Goal: Complete application form: Complete application form

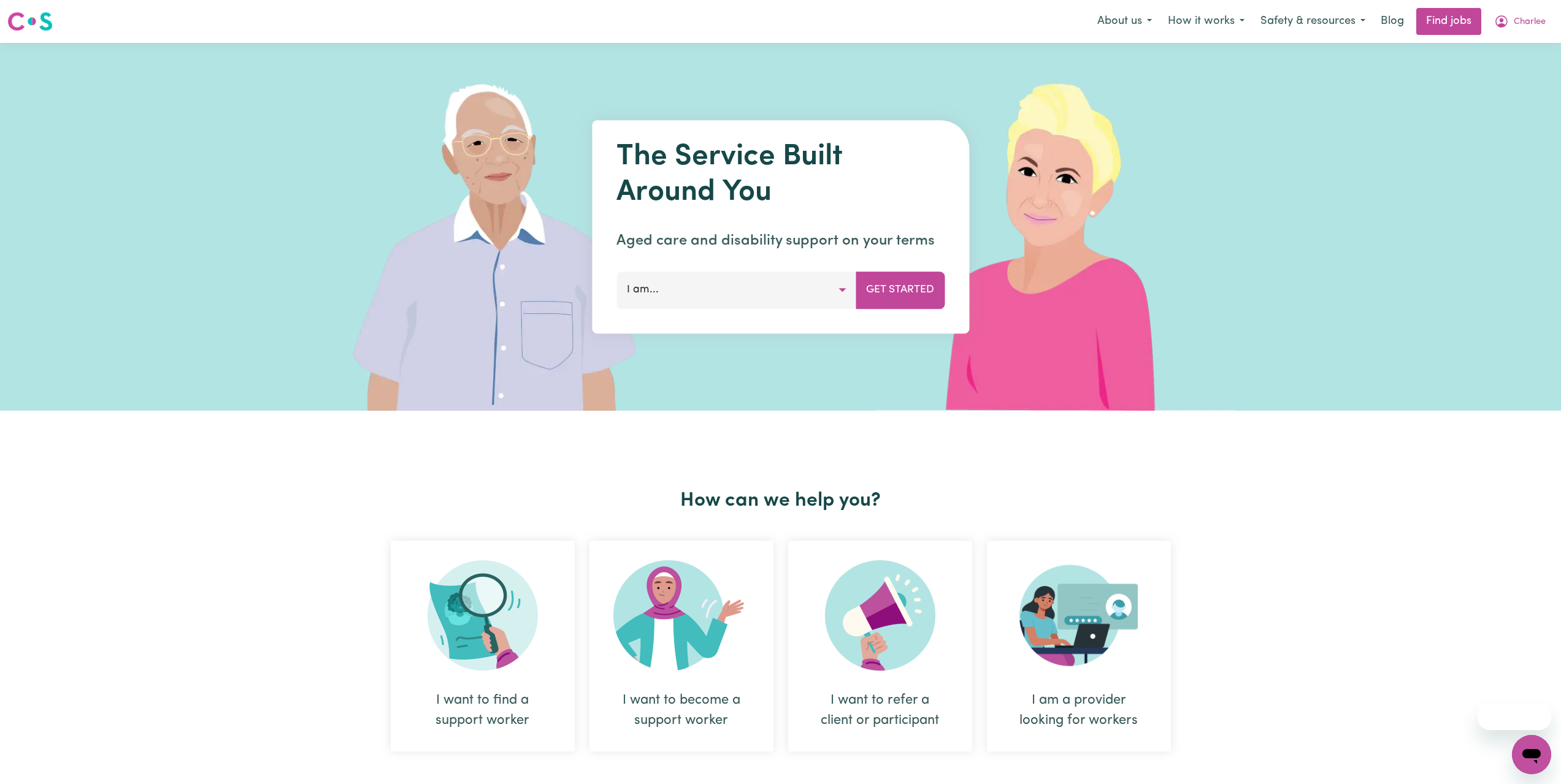
click at [1521, 4] on nav "Menu About us How it works Safety & resources Blog Find jobs Charlee" at bounding box center [780, 21] width 1561 height 43
click at [1522, 14] on button "Charlee" at bounding box center [1520, 21] width 67 height 26
click at [1516, 74] on link "My Dashboard" at bounding box center [1505, 70] width 97 height 23
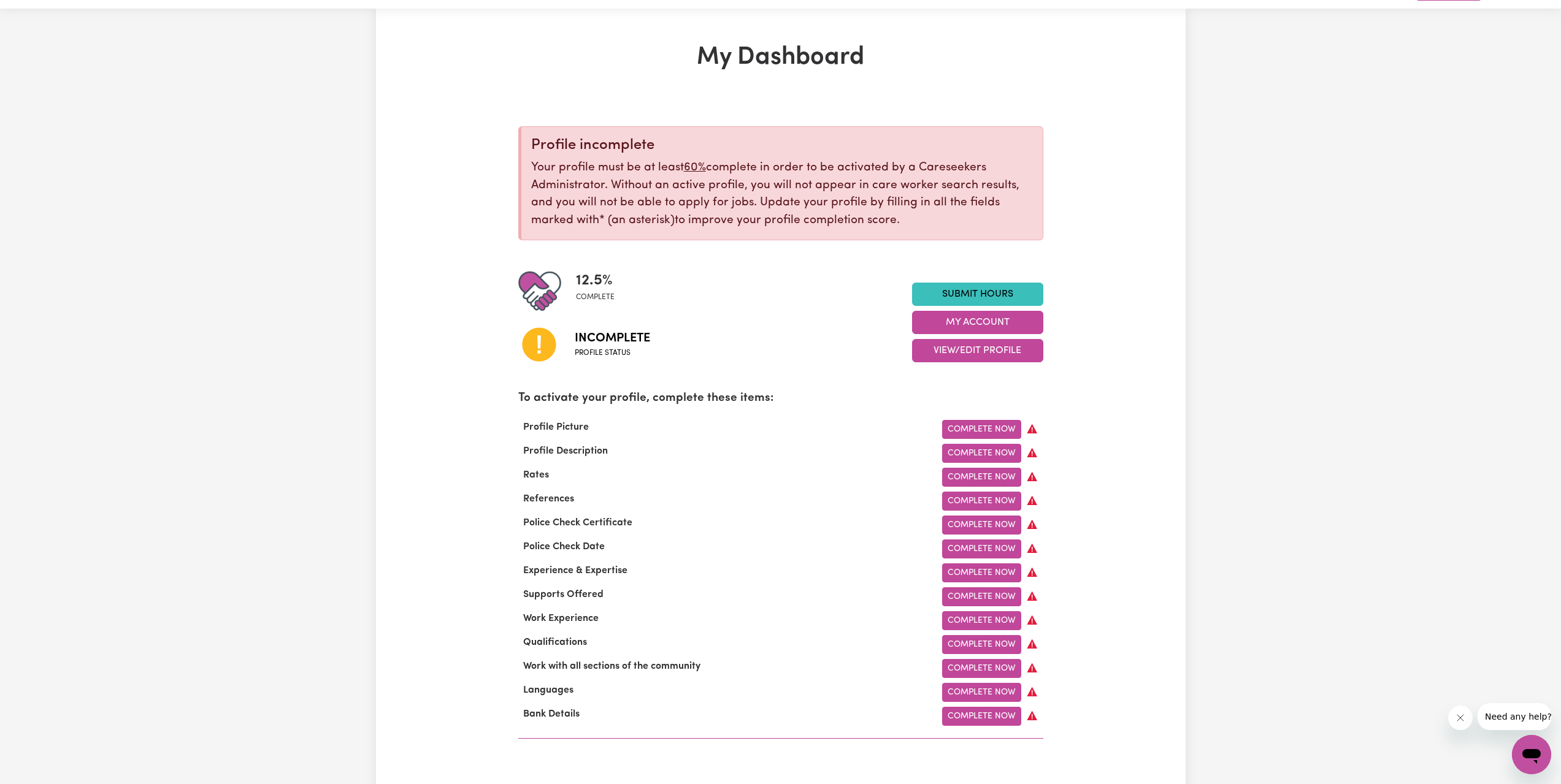
scroll to position [245, 0]
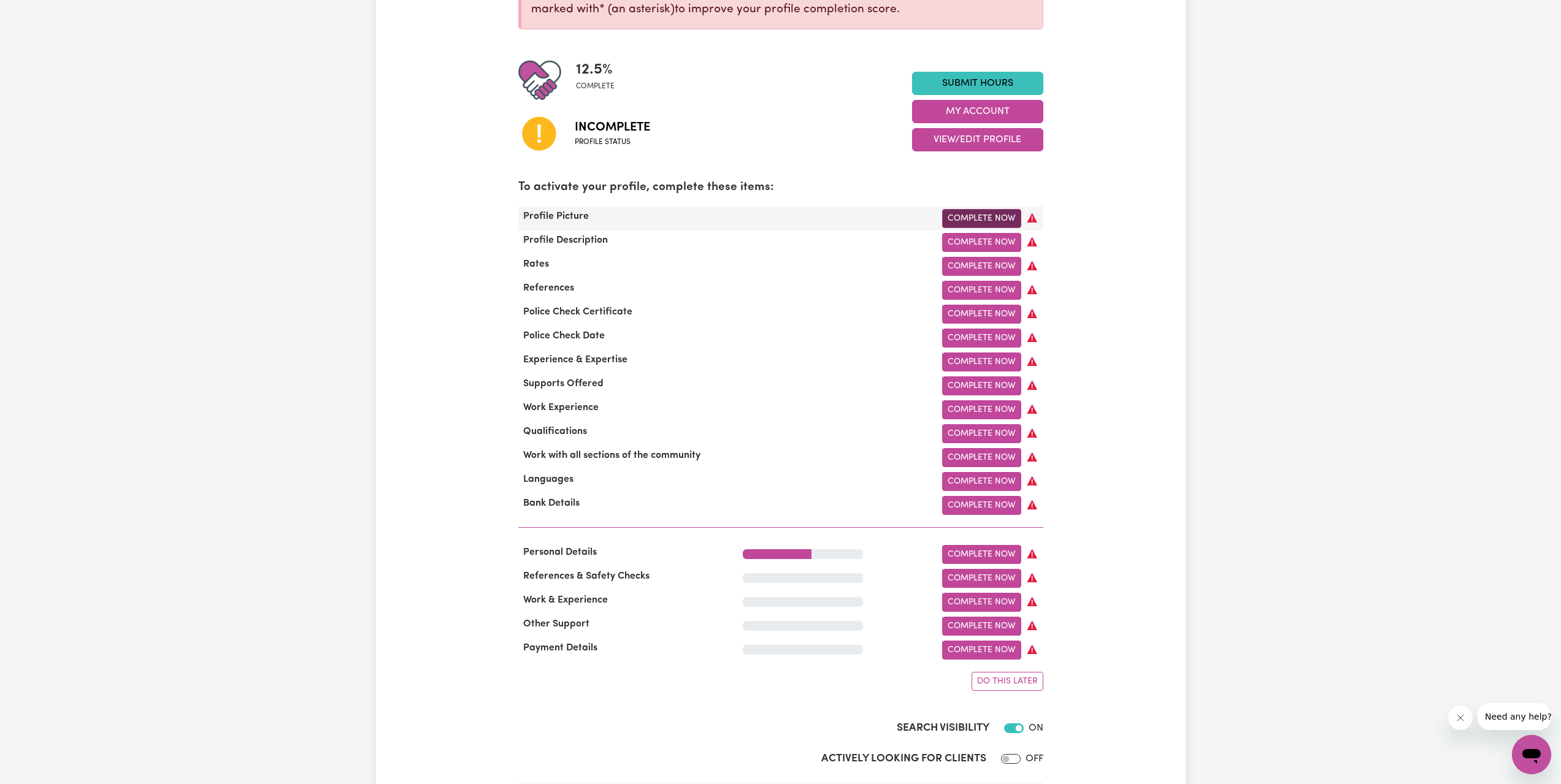
click at [1000, 223] on link "Complete Now" at bounding box center [981, 218] width 79 height 19
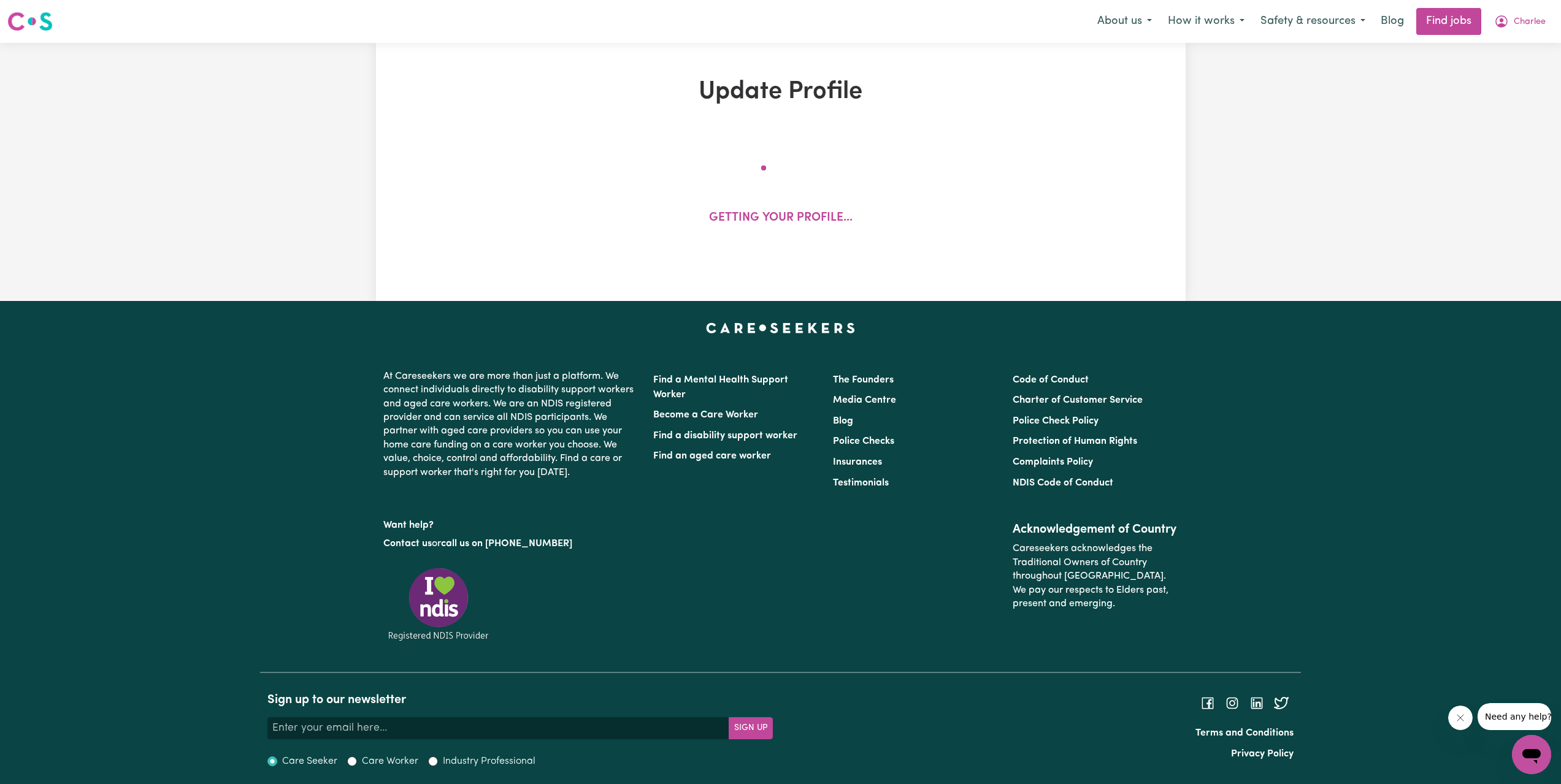
select select "[DEMOGRAPHIC_DATA]"
select select "[DEMOGRAPHIC_DATA] Citizen"
select select "Studying a healthcare related degree or qualification"
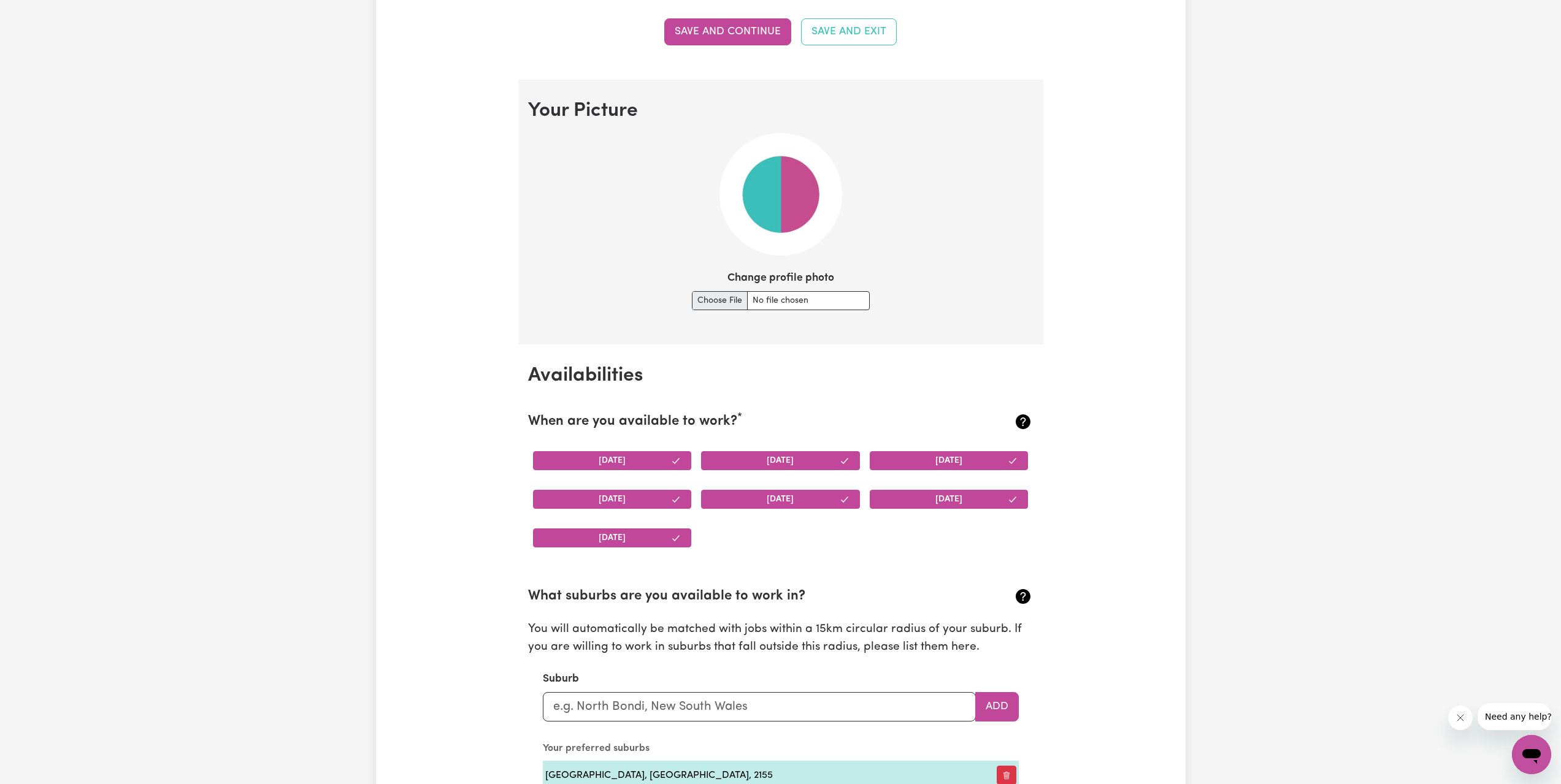
scroll to position [858, 0]
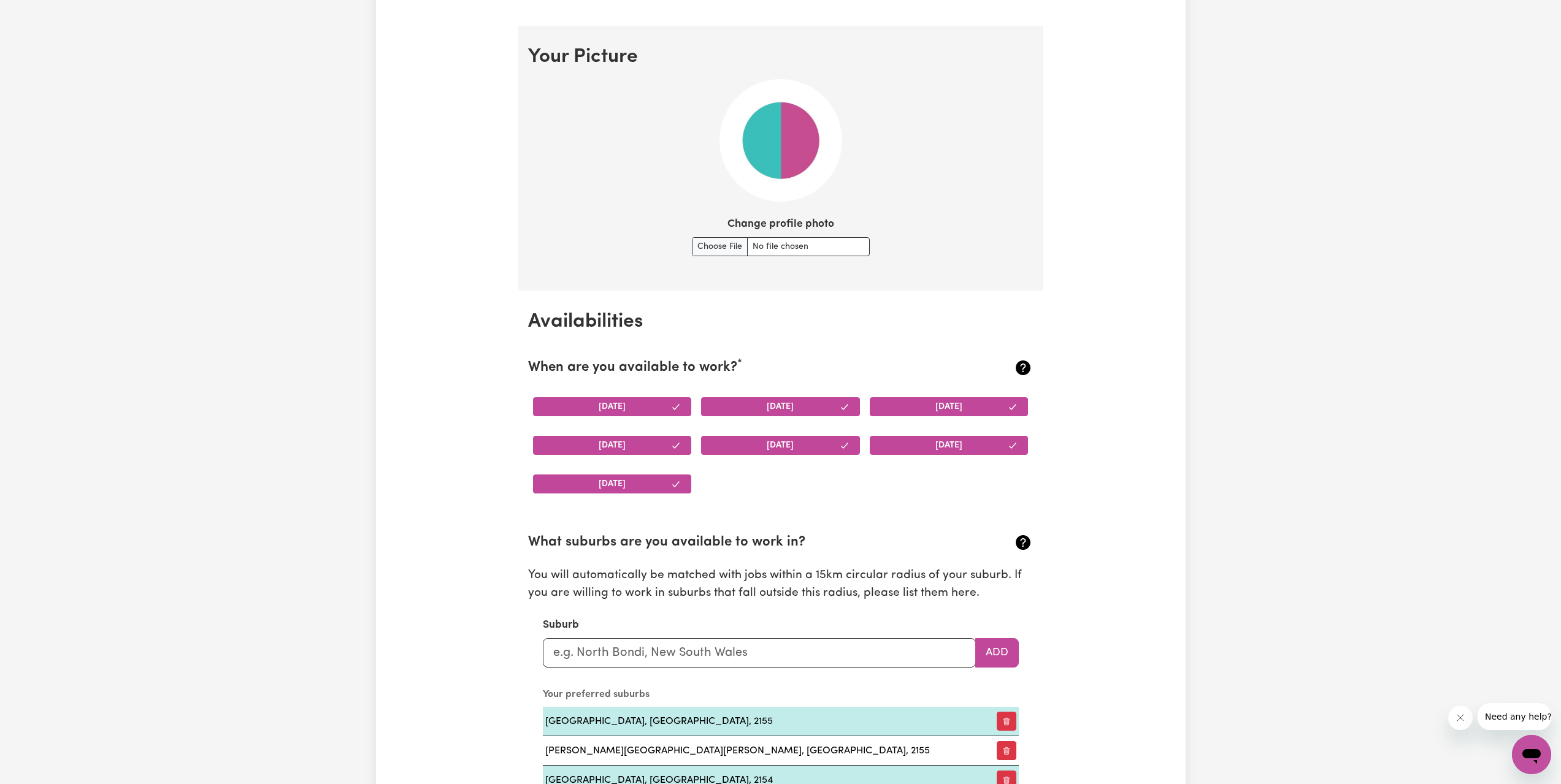
drag, startPoint x: 710, startPoint y: 403, endPoint x: 670, endPoint y: 403, distance: 40.0
click at [710, 403] on button "[DATE]" at bounding box center [780, 406] width 159 height 19
click at [670, 403] on button "[DATE]" at bounding box center [612, 406] width 159 height 19
click at [772, 392] on div "[DATE]" at bounding box center [780, 406] width 169 height 39
click at [772, 406] on button "[DATE]" at bounding box center [780, 406] width 159 height 19
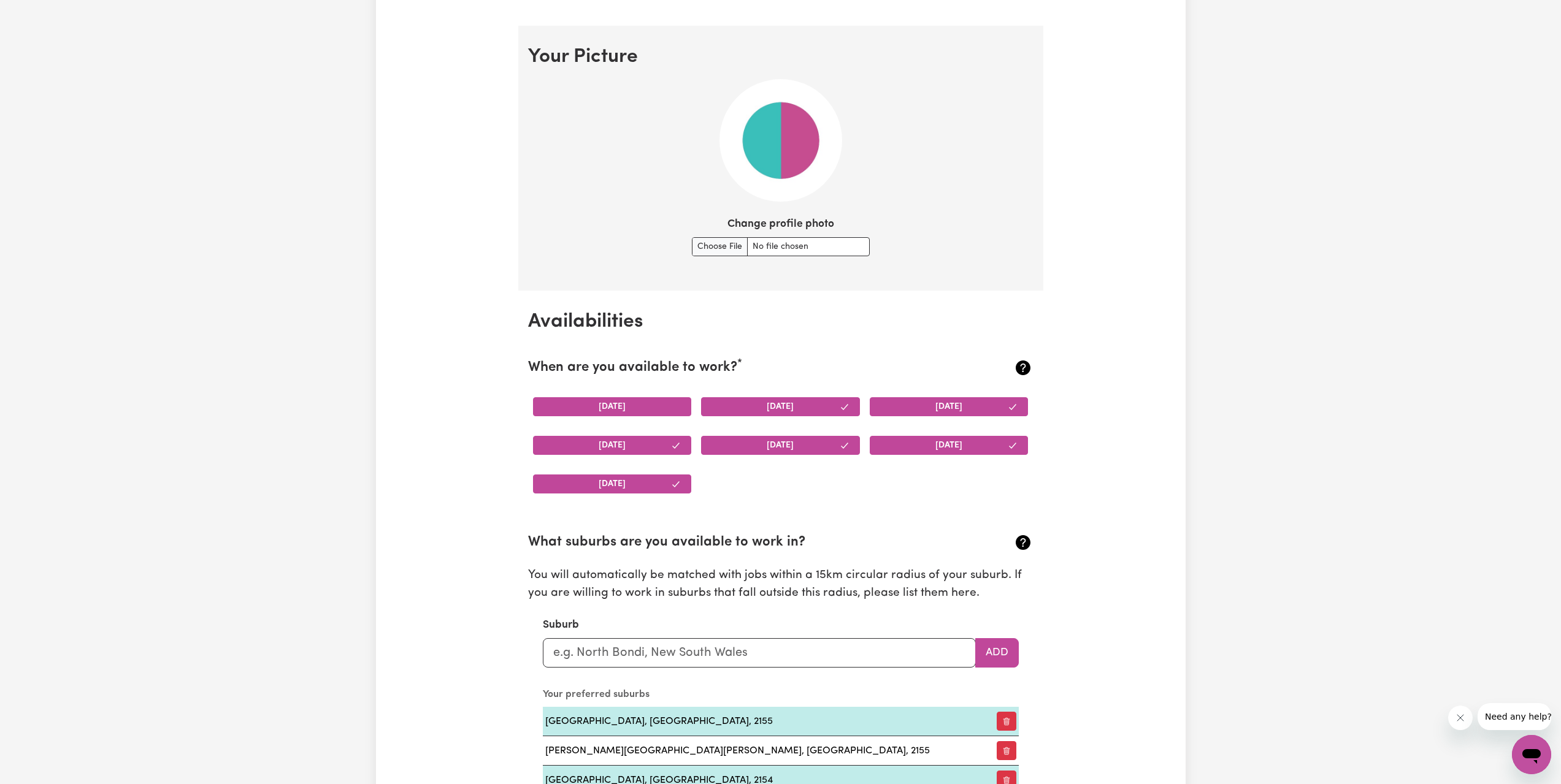
click at [648, 400] on button "[DATE]" at bounding box center [612, 406] width 159 height 19
click at [705, 242] on input "Change profile photo" at bounding box center [781, 246] width 178 height 19
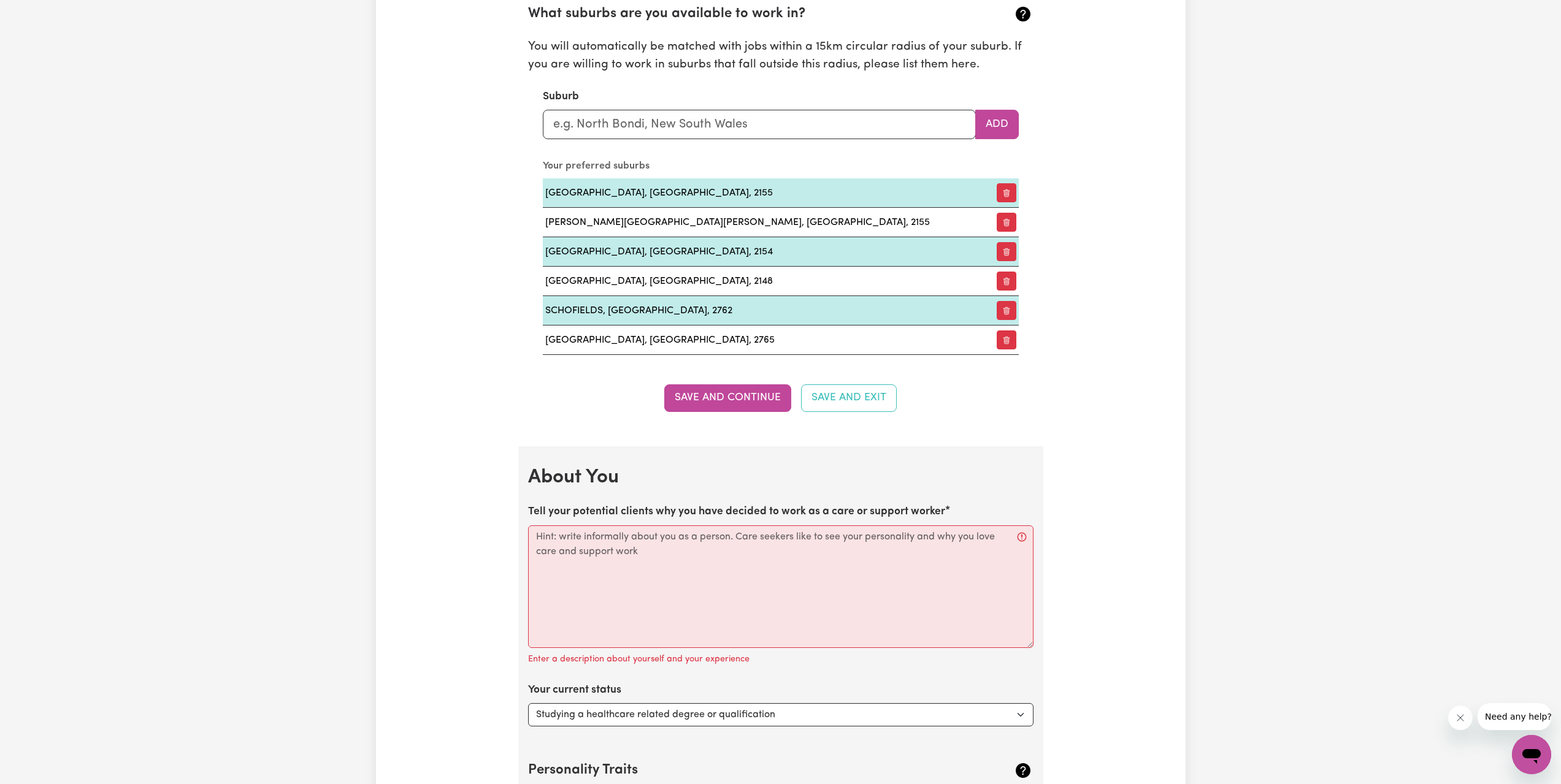
scroll to position [1716, 0]
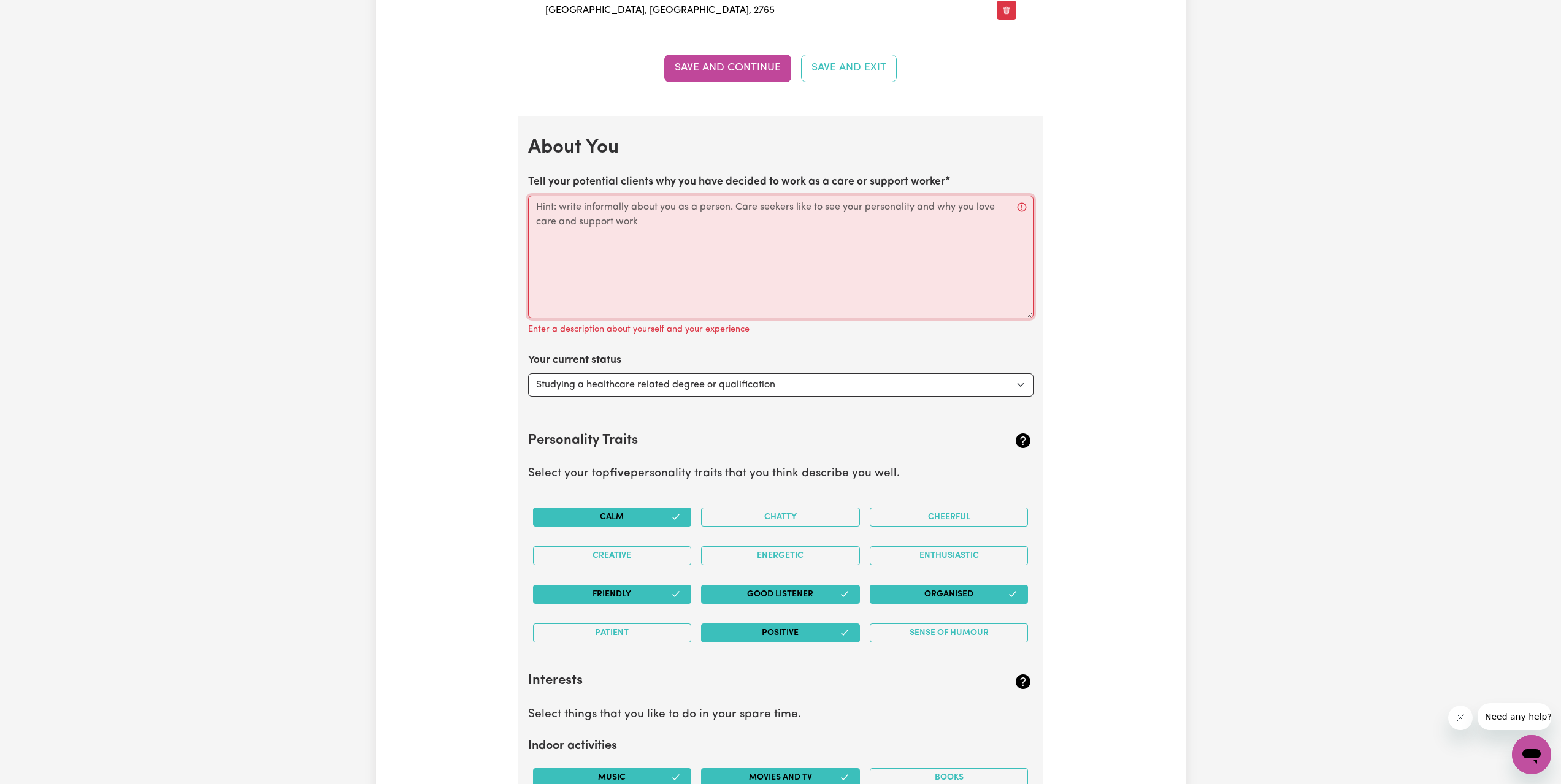
click at [659, 254] on textarea "Tell your potential clients why you have decided to work as a care or support w…" at bounding box center [781, 257] width 505 height 123
drag, startPoint x: 521, startPoint y: 176, endPoint x: 991, endPoint y: 177, distance: 470.0
click at [991, 177] on section "About You Tell your potential clients why you have decided to work as a care or…" at bounding box center [781, 704] width 525 height 1176
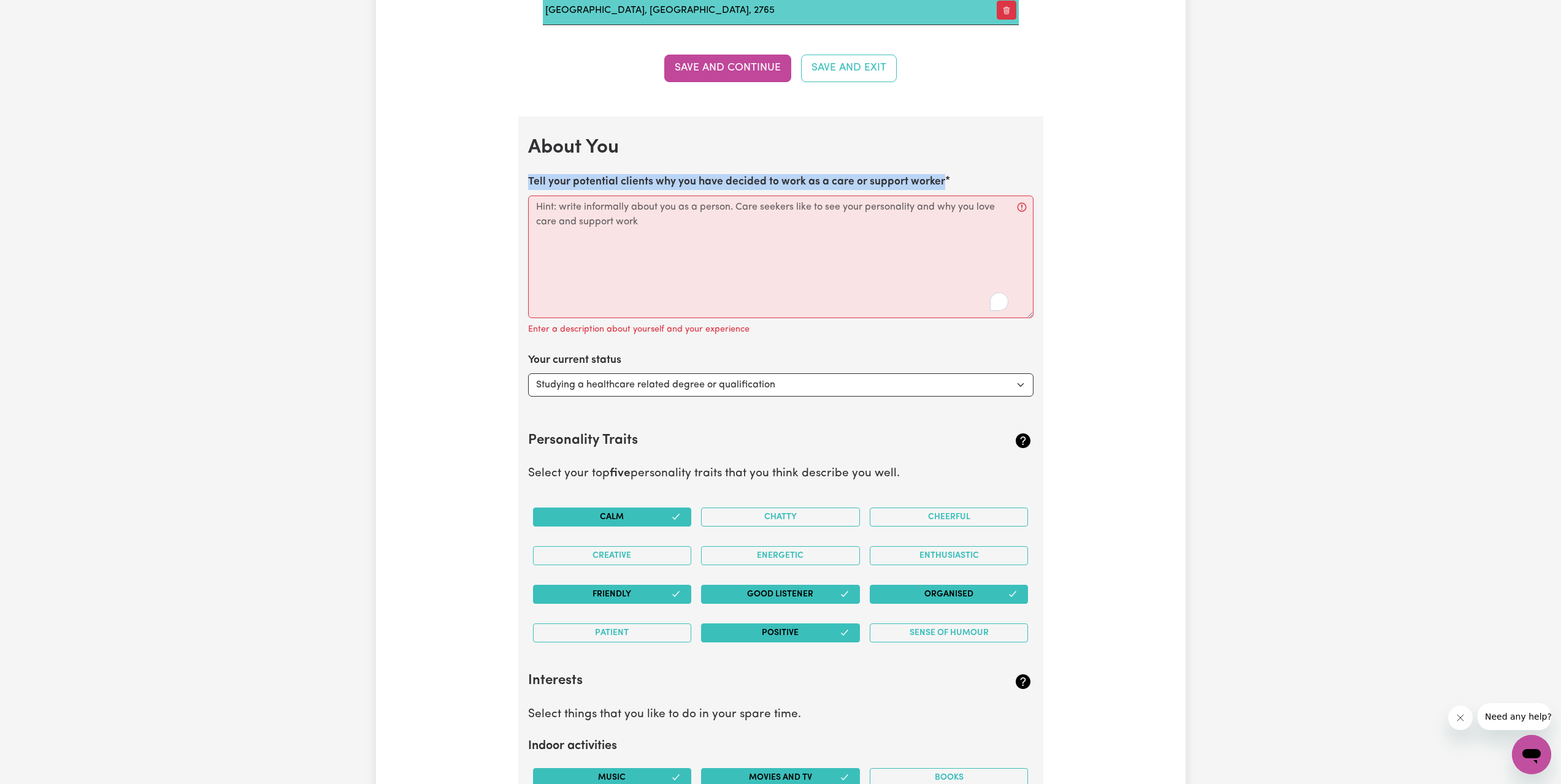
copy label "Tell your potential clients why you have decided to work as a care or support w…"
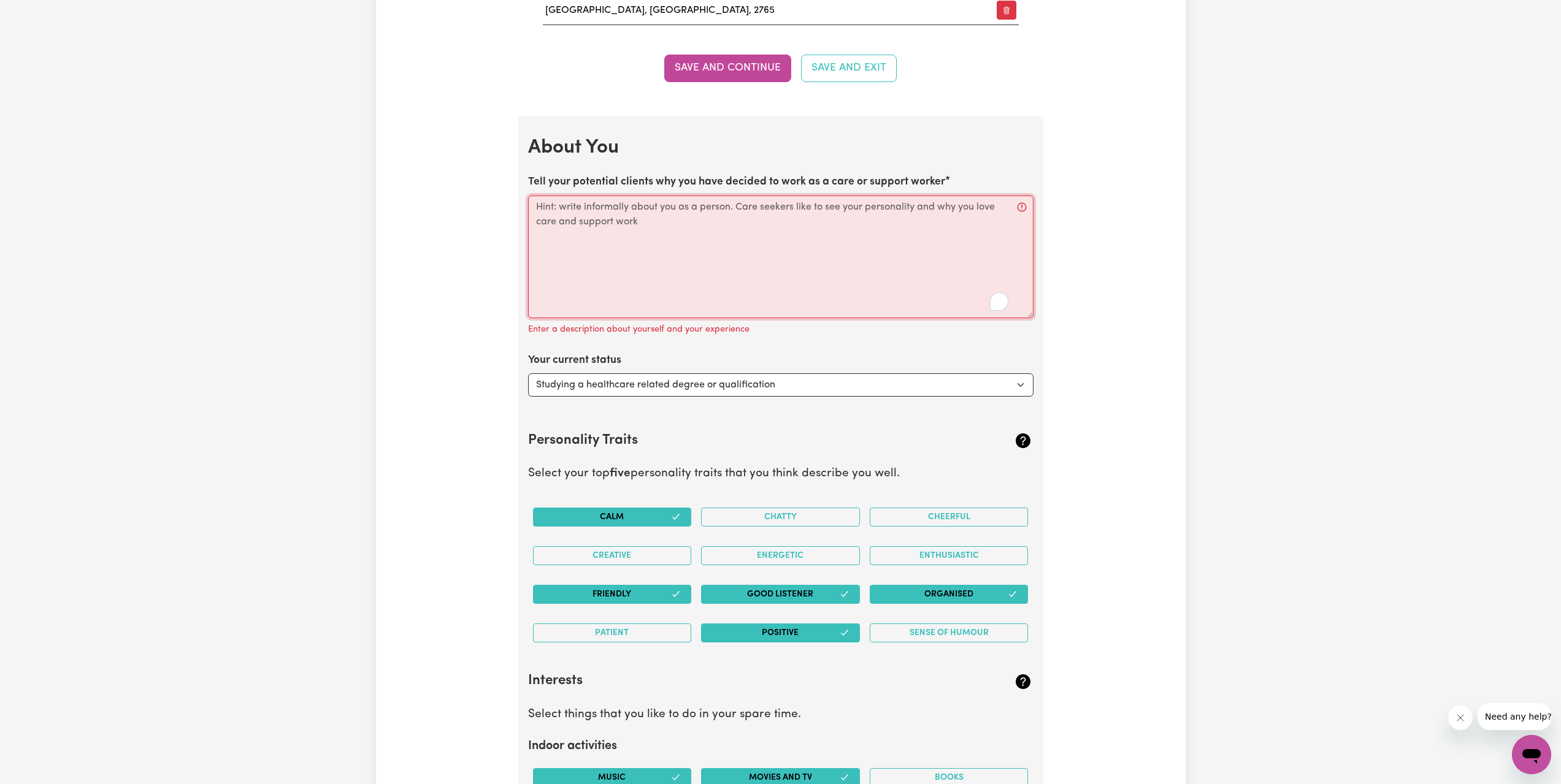
click at [678, 266] on textarea "Tell your potential clients why you have decided to work as a care or support w…" at bounding box center [781, 257] width 505 height 123
paste textarea "As an [MEDICAL_DATA] student, I chose to work in support work to apply my skill…"
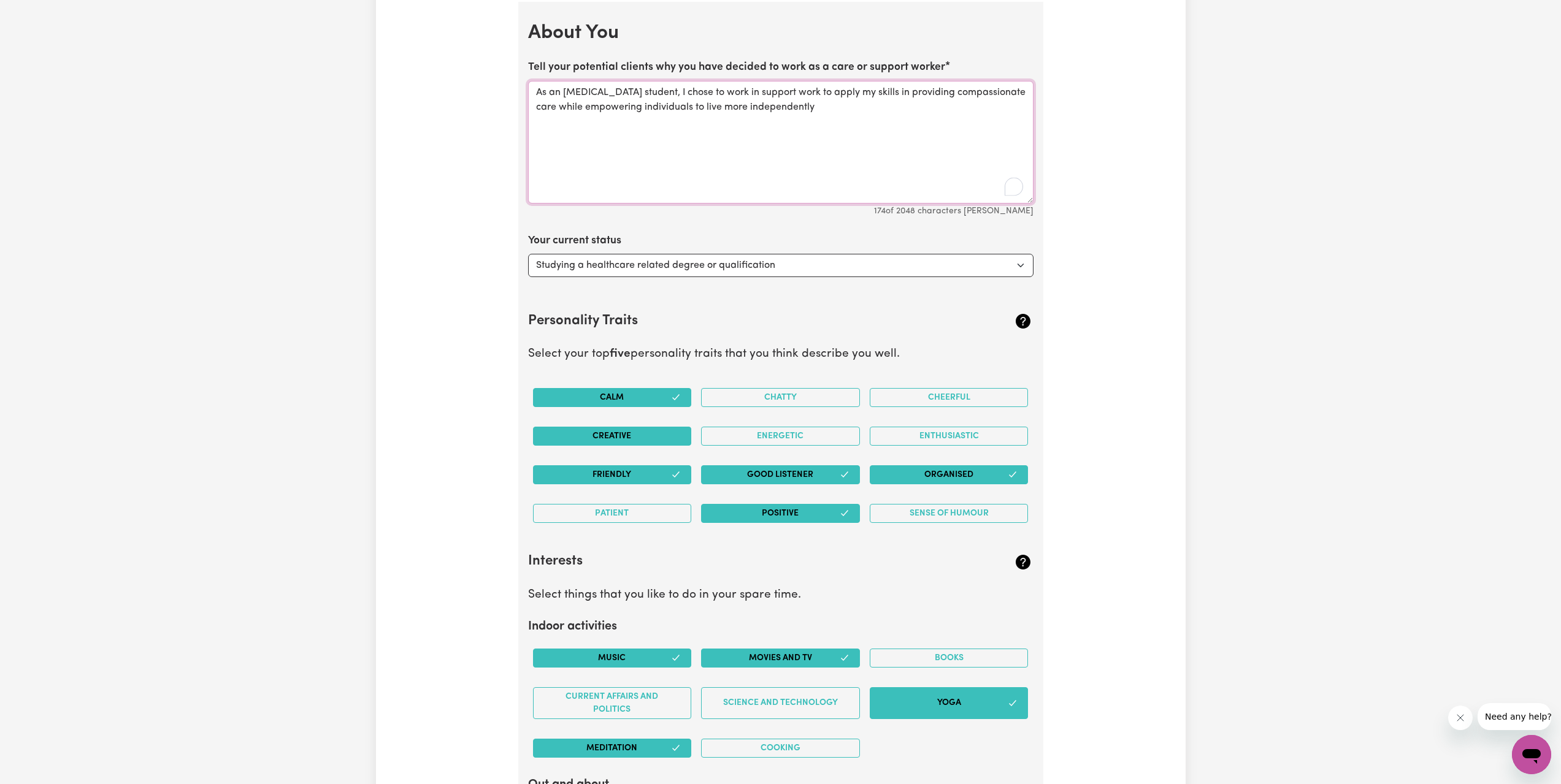
scroll to position [1900, 0]
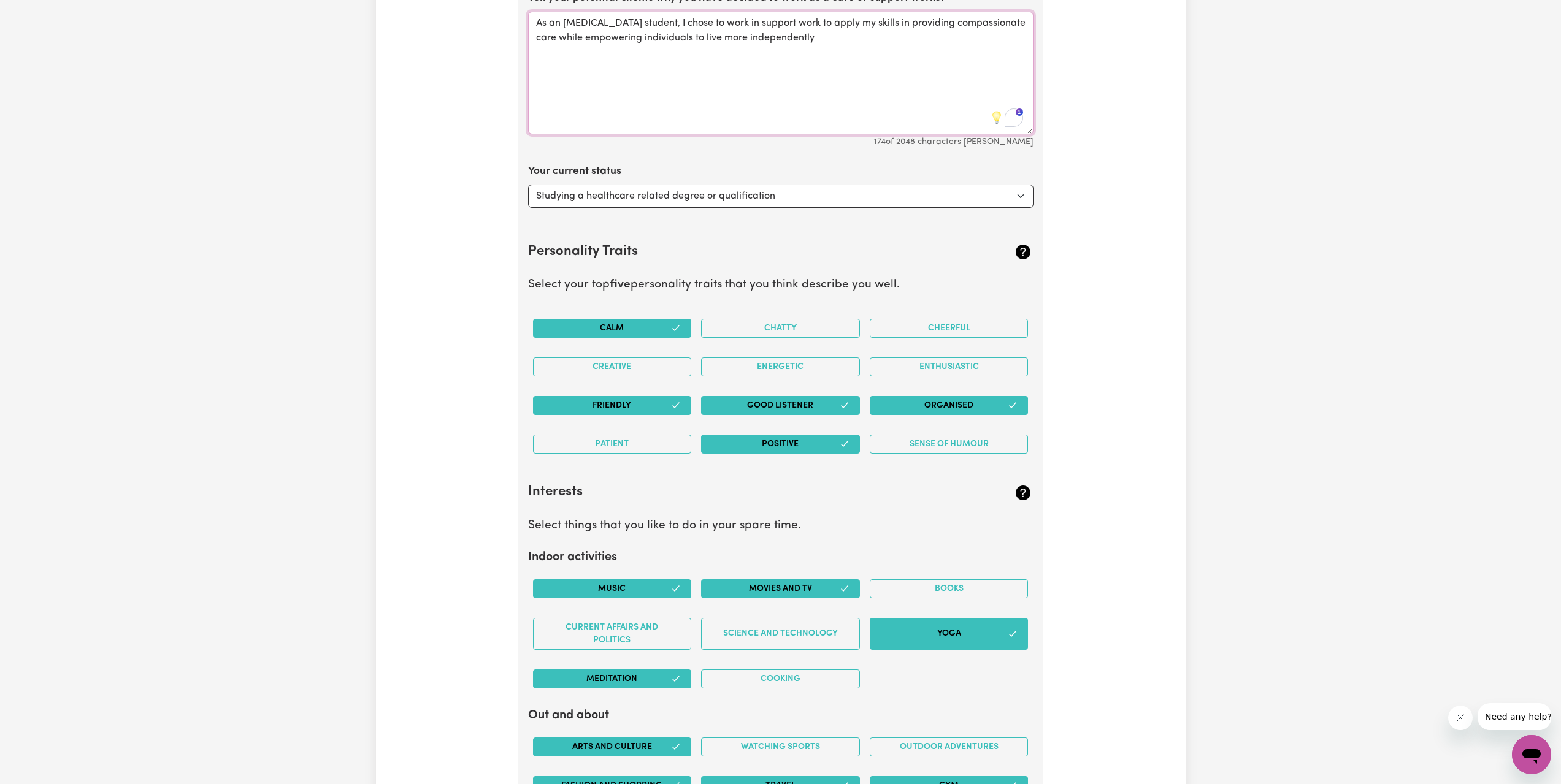
type textarea "As an [MEDICAL_DATA] student, I chose to work in support work to apply my skill…"
click at [586, 454] on div "Patient" at bounding box center [612, 444] width 169 height 39
click at [589, 447] on button "Patient" at bounding box center [612, 444] width 159 height 19
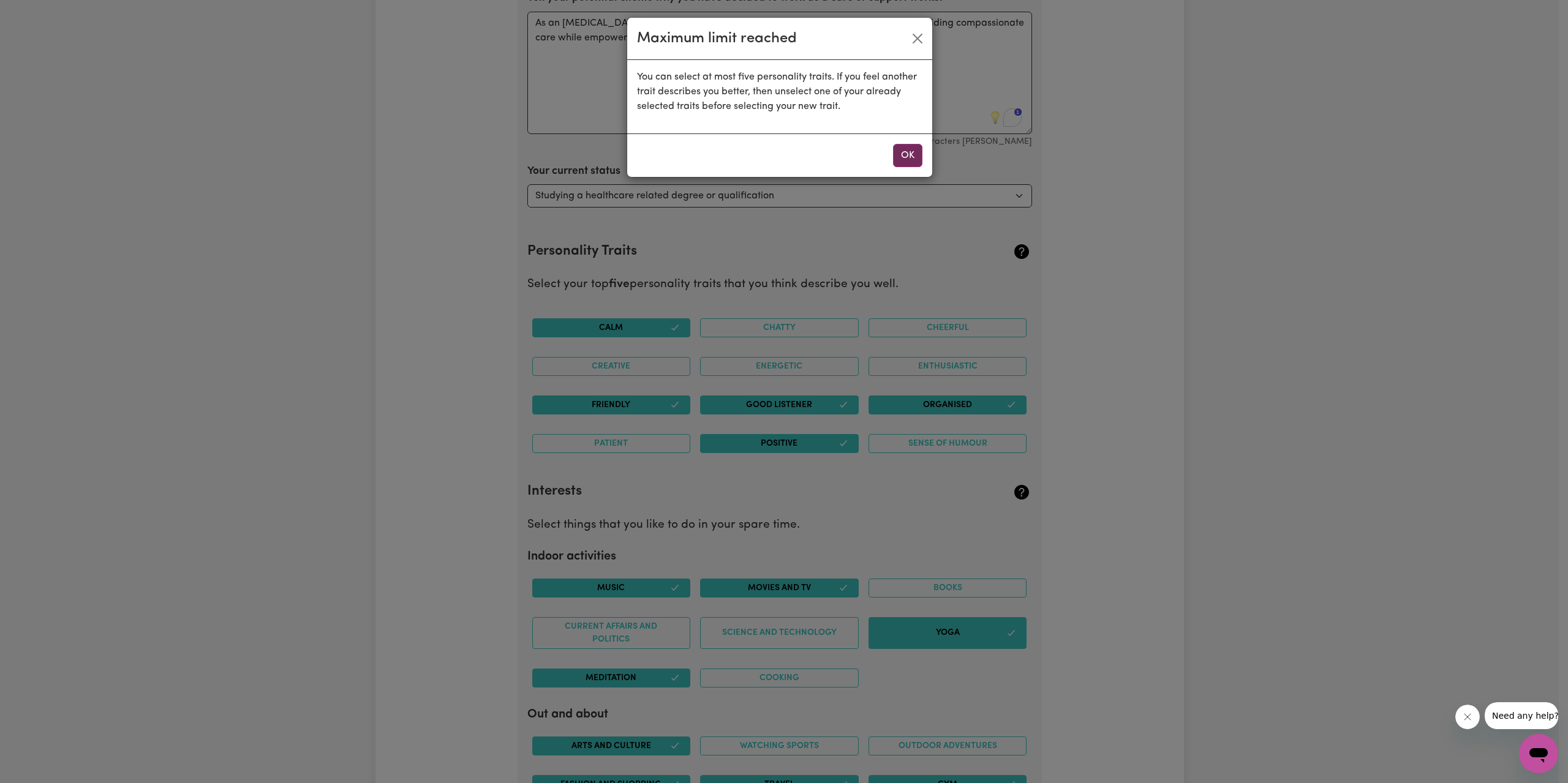
click at [907, 165] on div "OK" at bounding box center [780, 155] width 305 height 43
click at [908, 155] on button "OK" at bounding box center [908, 155] width 29 height 23
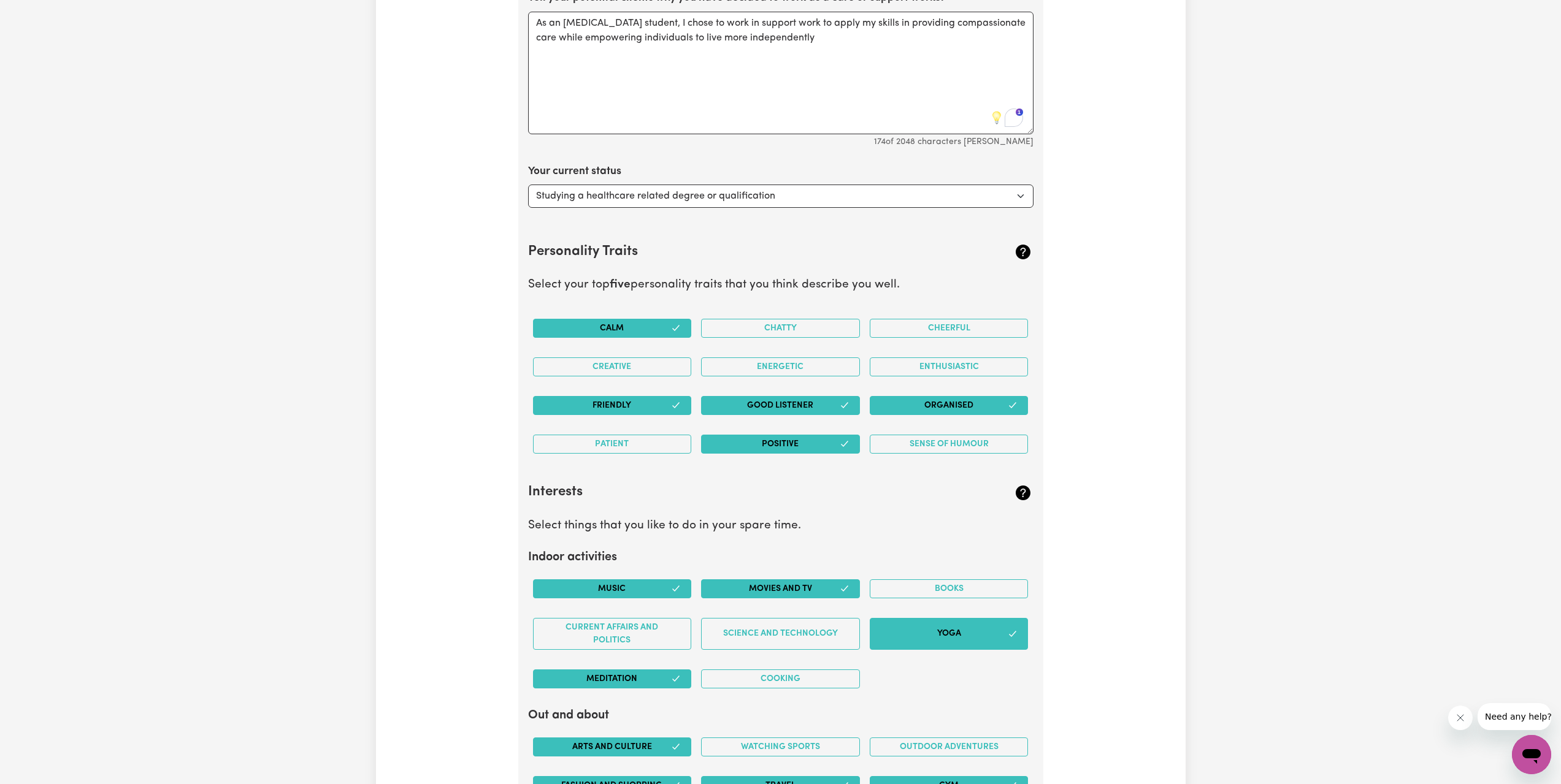
click at [662, 326] on button "Calm" at bounding box center [612, 328] width 159 height 19
click at [662, 447] on button "Patient" at bounding box center [612, 444] width 159 height 19
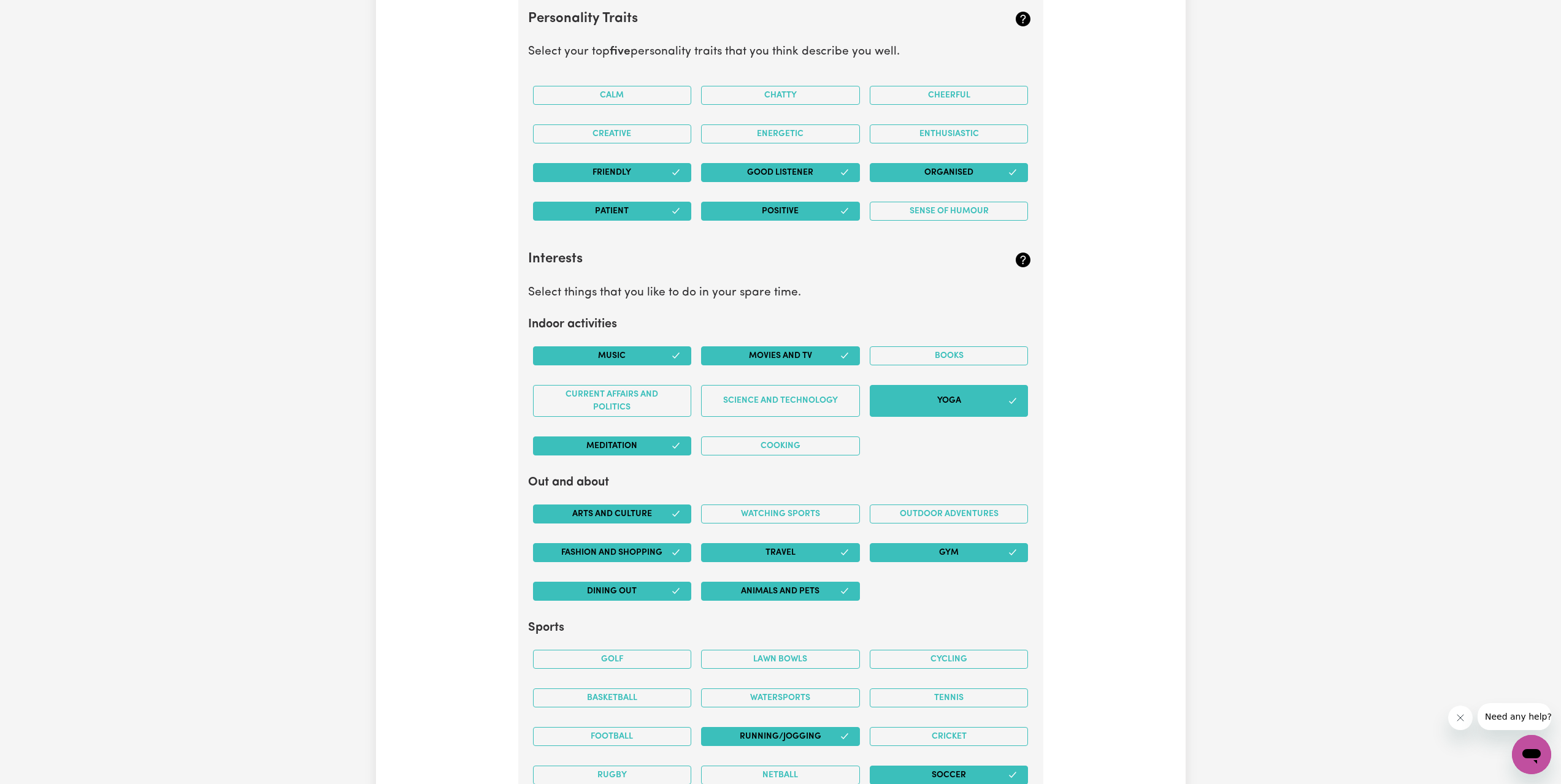
scroll to position [2207, 0]
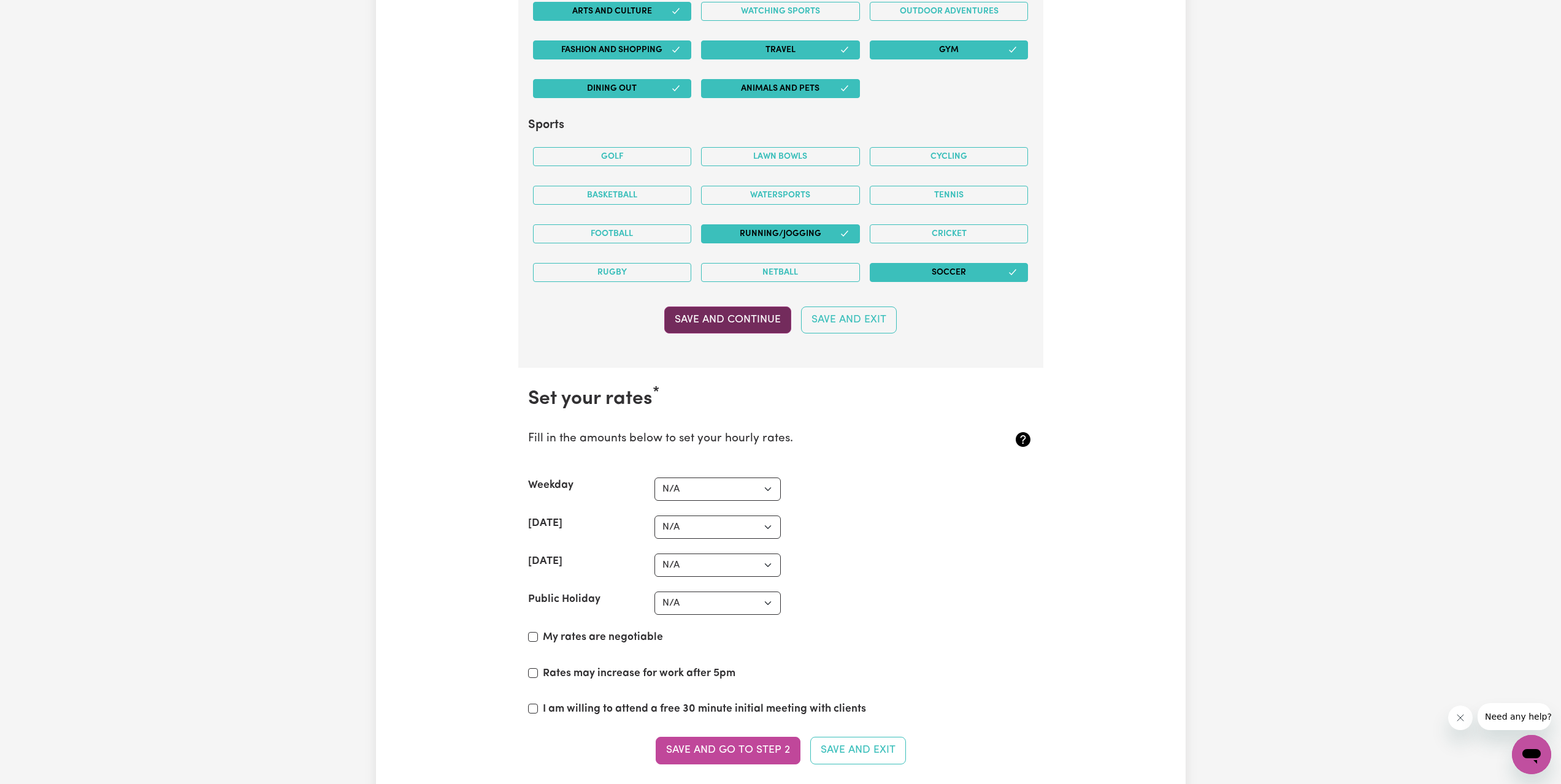
click at [744, 325] on button "Save and Continue" at bounding box center [727, 320] width 127 height 27
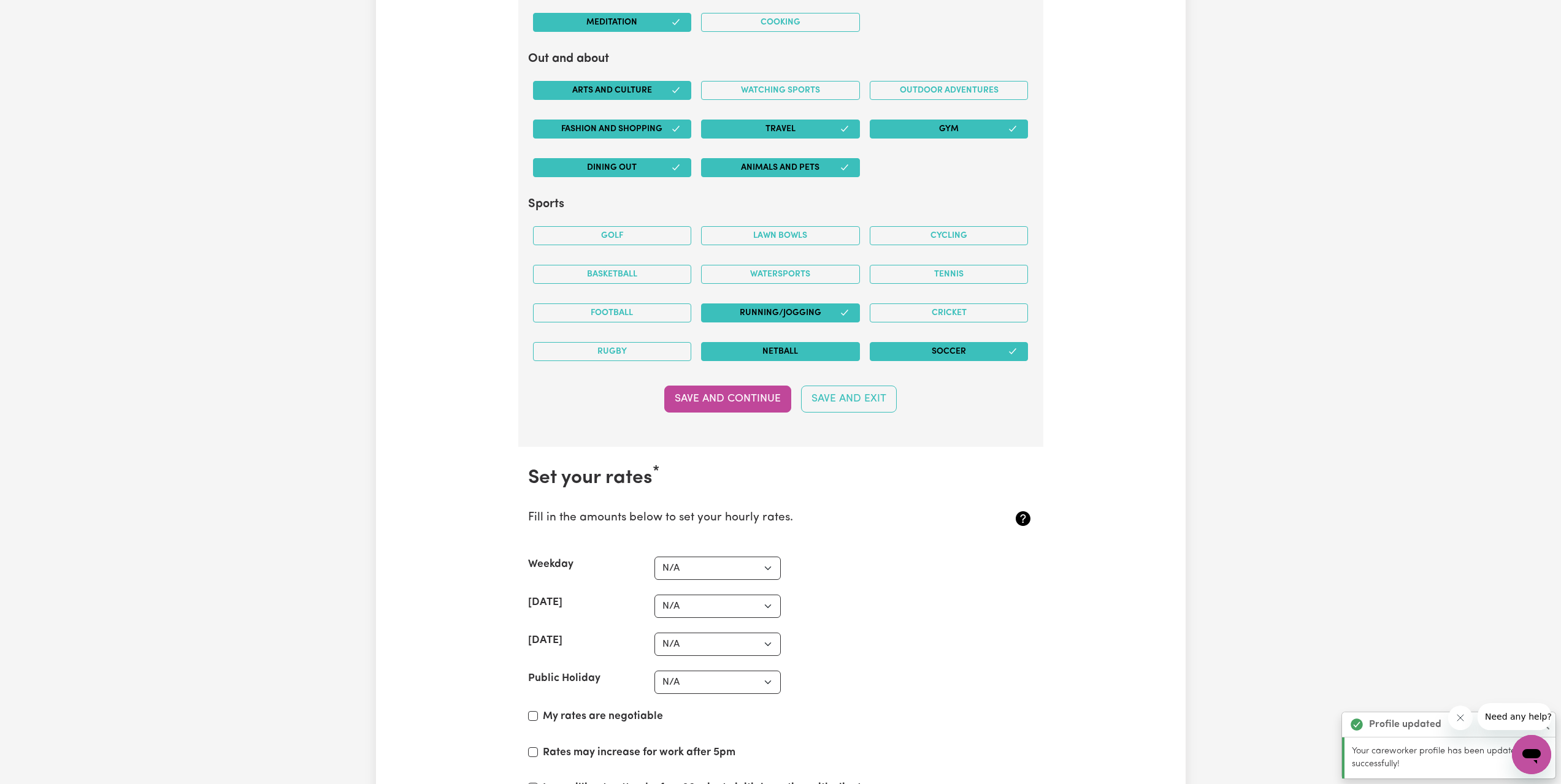
scroll to position [2775, 0]
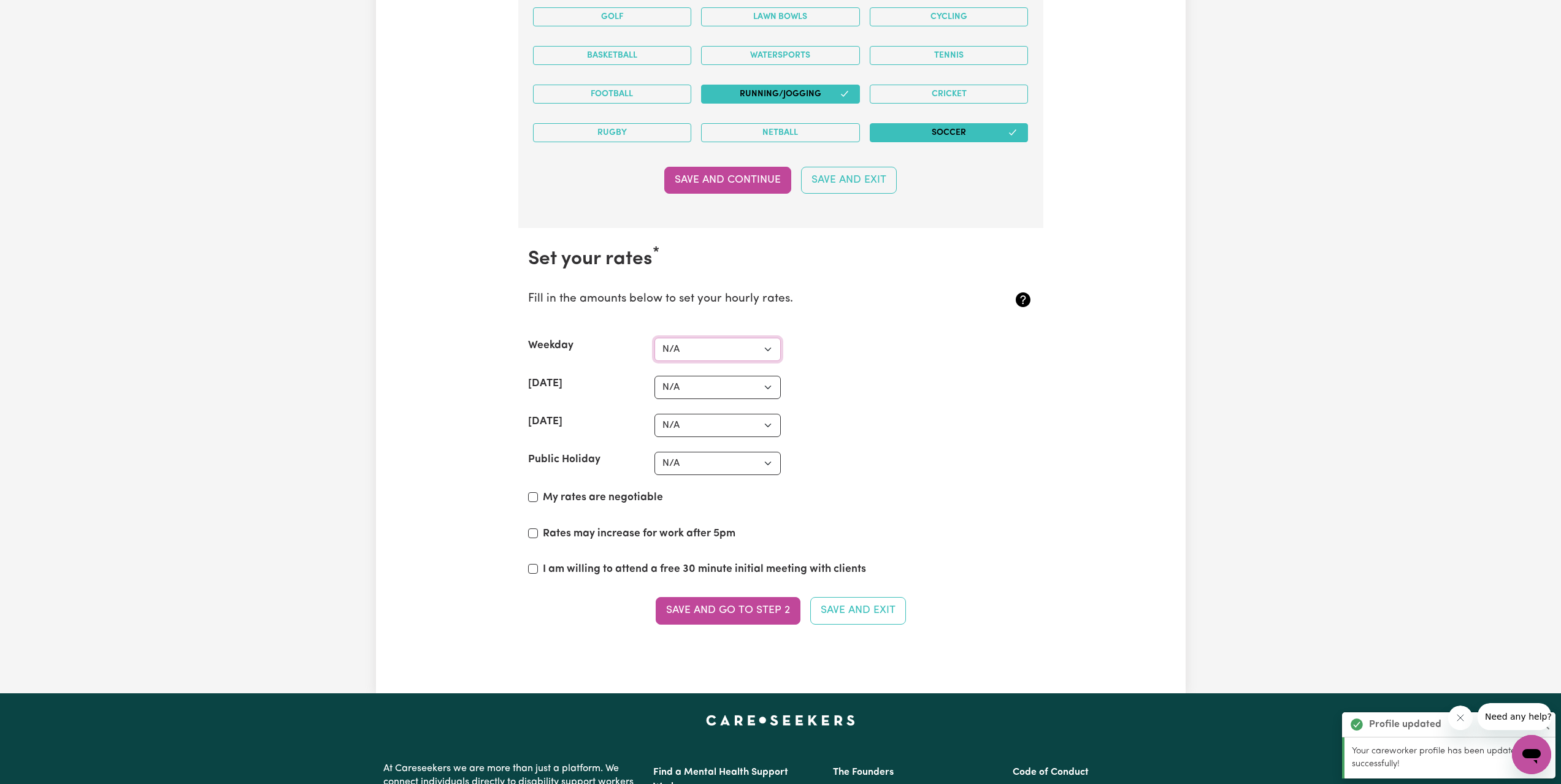
click at [767, 350] on select "N/A $37 $38 $39 $40 $41 $42 $43 $44 $45 $46 $47 $48 $49 $50 $51 $52 $53 $54 $55…" at bounding box center [718, 349] width 126 height 23
select select "40"
click at [654, 338] on select "N/A $37 $38 $39 $40 $41 $42 $43 $44 $45 $46 $47 $48 $49 $50 $51 $52 $53 $54 $55…" at bounding box center [718, 349] width 126 height 23
click at [690, 387] on select "N/A $37 $38 $39 $40 $41 $42 $43 $44 $45 $46 $47 $48 $49 $50 $51 $52 $53 $54 $55…" at bounding box center [718, 387] width 126 height 23
select select "45"
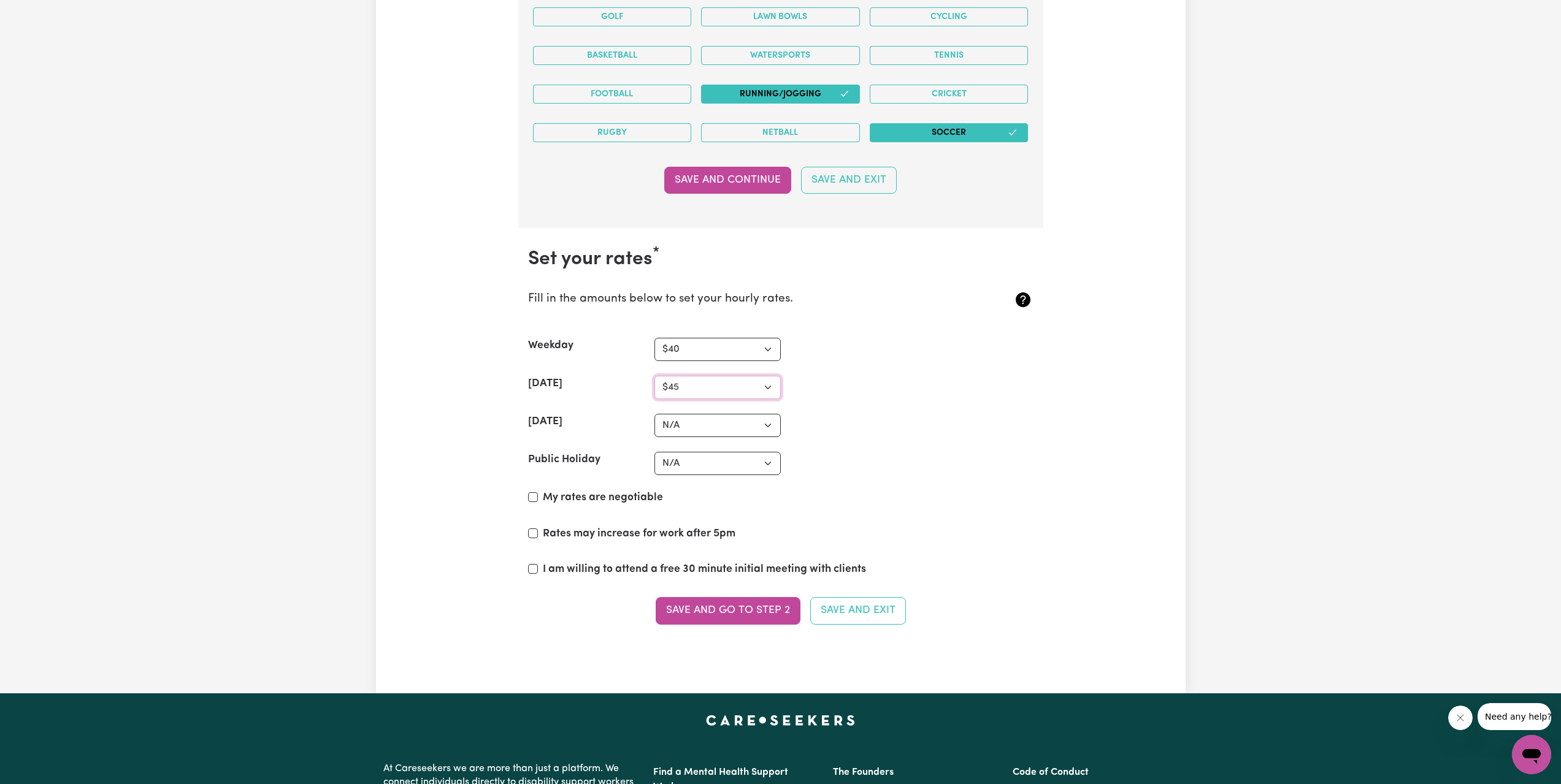
click at [654, 376] on select "N/A $37 $38 $39 $40 $41 $42 $43 $44 $45 $46 $47 $48 $49 $50 $51 $52 $53 $54 $55…" at bounding box center [718, 387] width 126 height 23
click at [683, 427] on select "N/A $37 $38 $39 $40 $41 $42 $43 $44 $45 $46 $47 $48 $49 $50 $51 $52 $53 $54 $55…" at bounding box center [718, 425] width 126 height 23
select select "50"
click at [654, 414] on select "N/A $37 $38 $39 $40 $41 $42 $43 $44 $45 $46 $47 $48 $49 $50 $51 $52 $53 $54 $55…" at bounding box center [718, 425] width 126 height 23
click at [688, 389] on select "N/A $37 $38 $39 $40 $41 $42 $43 $44 $45 $46 $47 $48 $49 $50 $51 $52 $53 $54 $55…" at bounding box center [718, 387] width 126 height 23
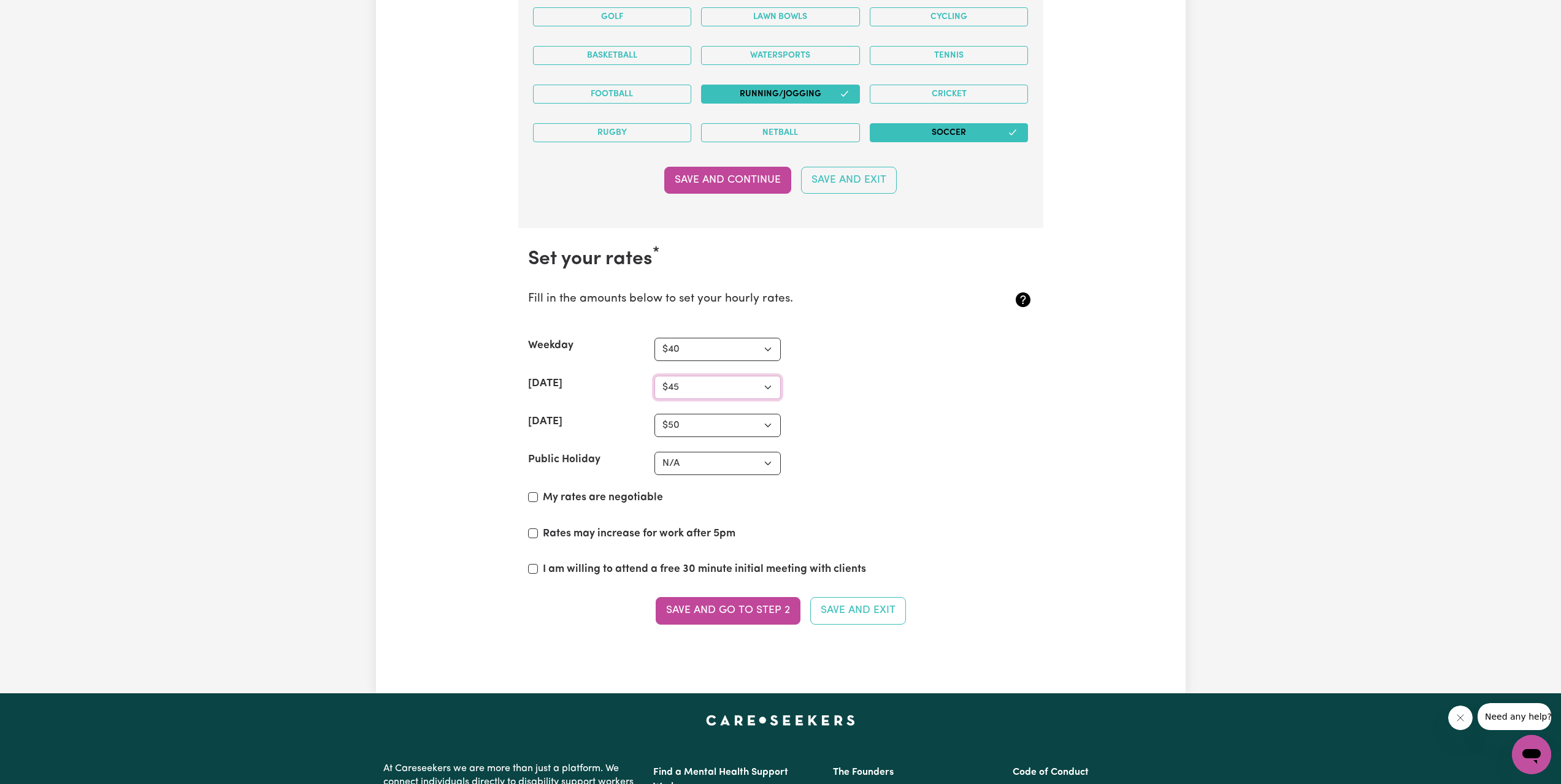
select select "46"
click at [654, 376] on select "N/A $37 $38 $39 $40 $41 $42 $43 $44 $45 $46 $47 $48 $49 $50 $51 $52 $53 $54 $55…" at bounding box center [718, 387] width 126 height 23
click at [680, 428] on select "N/A $37 $38 $39 $40 $41 $42 $43 $44 $45 $46 $47 $48 $49 $50 $51 $52 $53 $54 $55…" at bounding box center [718, 425] width 126 height 23
select select "52"
click at [654, 414] on select "N/A $37 $38 $39 $40 $41 $42 $43 $44 $45 $46 $47 $48 $49 $50 $51 $52 $53 $54 $55…" at bounding box center [718, 425] width 126 height 23
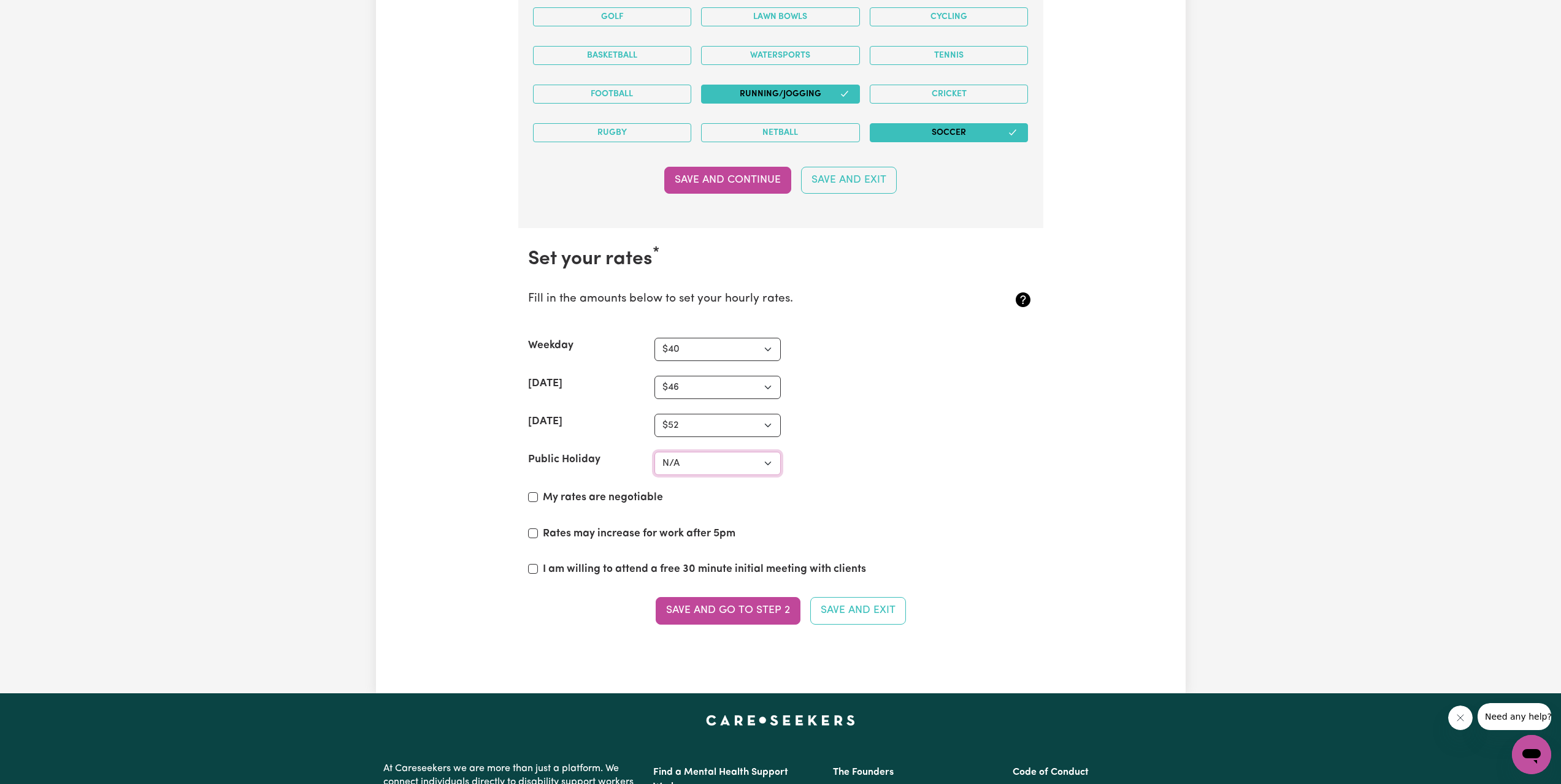
click at [691, 471] on select "N/A $37 $38 $39 $40 $41 $42 $43 $44 $45 $46 $47 $48 $49 $50 $51 $52 $53 $54 $55…" at bounding box center [718, 463] width 126 height 23
select select "60"
click at [654, 452] on select "N/A $37 $38 $39 $40 $41 $42 $43 $44 $45 $46 $47 $48 $49 $50 $51 $52 $53 $54 $55…" at bounding box center [718, 463] width 126 height 23
click at [618, 497] on label "My rates are negotiable" at bounding box center [603, 498] width 120 height 16
click at [538, 497] on input "My rates are negotiable" at bounding box center [533, 497] width 10 height 10
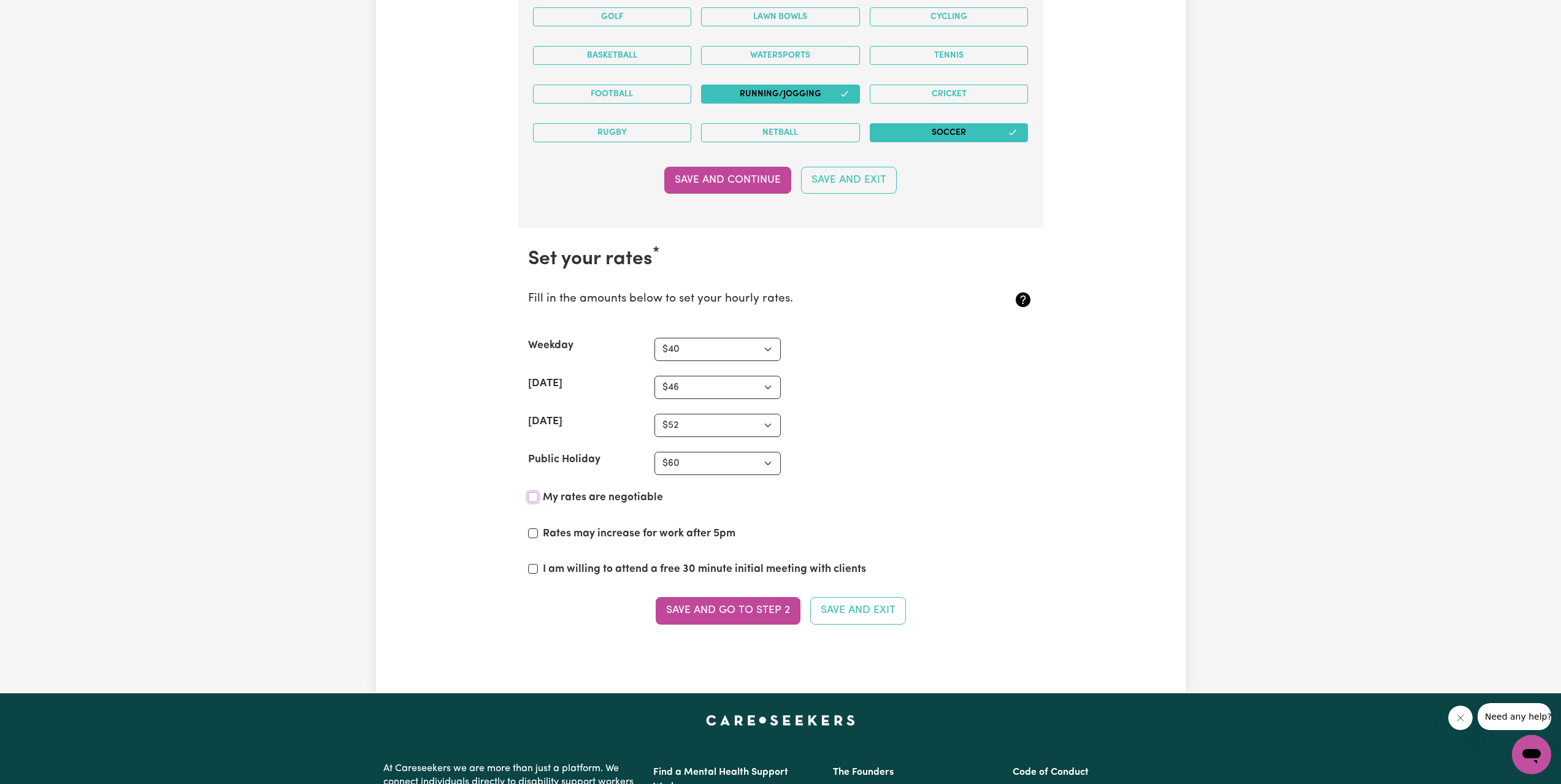
checkbox input "true"
click at [631, 541] on label "Rates may increase for work after 5pm" at bounding box center [639, 534] width 193 height 16
click at [538, 538] on input "Rates may increase for work after 5pm" at bounding box center [533, 533] width 10 height 10
checkbox input "true"
click at [634, 565] on label "I am willing to attend a free 30 minute initial meeting with clients" at bounding box center [704, 569] width 323 height 16
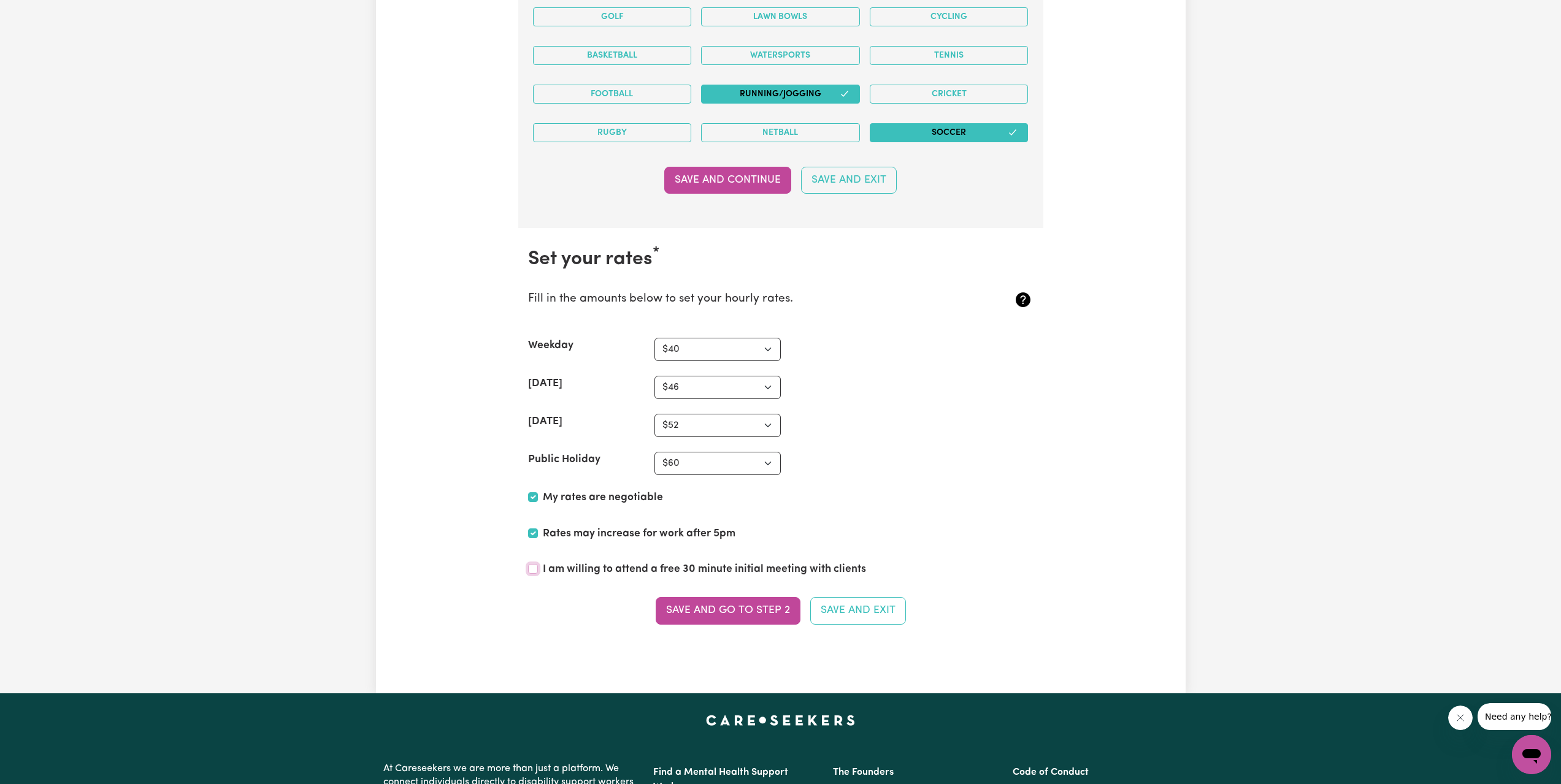
click at [538, 565] on input "I am willing to attend a free 30 minute initial meeting with clients" at bounding box center [533, 569] width 10 height 10
checkbox input "true"
click at [718, 622] on button "Save and go to Step 2" at bounding box center [728, 611] width 145 height 27
click at [718, 614] on div "Save and go to Step 2 Save and Exit" at bounding box center [781, 611] width 505 height 27
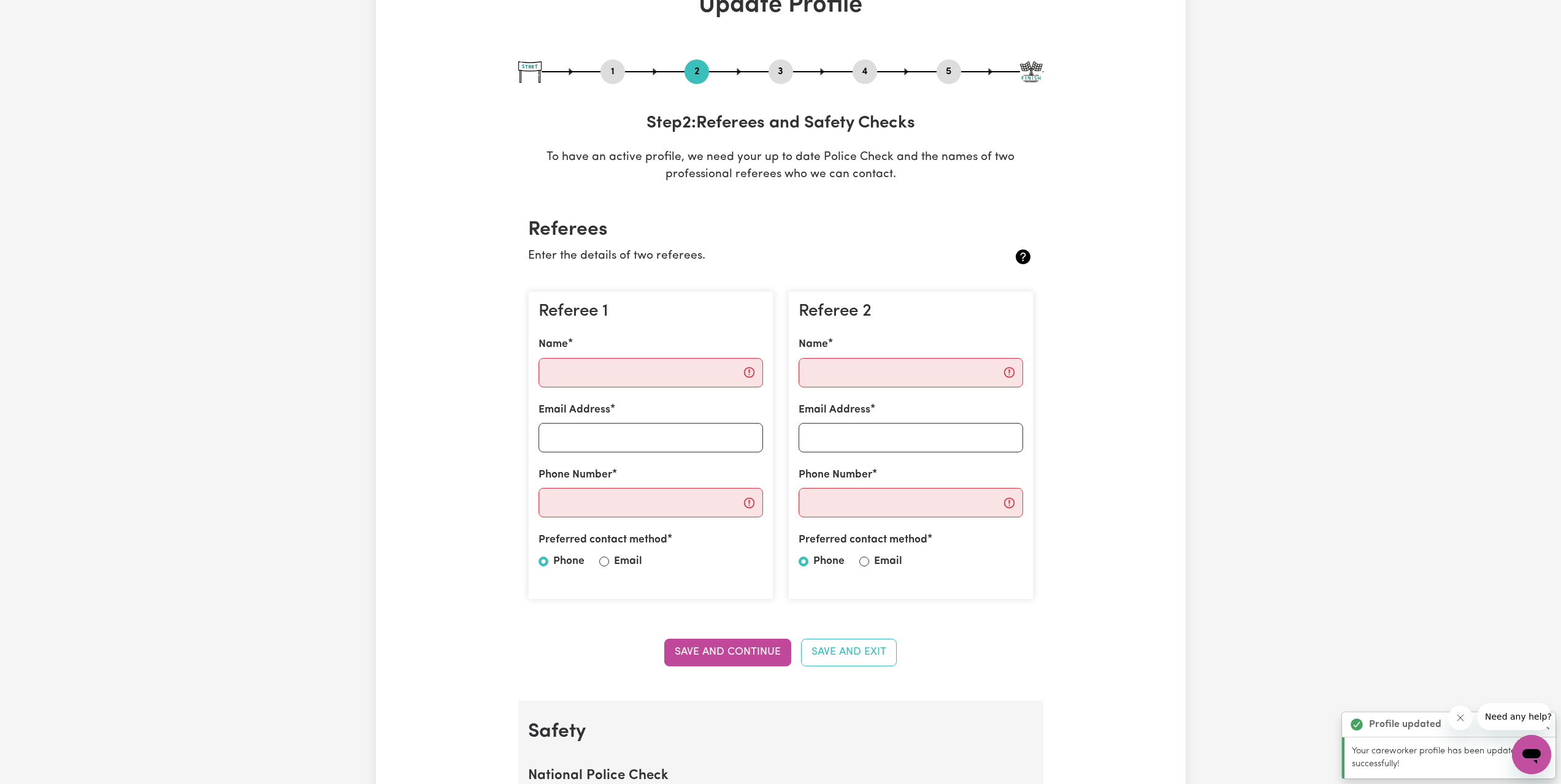
scroll to position [0, 0]
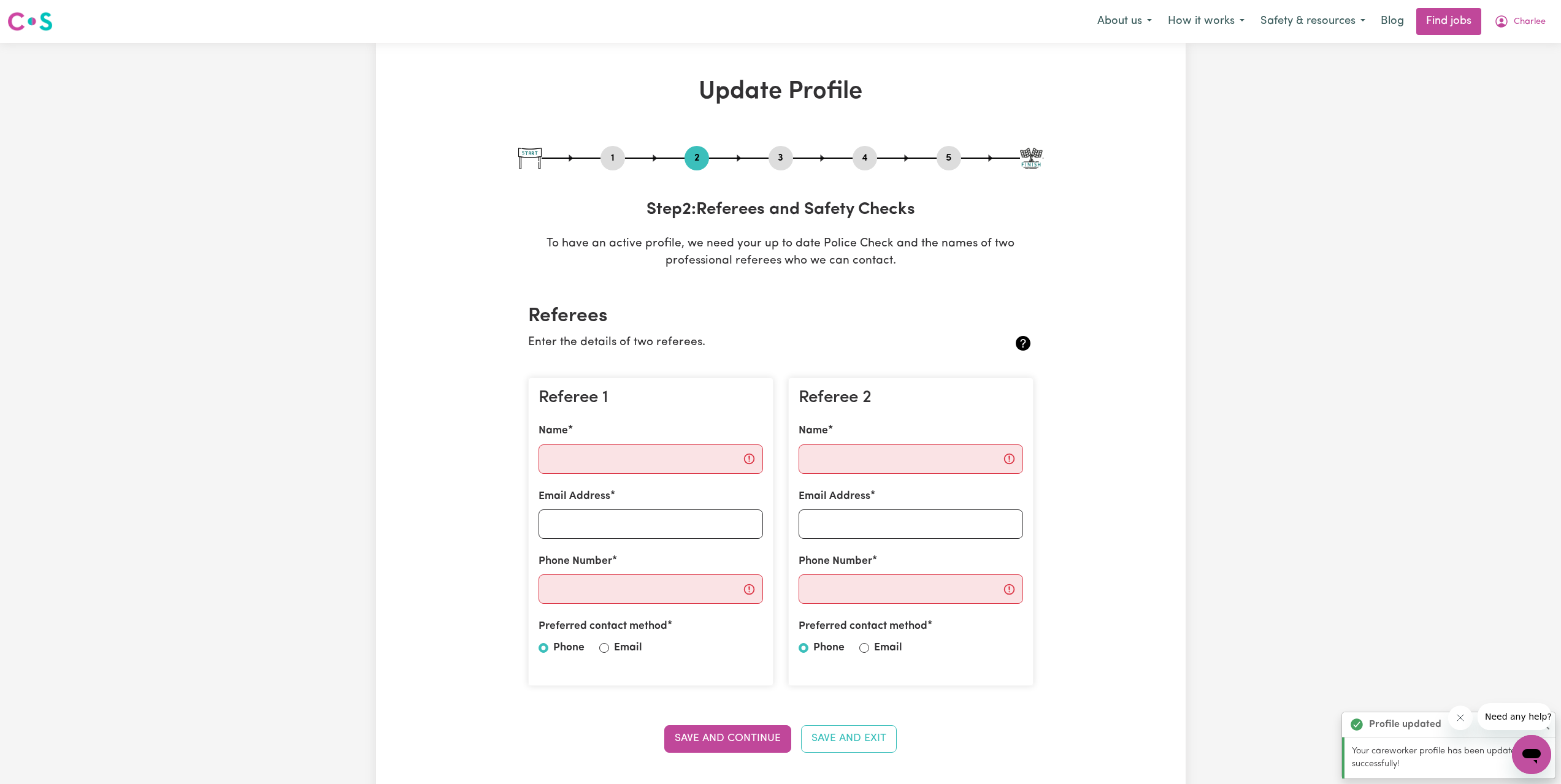
click at [648, 481] on div "Referee 1 Name Email Address Phone Number Preferred contact method Phone Email" at bounding box center [651, 532] width 245 height 309
click at [645, 463] on input "Name" at bounding box center [651, 459] width 224 height 29
click at [658, 346] on p "Enter the details of two referees." at bounding box center [738, 343] width 421 height 18
click at [739, 460] on input "Name" at bounding box center [651, 459] width 224 height 29
click at [730, 452] on input "Name" at bounding box center [651, 459] width 224 height 29
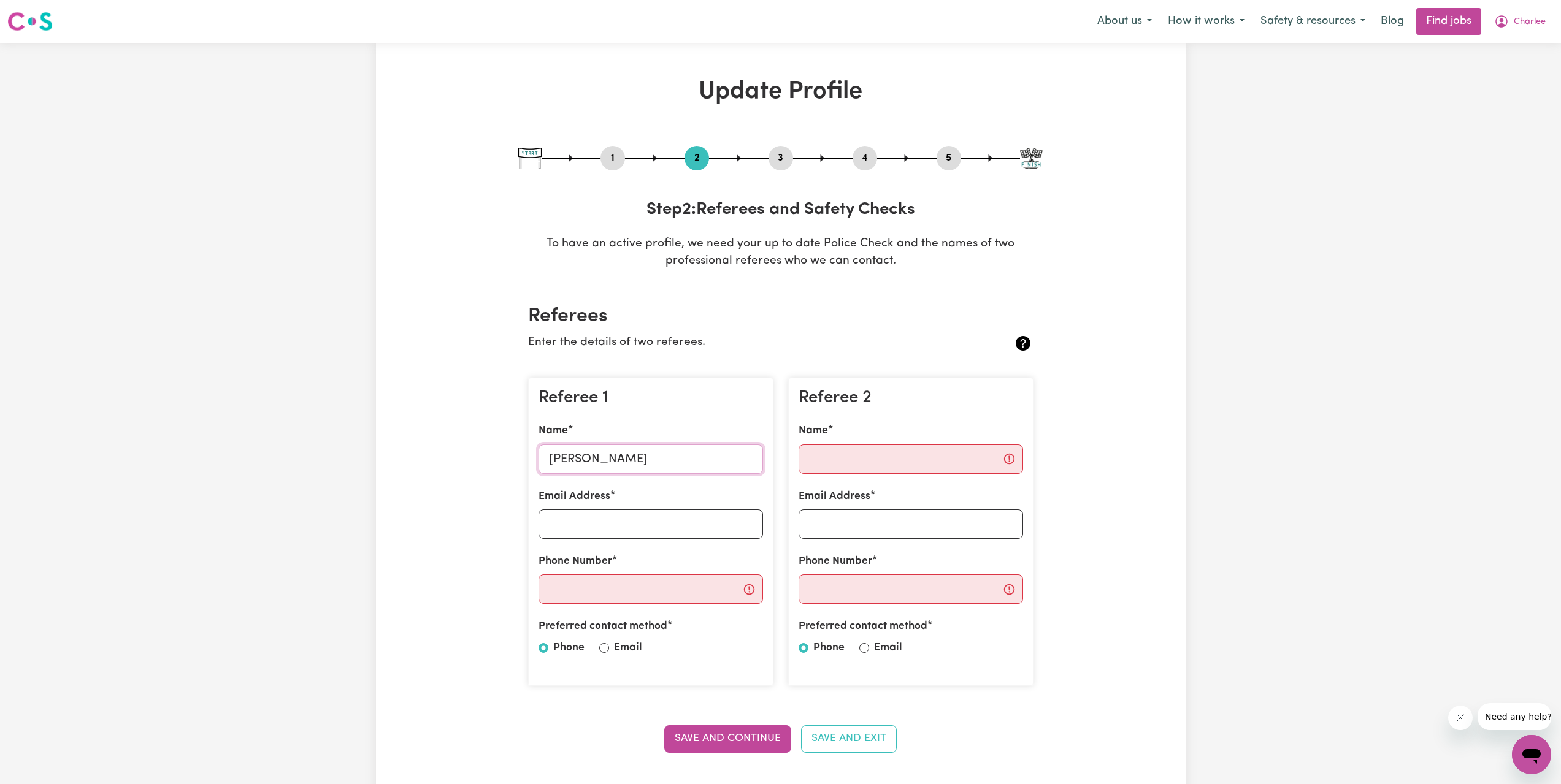
type input "[PERSON_NAME]"
click at [667, 598] on input "Phone Number" at bounding box center [651, 589] width 224 height 29
paste input "0416 170 344"
type input "0416 170 344"
click at [918, 459] on input "Name" at bounding box center [911, 459] width 224 height 29
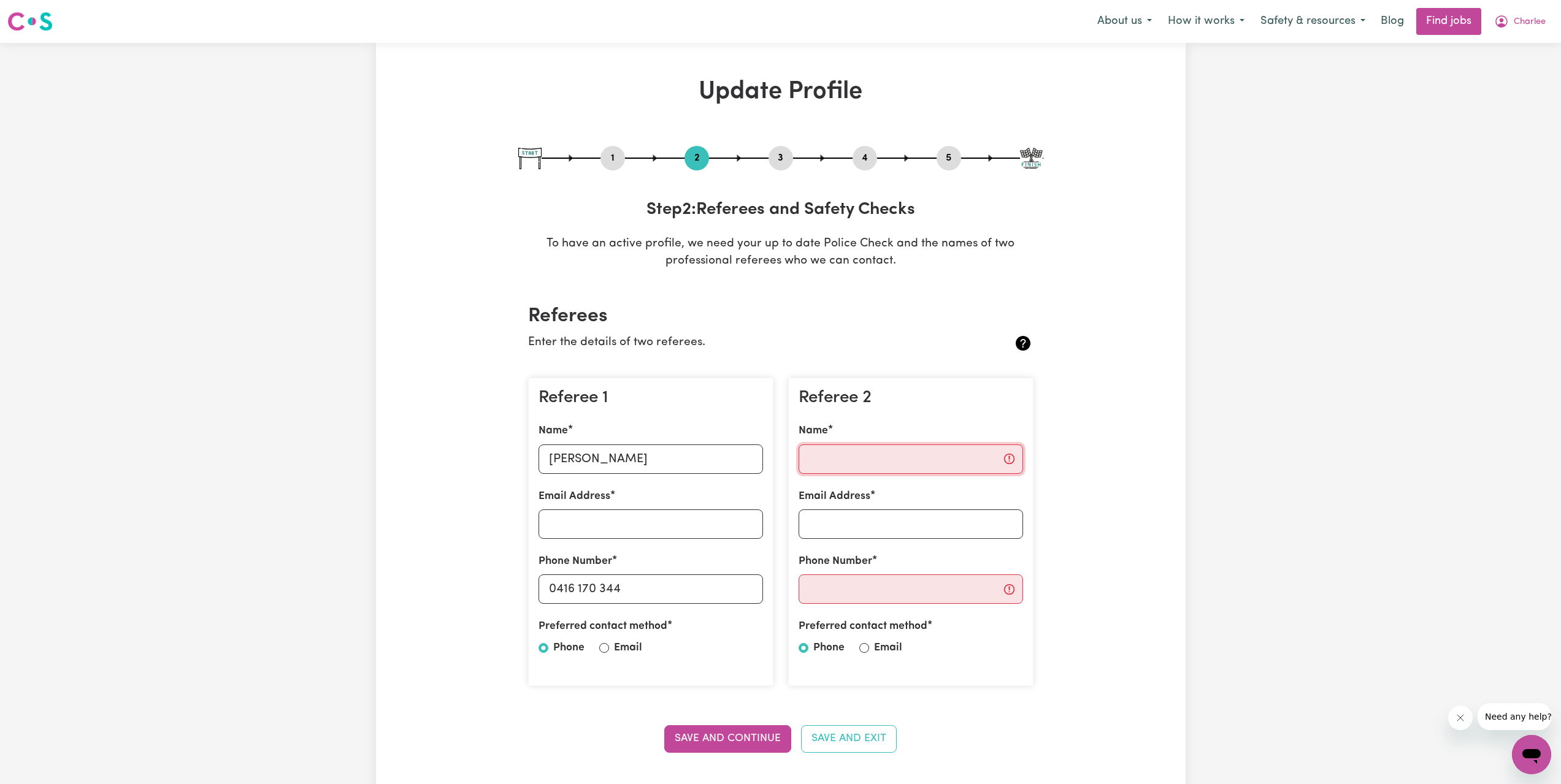
paste input "[PERSON_NAME][DEMOGRAPHIC_DATA]"
click at [805, 460] on input "[PERSON_NAME][DEMOGRAPHIC_DATA]" at bounding box center [911, 459] width 224 height 29
type input "[PERSON_NAME][DEMOGRAPHIC_DATA]"
click at [862, 595] on input "Phone Number" at bounding box center [911, 589] width 224 height 29
click at [647, 452] on input "[PERSON_NAME]" at bounding box center [651, 459] width 224 height 29
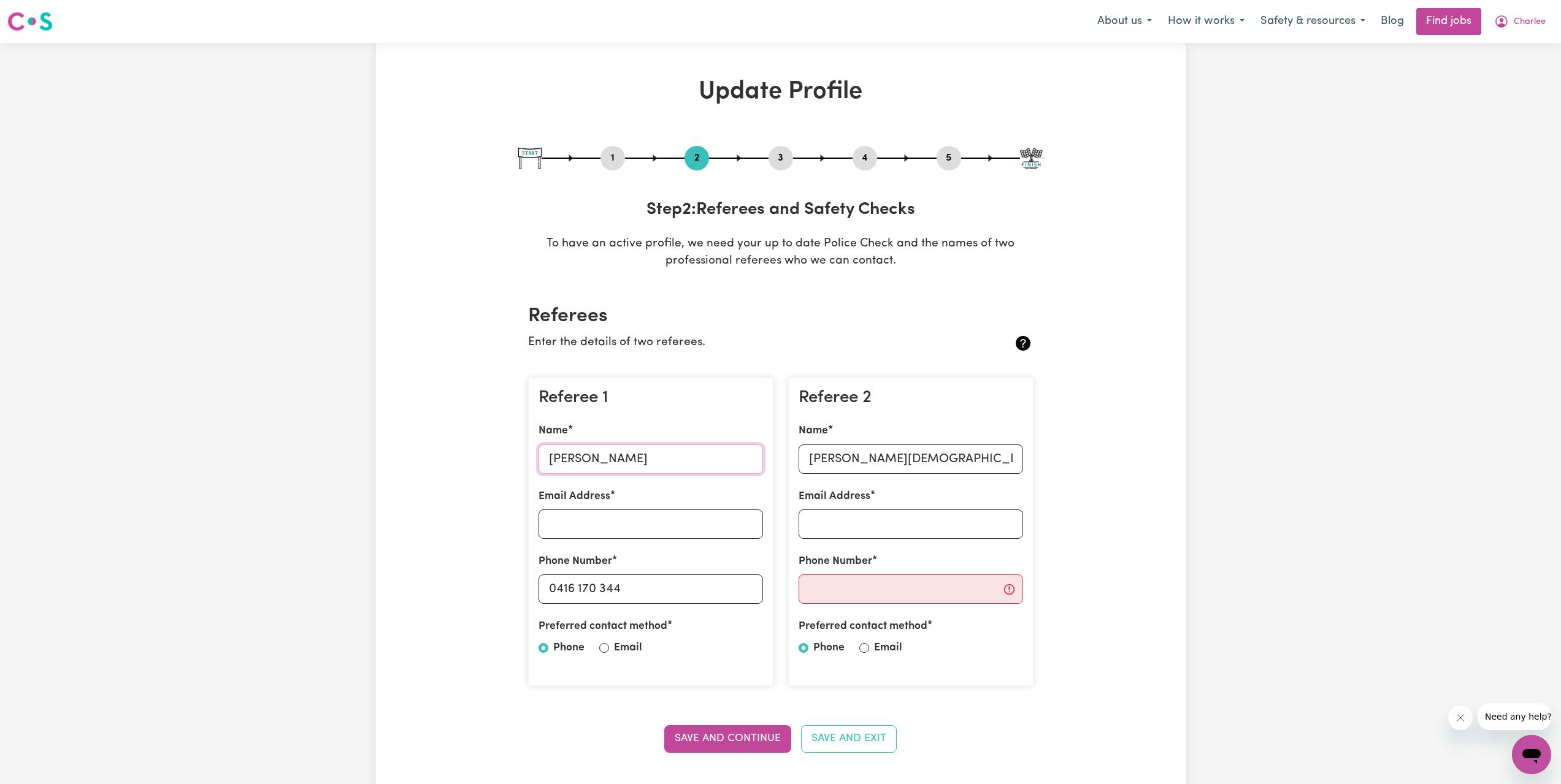
type input "[PERSON_NAME]"
click at [853, 566] on label "Phone Number" at bounding box center [835, 561] width 74 height 16
click at [853, 574] on input "Phone Number" at bounding box center [911, 589] width 224 height 29
paste input "0410 053 657"
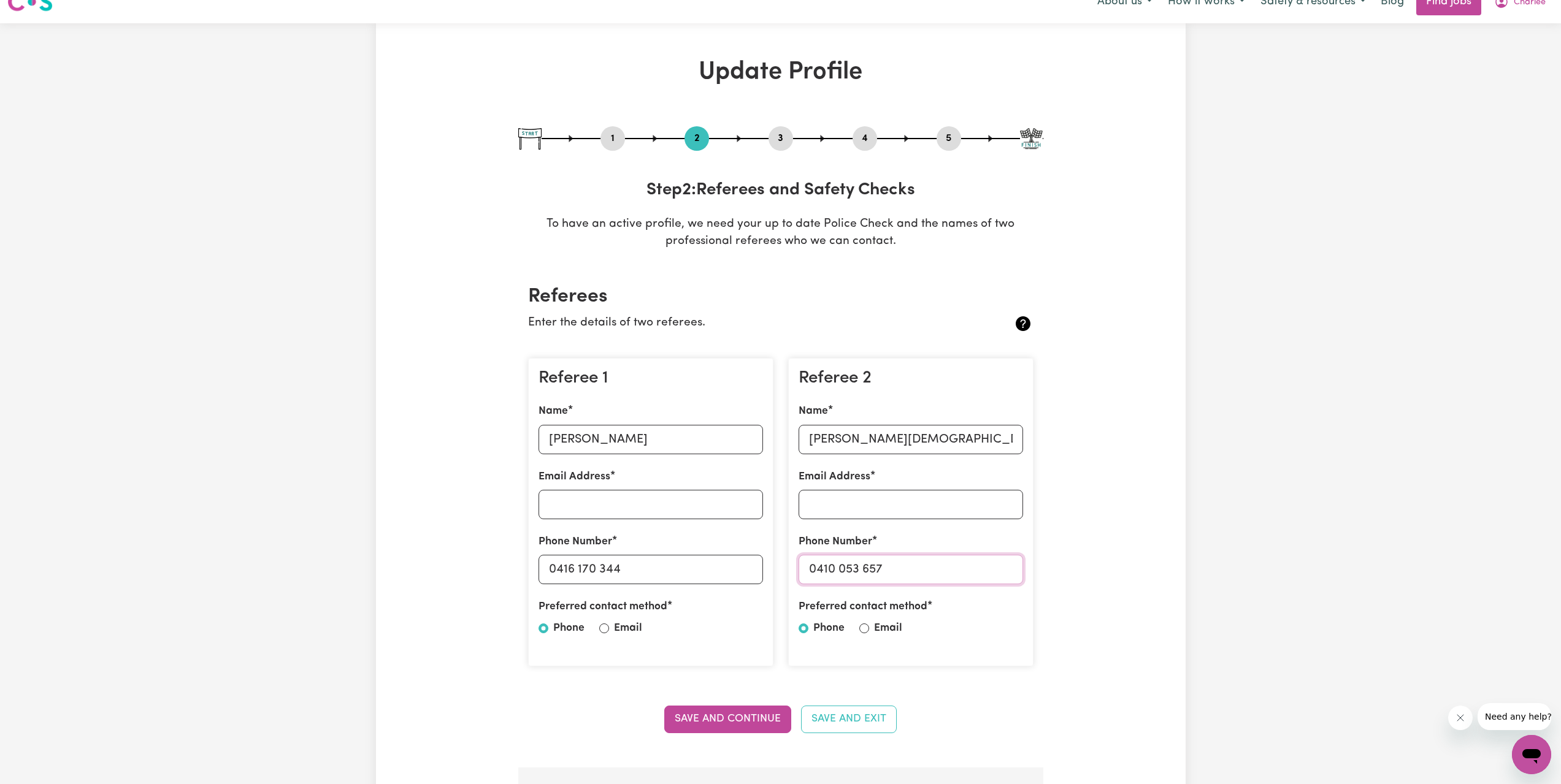
scroll to position [61, 0]
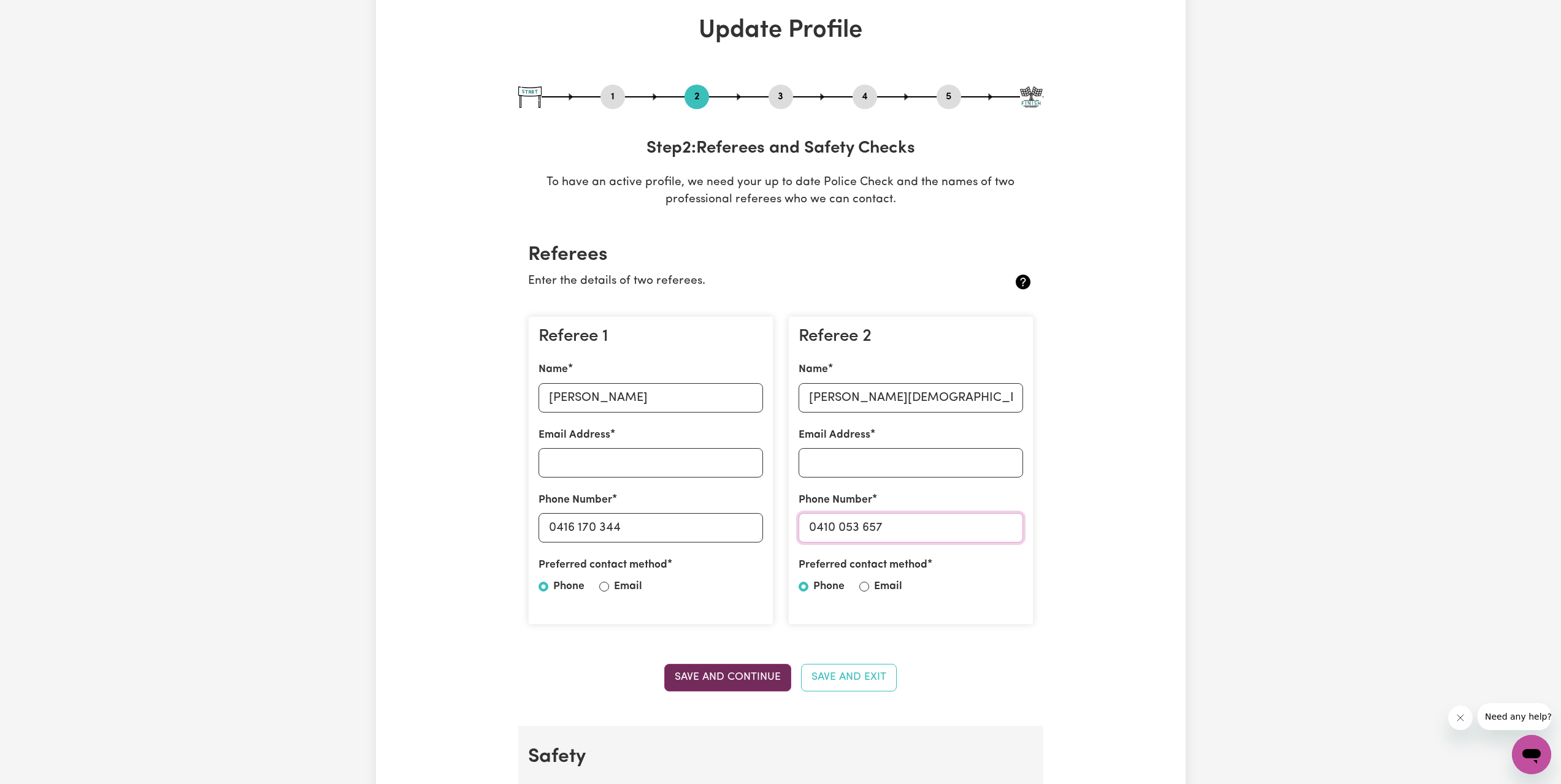
type input "0410 053 657"
click at [764, 676] on button "Save and Continue" at bounding box center [727, 677] width 127 height 27
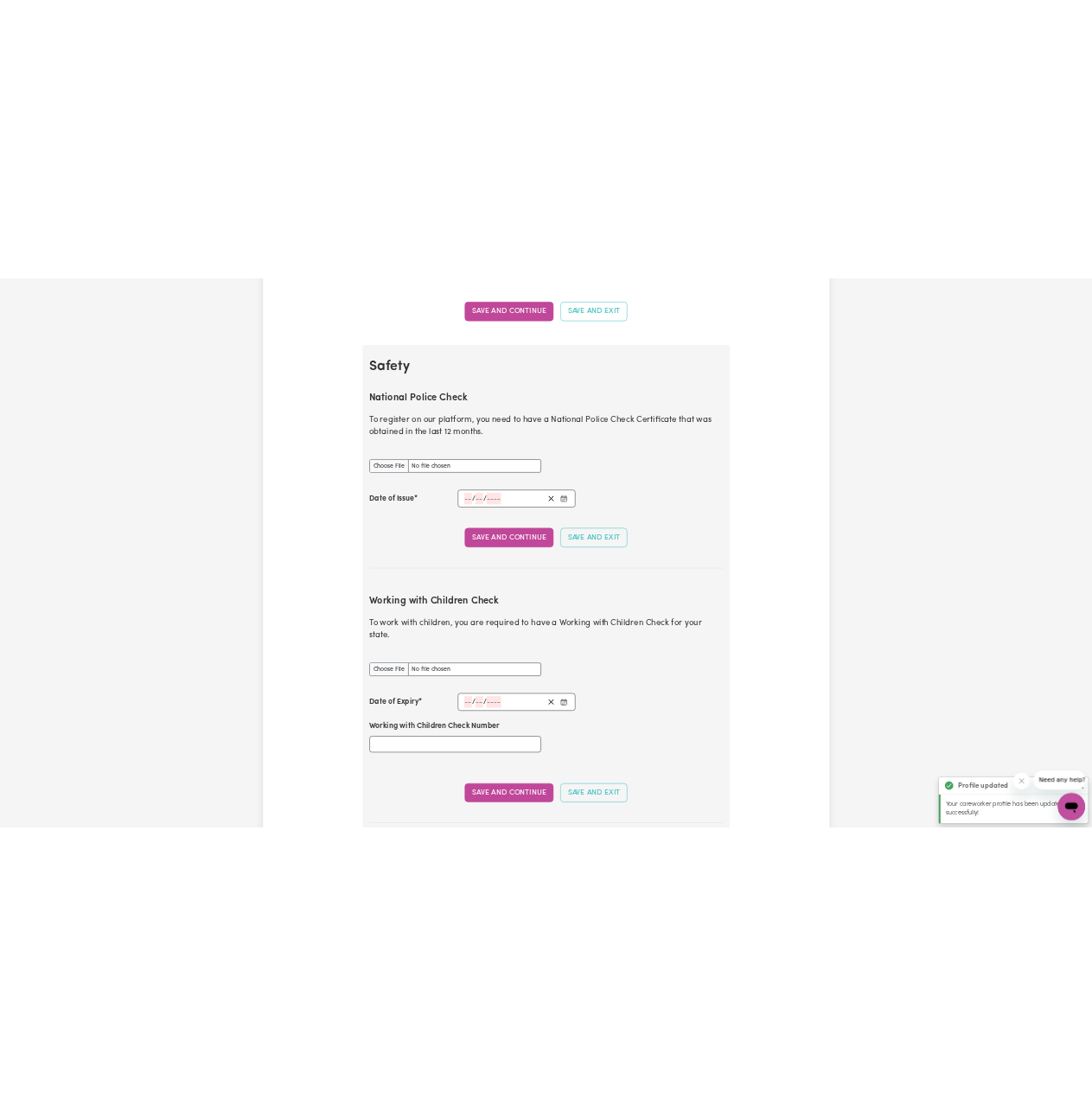
scroll to position [937, 0]
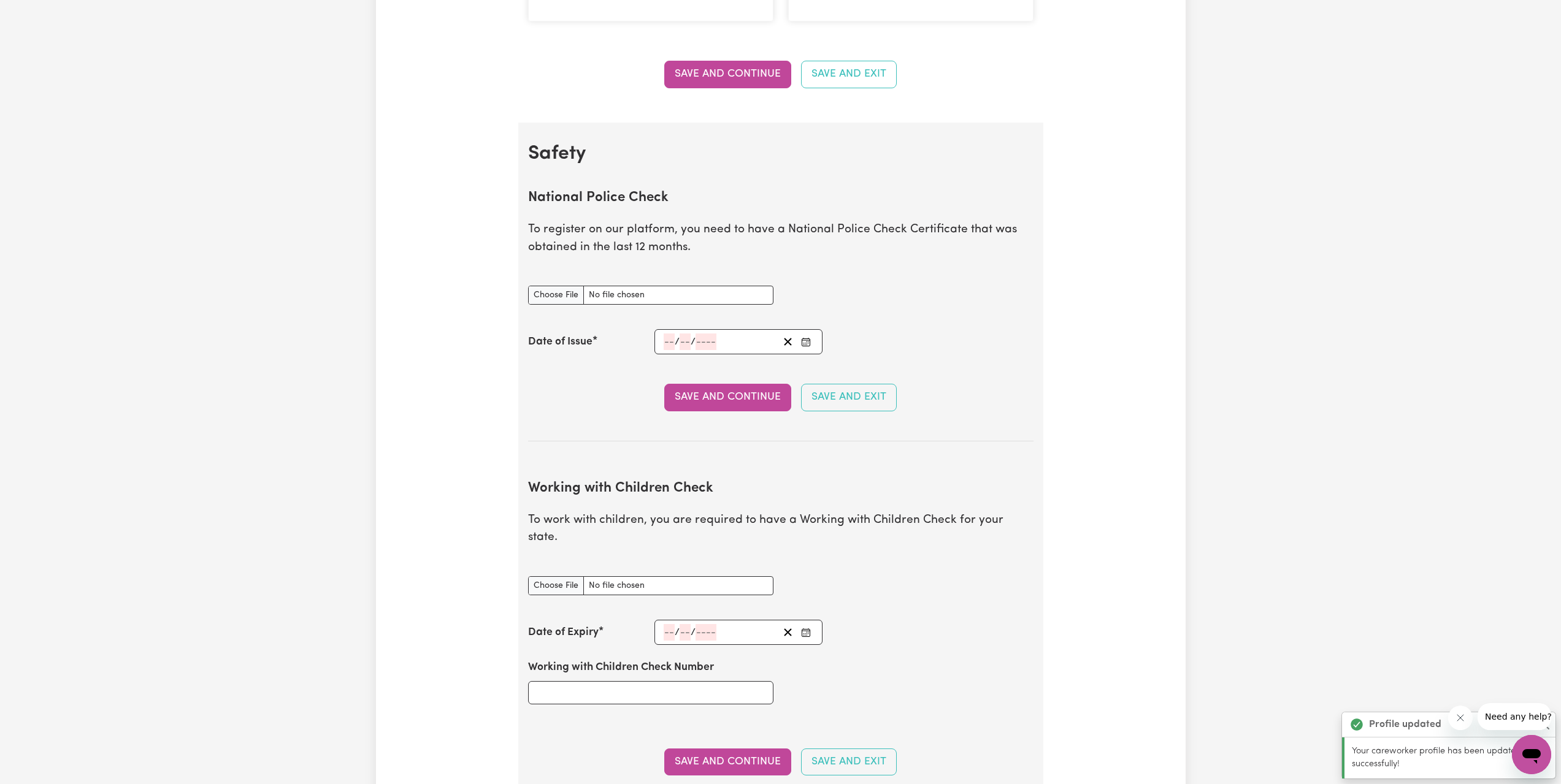
click at [671, 342] on input "number" at bounding box center [669, 341] width 11 height 17
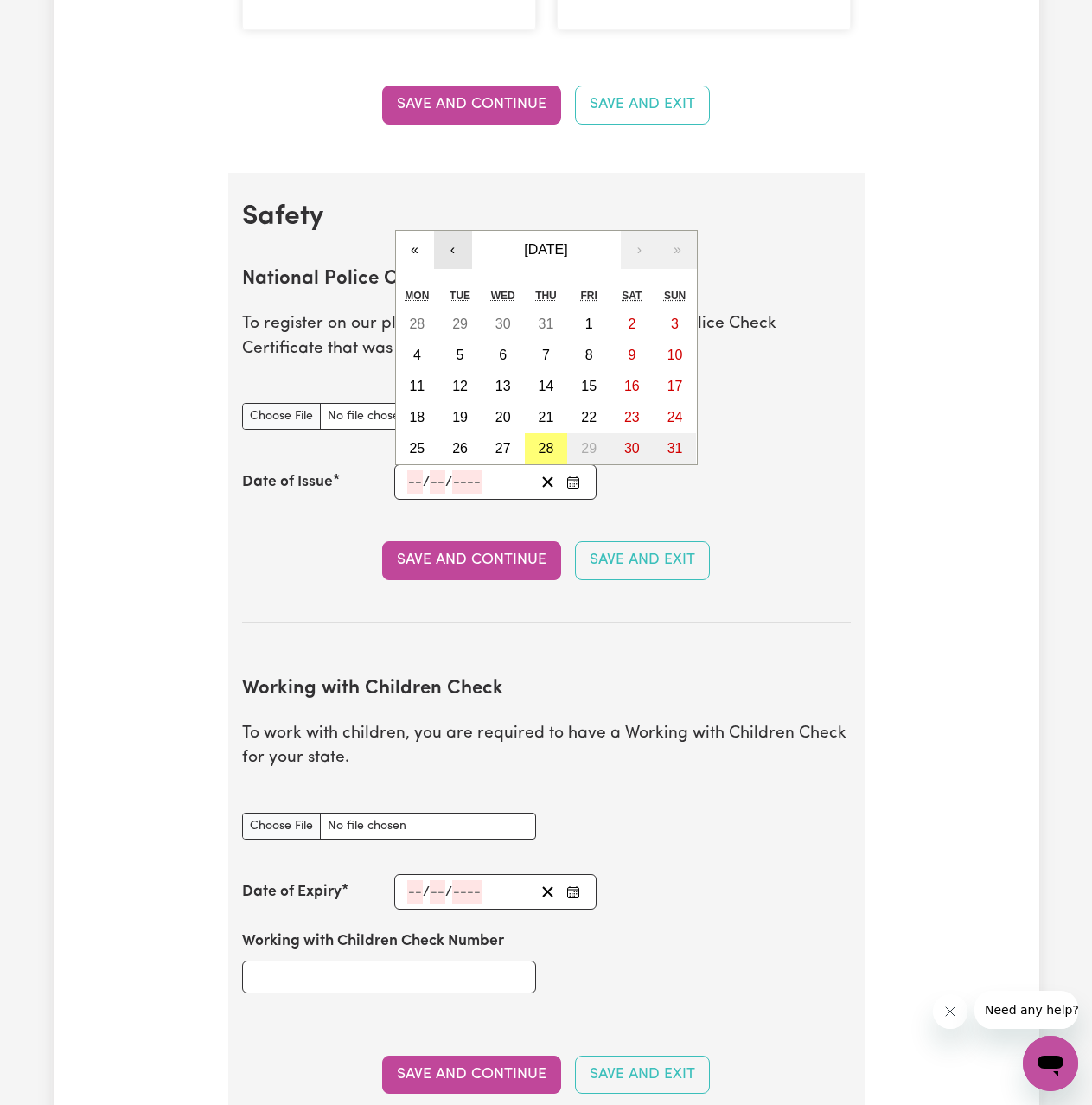
click at [446, 251] on button "‹" at bounding box center [453, 250] width 38 height 38
click at [446, 251] on div "« ‹ [DATE] › » Mon Tue Wed Thu Fri Sat Sun 30 1 2 3 4 5 6 7 8 9 10 11 12 13 14 …" at bounding box center [546, 348] width 303 height 235
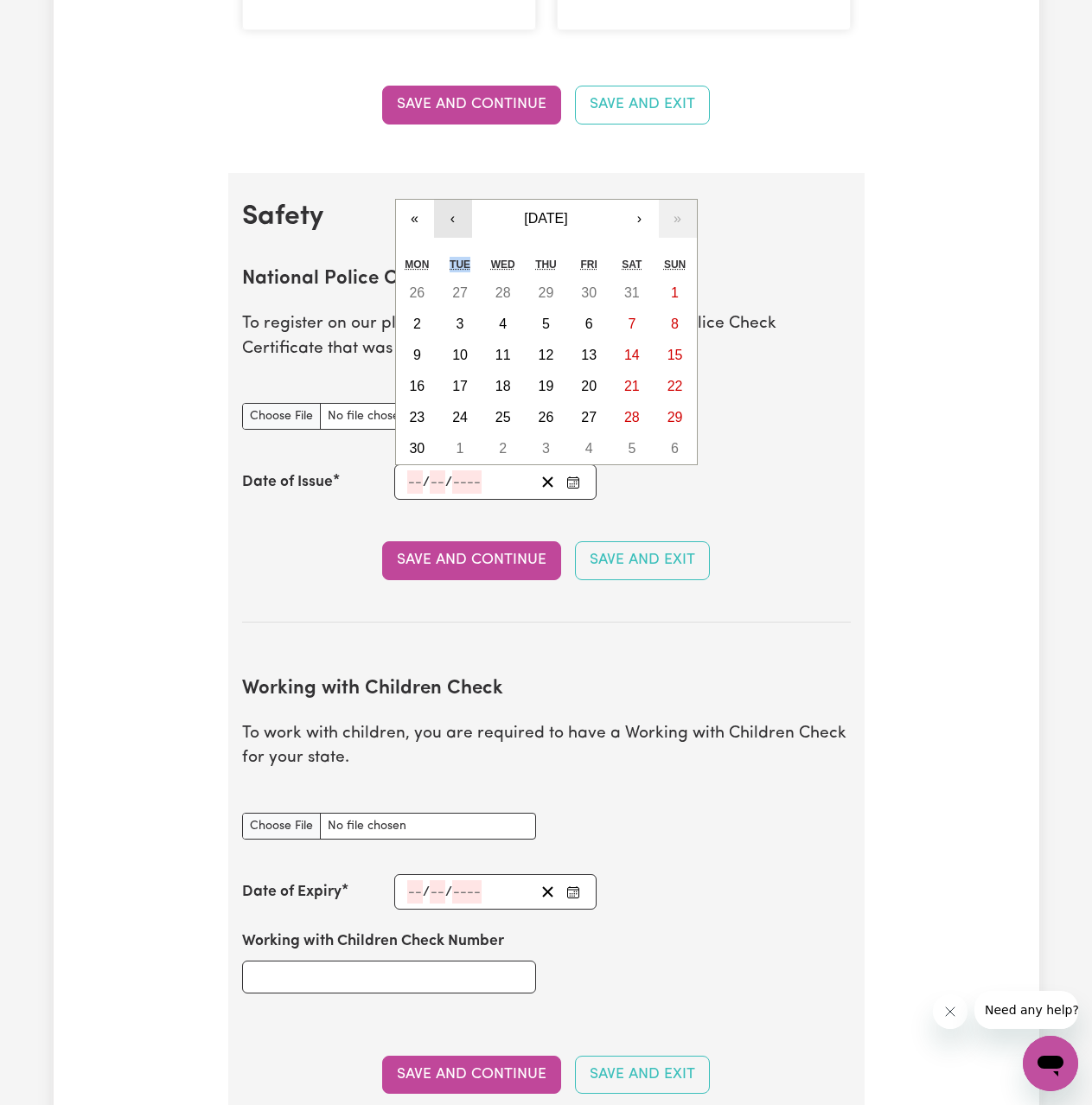
click at [446, 251] on div "« ‹ [DATE] › » Mon Tue Wed Thu Fri Sat Sun 26 27 28 29 30 31 1 2 3 4 5 6 7 8 9 …" at bounding box center [546, 332] width 303 height 266
click at [444, 228] on button "‹" at bounding box center [453, 219] width 38 height 38
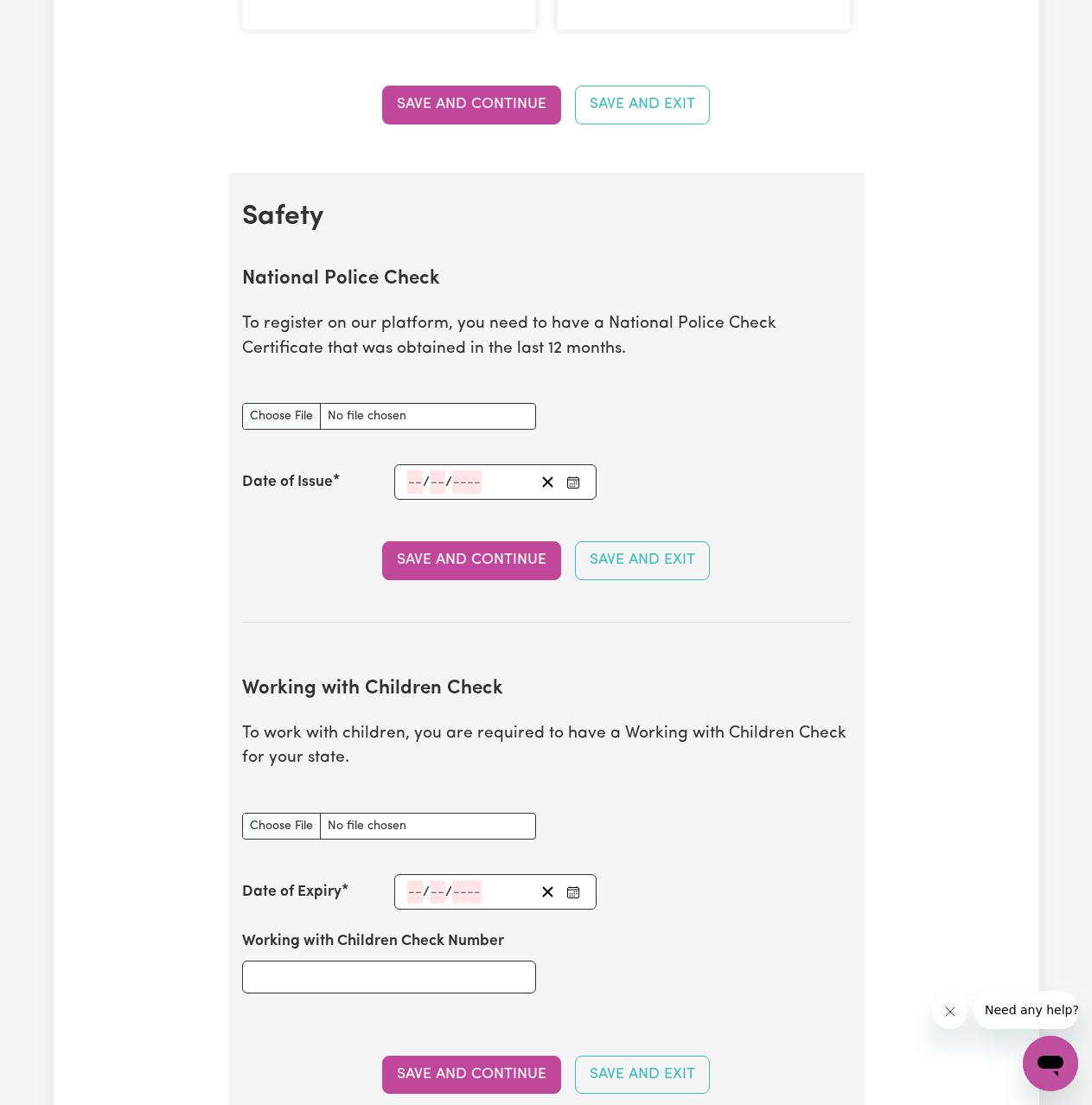
click at [444, 228] on h2 "Safety" at bounding box center [546, 217] width 609 height 33
click at [435, 474] on input "number" at bounding box center [437, 482] width 16 height 23
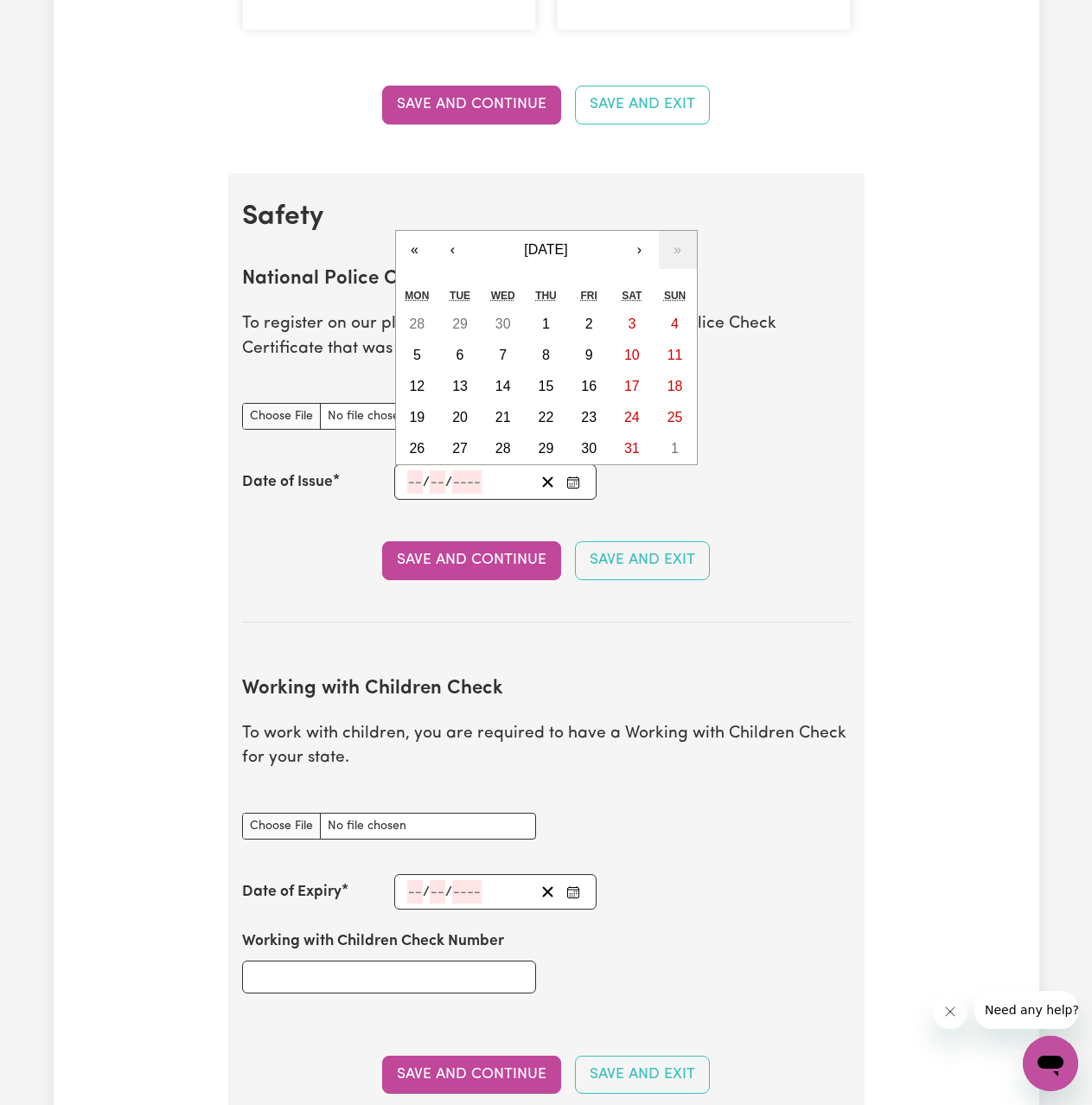
click at [565, 488] on button "Enter the Date of Issue of your National Police Check" at bounding box center [573, 482] width 24 height 23
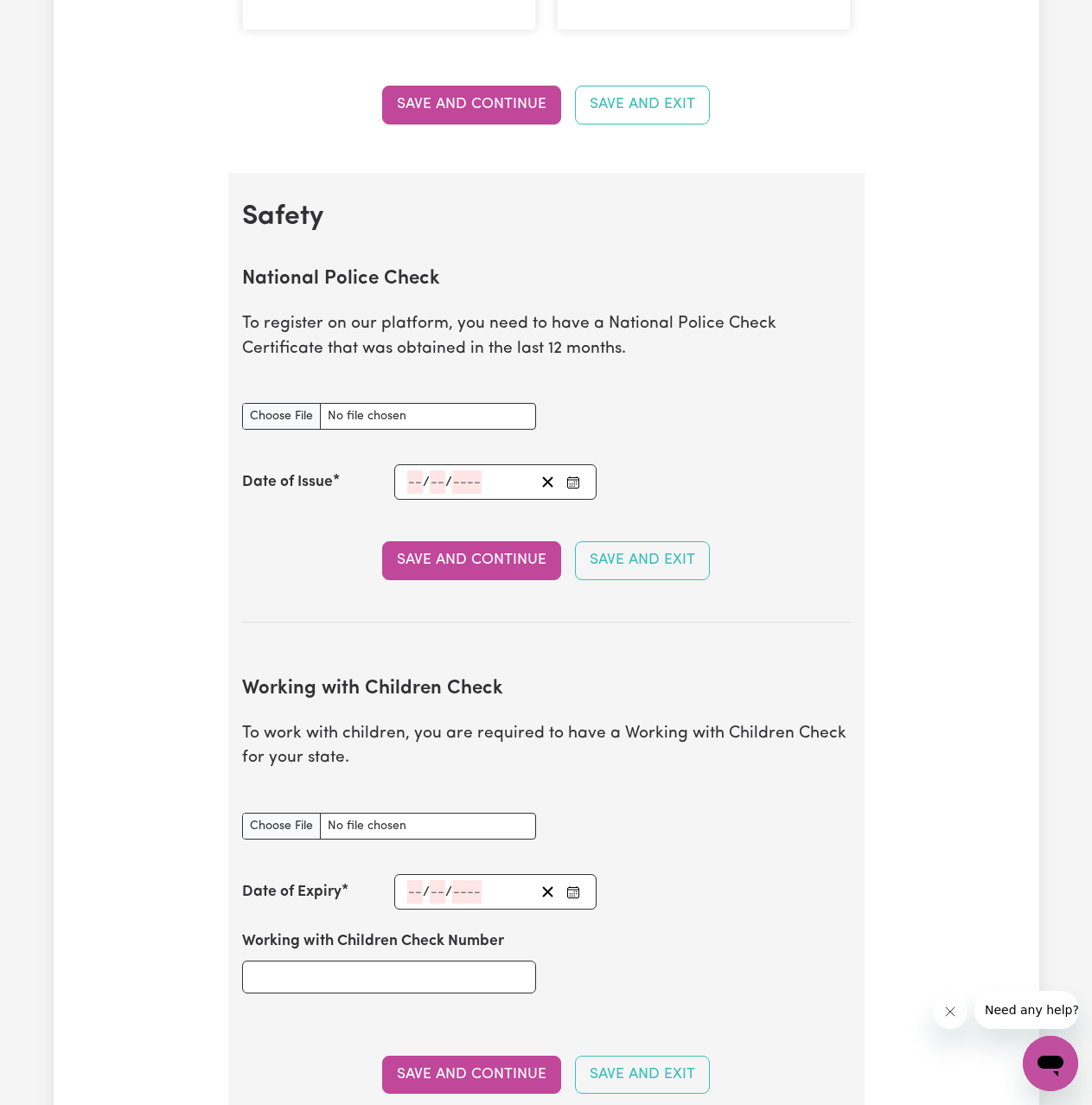
click at [578, 482] on icon "Enter the Date of Issue of your National Police Check" at bounding box center [573, 482] width 14 height 14
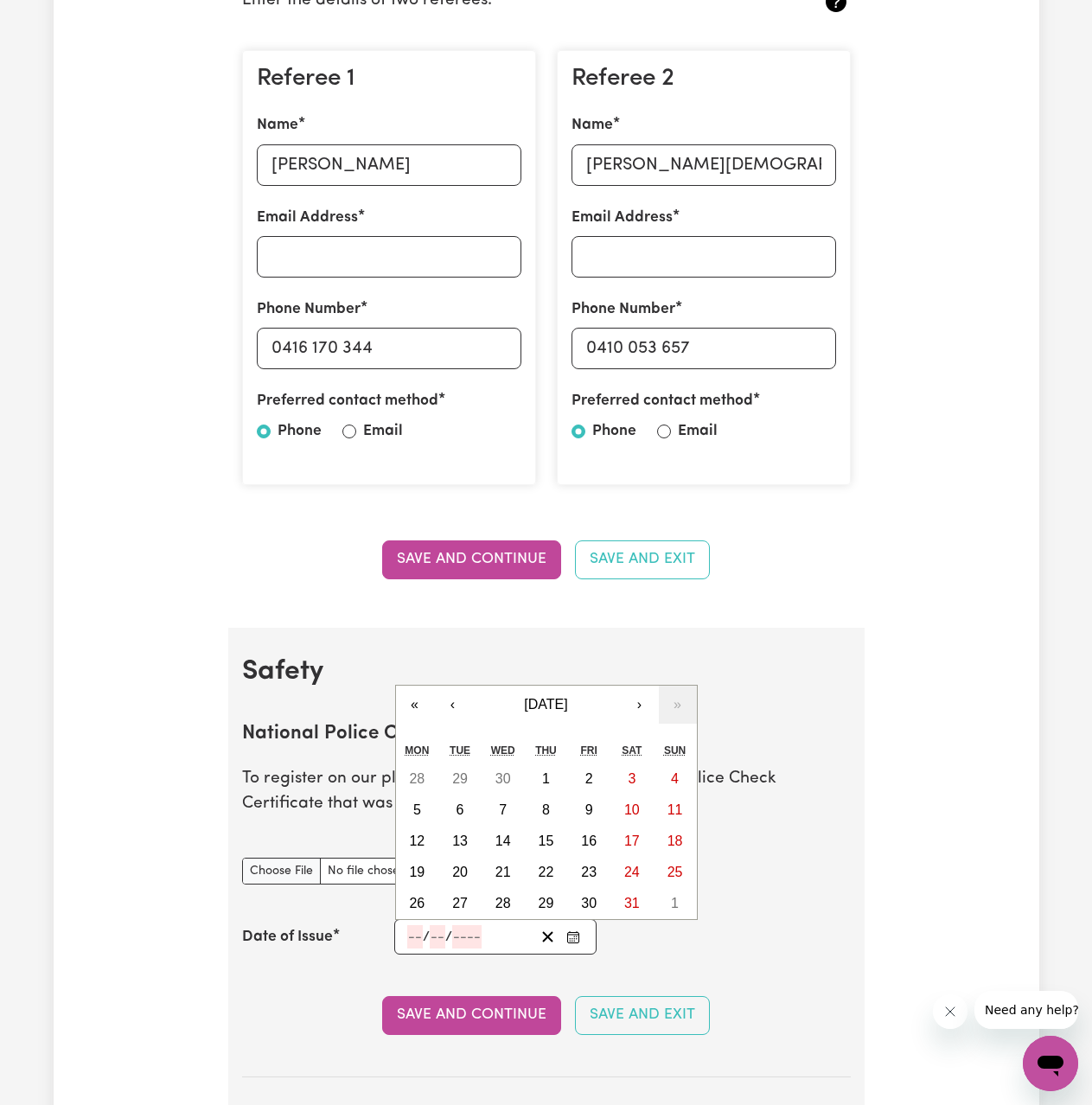
scroll to position [851, 0]
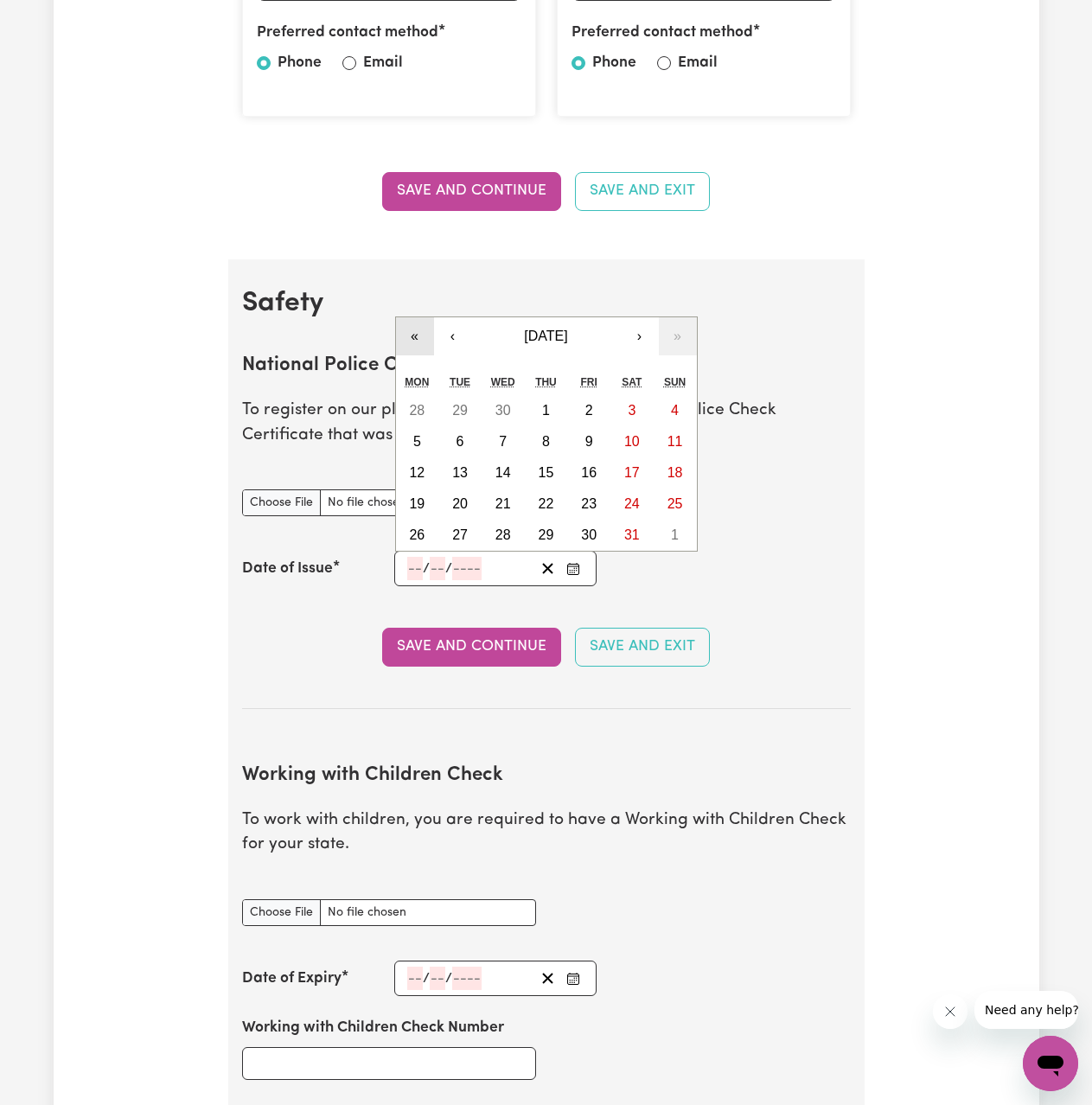
click at [425, 349] on button "«" at bounding box center [415, 336] width 38 height 38
click at [628, 339] on button "›" at bounding box center [640, 336] width 38 height 38
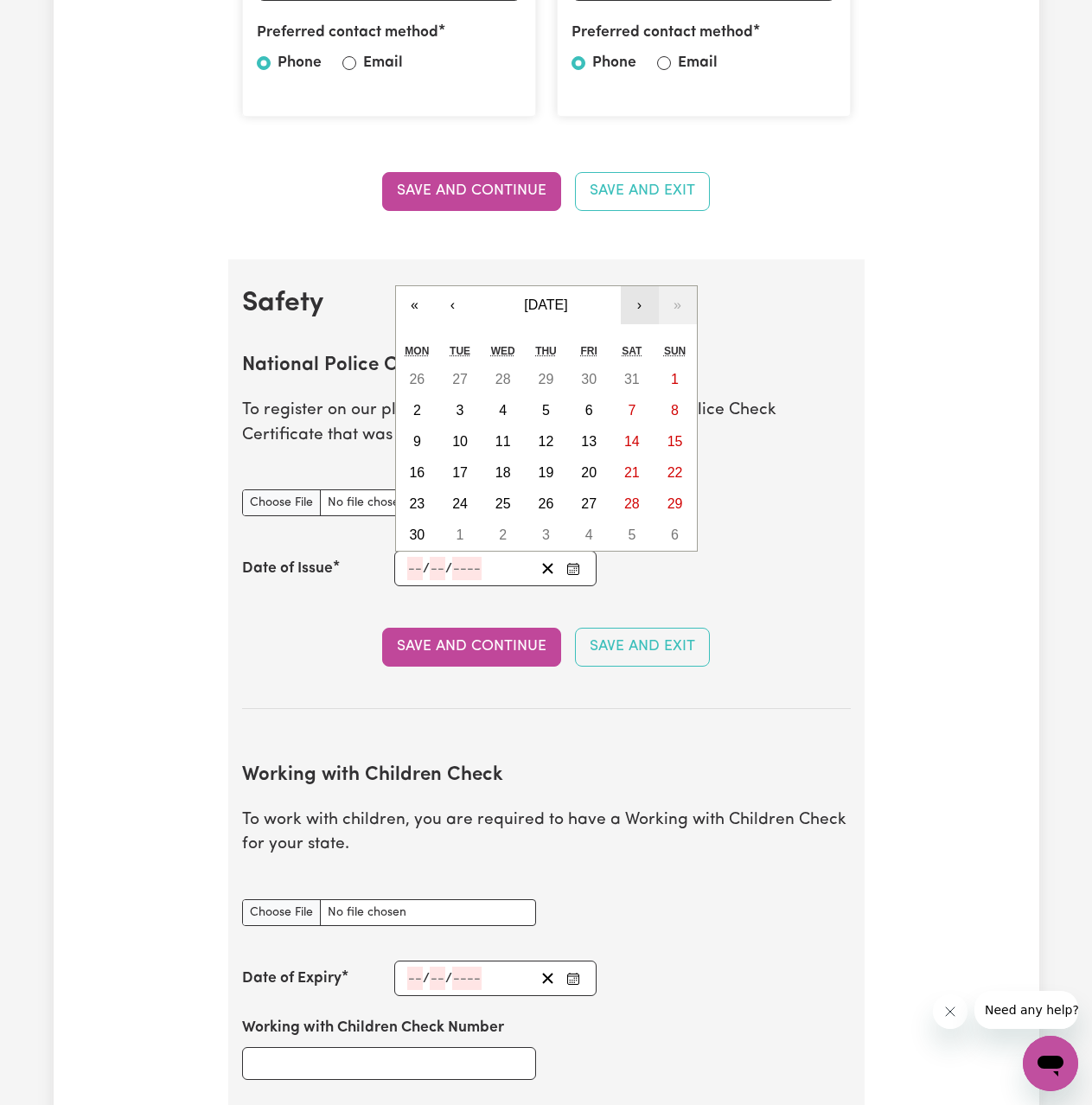
click at [646, 315] on button "›" at bounding box center [640, 305] width 38 height 38
click at [637, 334] on button "›" at bounding box center [640, 336] width 38 height 38
click at [510, 442] on button "6" at bounding box center [503, 442] width 43 height 31
type input "[DATE]"
type input "6"
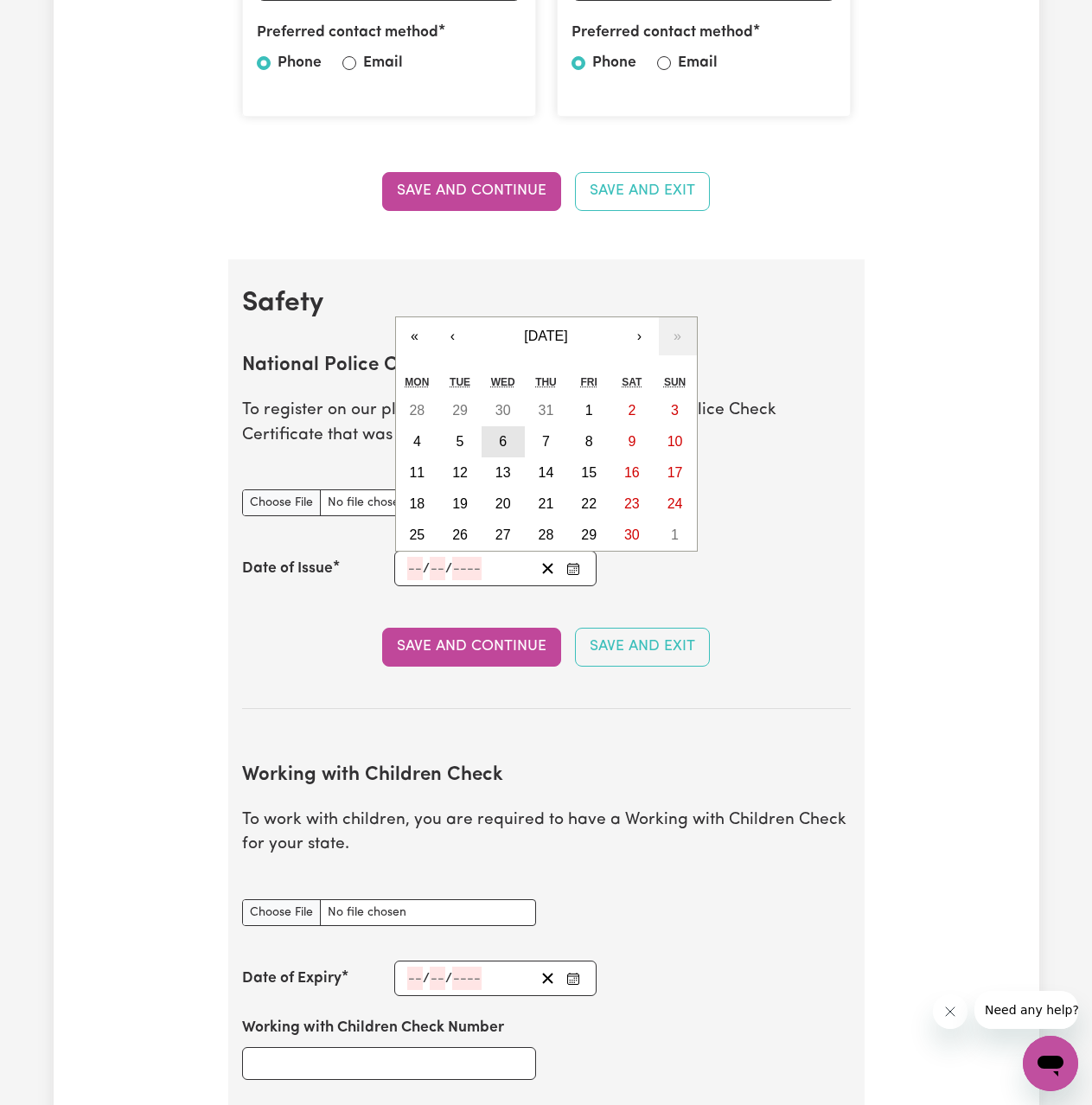
type input "11"
type input "2024"
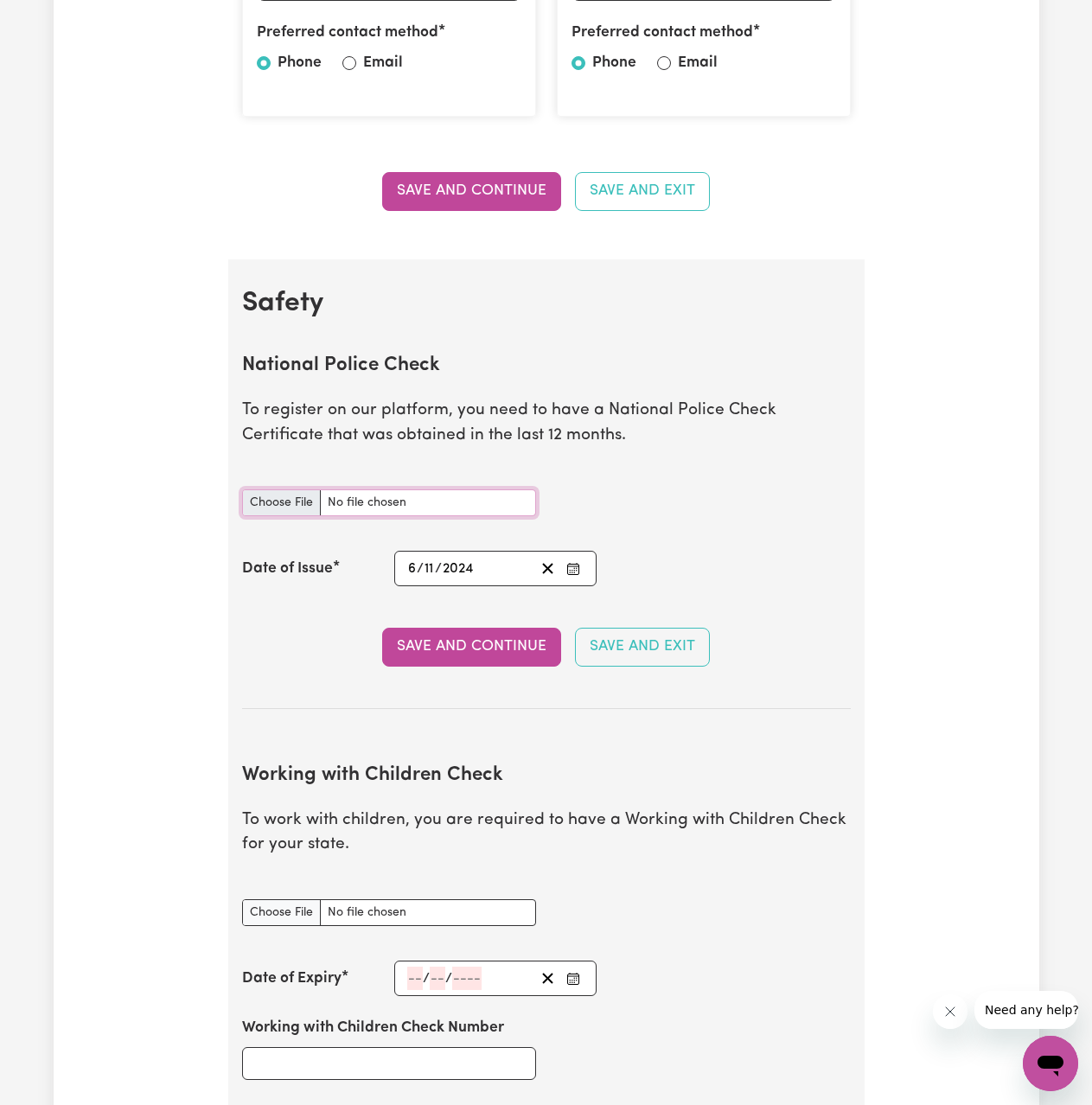
click at [349, 499] on input "National Police Check document" at bounding box center [389, 502] width 294 height 27
type input "C:\fakepath\NSWPF-2024-988483.pdf"
click at [605, 440] on p "To register on our platform, you need to have a National Police Check Certifica…" at bounding box center [546, 424] width 609 height 50
click at [425, 504] on input "National Police Check document" at bounding box center [389, 502] width 294 height 27
click at [378, 408] on p "To register on our platform, you need to have a National Police Check Certifica…" at bounding box center [546, 424] width 609 height 50
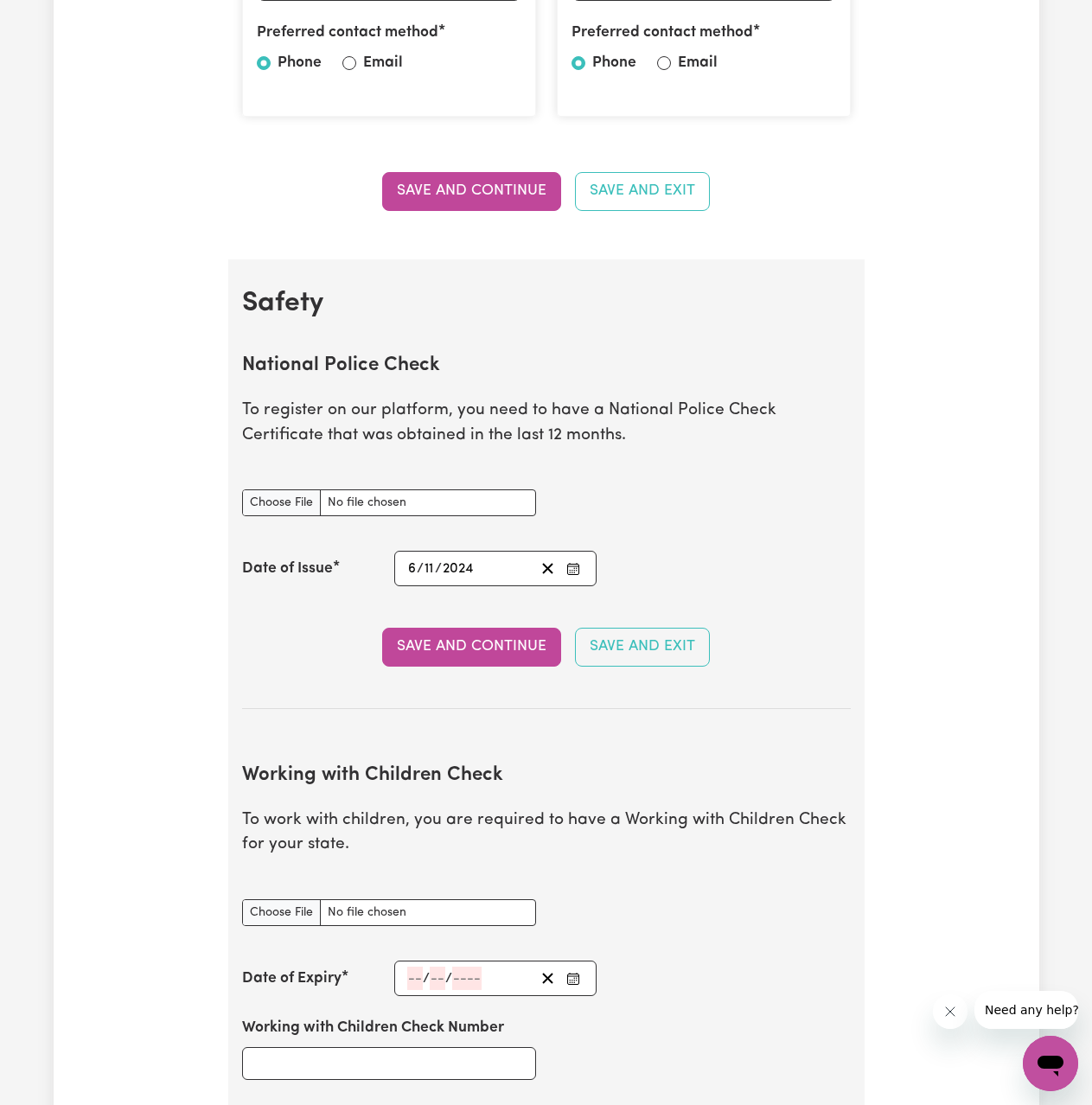
click at [467, 668] on section "National Police Check To register on our platform, you need to have a National …" at bounding box center [546, 518] width 609 height 382
click at [467, 652] on button "Save and Continue" at bounding box center [471, 647] width 179 height 38
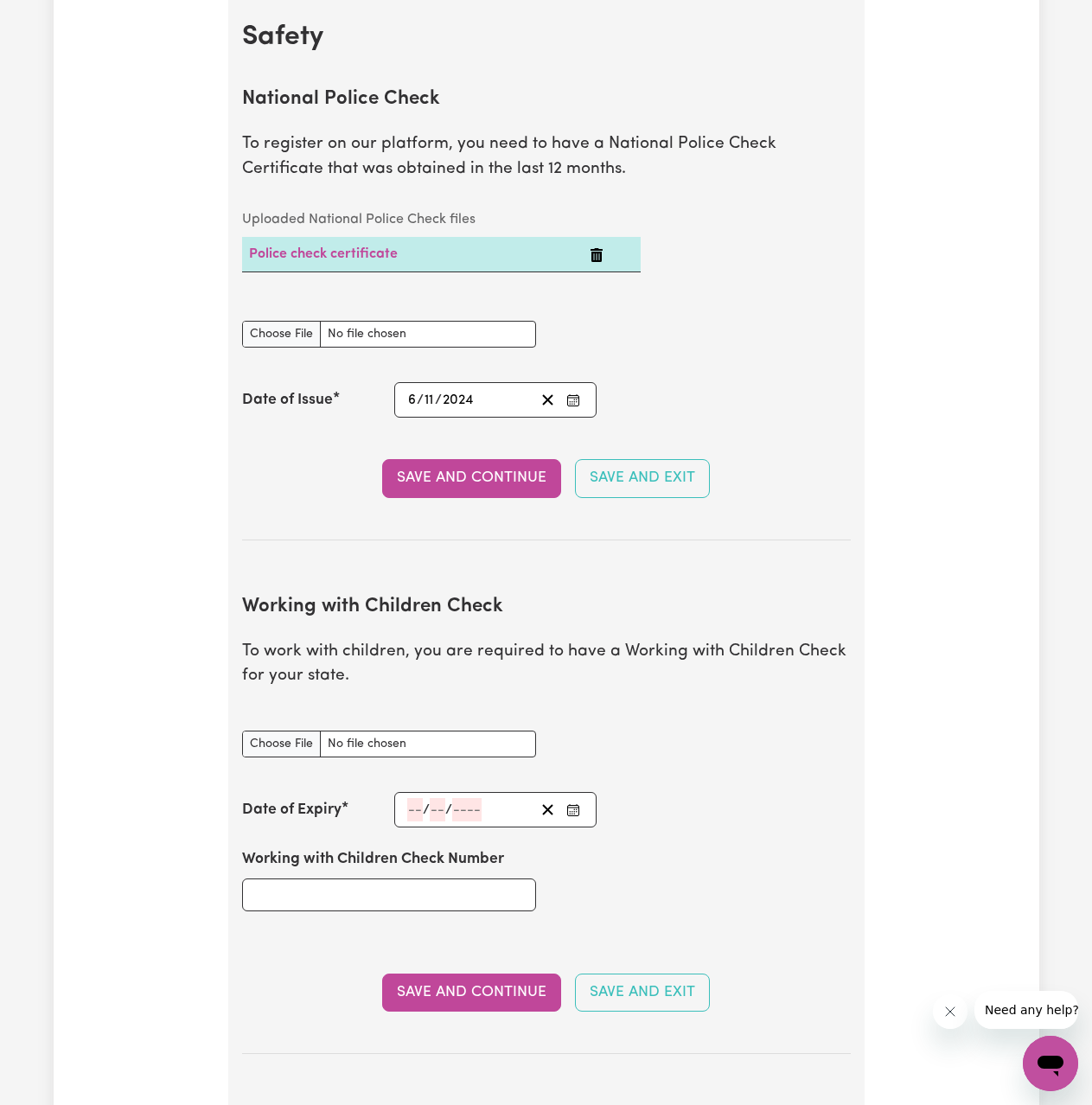
scroll to position [1155, 0]
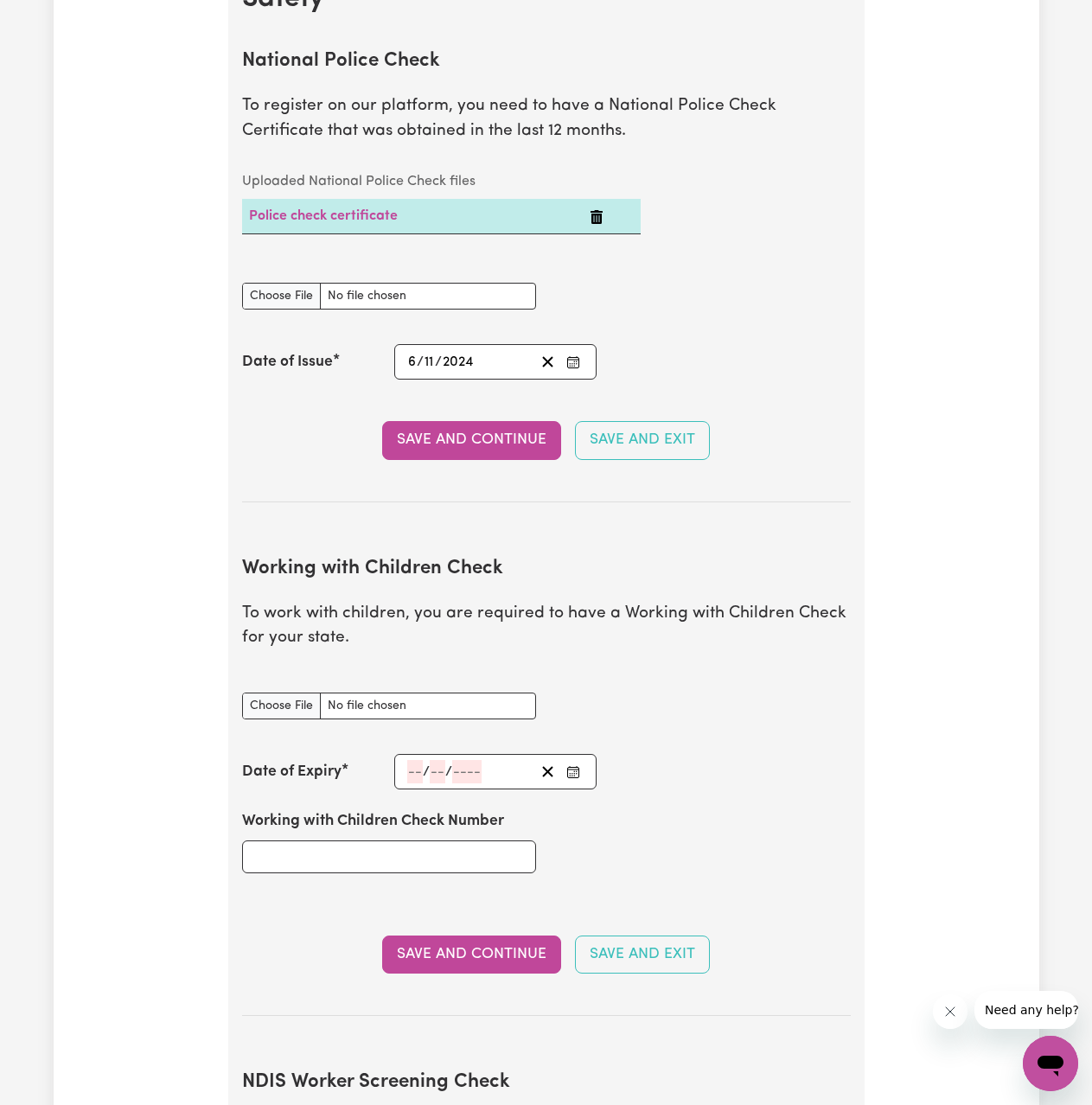
type input "C:\fakepath\IMG_1494.jpeg"
click at [424, 782] on div "/ /" at bounding box center [470, 771] width 130 height 23
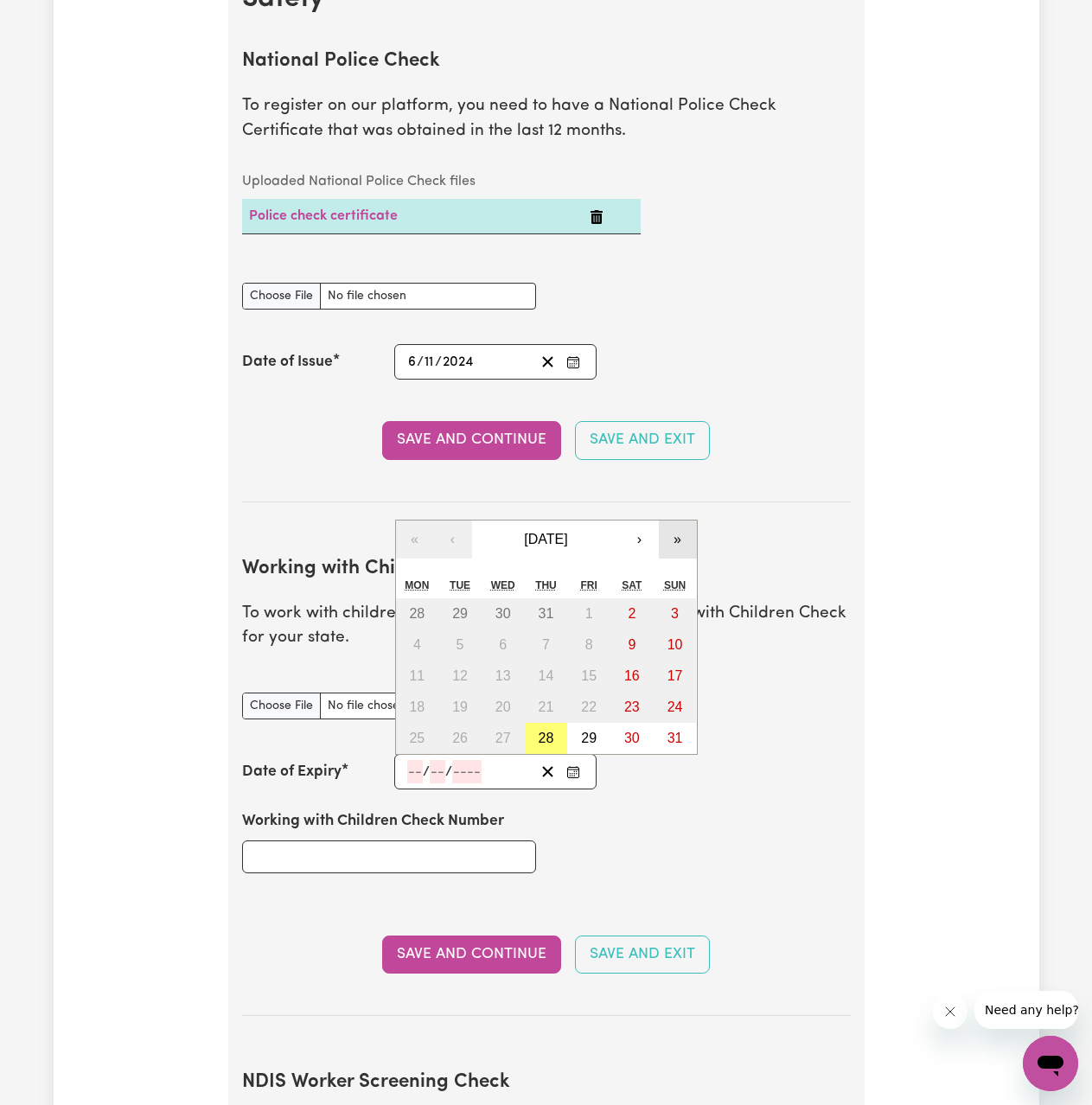
click at [673, 540] on button "»" at bounding box center [678, 540] width 38 height 38
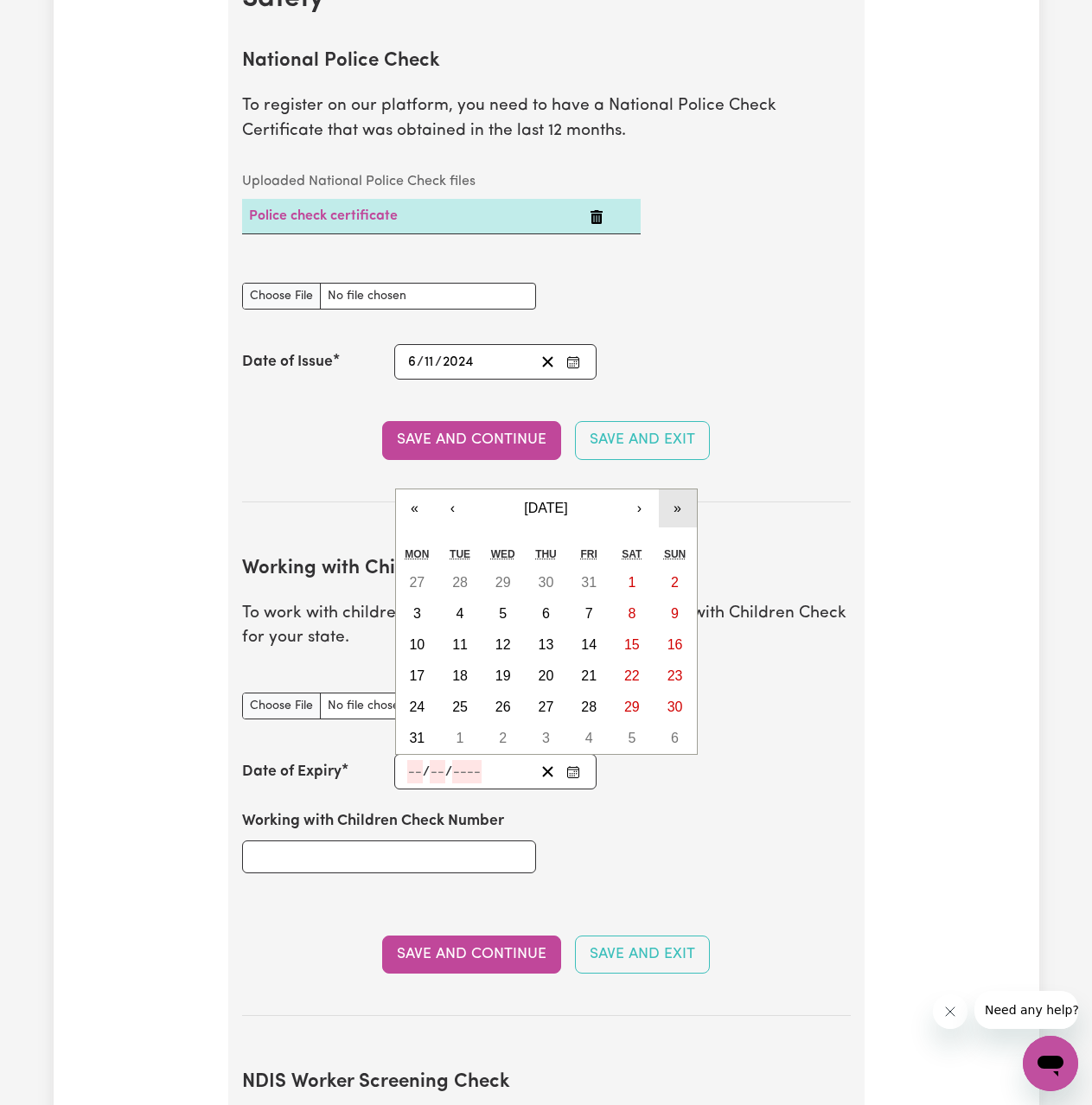
click at [679, 517] on button "»" at bounding box center [678, 508] width 38 height 38
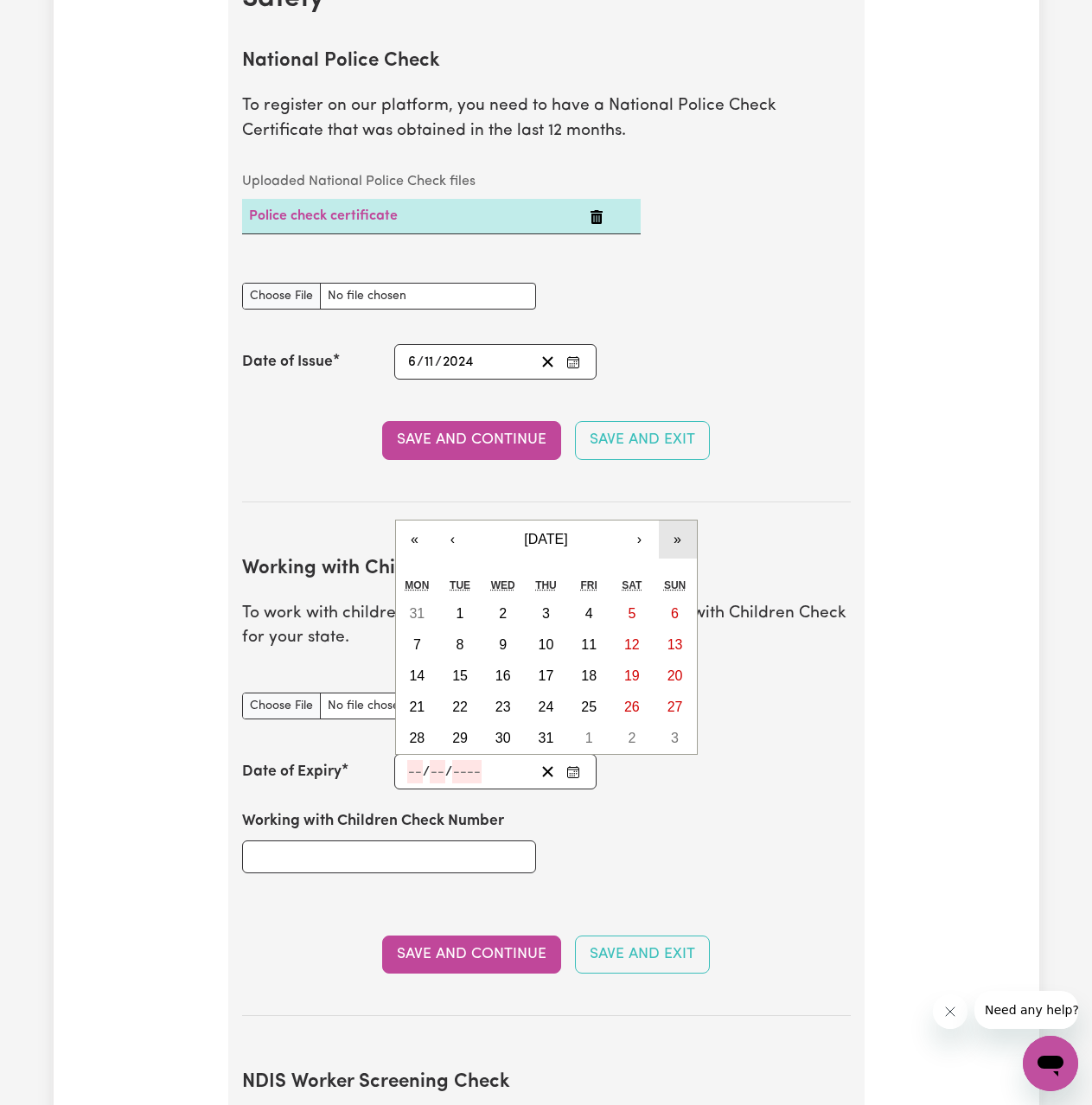
click at [676, 540] on button "»" at bounding box center [678, 540] width 38 height 38
click at [643, 546] on button "›" at bounding box center [640, 540] width 38 height 38
click at [683, 654] on button "9" at bounding box center [675, 645] width 43 height 31
type input "[DATE]"
type input "9"
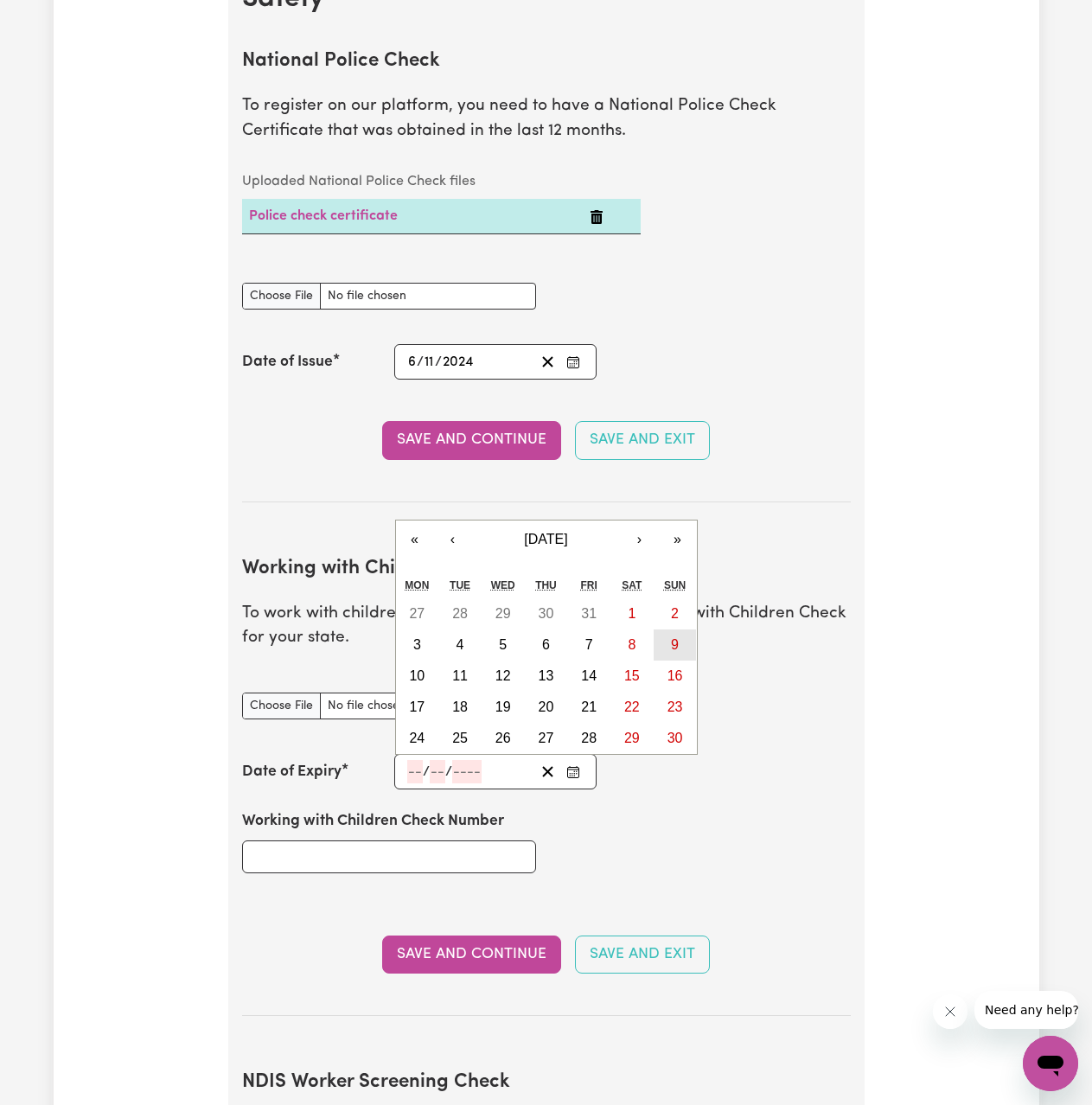
type input "9"
type input "2029"
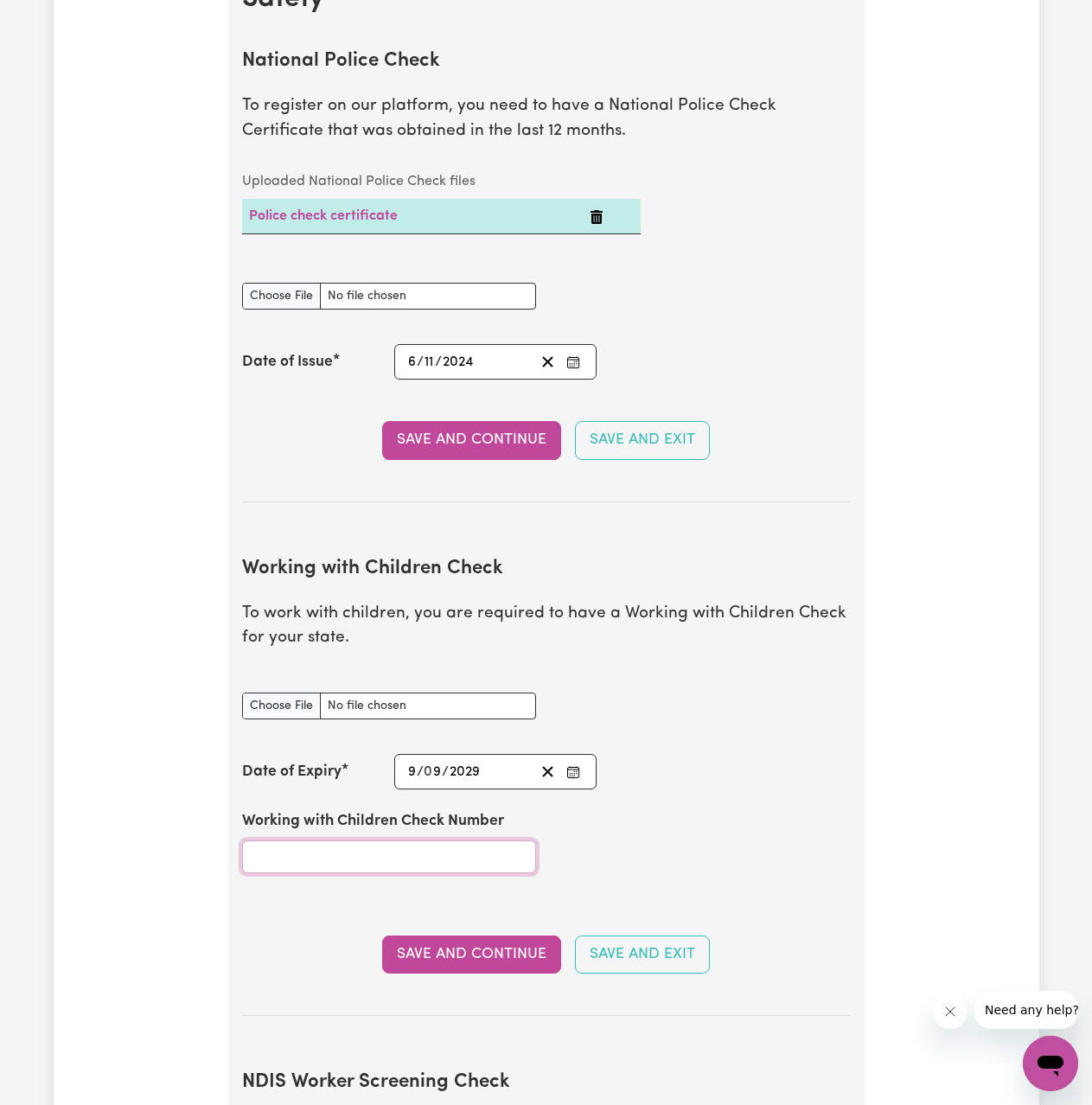
click at [374, 854] on input "Working with Children Check Number" at bounding box center [389, 857] width 294 height 33
type input "WWC2422124E"
click at [499, 956] on button "Save and Continue" at bounding box center [471, 955] width 179 height 38
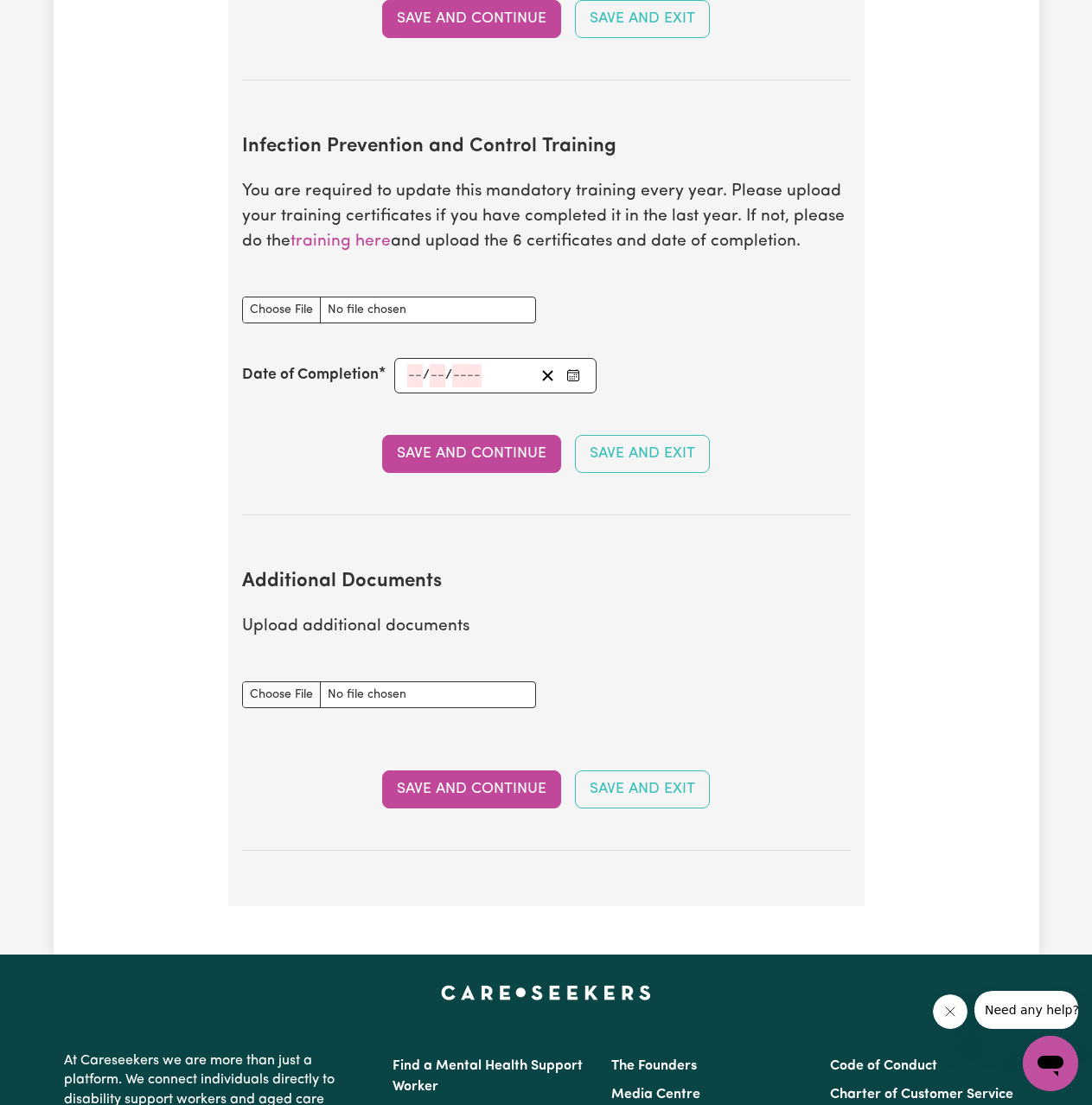
scroll to position [2804, 0]
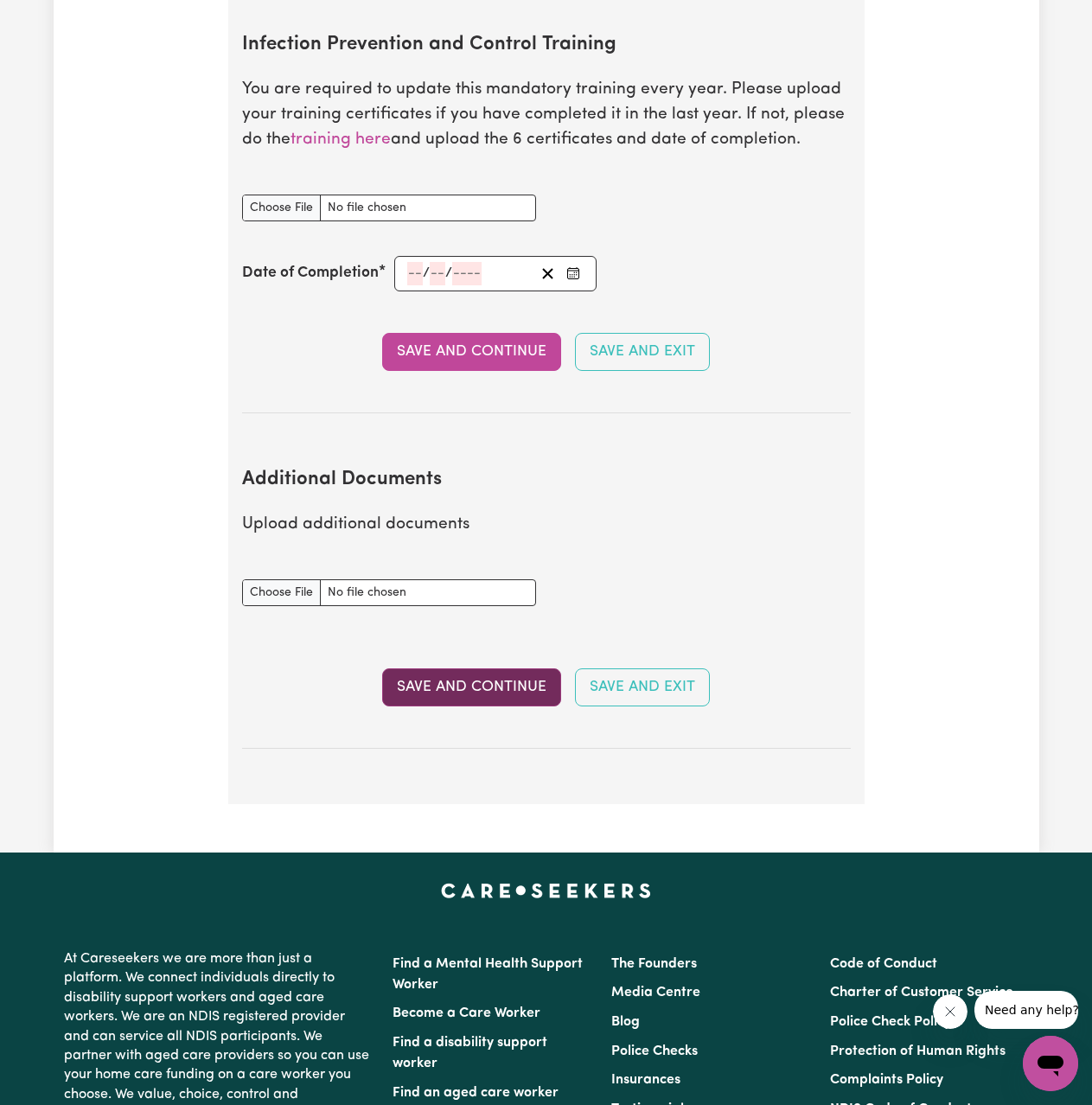
click at [520, 681] on button "Save and Continue" at bounding box center [471, 687] width 179 height 38
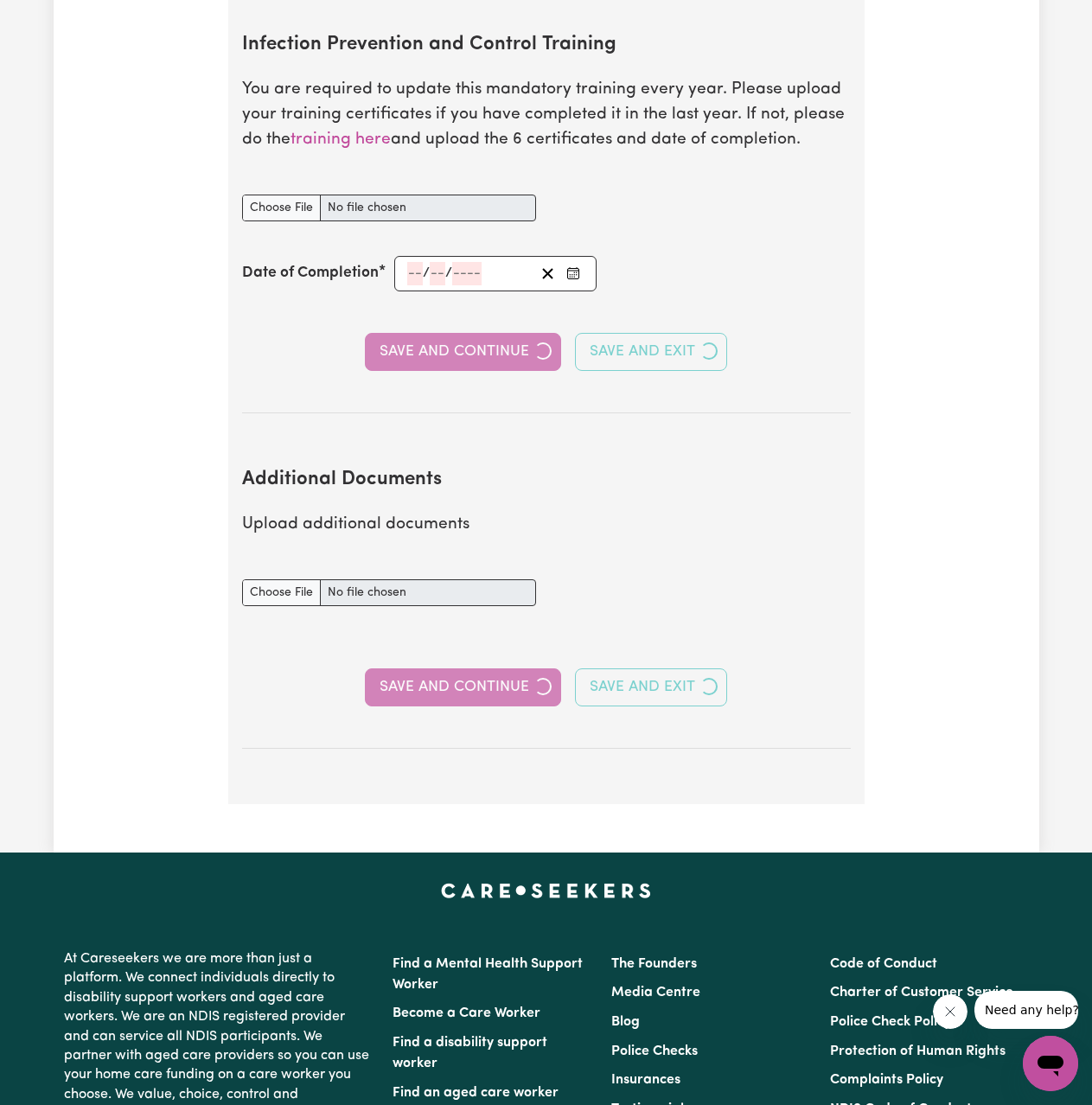
select select "Certificate III (Individual Support)"
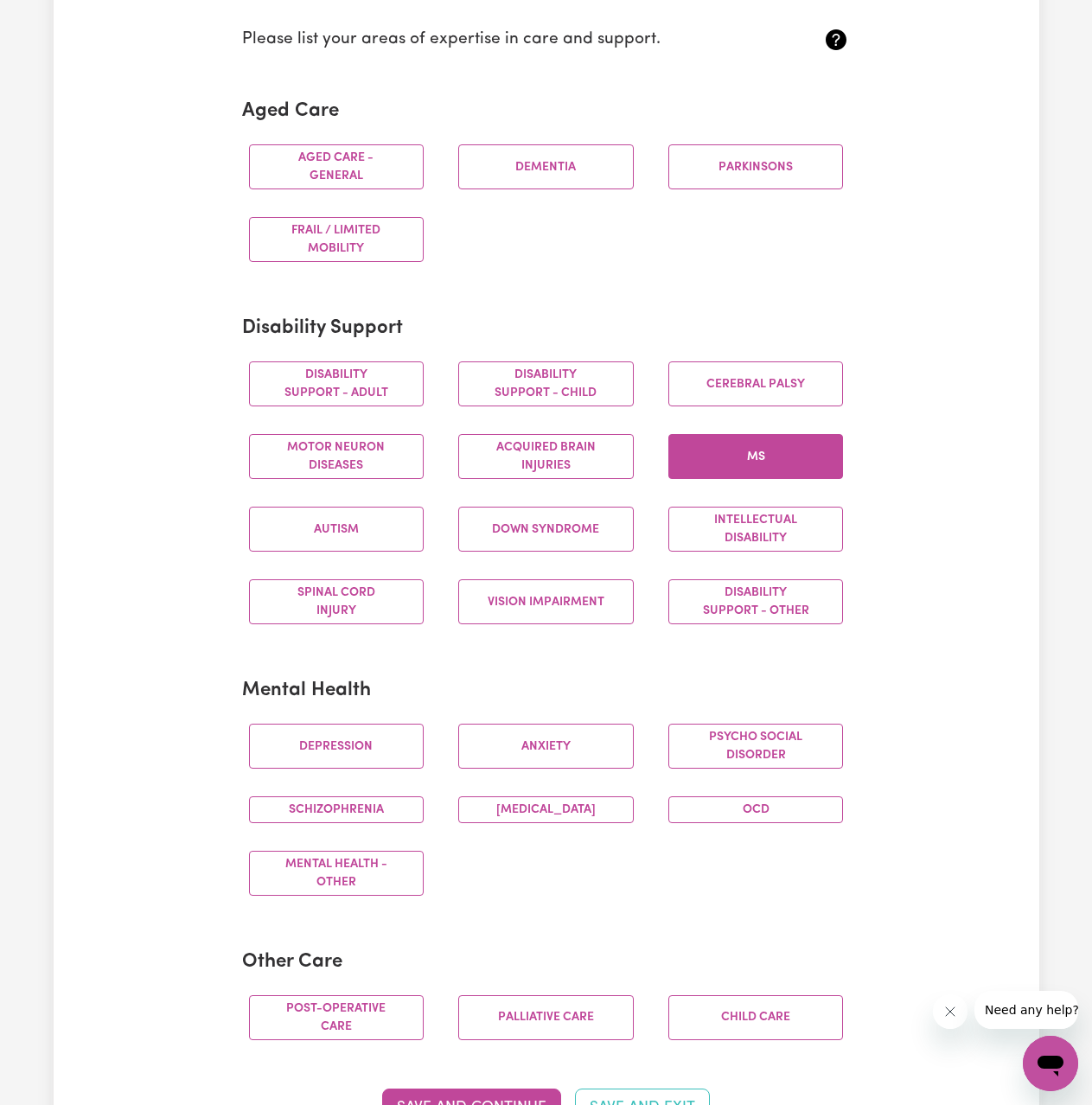
scroll to position [519, 0]
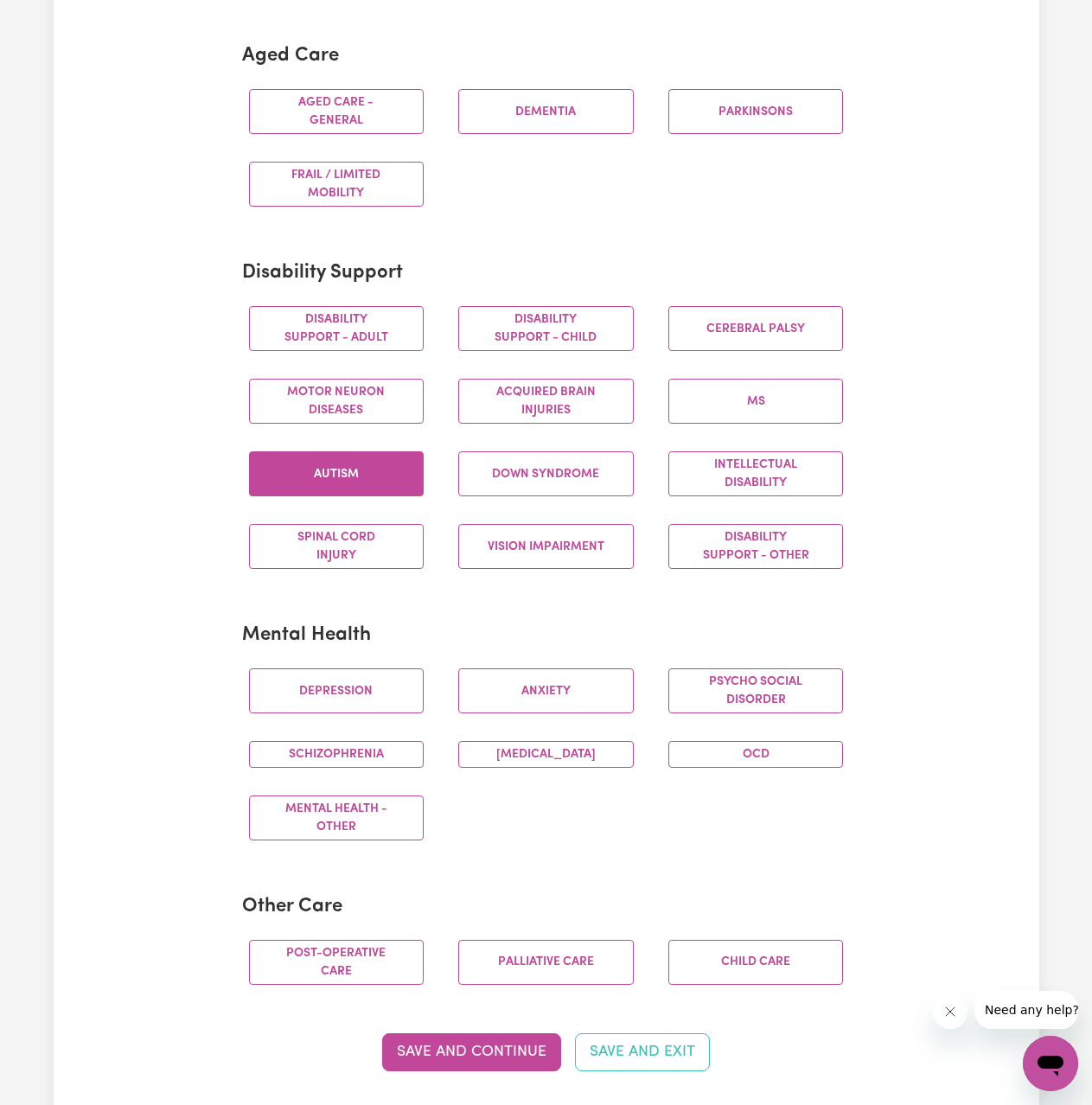
click at [353, 483] on button "Autism" at bounding box center [336, 474] width 176 height 45
click at [290, 476] on button "Autism" at bounding box center [336, 474] width 176 height 45
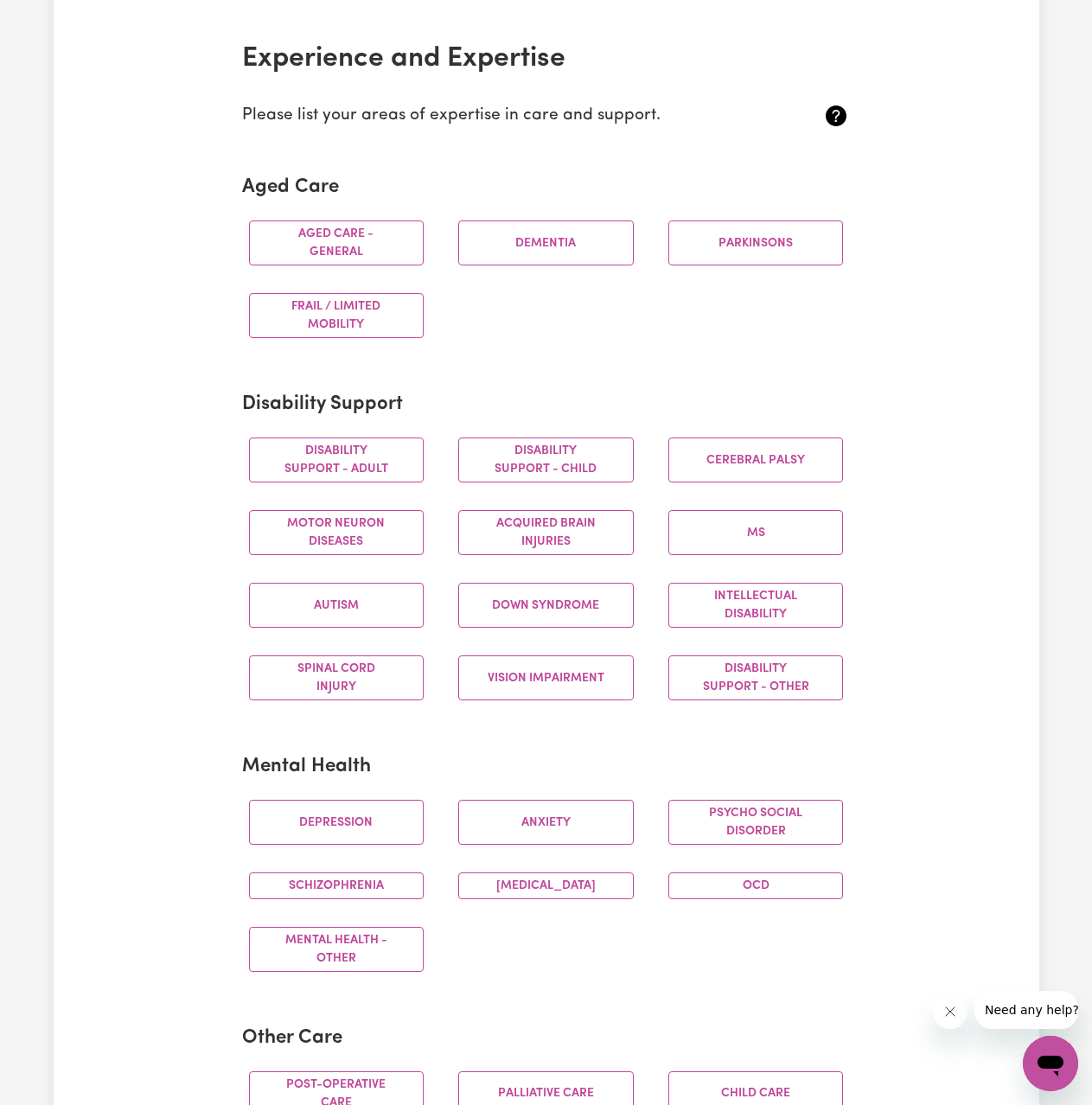
scroll to position [346, 0]
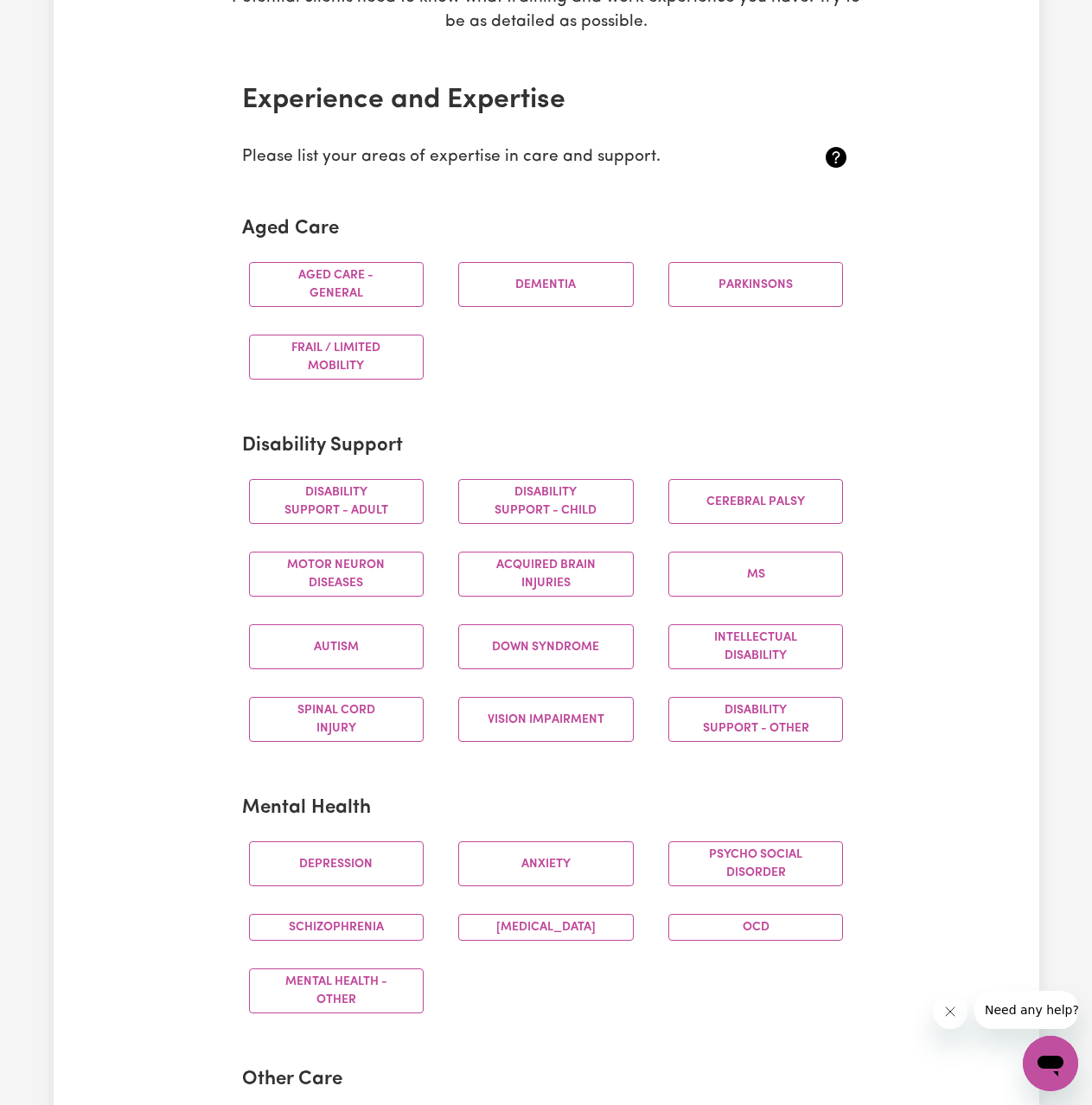
click at [839, 155] on icon at bounding box center [836, 157] width 21 height 21
click at [334, 641] on button "Autism" at bounding box center [336, 647] width 176 height 45
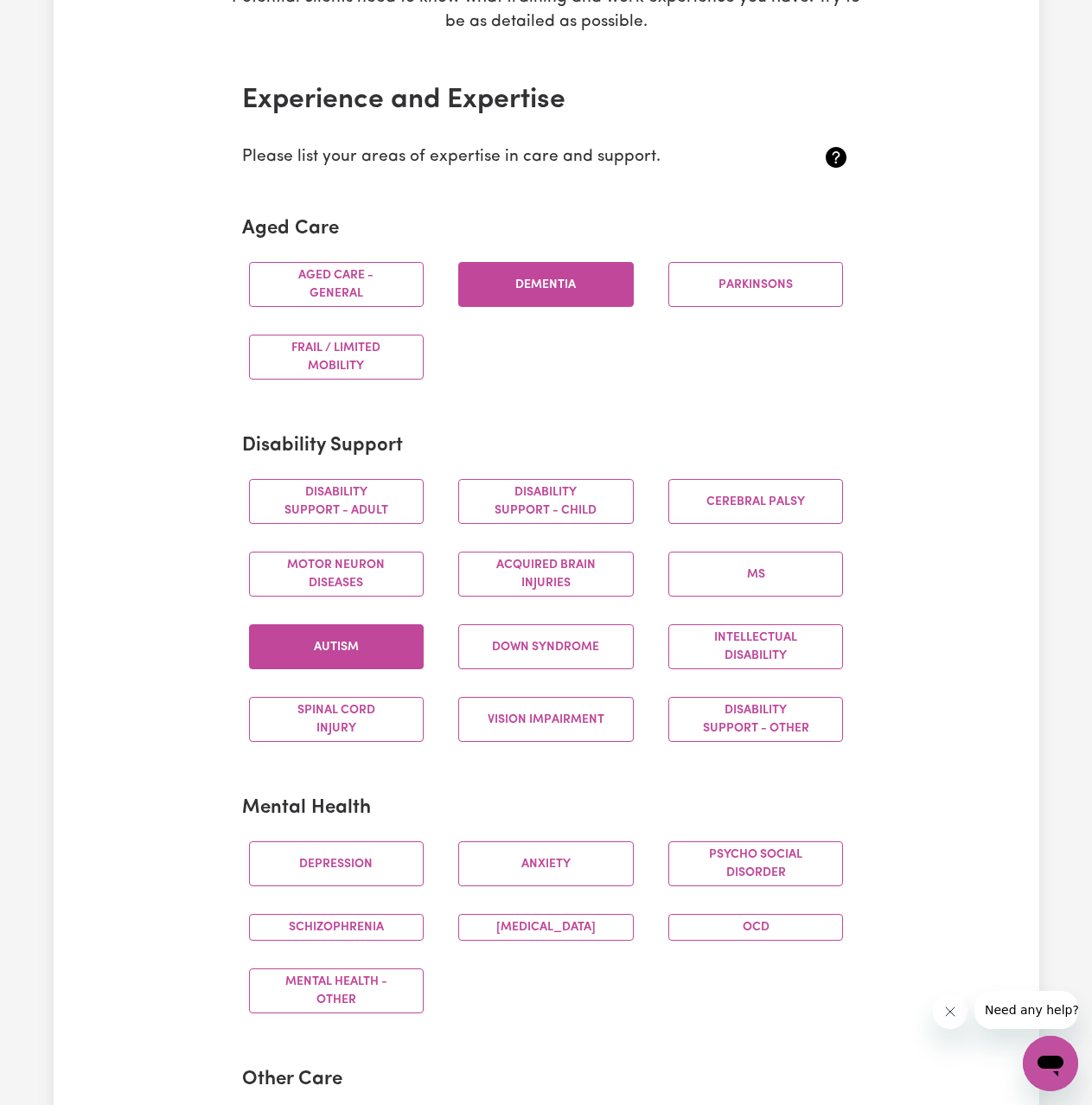
click at [572, 298] on button "Dementia" at bounding box center [546, 284] width 176 height 45
click at [402, 288] on button "Aged care - General" at bounding box center [336, 284] width 176 height 45
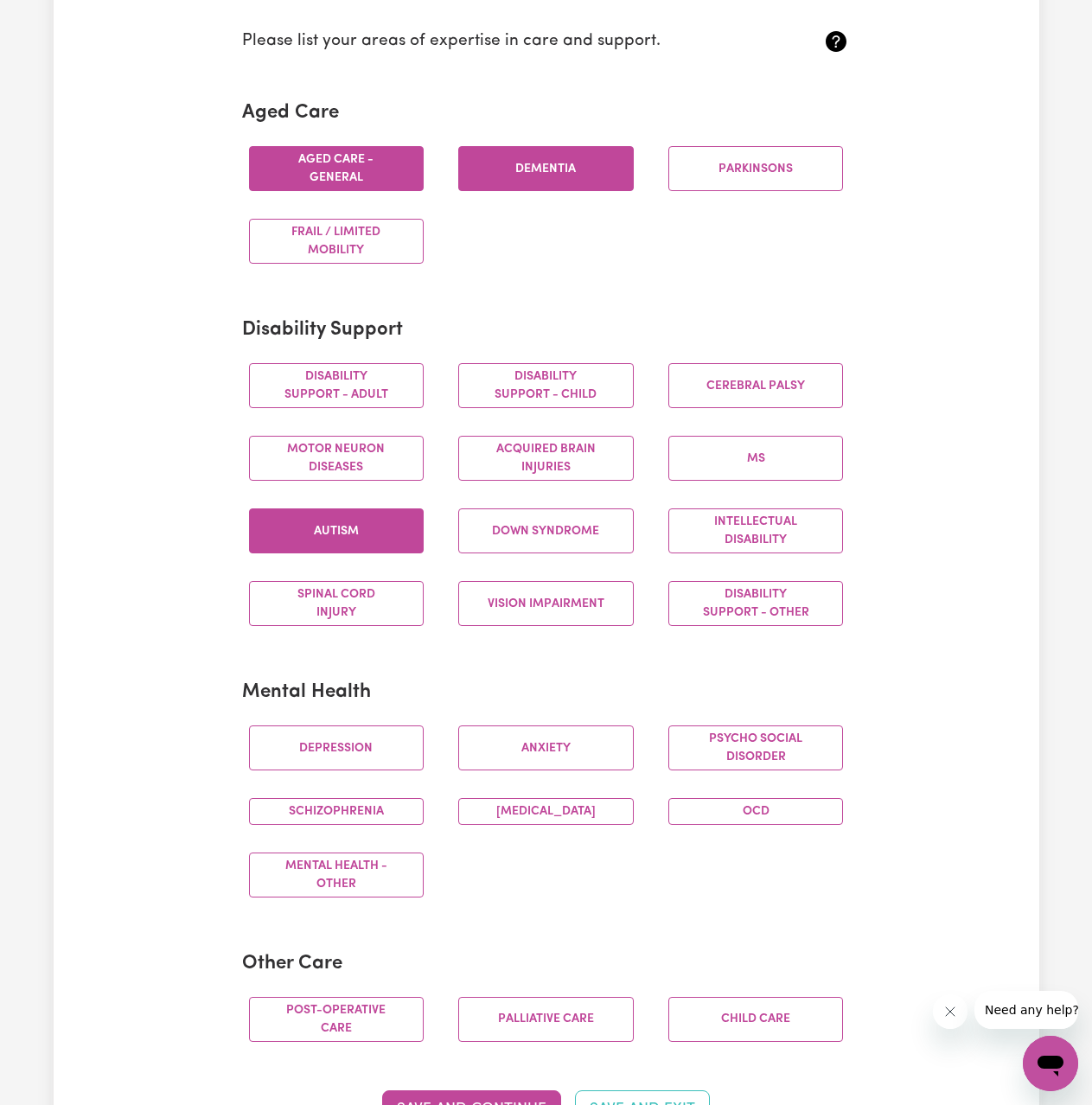
scroll to position [519, 0]
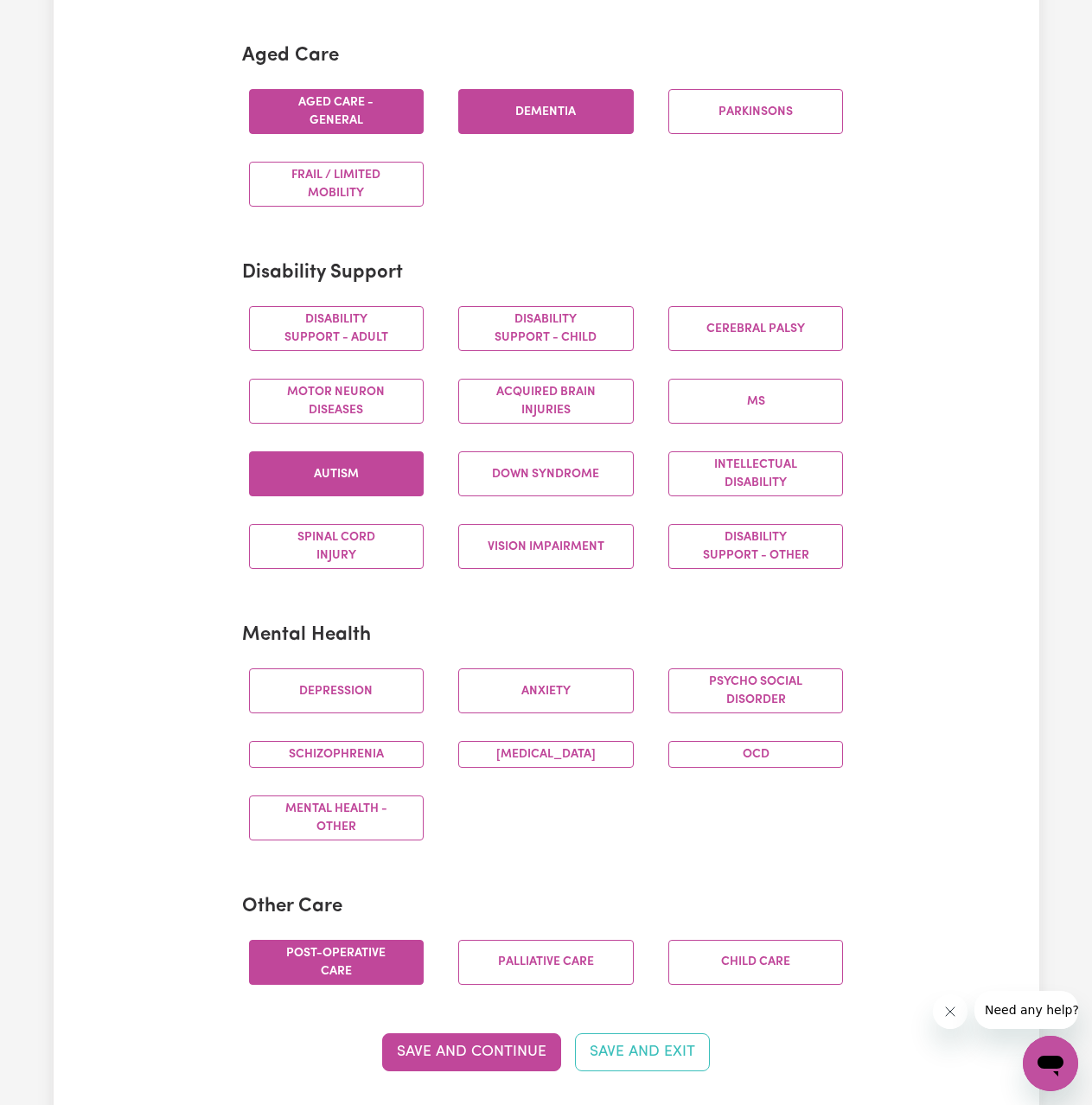
click at [327, 958] on button "Post-operative care" at bounding box center [336, 962] width 176 height 45
click at [825, 971] on button "Child care" at bounding box center [756, 962] width 176 height 45
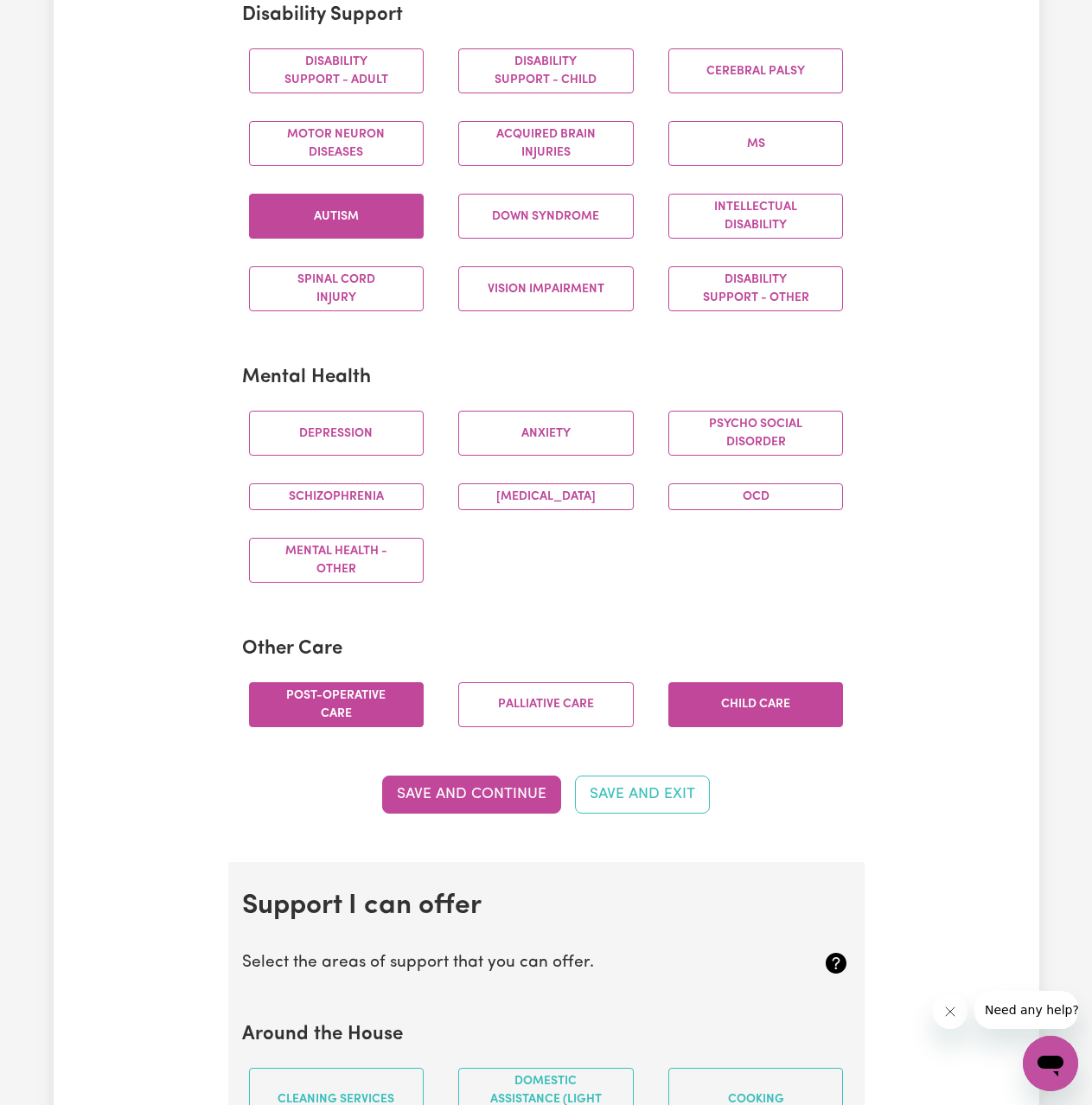
scroll to position [778, 0]
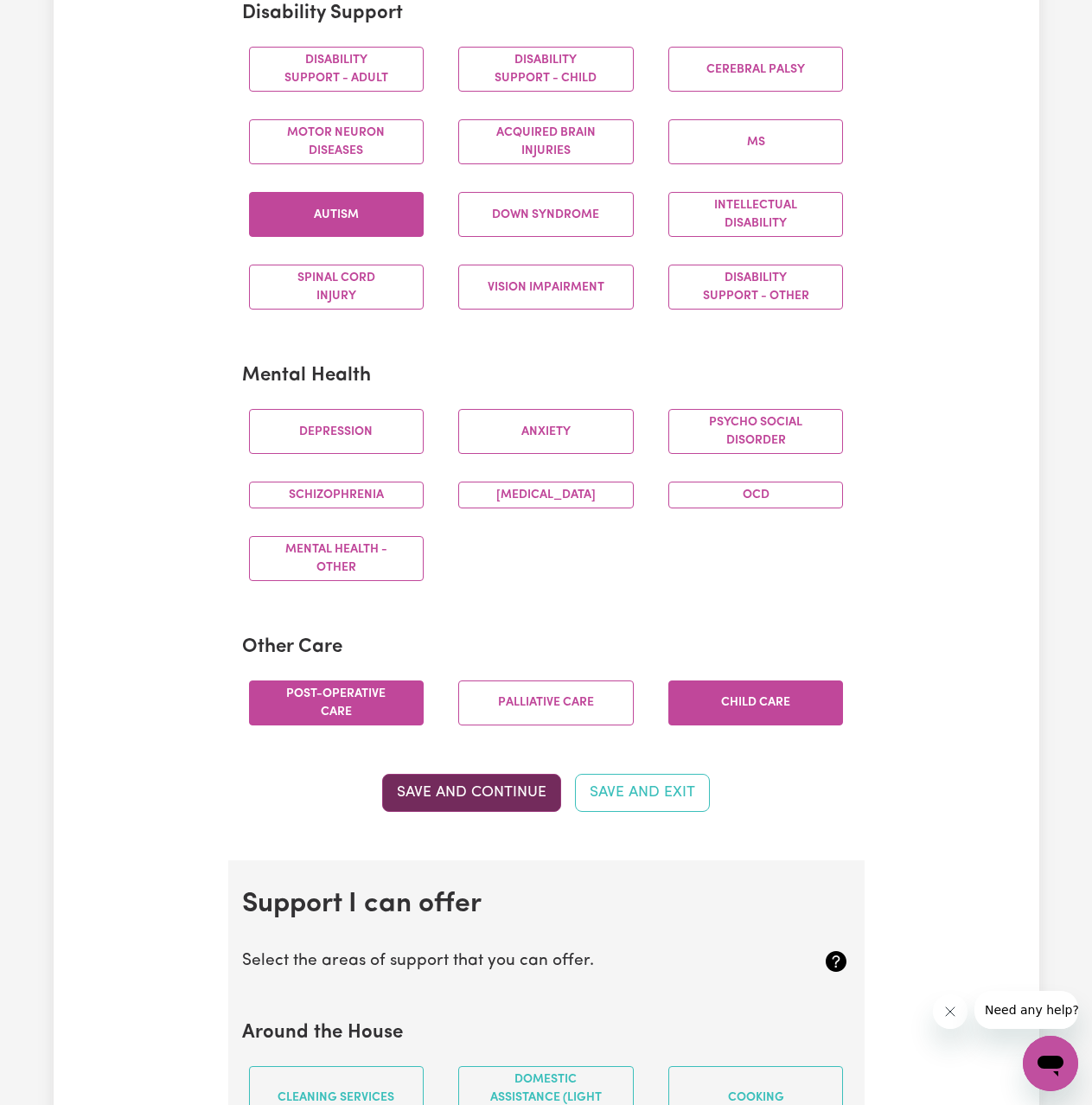
click at [487, 777] on button "Save and Continue" at bounding box center [471, 793] width 179 height 38
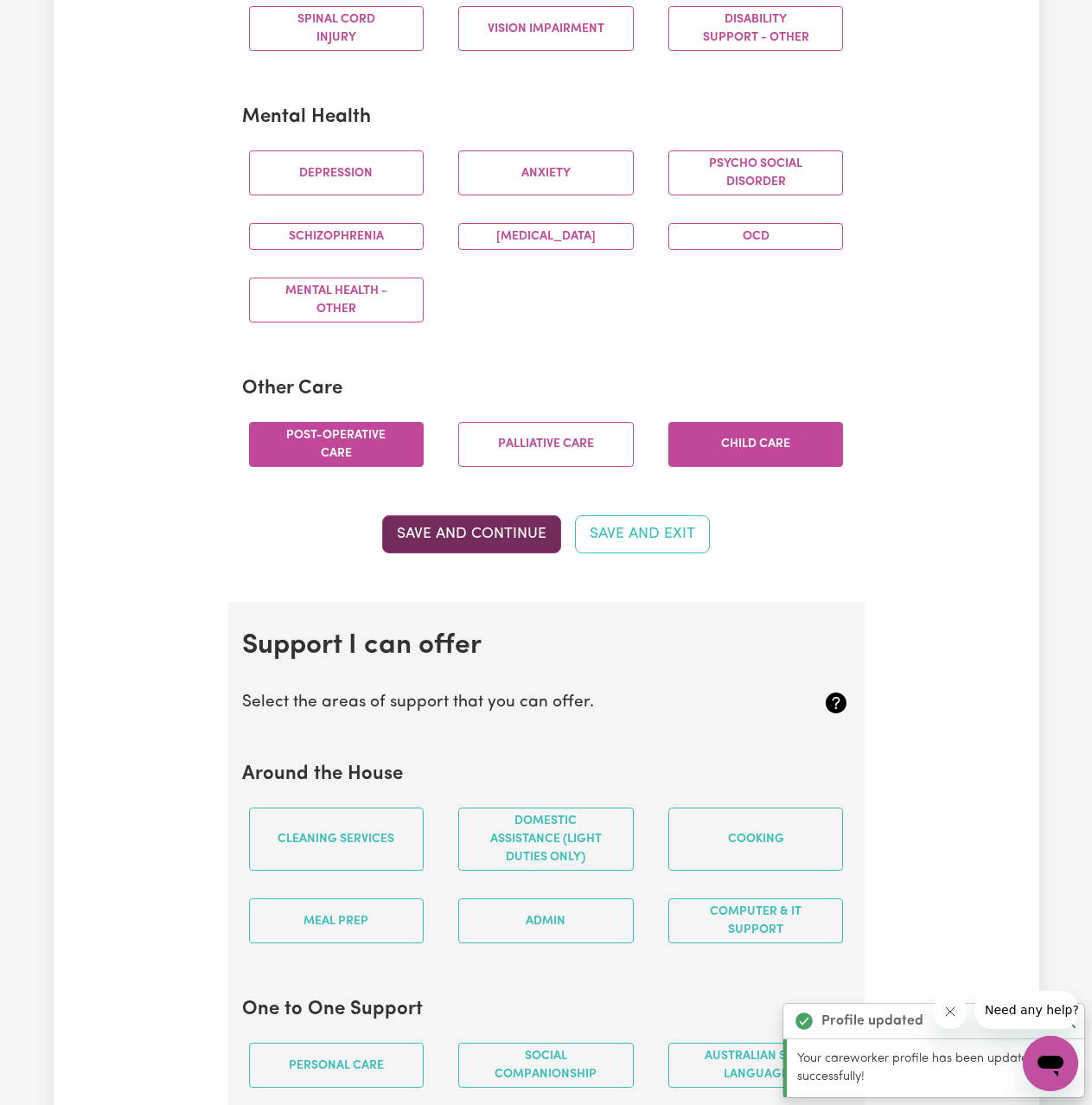
scroll to position [1033, 0]
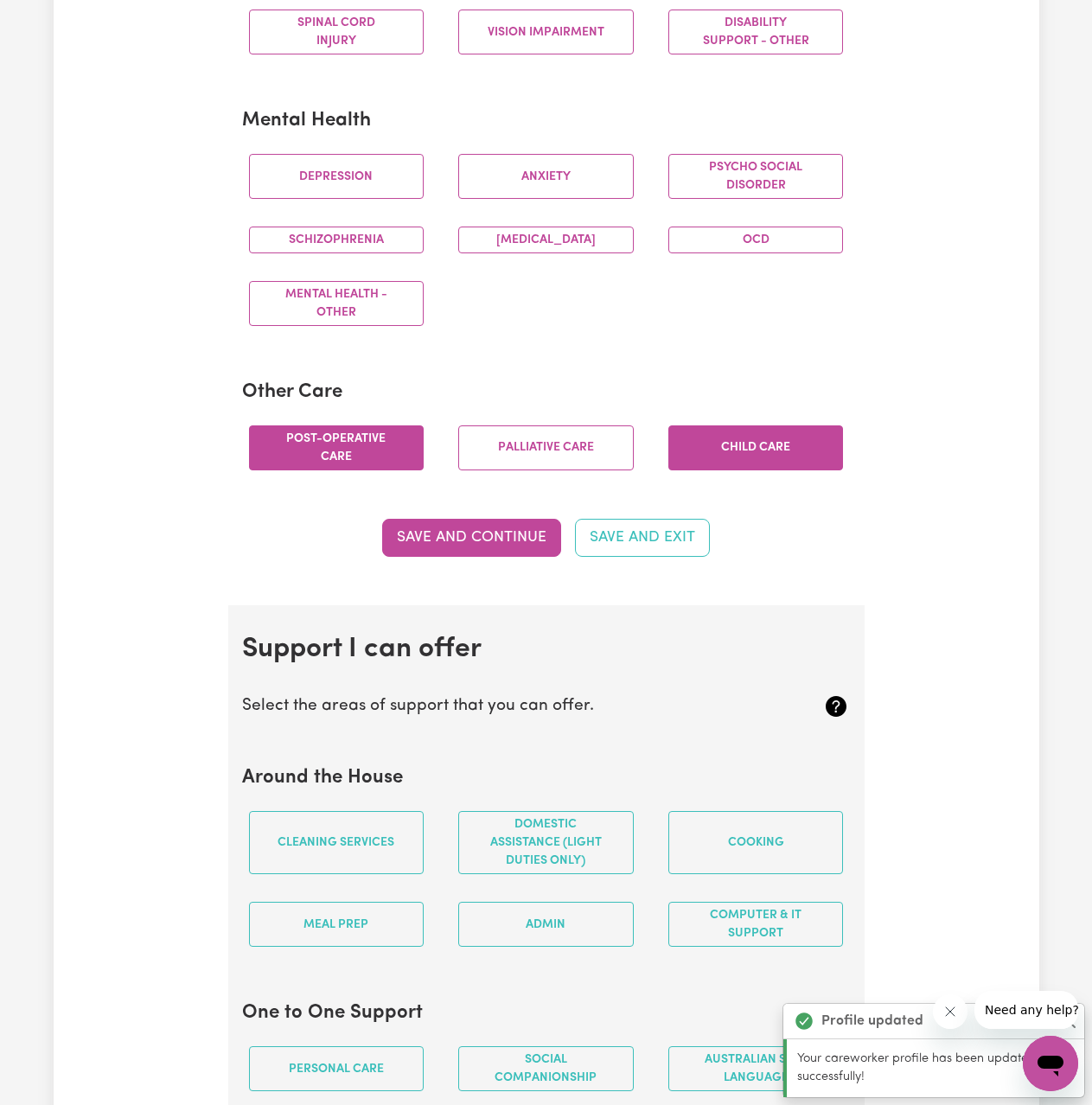
click at [349, 225] on div "Schizophrenia" at bounding box center [336, 240] width 210 height 54
click at [350, 239] on button "Schizophrenia" at bounding box center [336, 240] width 176 height 27
click at [506, 533] on button "Save and Continue" at bounding box center [471, 538] width 179 height 38
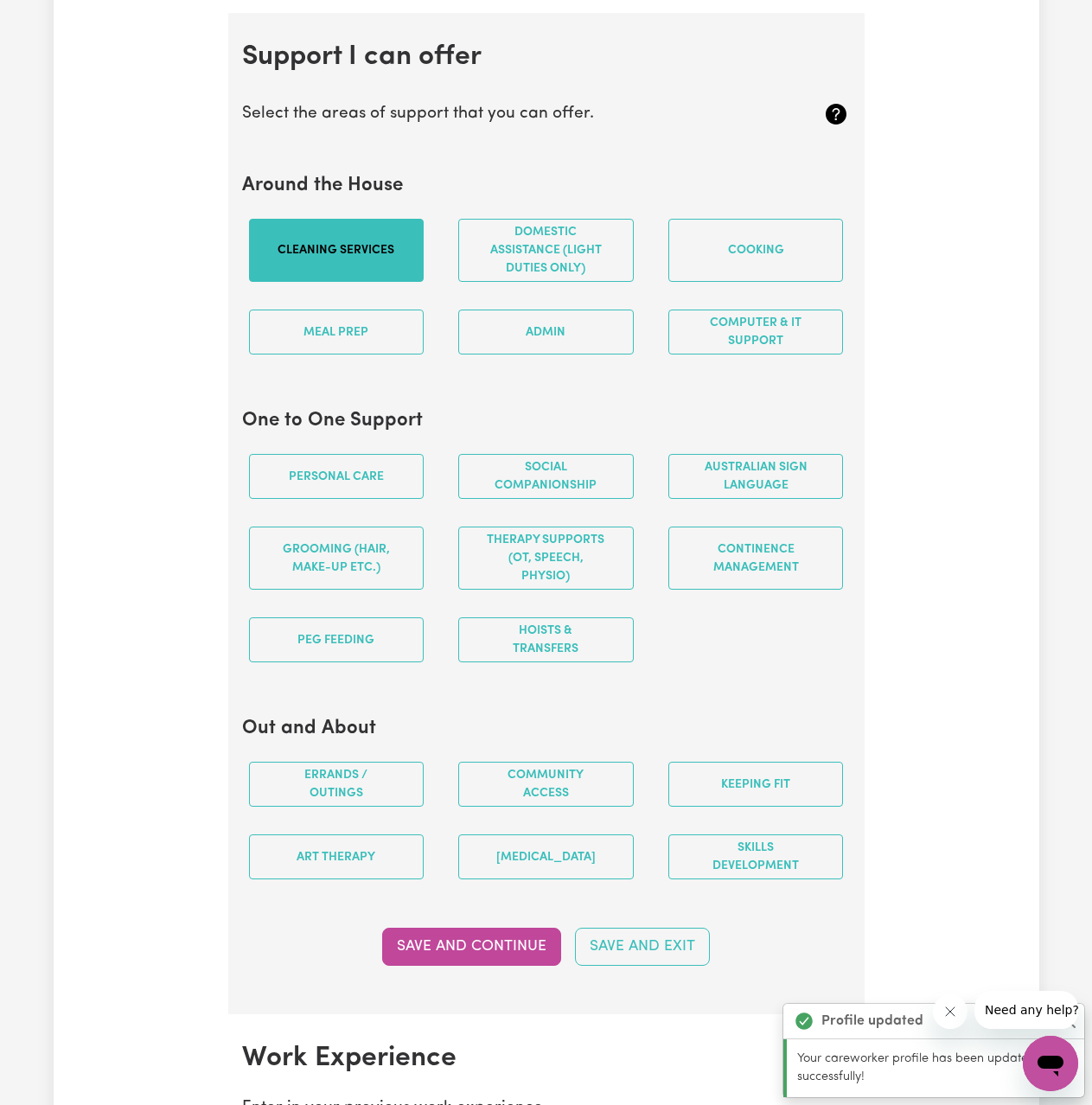
scroll to position [1638, 0]
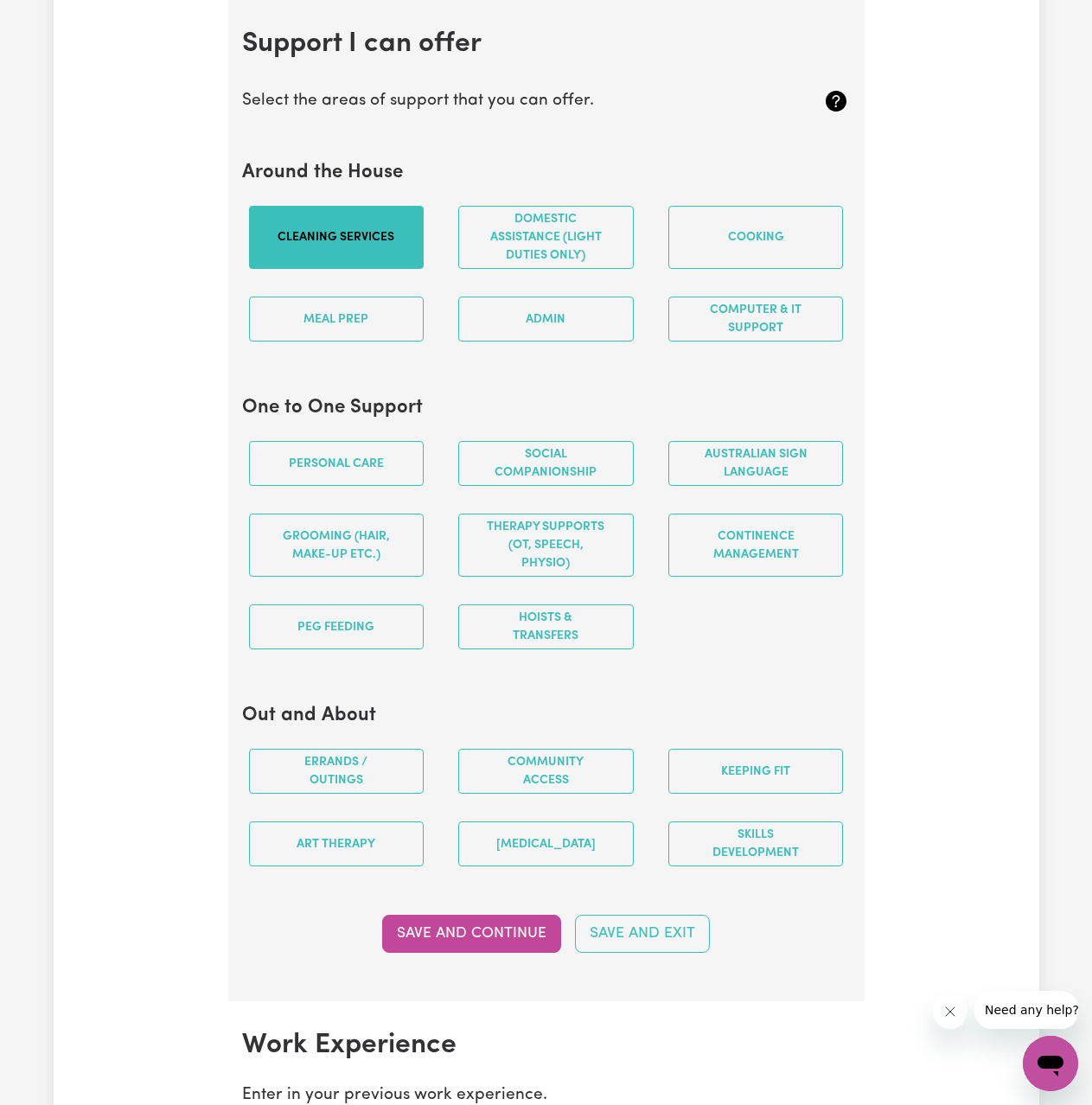
click at [339, 244] on button "Cleaning services" at bounding box center [336, 237] width 176 height 63
drag, startPoint x: 605, startPoint y: 256, endPoint x: 612, endPoint y: 250, distance: 9.2
click at [606, 255] on button "Domestic assistance (light duties only)" at bounding box center [546, 237] width 176 height 63
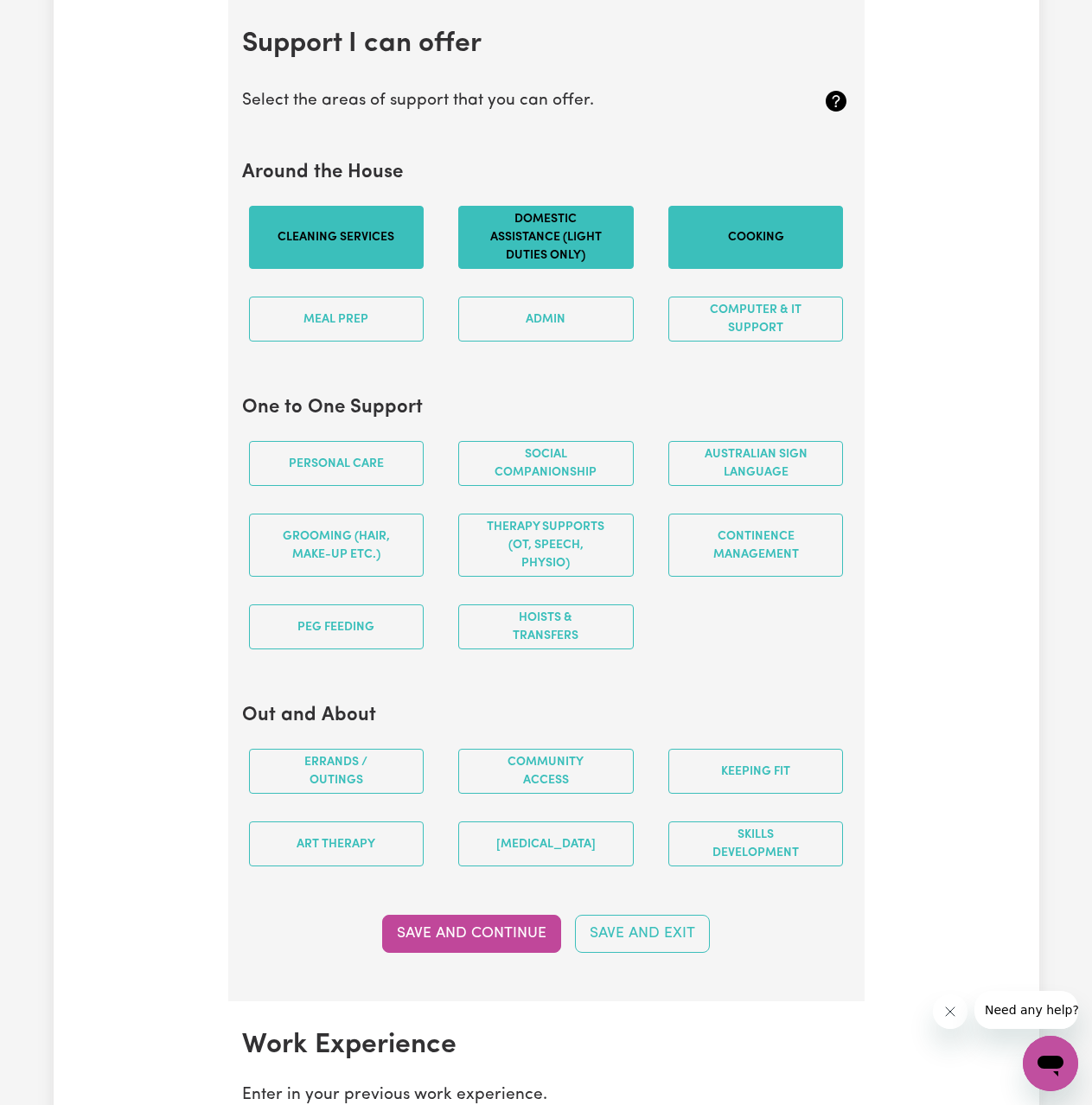
click at [776, 256] on button "Cooking" at bounding box center [756, 237] width 176 height 63
click at [759, 332] on button "Computer & IT Support" at bounding box center [756, 319] width 176 height 45
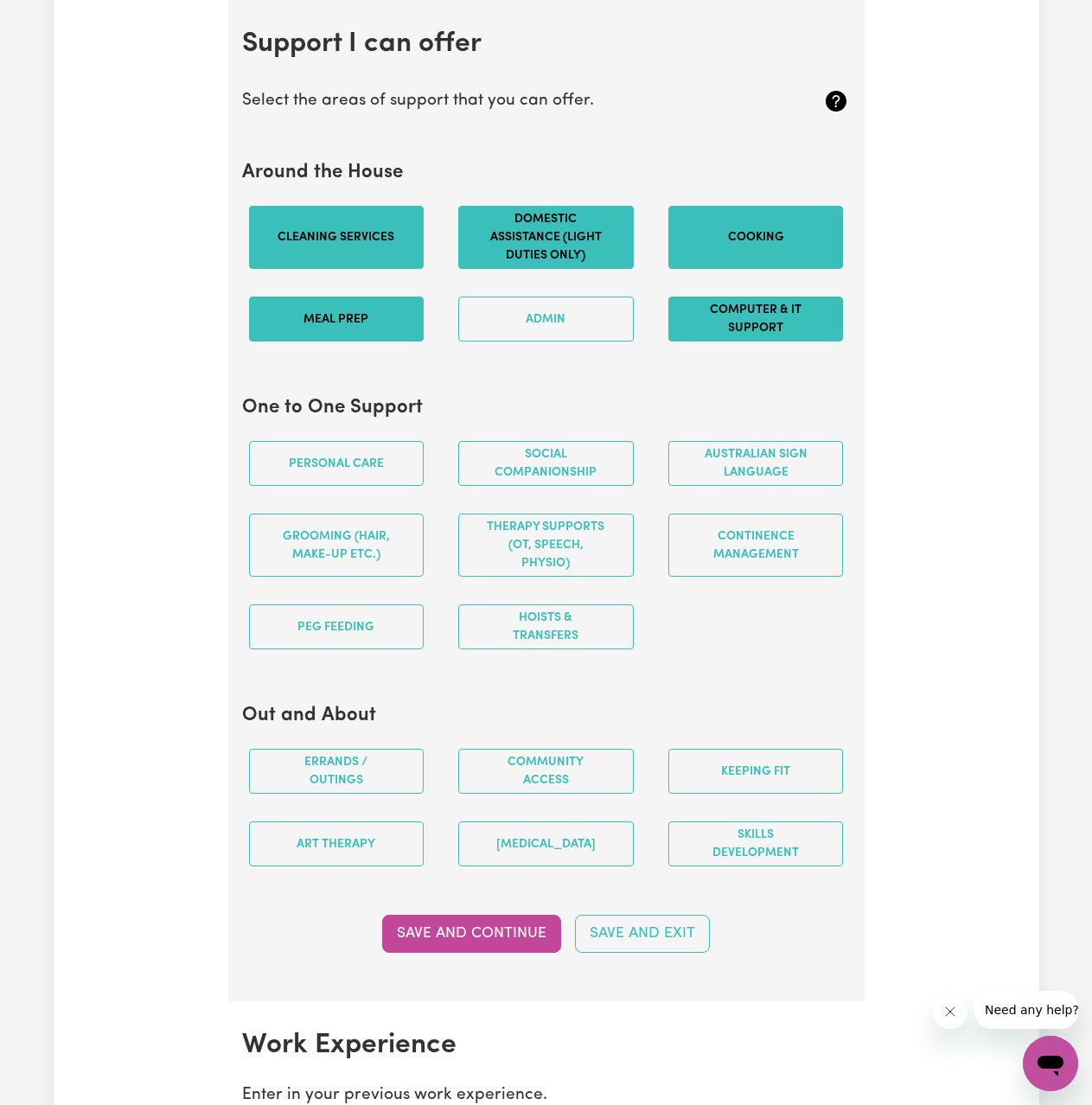
click at [368, 312] on button "Meal prep" at bounding box center [336, 319] width 176 height 45
click at [374, 458] on button "Personal care" at bounding box center [336, 463] width 176 height 45
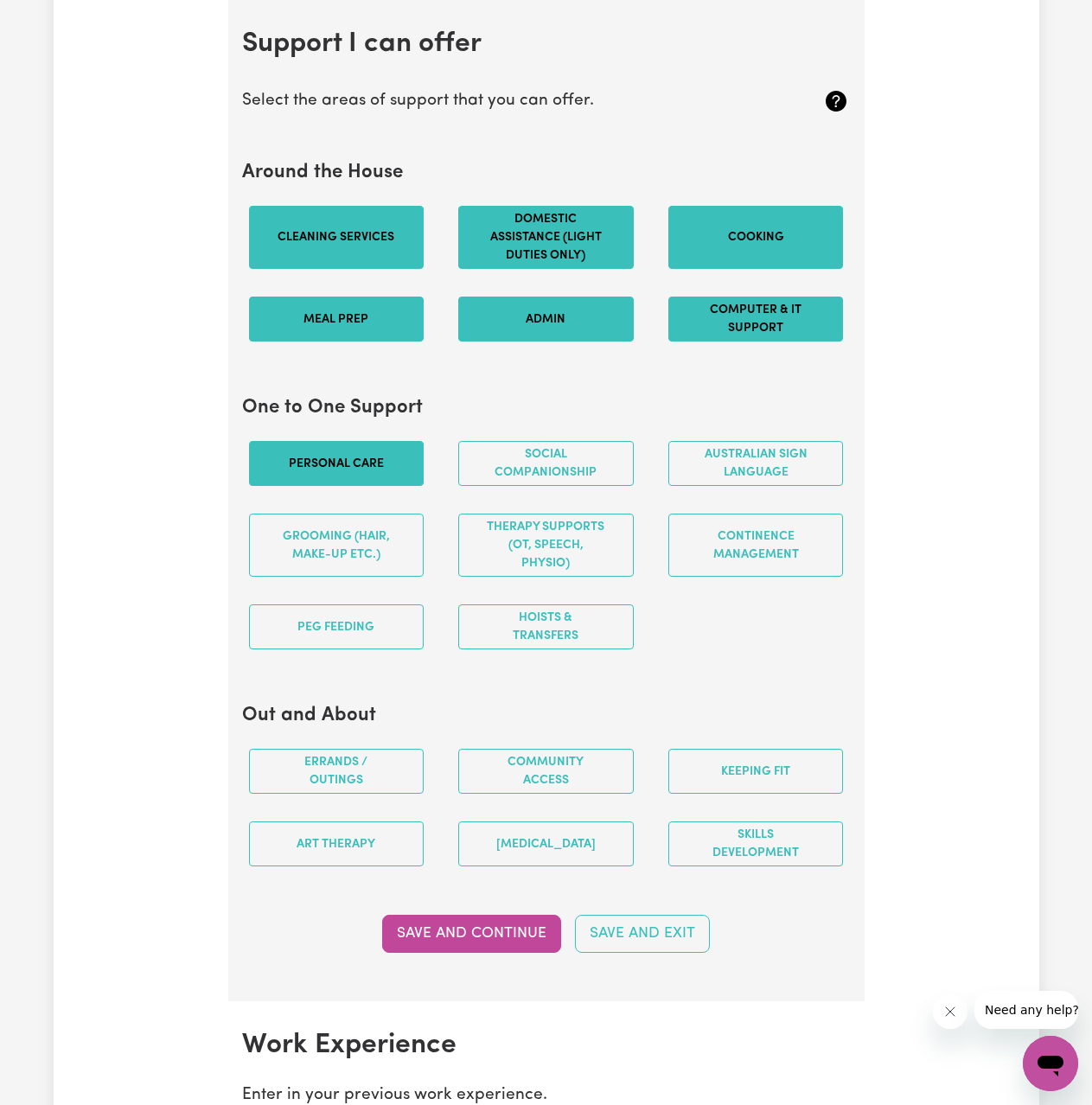
click at [578, 324] on button "Admin" at bounding box center [546, 319] width 176 height 45
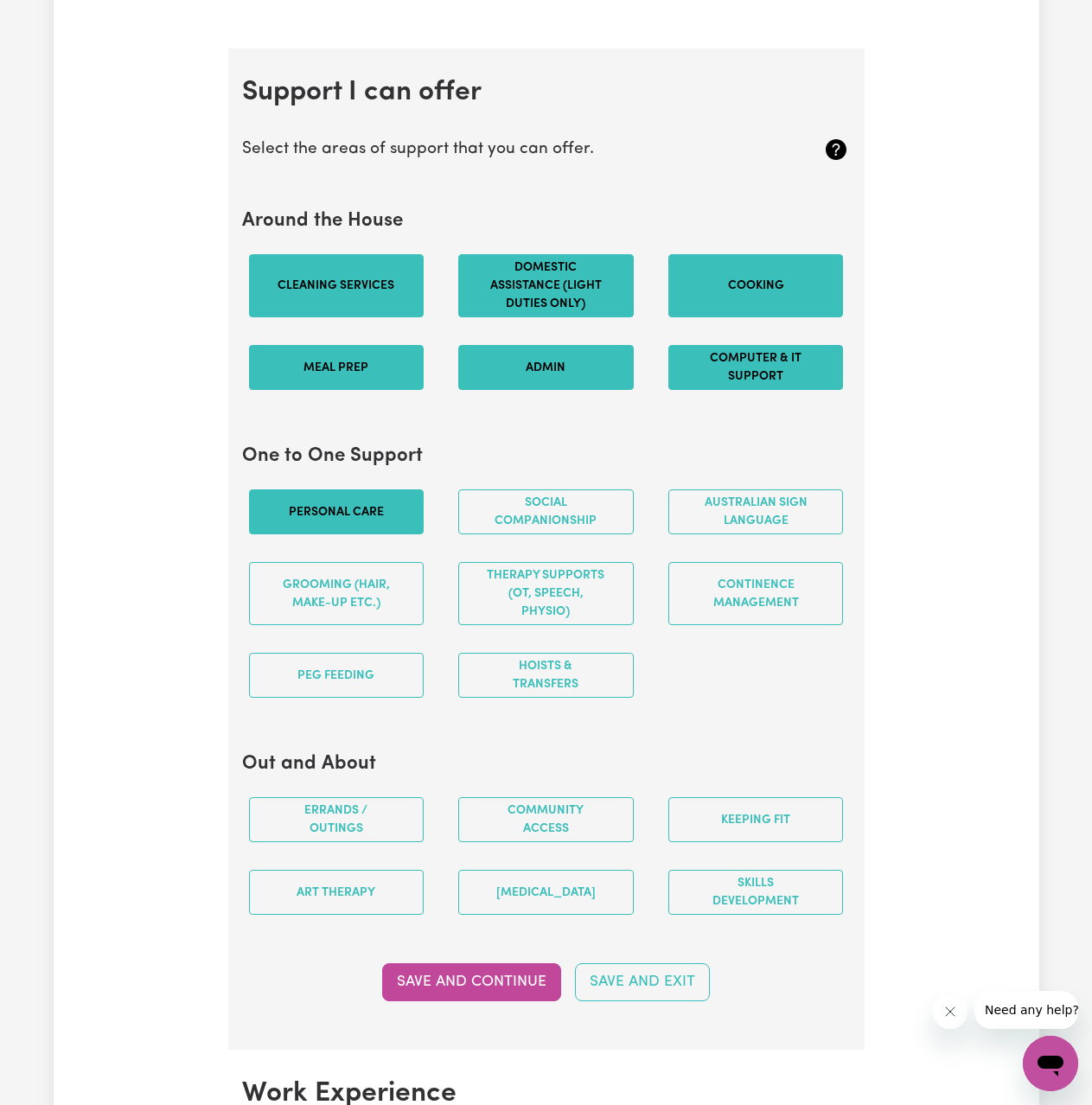
scroll to position [1379, 0]
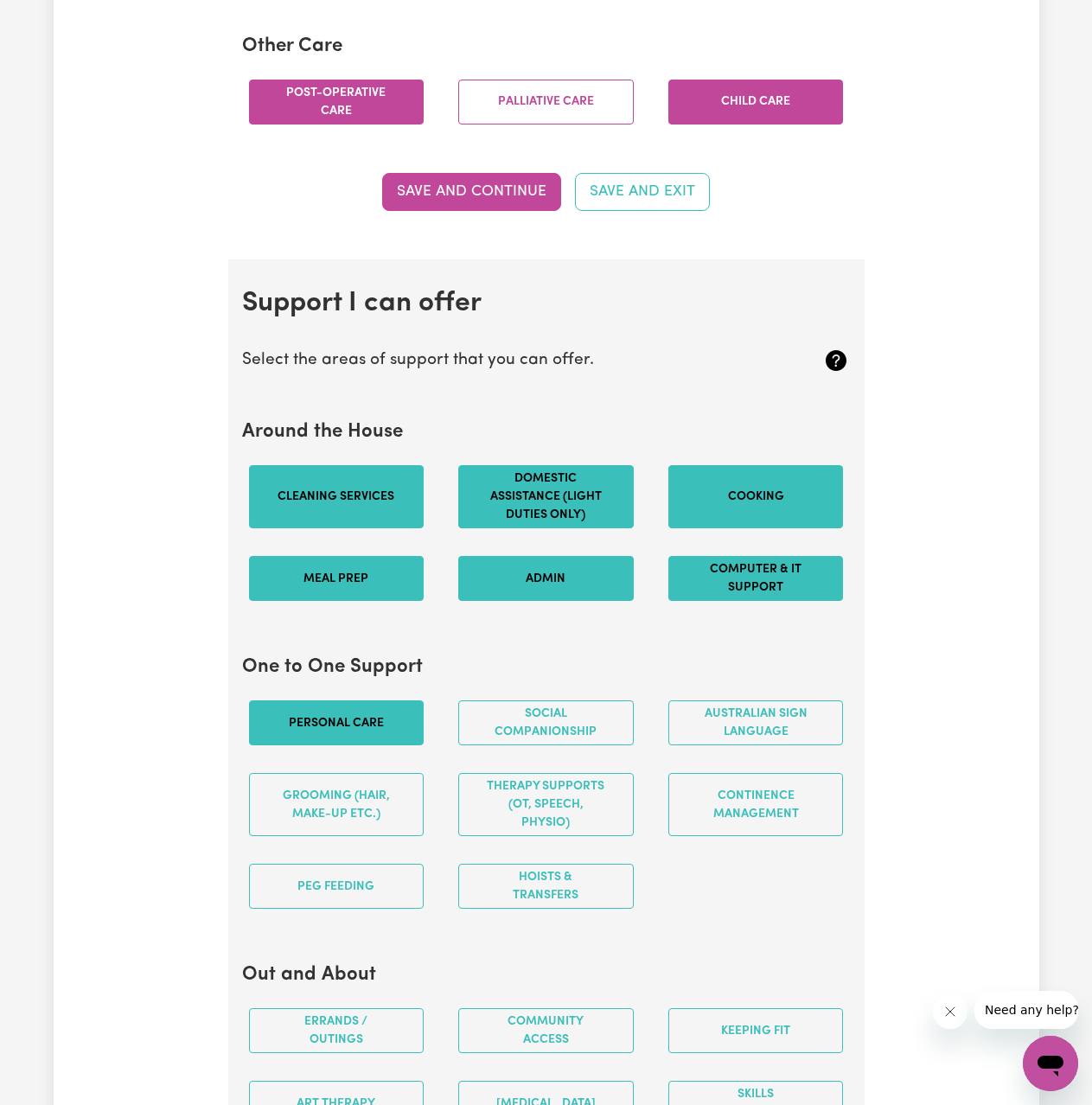
click at [539, 554] on div "Admin" at bounding box center [546, 578] width 210 height 73
click at [541, 493] on button "Domestic assistance (light duties only)" at bounding box center [546, 496] width 176 height 63
click at [386, 579] on button "Meal prep" at bounding box center [336, 578] width 176 height 45
drag, startPoint x: 382, startPoint y: 580, endPoint x: 403, endPoint y: 577, distance: 21.2
click at [385, 581] on button "Meal prep" at bounding box center [336, 578] width 176 height 45
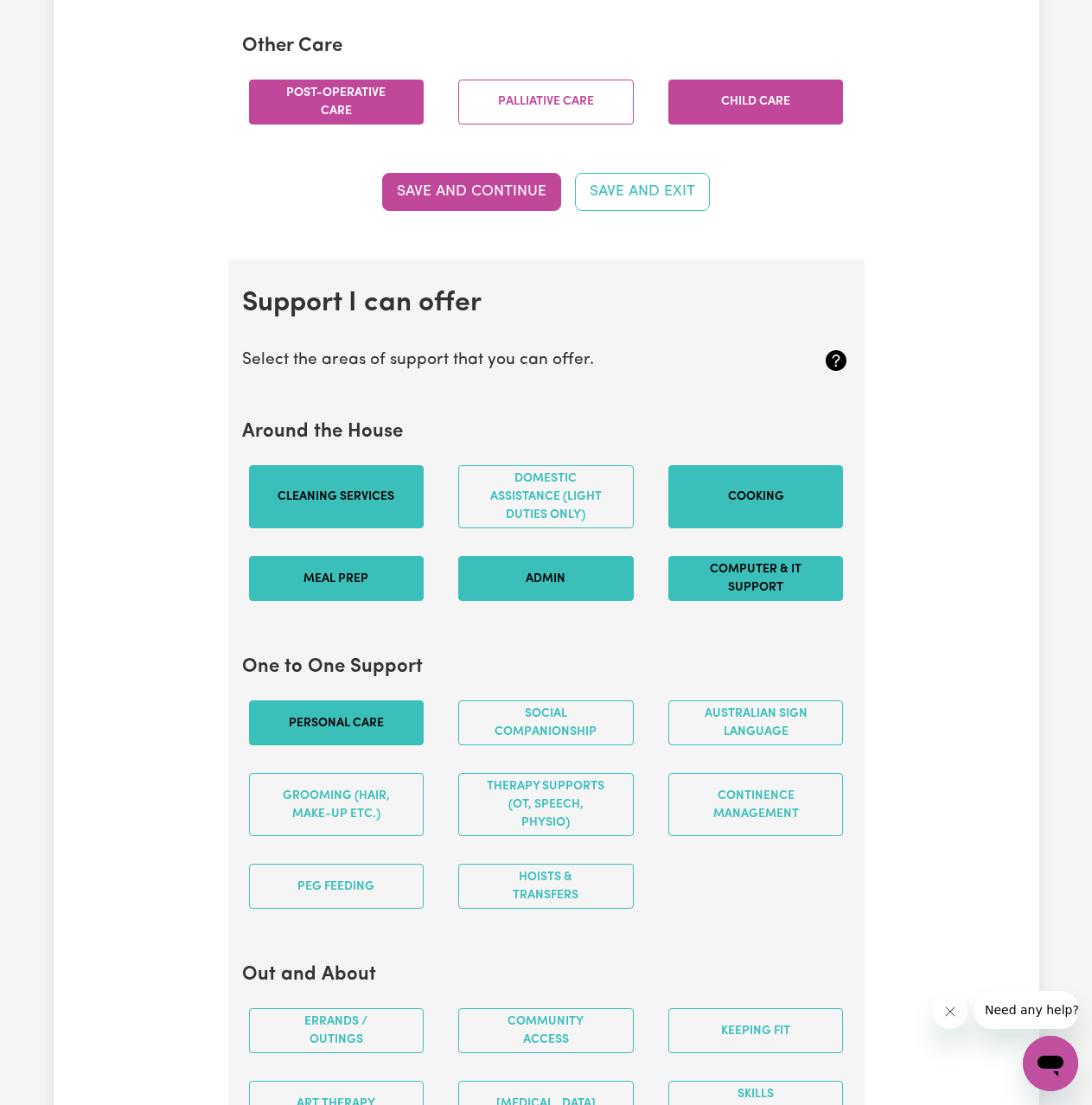
click at [572, 565] on button "Admin" at bounding box center [546, 578] width 176 height 45
click at [735, 586] on button "Computer & IT Support" at bounding box center [756, 578] width 176 height 45
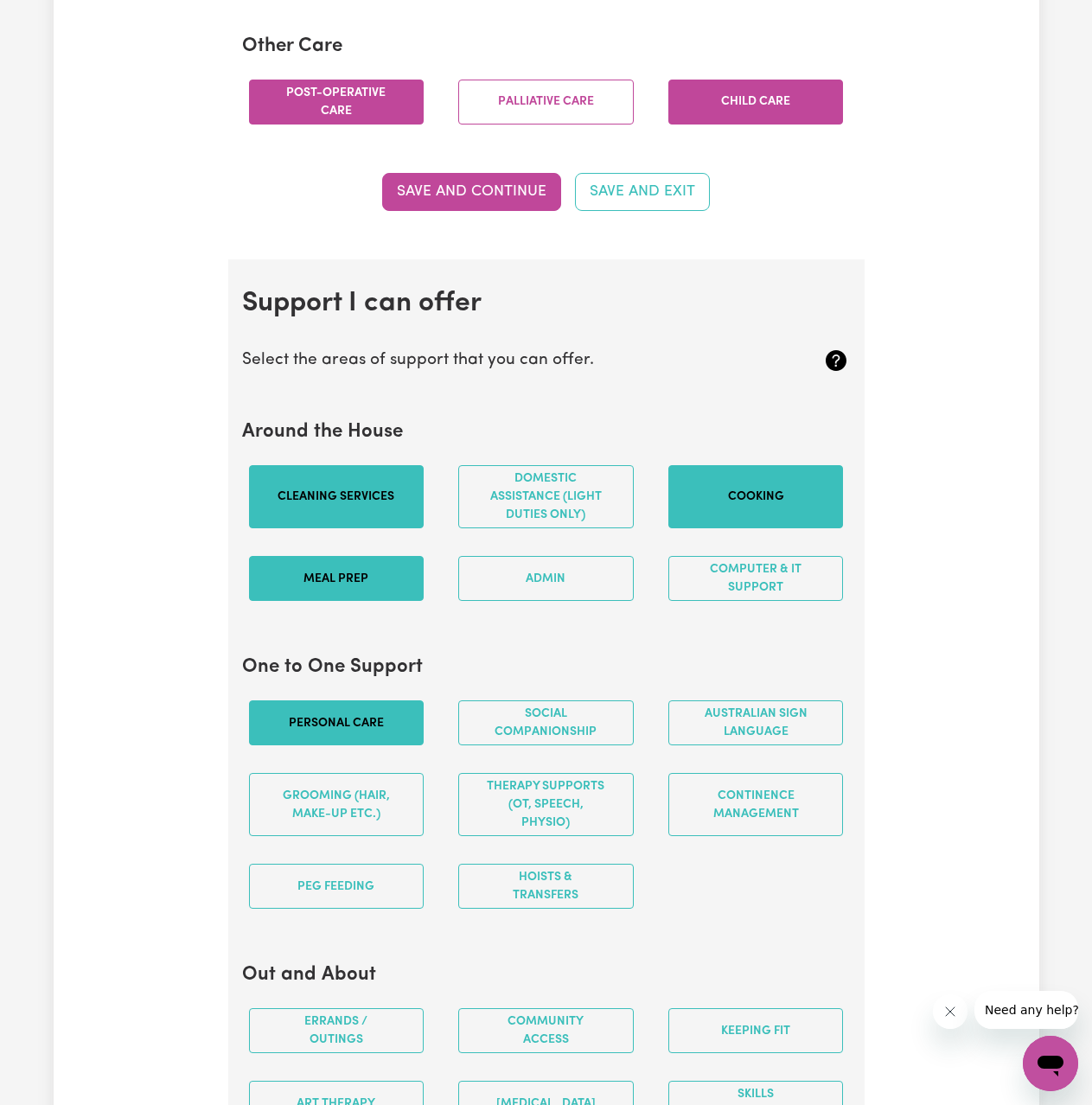
click at [355, 717] on button "Personal care" at bounding box center [336, 723] width 176 height 45
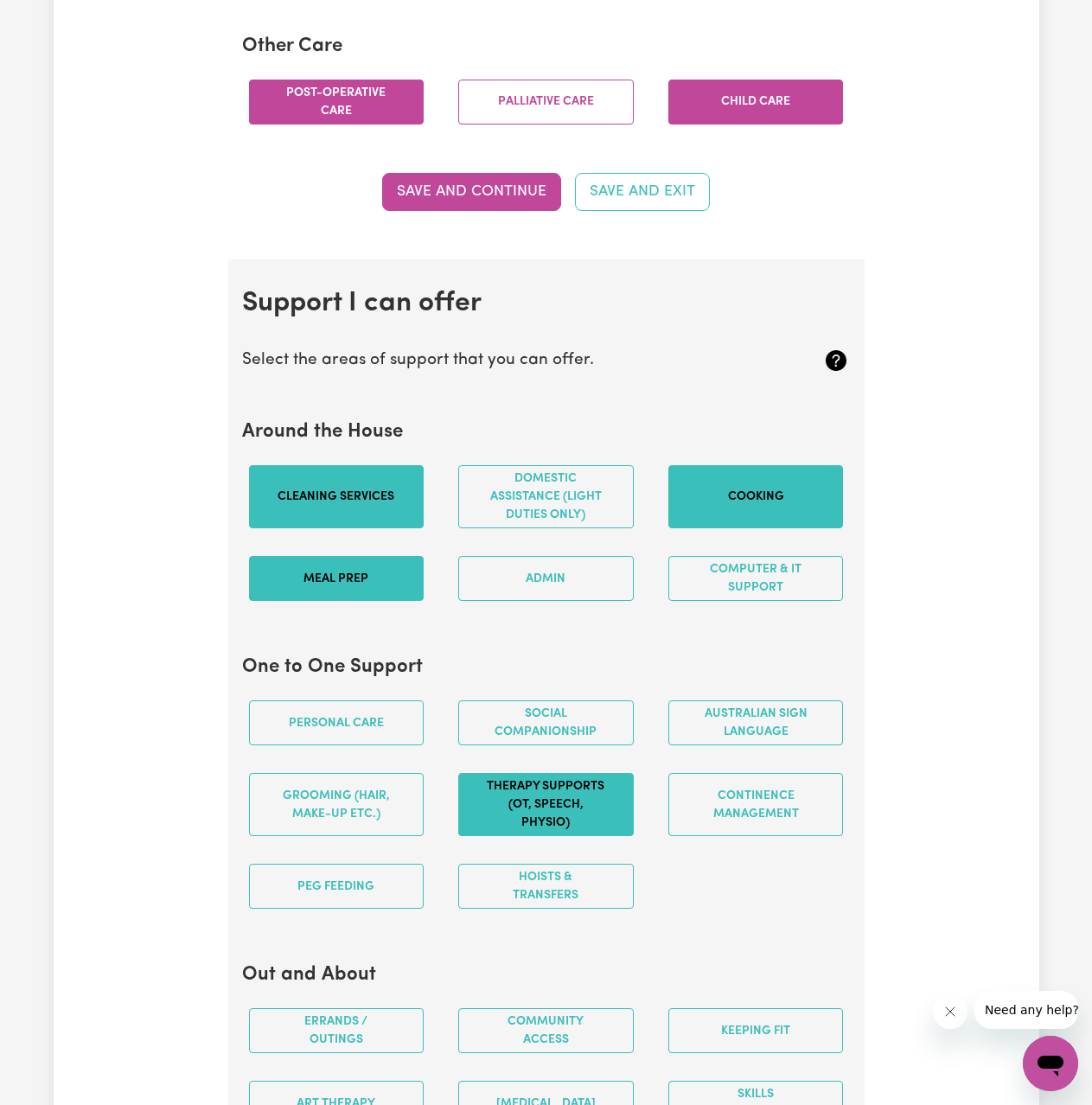
click at [571, 803] on button "Therapy Supports (OT, speech, physio)" at bounding box center [546, 804] width 176 height 63
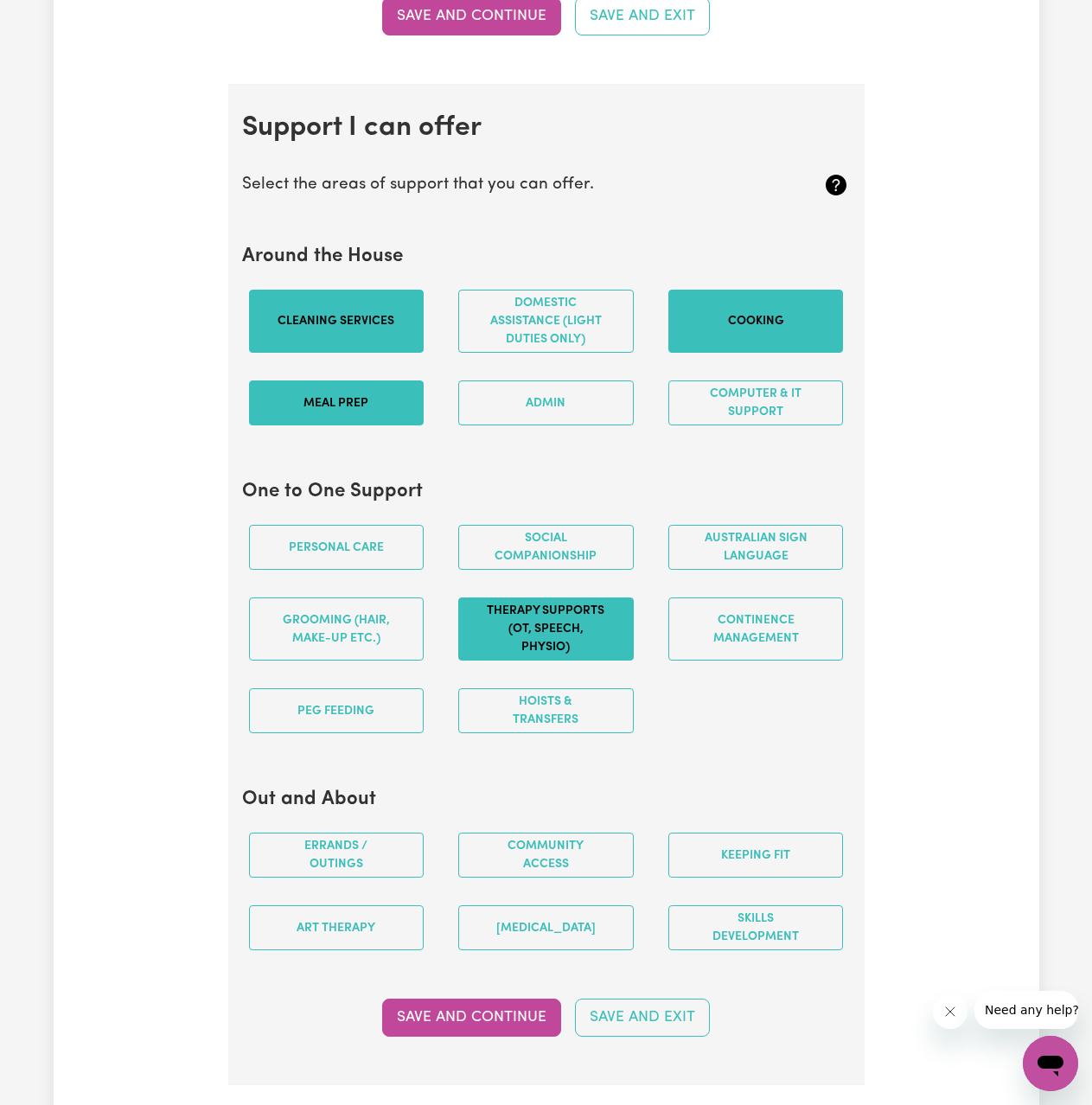
scroll to position [1552, 0]
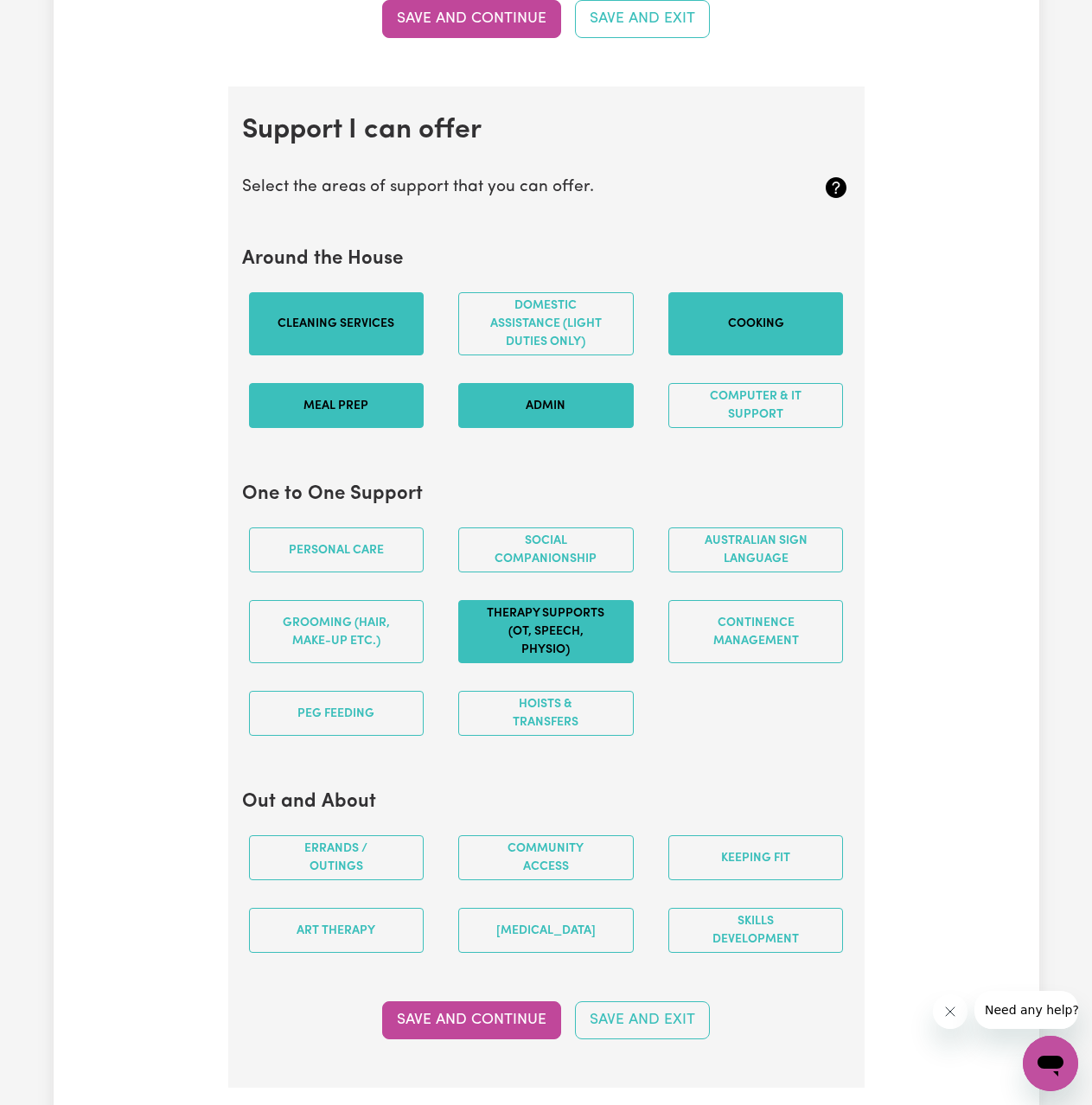
click at [559, 420] on button "Admin" at bounding box center [546, 406] width 176 height 45
click at [702, 413] on button "Computer & IT Support" at bounding box center [756, 406] width 176 height 45
drag, startPoint x: 574, startPoint y: 344, endPoint x: 581, endPoint y: 383, distance: 39.6
click at [573, 343] on button "Domestic assistance (light duties only)" at bounding box center [546, 323] width 176 height 63
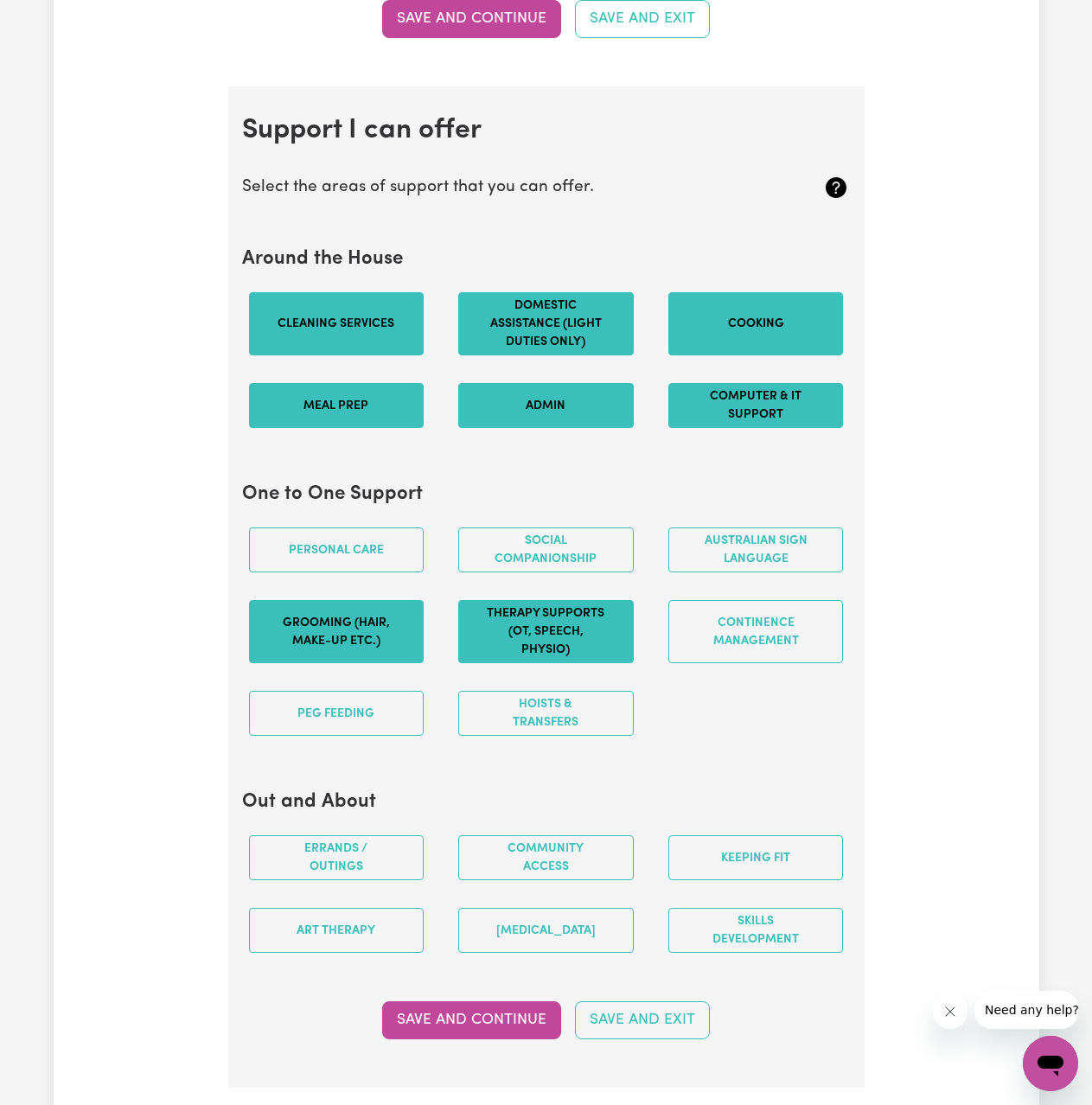
click at [320, 613] on button "Grooming (hair, make-up etc.)" at bounding box center [336, 631] width 176 height 63
click at [361, 553] on button "Personal care" at bounding box center [336, 550] width 176 height 45
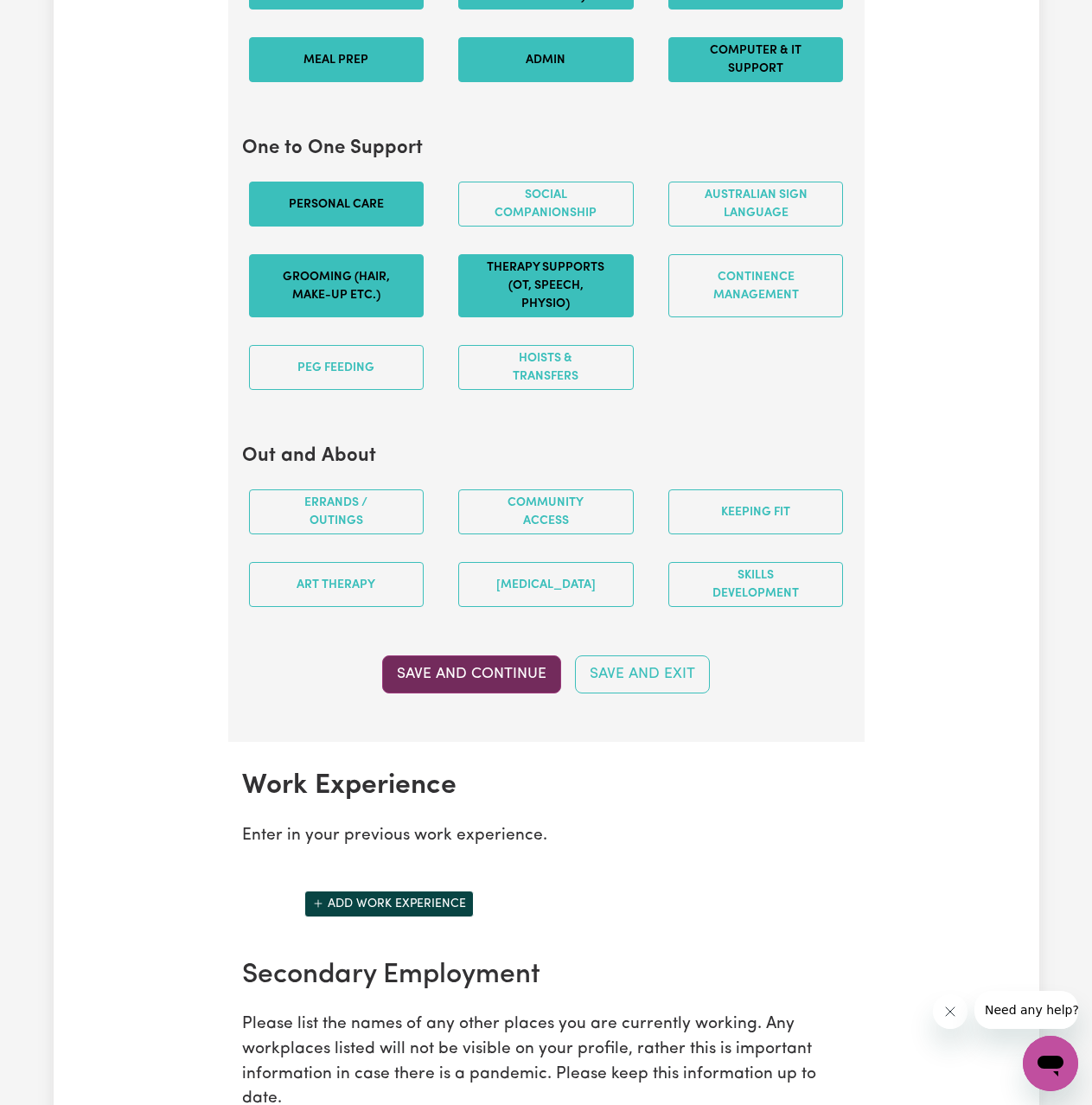
click at [488, 678] on button "Save and Continue" at bounding box center [471, 674] width 179 height 38
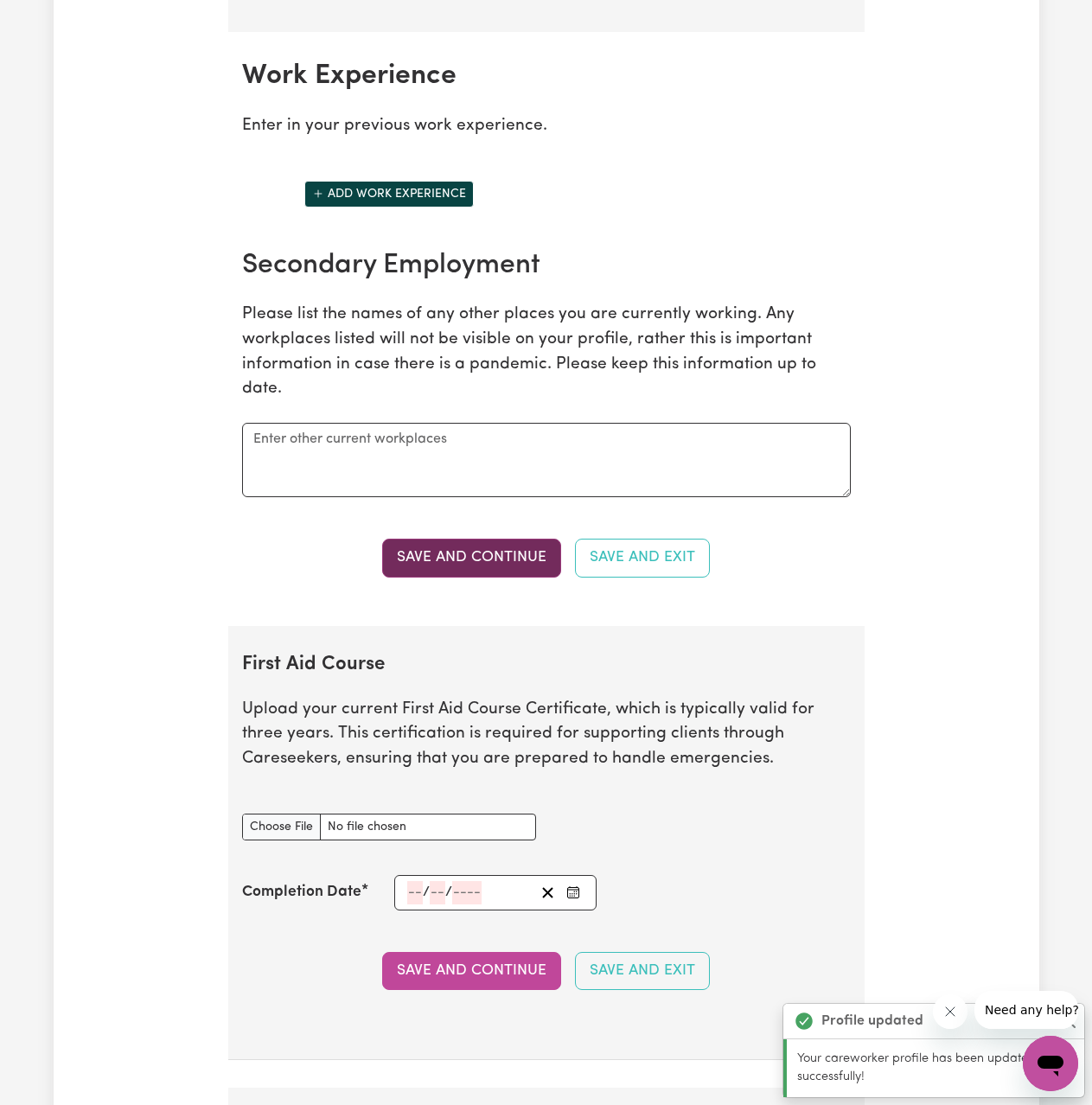
scroll to position [2553, 0]
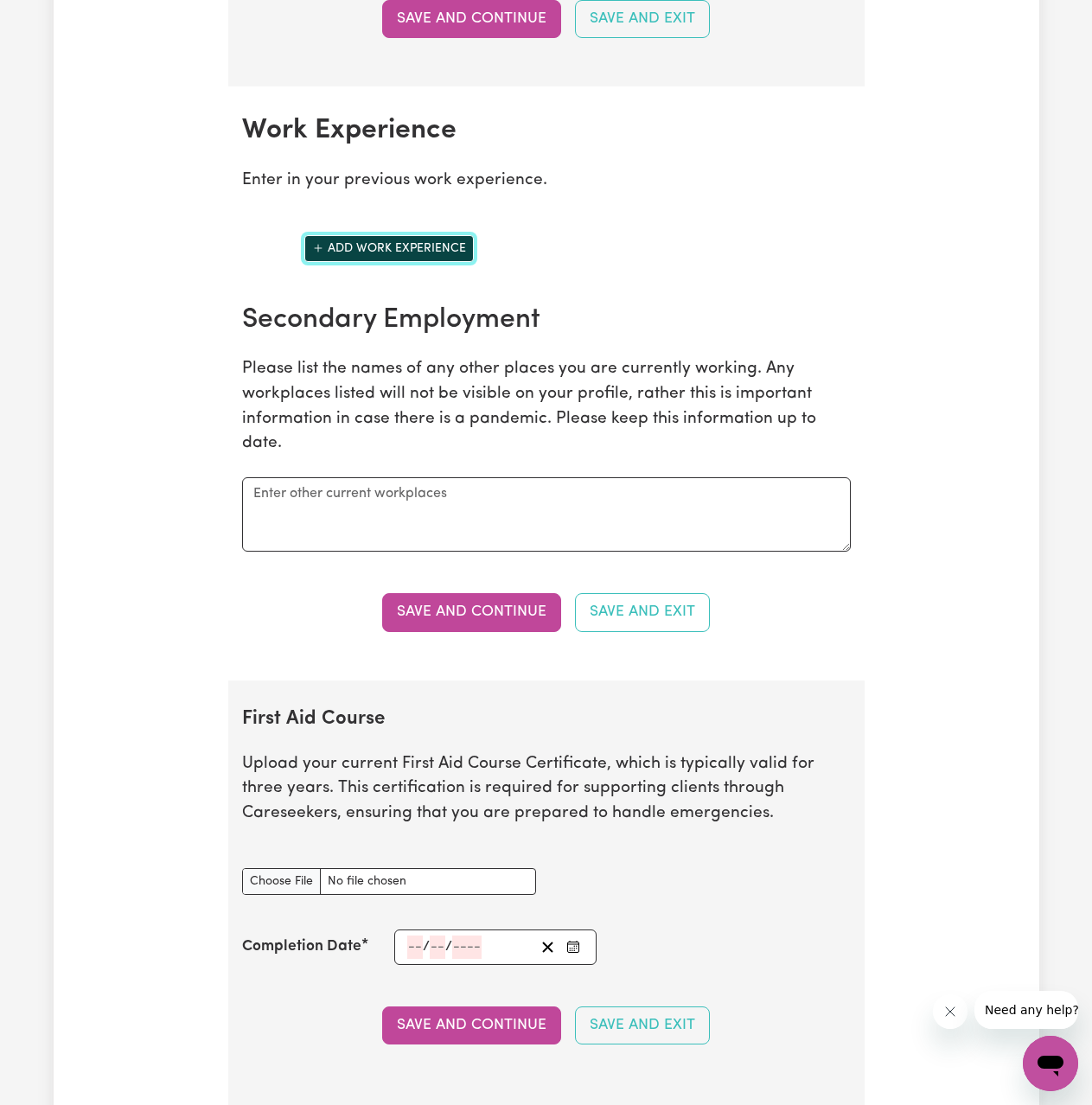
click at [436, 249] on button "Add work experience" at bounding box center [389, 248] width 169 height 27
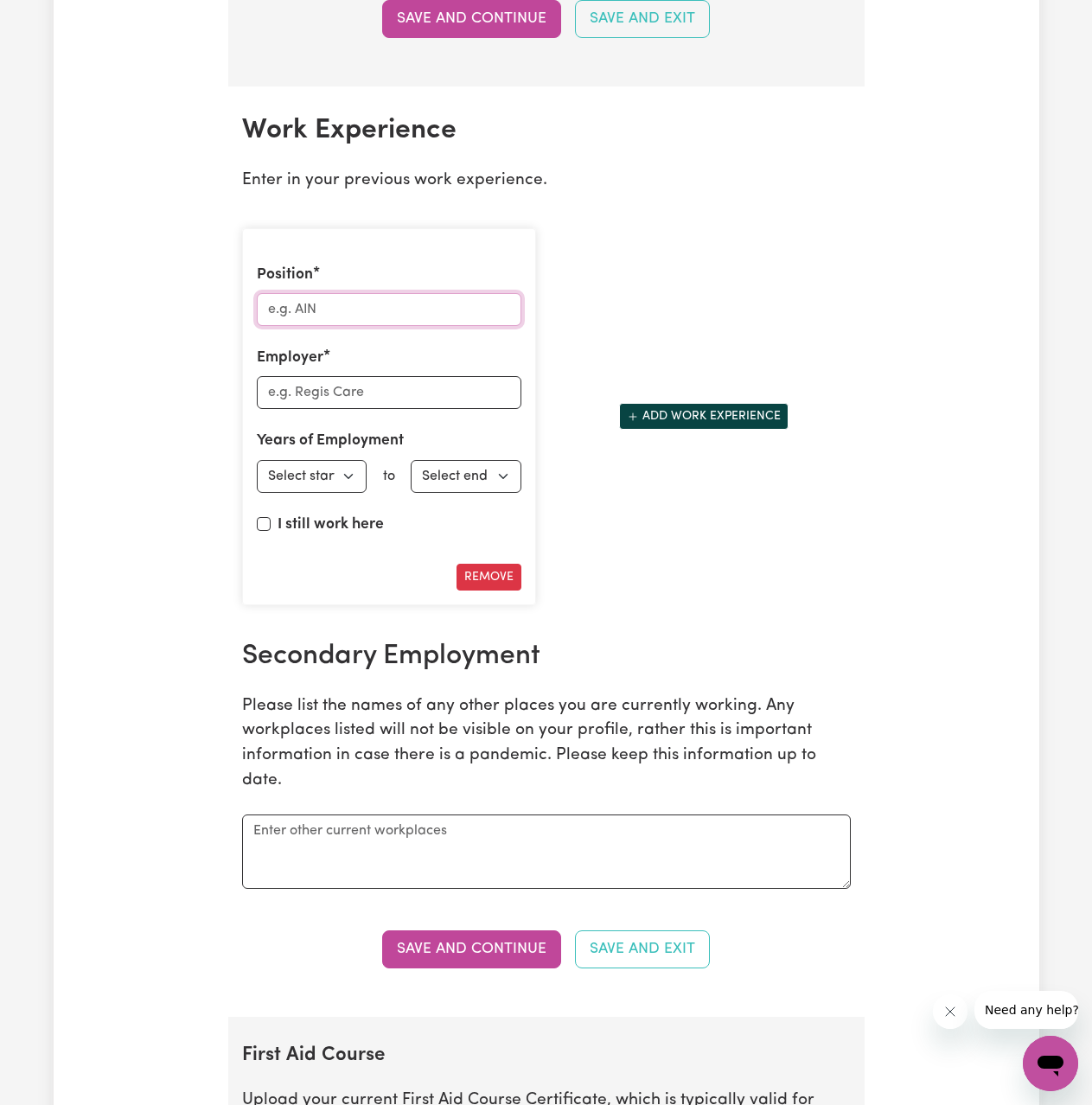
click at [386, 312] on input "Position" at bounding box center [389, 310] width 265 height 33
click at [369, 380] on input "Employer" at bounding box center [389, 393] width 265 height 33
click at [343, 468] on select "Select start year [DATE] 1952 1953 1954 1955 1956 1957 1958 1959 1960 1961 1962…" at bounding box center [312, 476] width 111 height 33
click at [691, 412] on button "Add work experience" at bounding box center [704, 416] width 169 height 27
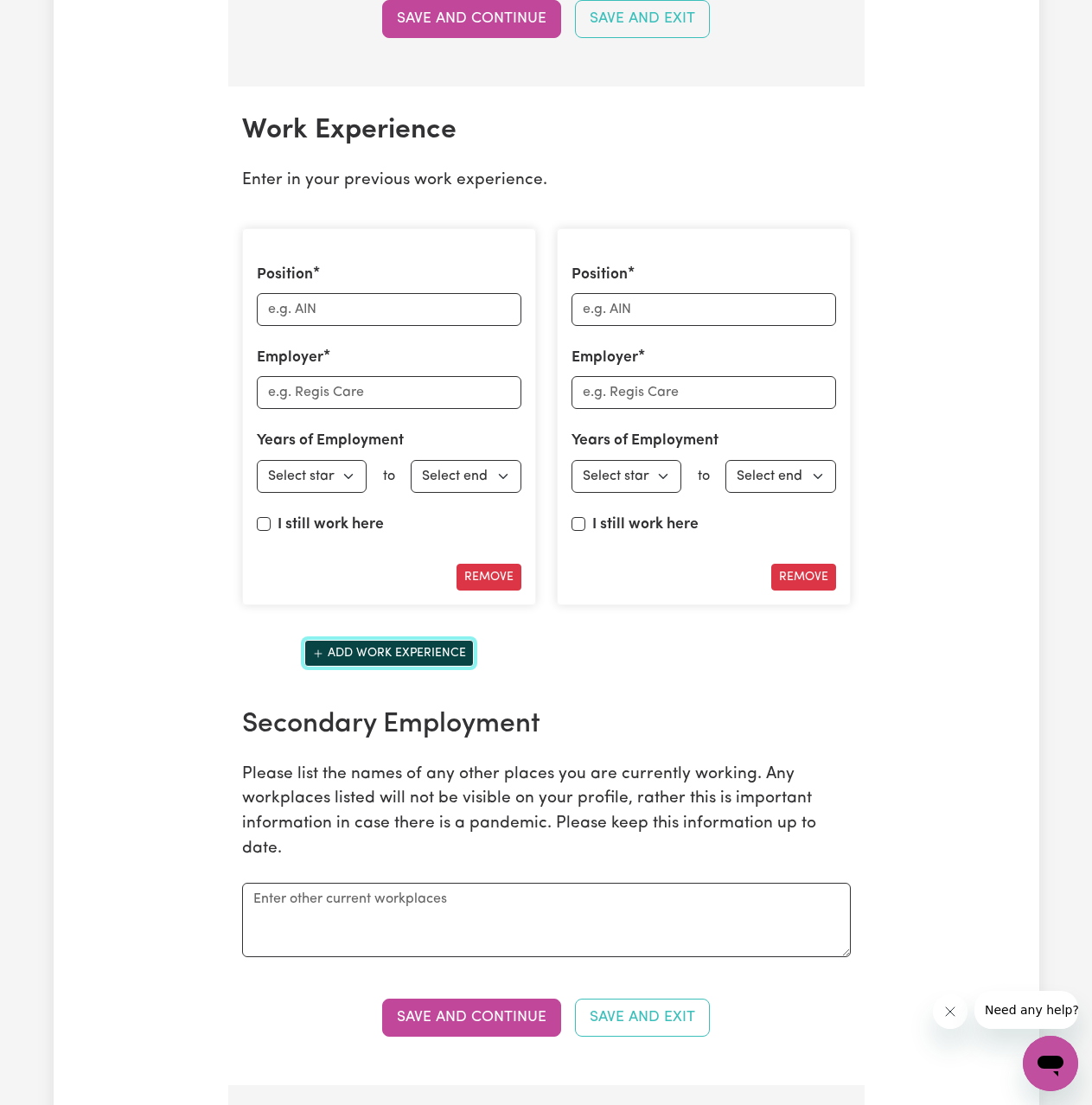
click at [406, 655] on button "Add work experience" at bounding box center [389, 653] width 169 height 27
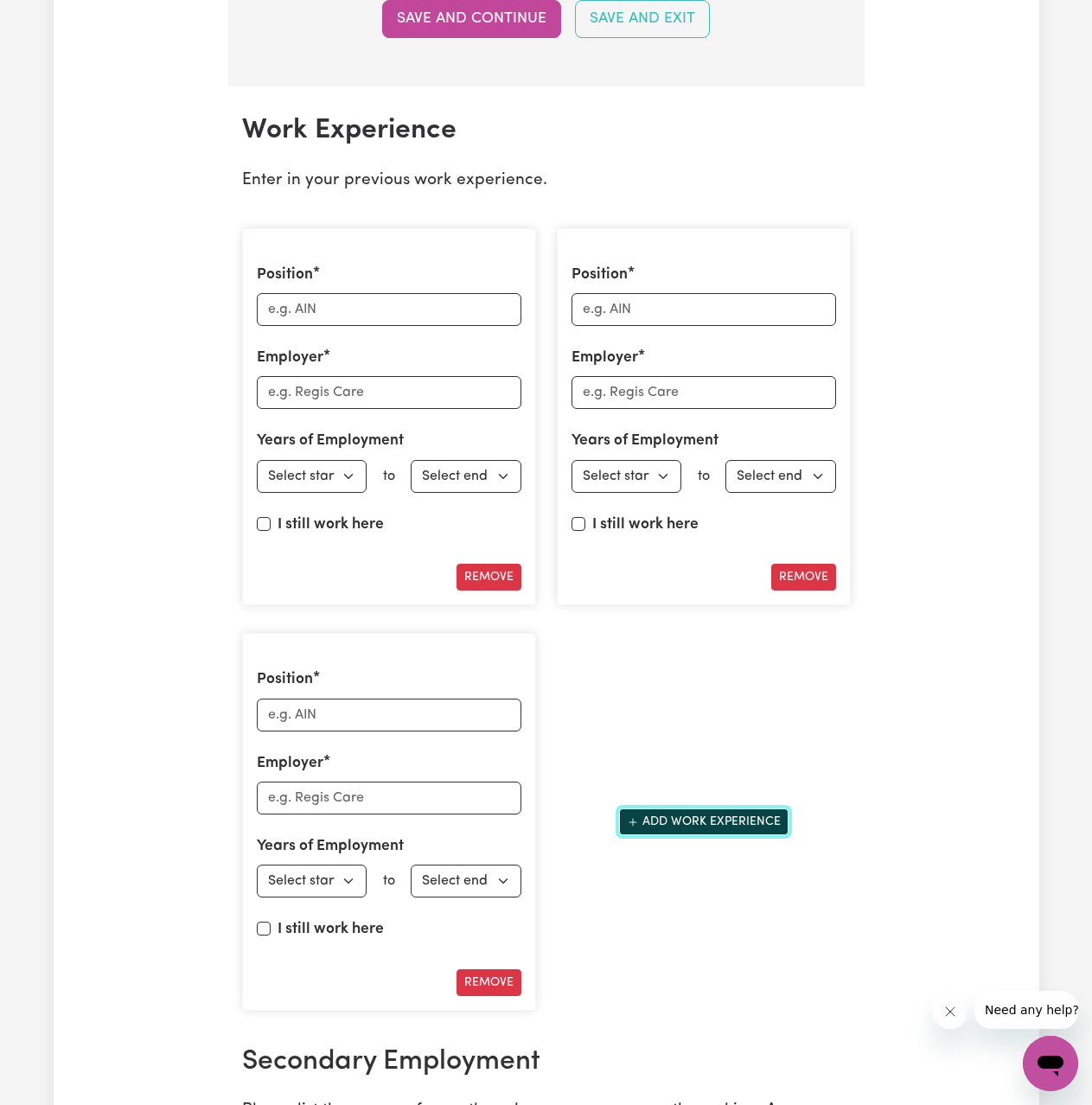
click at [703, 829] on button "Add work experience" at bounding box center [704, 821] width 169 height 27
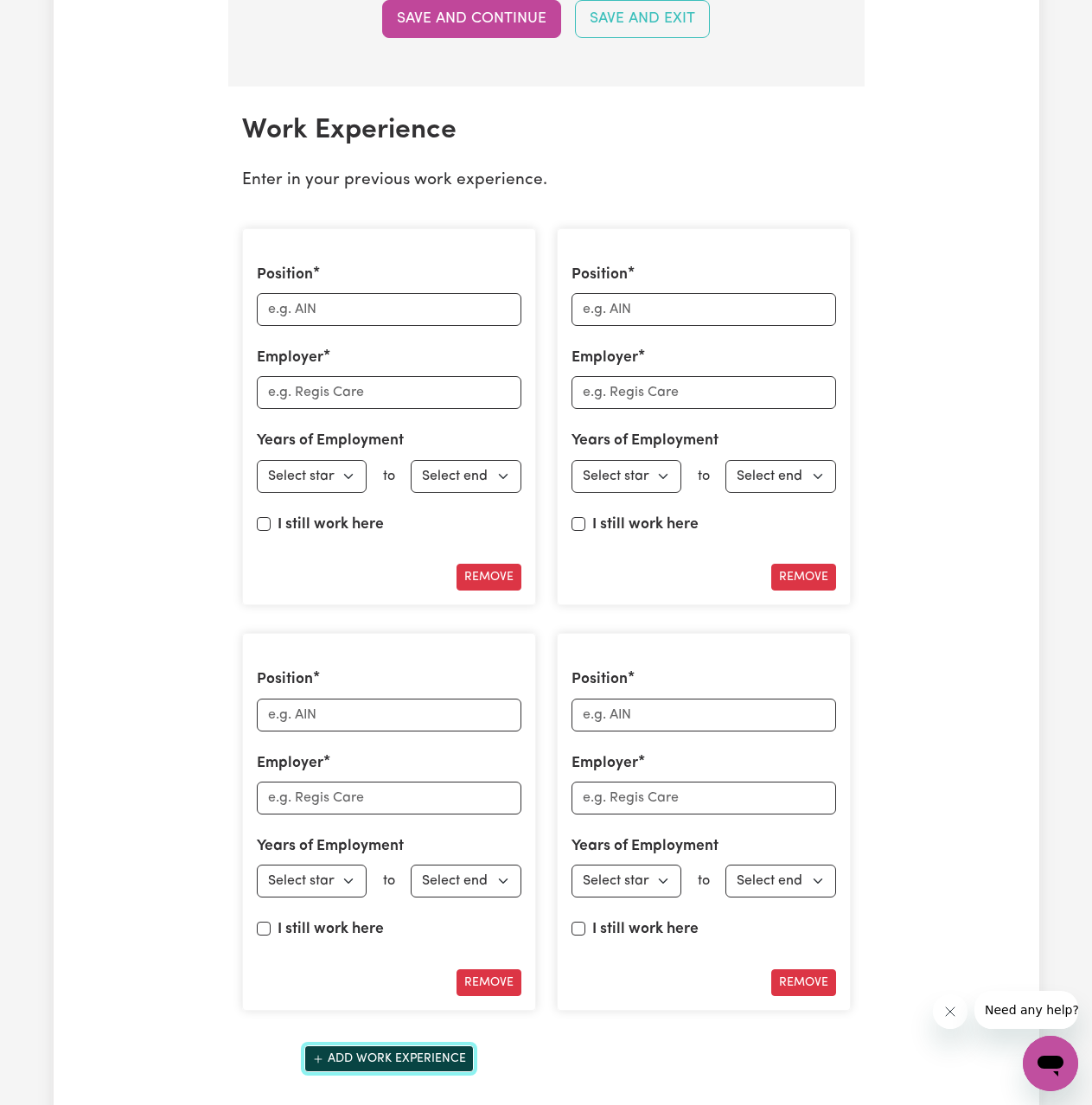
click at [393, 1063] on button "Add work experience" at bounding box center [389, 1058] width 169 height 27
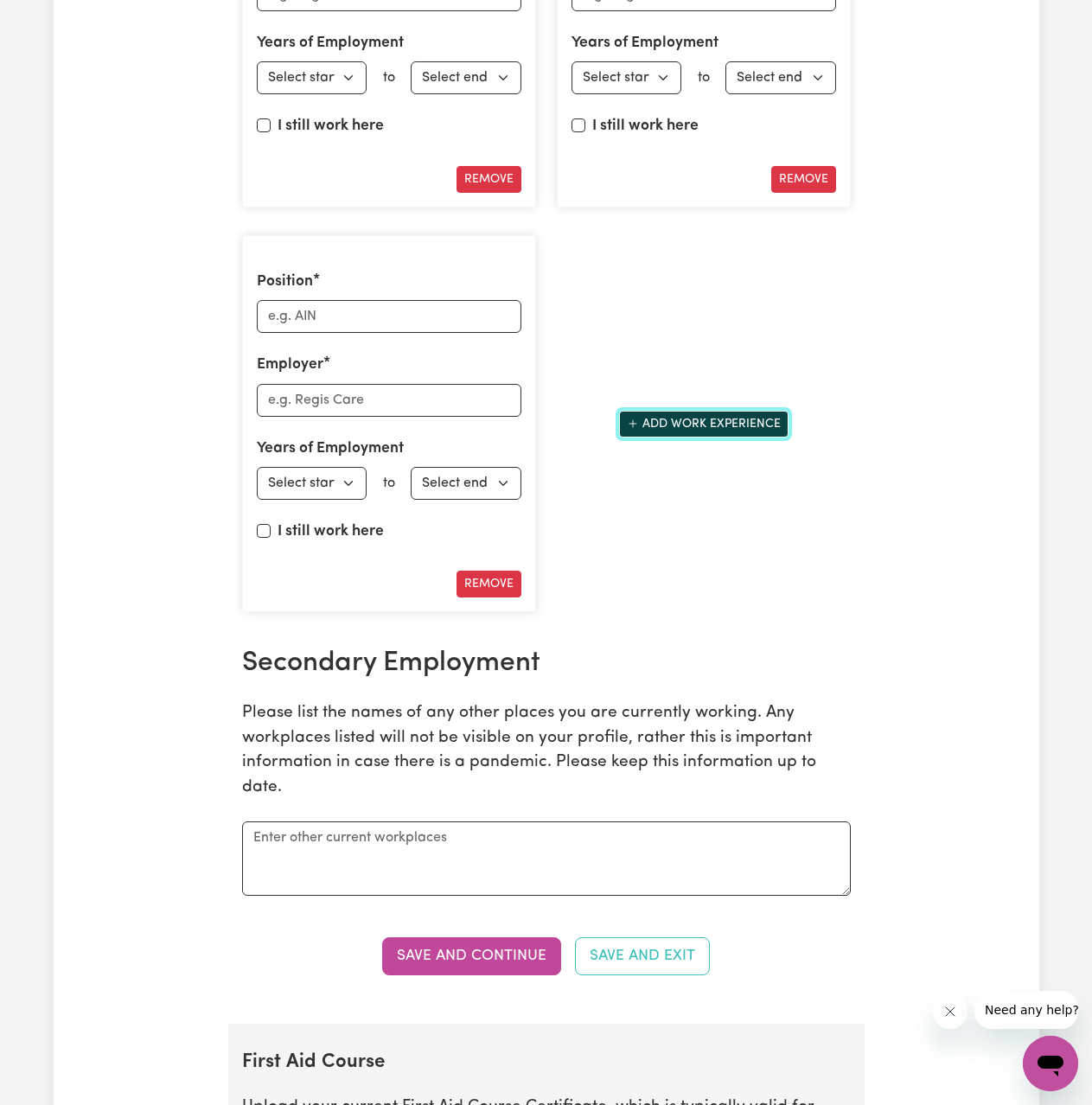
scroll to position [3417, 0]
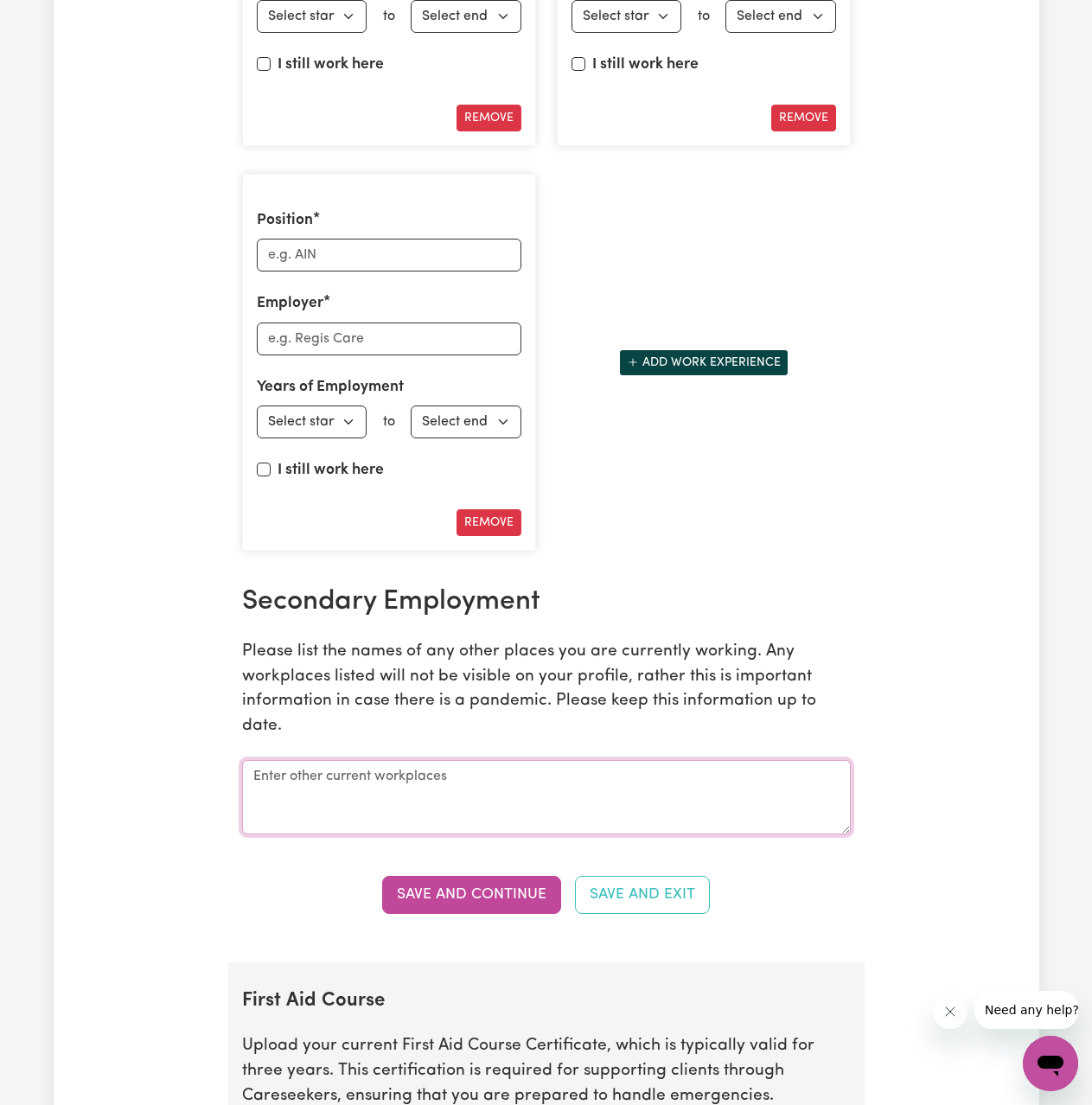
click at [503, 799] on textarea at bounding box center [546, 797] width 609 height 74
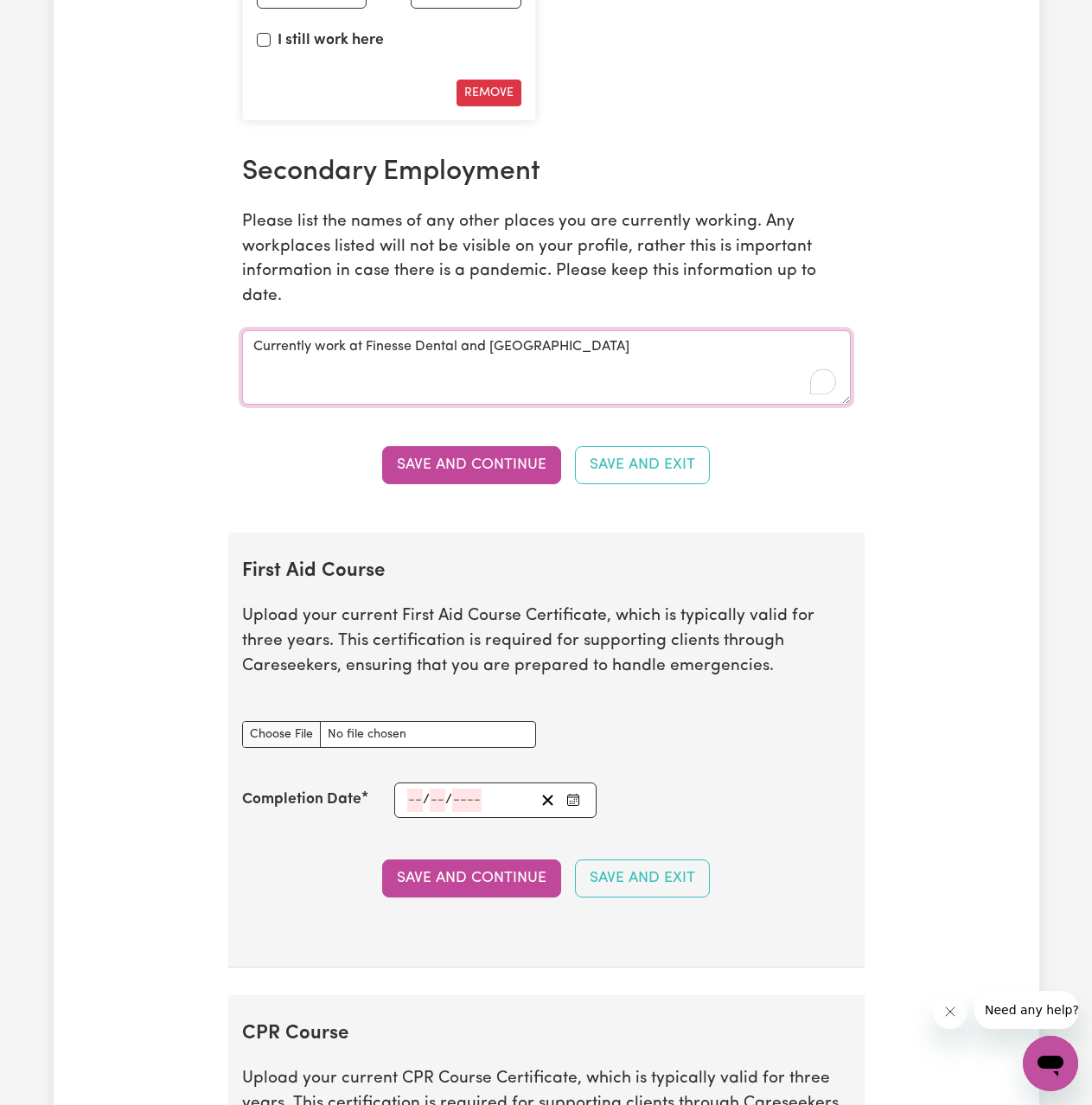
scroll to position [3849, 0]
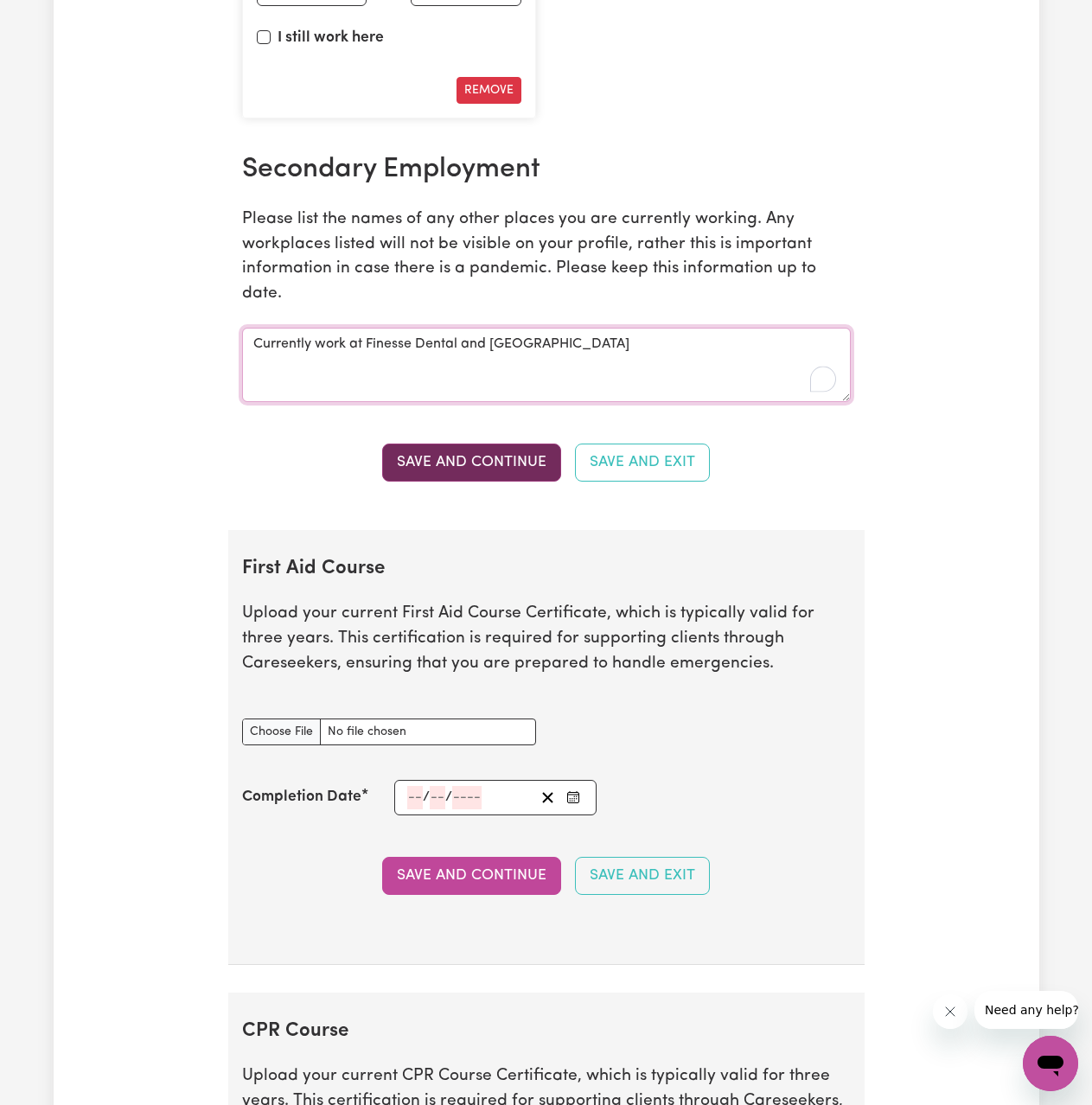
type textarea "Currently work at Finesse Dental and [GEOGRAPHIC_DATA]"
click at [465, 476] on button "Save and Continue" at bounding box center [471, 463] width 179 height 38
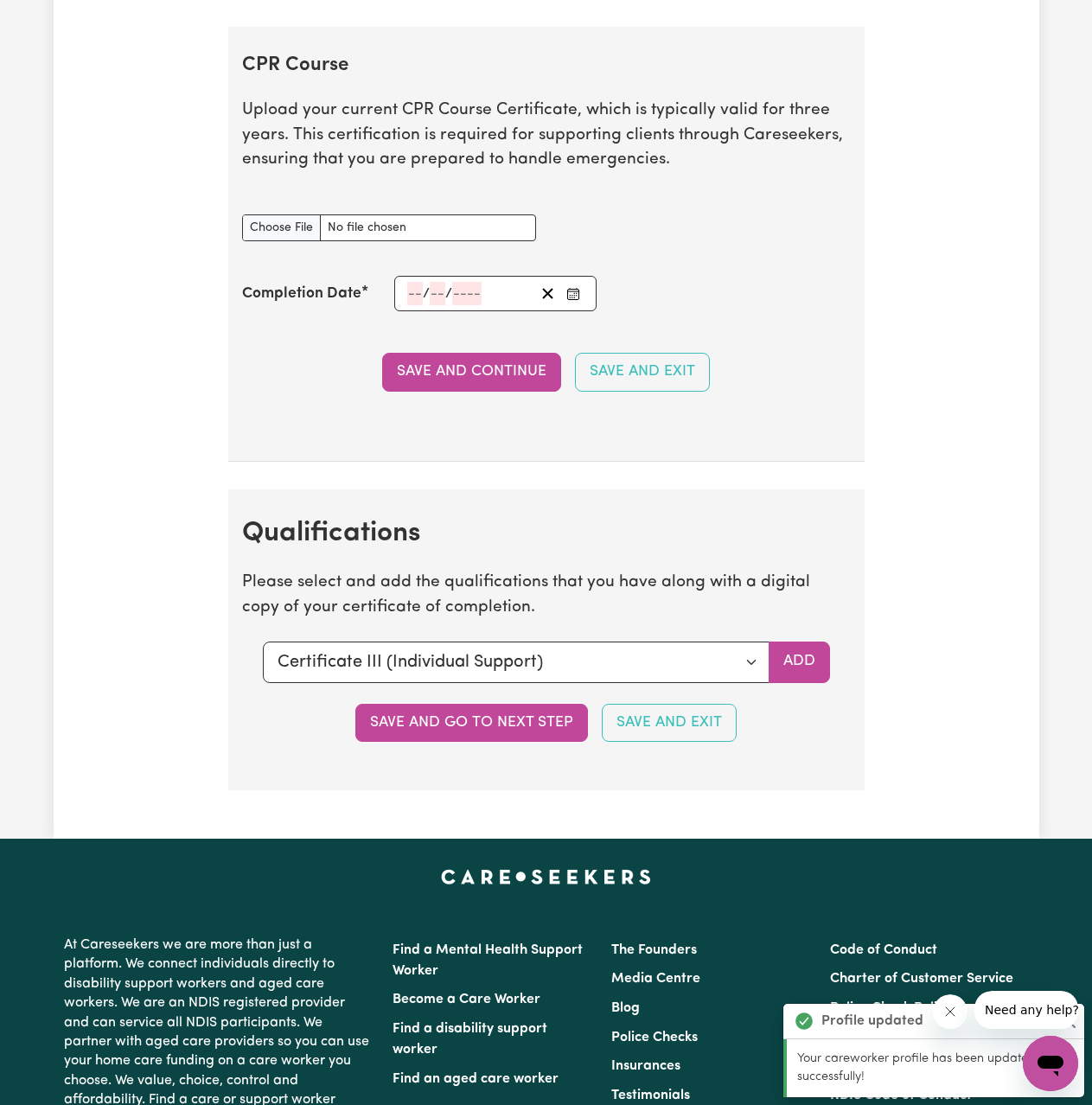
scroll to position [4898, 0]
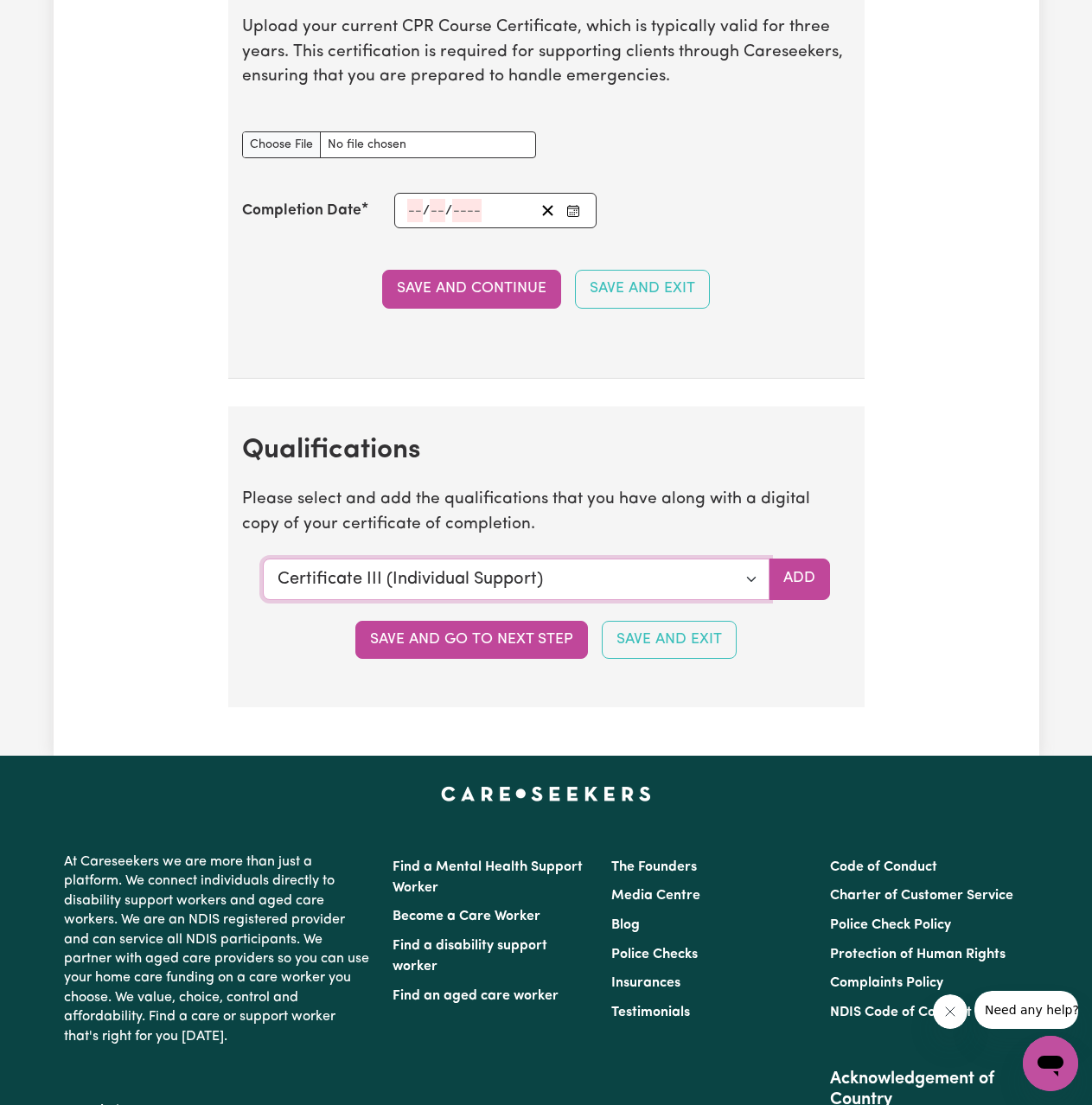
click at [731, 572] on select "Select a qualification to add... Certificate III (Individual Support) Certifica…" at bounding box center [516, 579] width 507 height 42
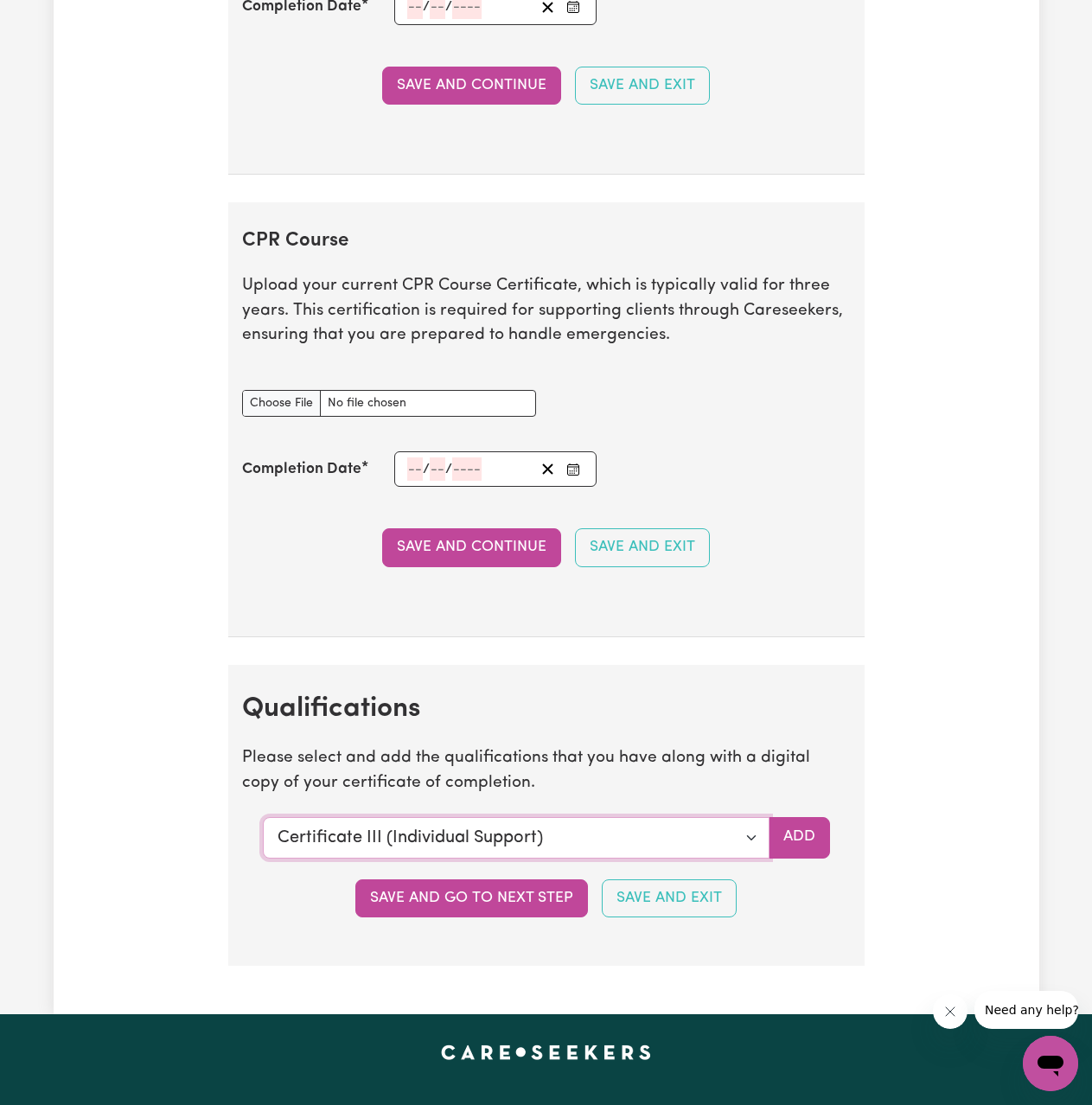
scroll to position [4639, 0]
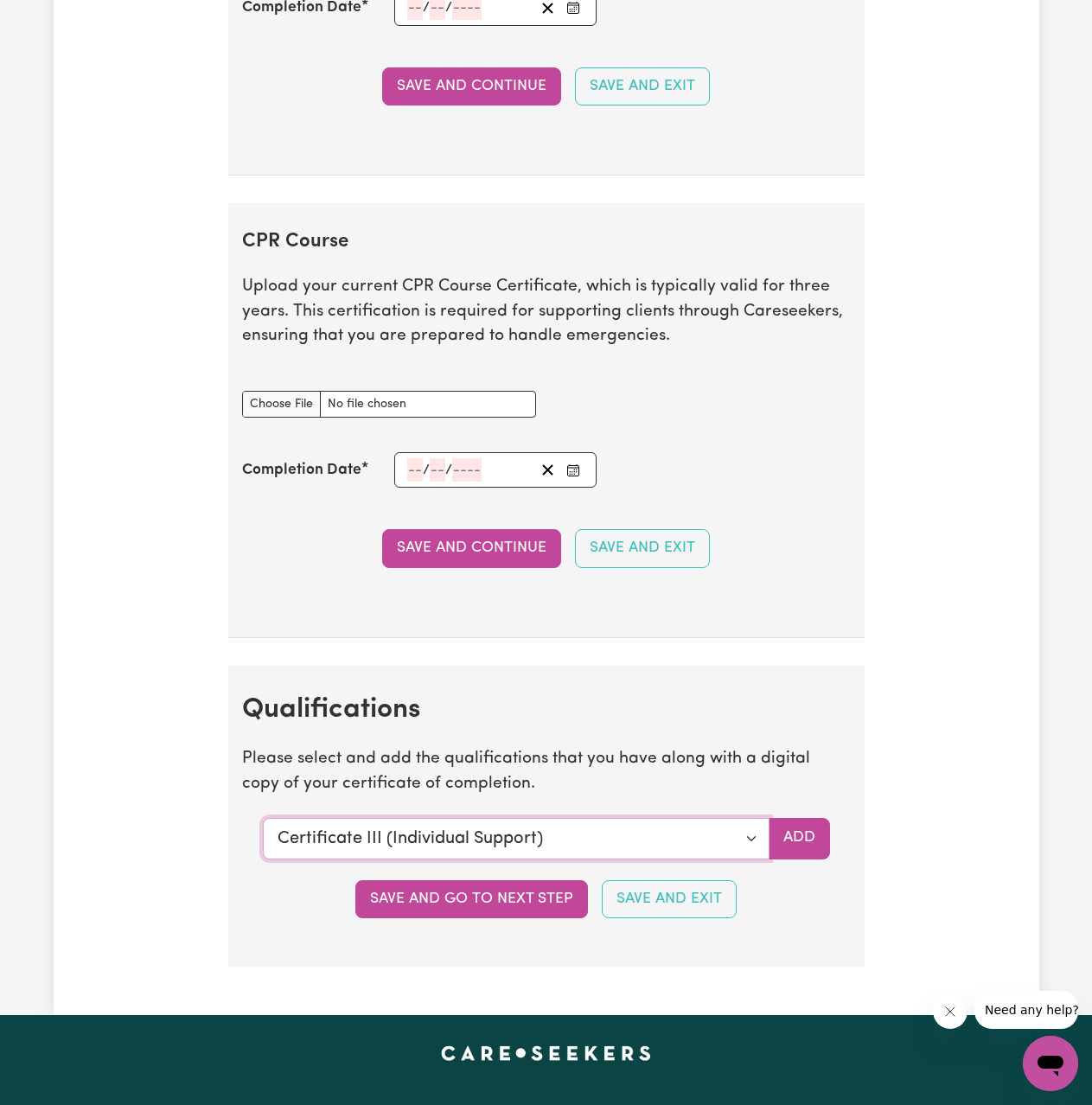
click at [705, 827] on select "Select a qualification to add... Certificate III (Individual Support) Certifica…" at bounding box center [516, 839] width 507 height 42
click at [782, 841] on button "Add" at bounding box center [799, 839] width 61 height 42
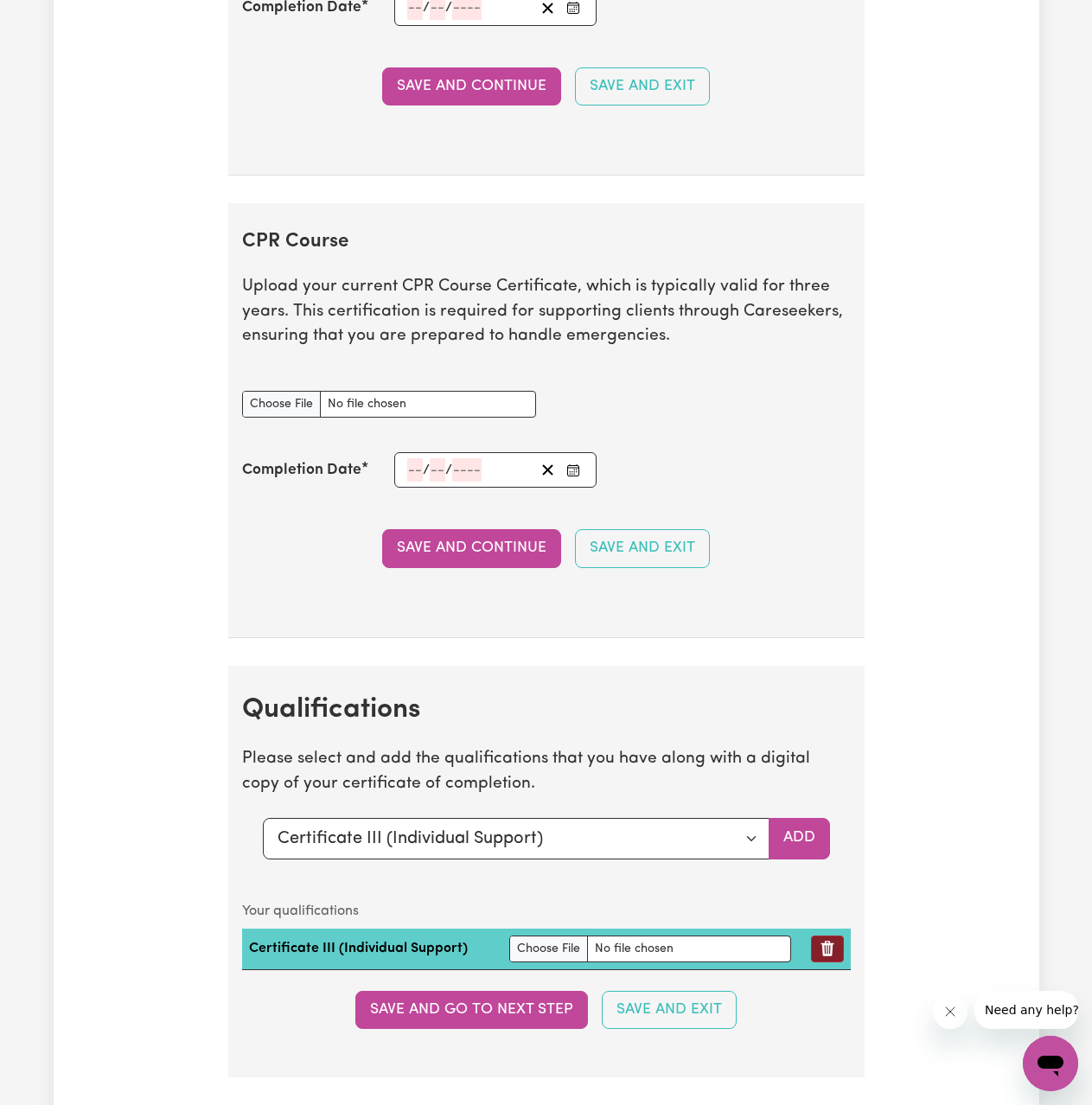
click at [833, 941] on icon "Remove qualification" at bounding box center [827, 949] width 17 height 17
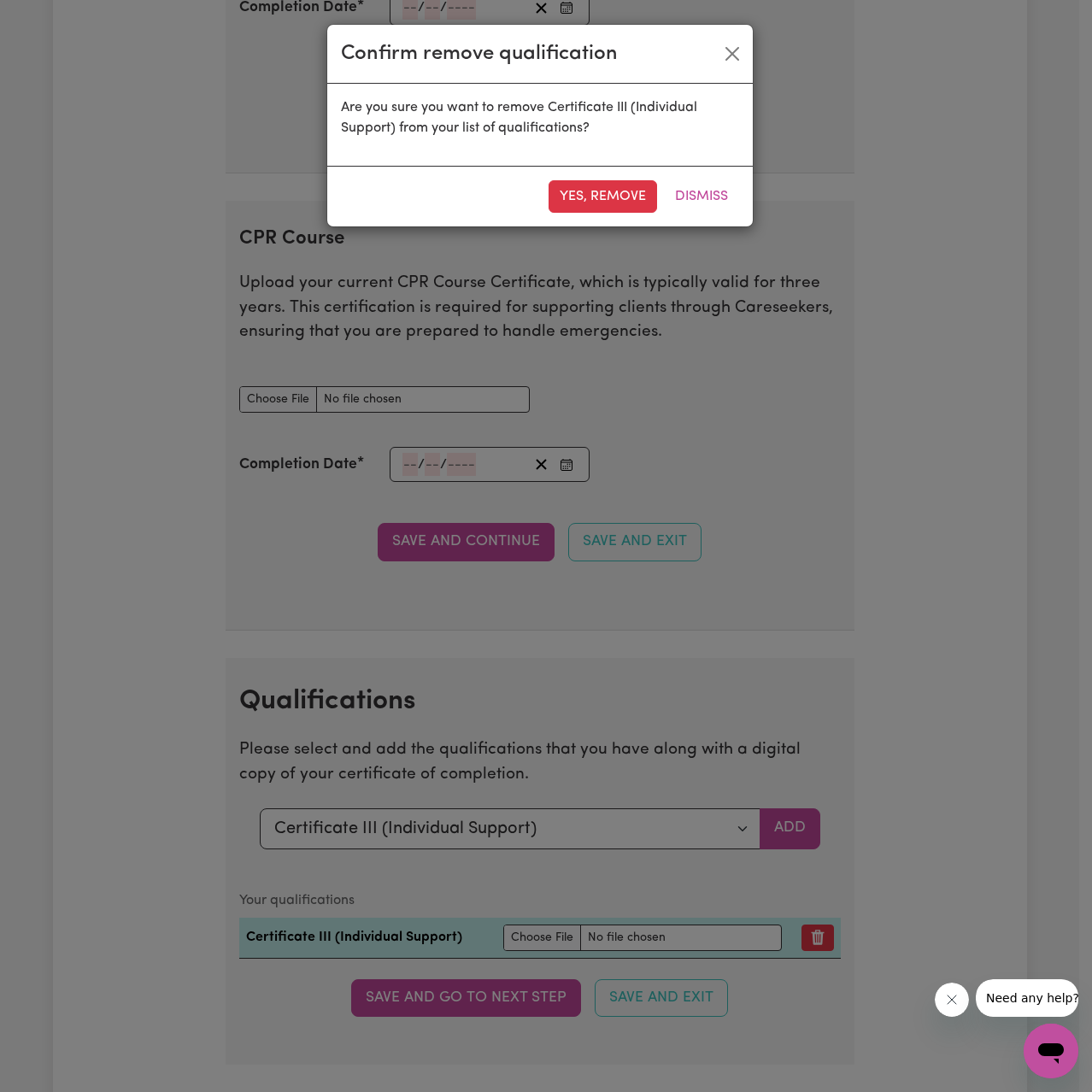
click at [614, 216] on div "Yes, remove Dismiss" at bounding box center [540, 196] width 426 height 61
click at [617, 204] on button "Yes, remove" at bounding box center [602, 197] width 109 height 32
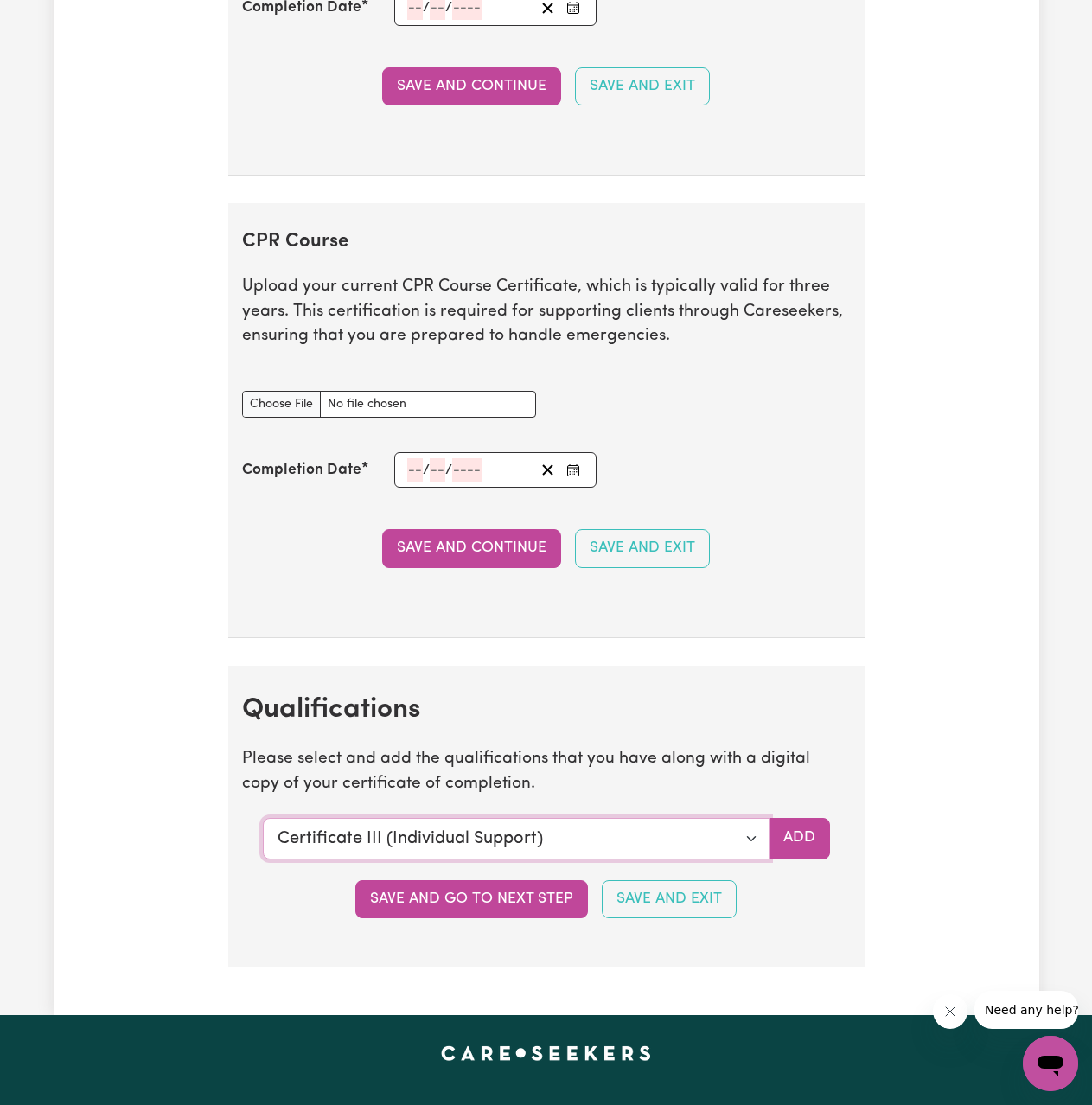
click at [720, 819] on select "Select a qualification to add... Certificate III (Individual Support) Certifica…" at bounding box center [516, 839] width 507 height 42
click at [733, 858] on select "Select a qualification to add... Certificate III (Individual Support) Certifica…" at bounding box center [516, 839] width 507 height 42
click at [732, 840] on select "Select a qualification to add... Certificate III (Individual Support) Certifica…" at bounding box center [516, 839] width 507 height 42
click at [229, 884] on section "Qualifications Please select and add the qualifications that you have along wit…" at bounding box center [546, 816] width 636 height 301
click at [485, 903] on button "Save and go to next step" at bounding box center [471, 899] width 233 height 38
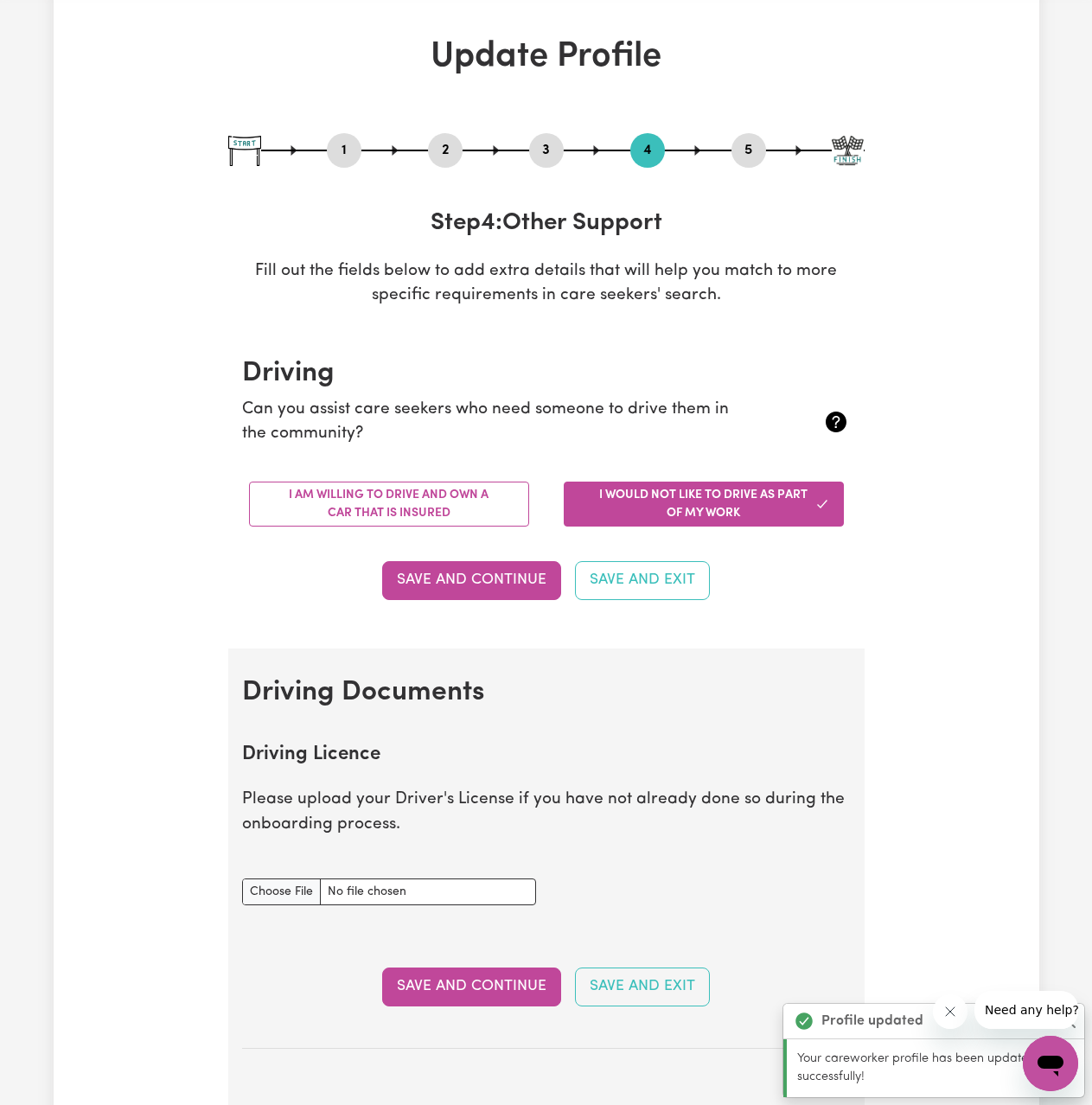
scroll to position [0, 0]
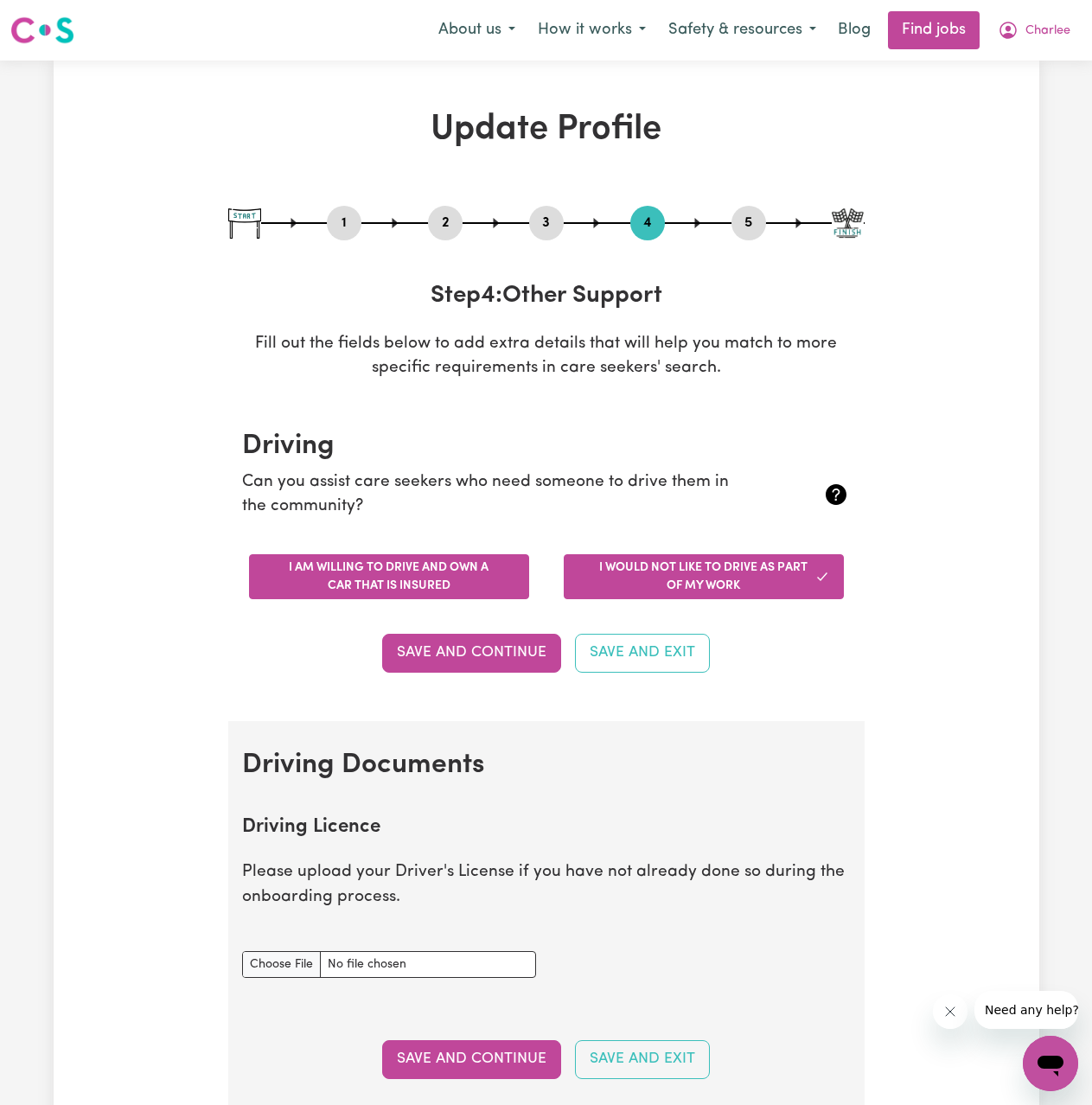
click at [411, 596] on button "I am willing to drive and own a car that is insured" at bounding box center [389, 577] width 280 height 45
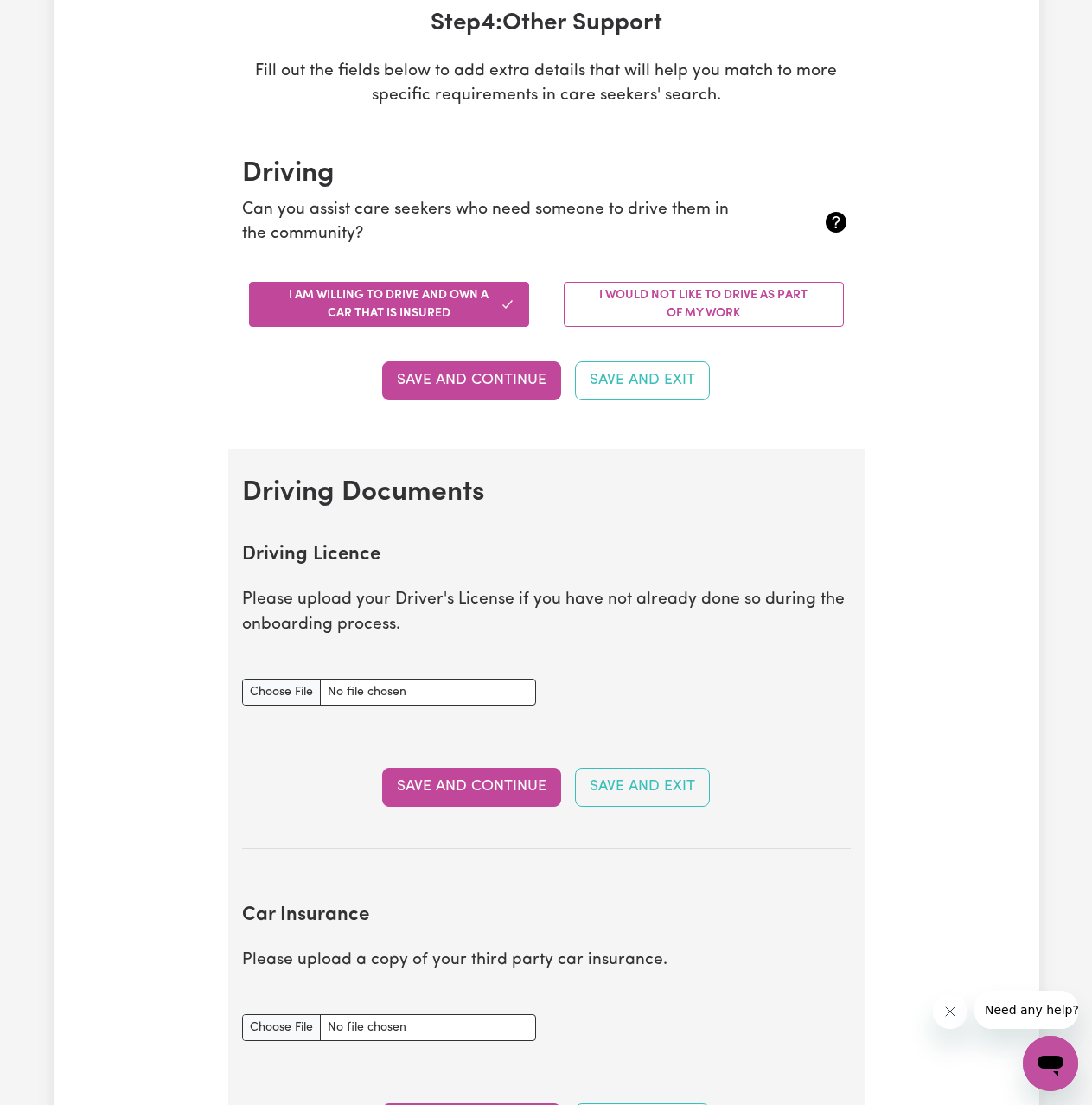
scroll to position [346, 0]
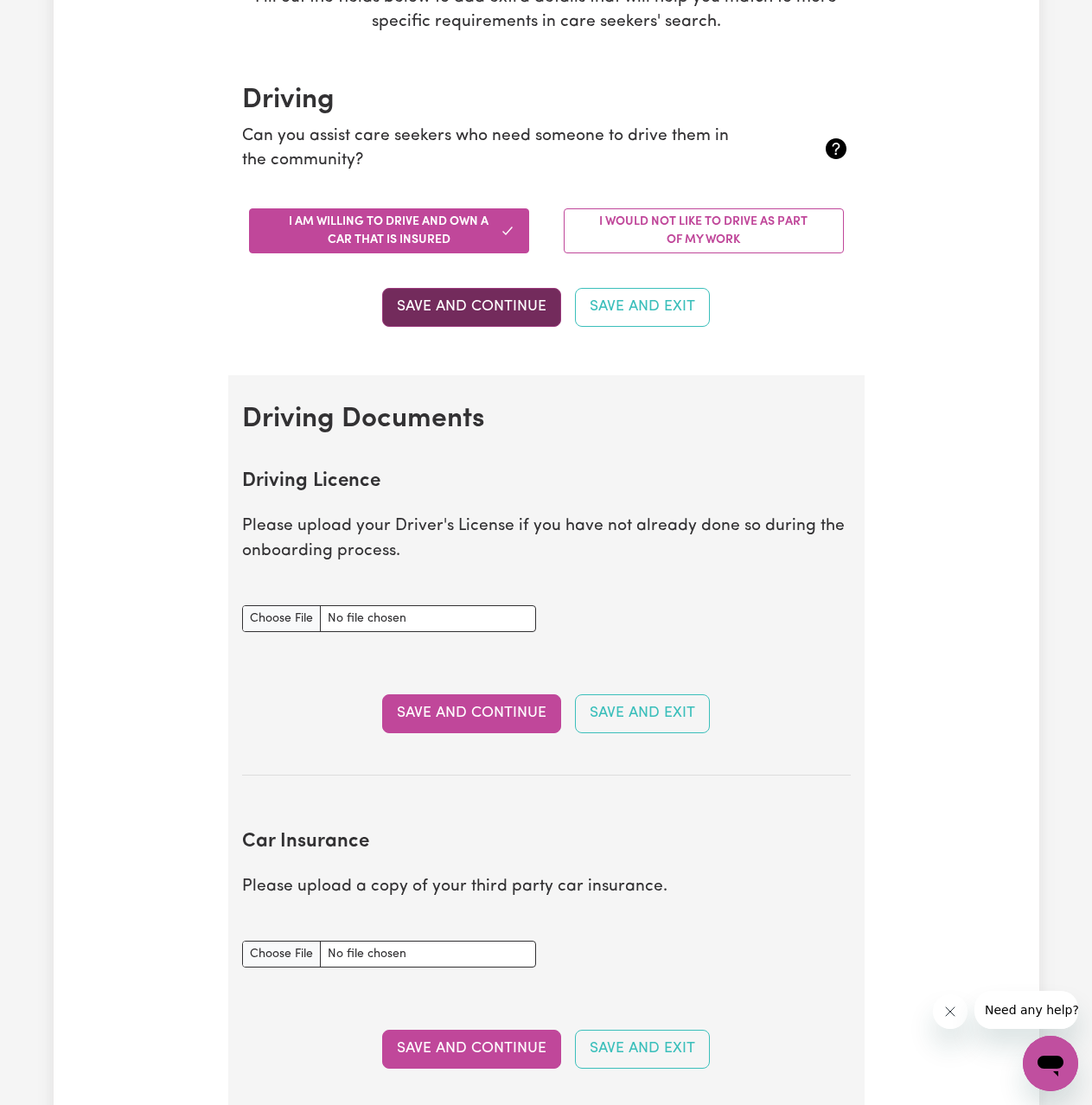
click at [500, 315] on button "Save and Continue" at bounding box center [471, 307] width 179 height 38
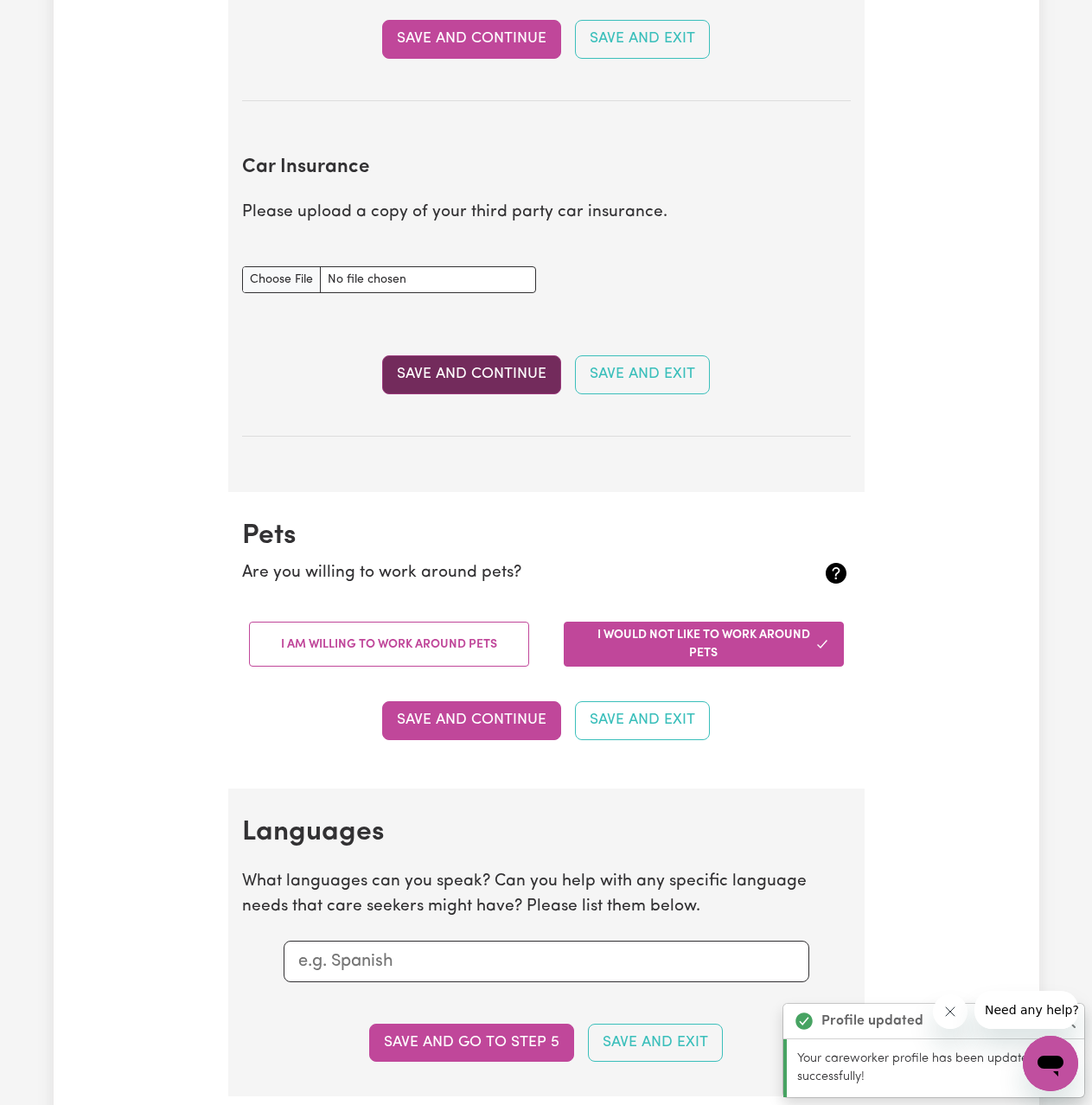
scroll to position [1012, 0]
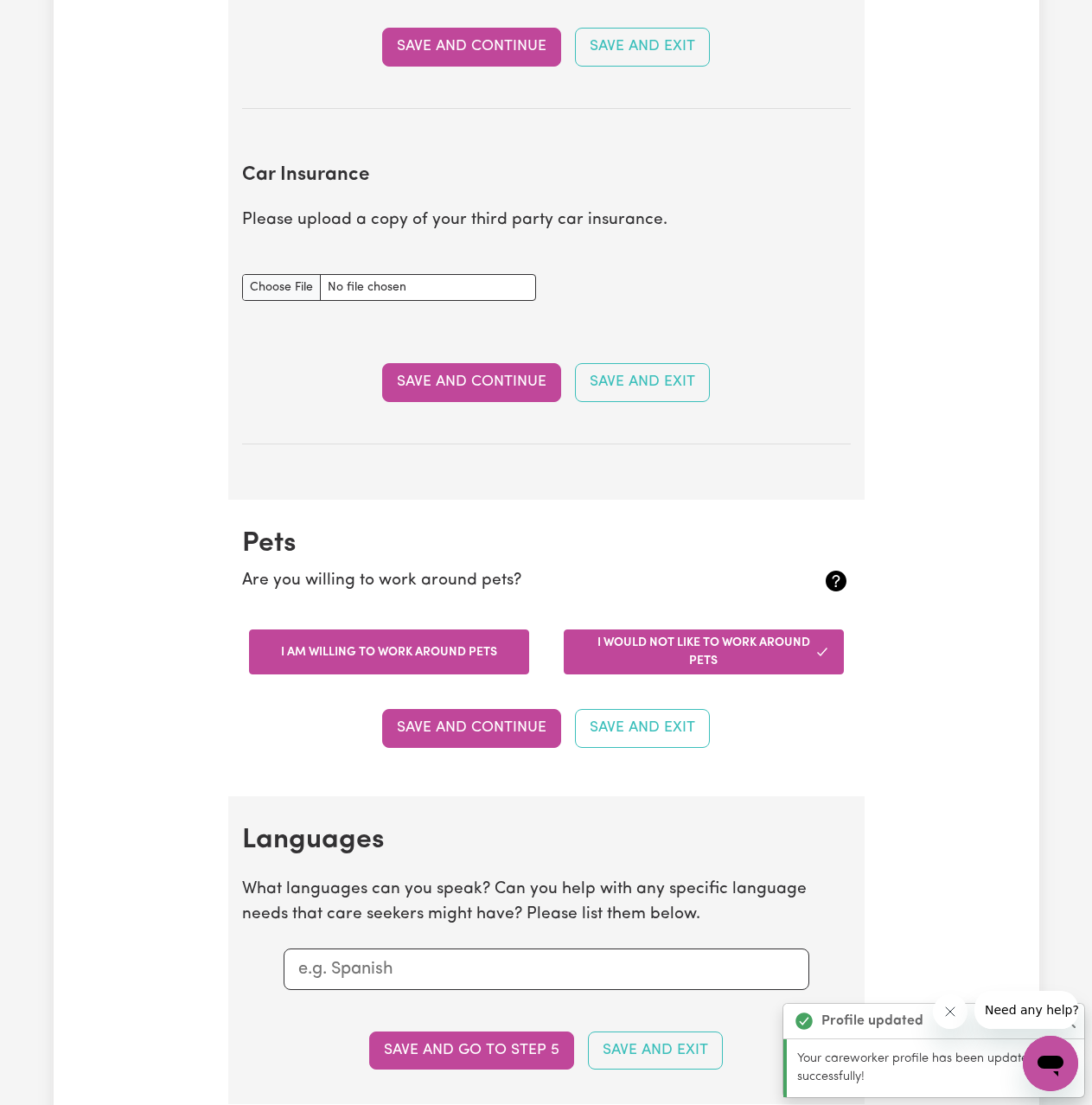
click at [463, 649] on button "I am willing to work around pets" at bounding box center [389, 652] width 280 height 45
click at [499, 719] on button "Save and Continue" at bounding box center [471, 728] width 179 height 38
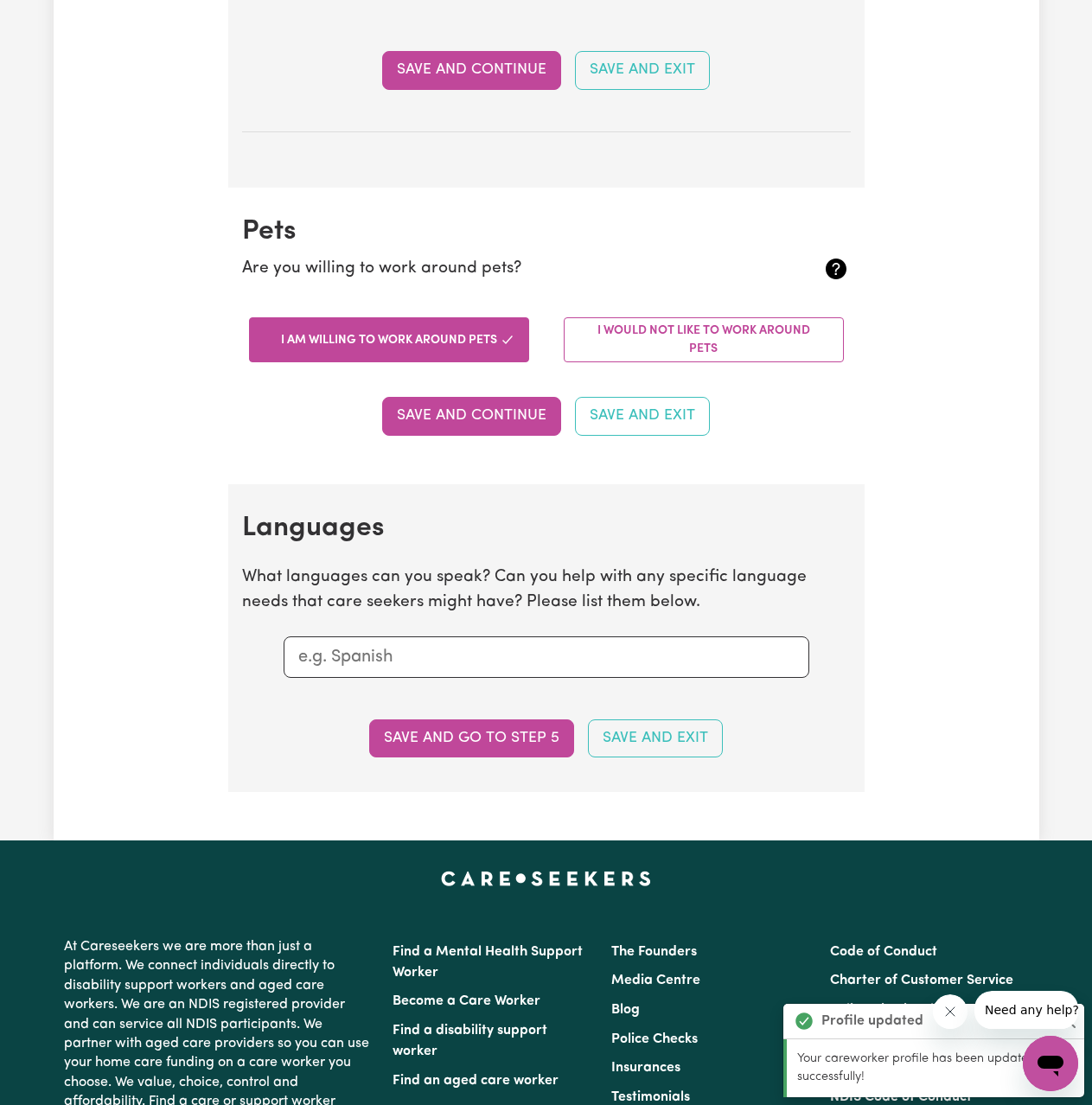
scroll to position [1287, 0]
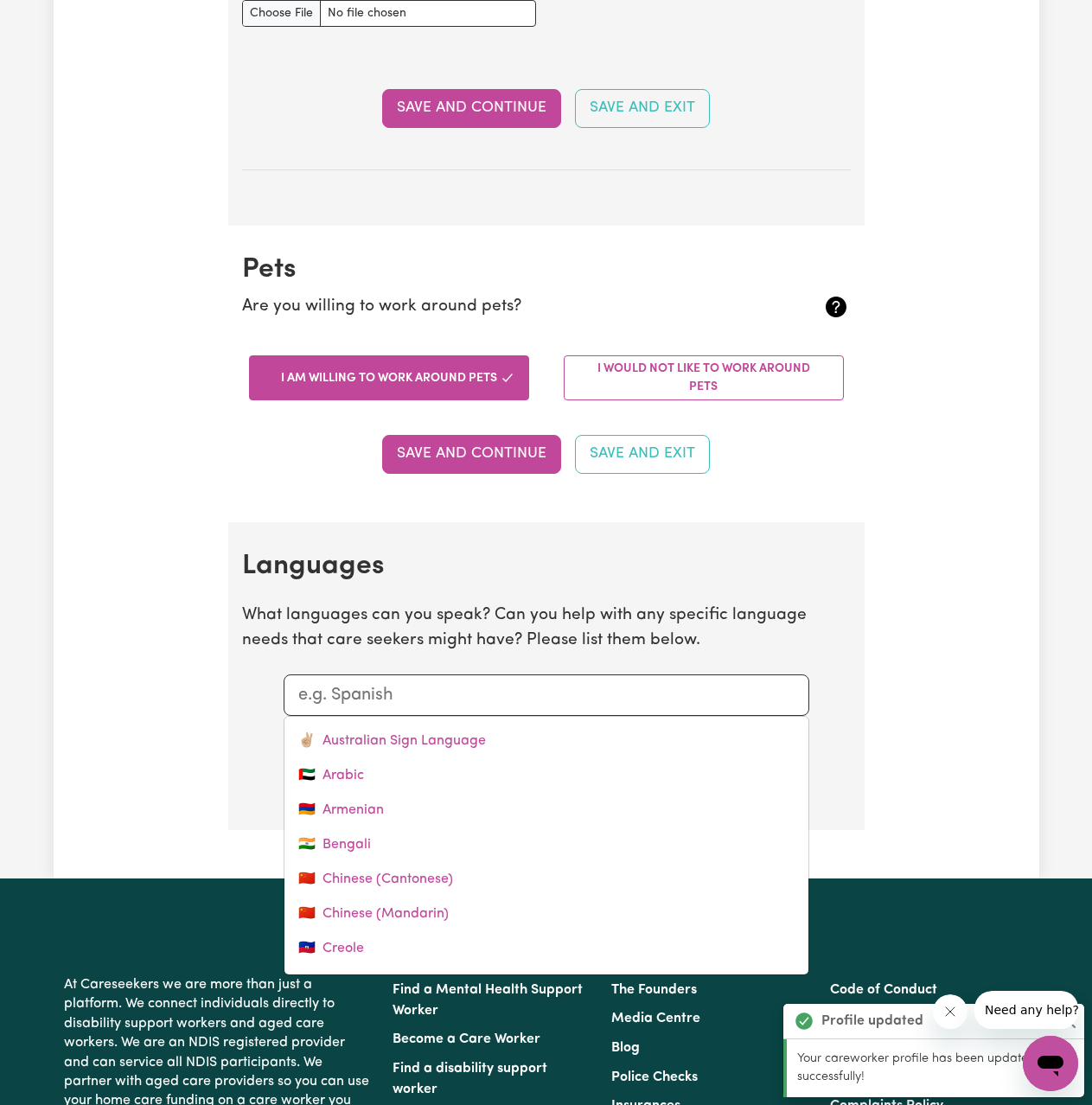
click at [418, 707] on input "text" at bounding box center [546, 695] width 496 height 26
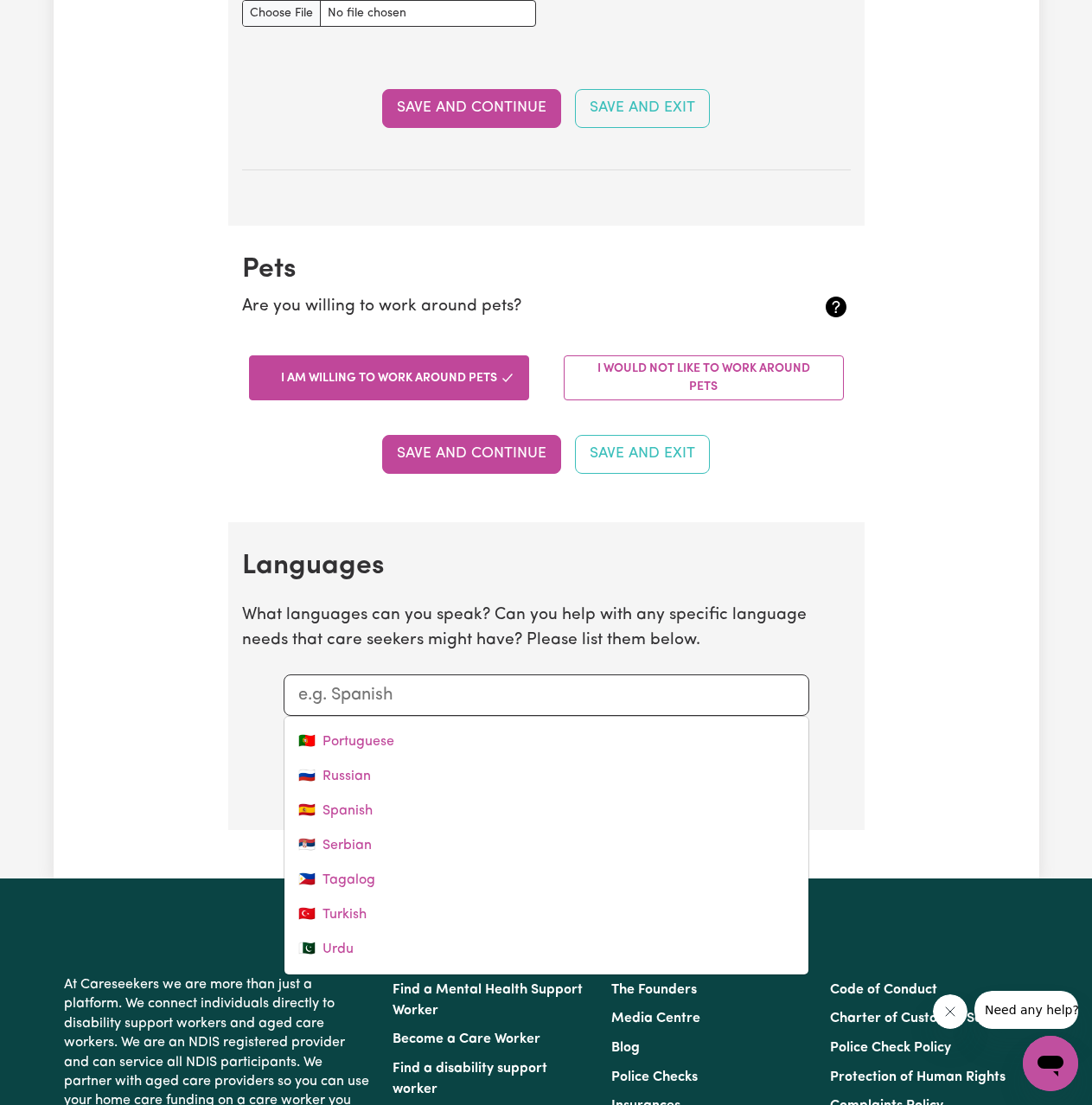
scroll to position [692, 0]
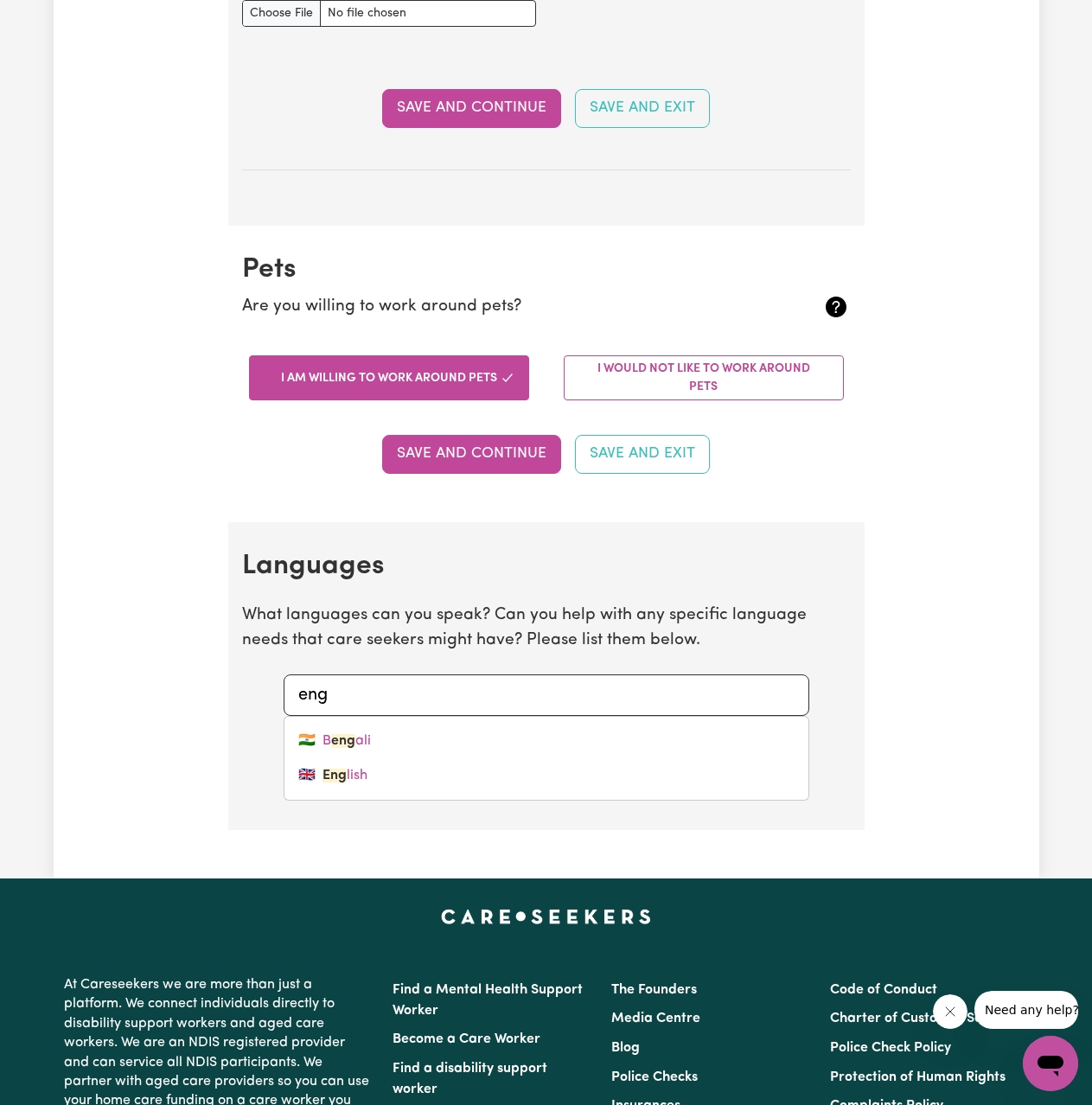
type input "engl"
type input "english"
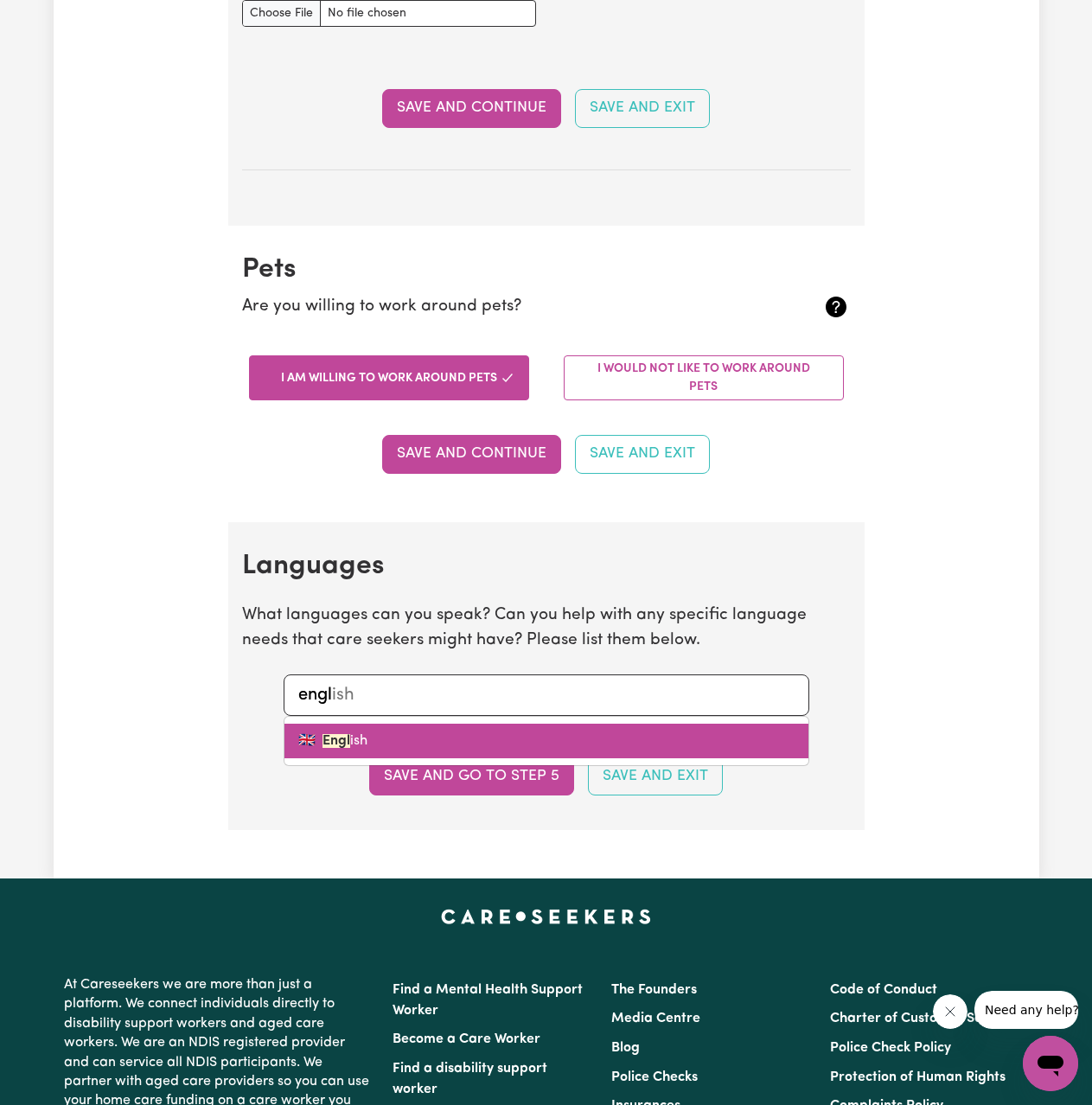
click at [327, 742] on mark "Engl" at bounding box center [336, 741] width 28 height 14
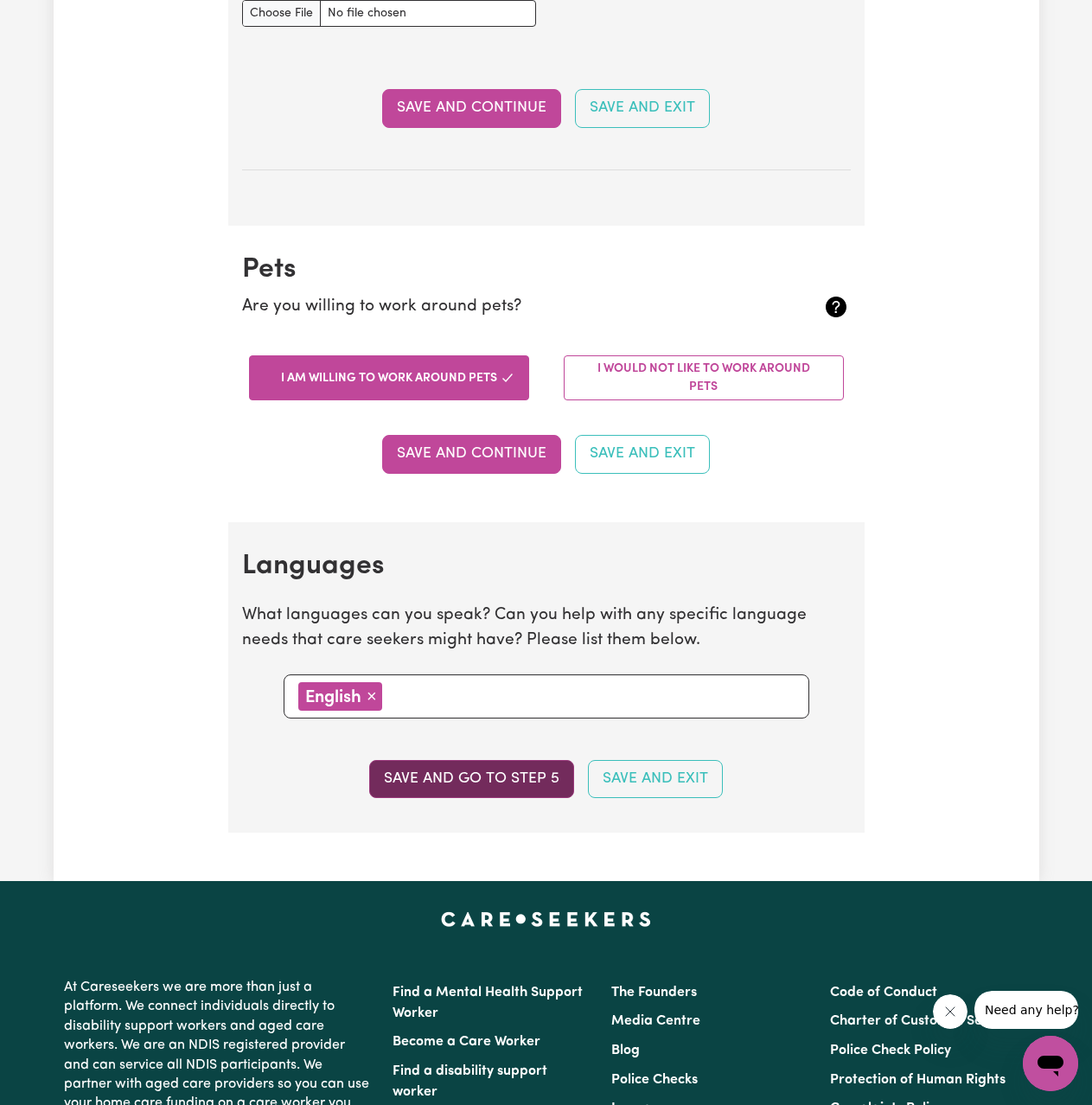
click at [533, 783] on button "Save and go to step 5" at bounding box center [471, 779] width 205 height 38
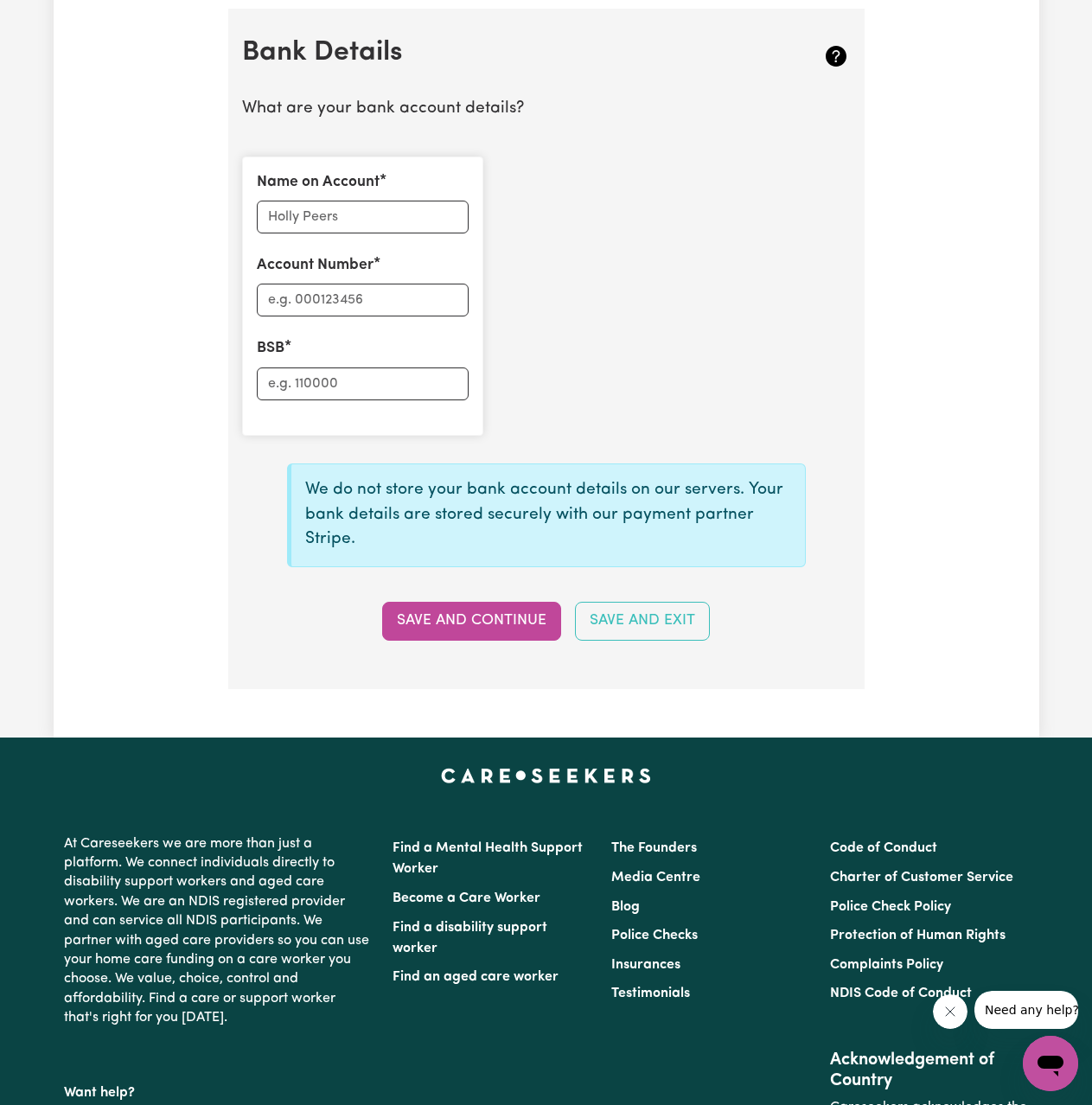
scroll to position [1210, 0]
click at [476, 642] on section "Bank Details What are your bank account details? Name on Account Account Number…" at bounding box center [546, 348] width 636 height 680
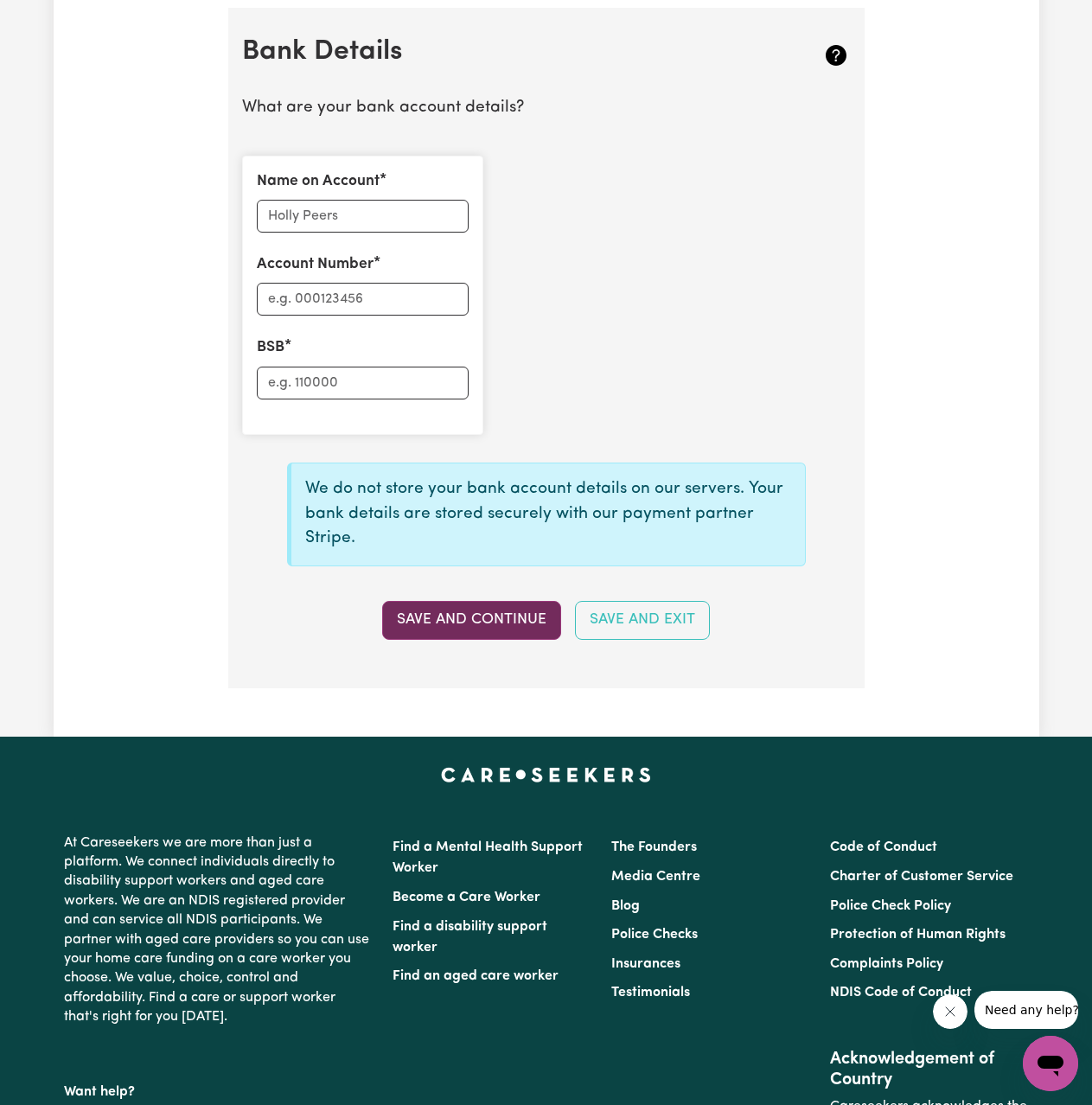
click at [476, 636] on button "Save and Continue" at bounding box center [471, 620] width 179 height 38
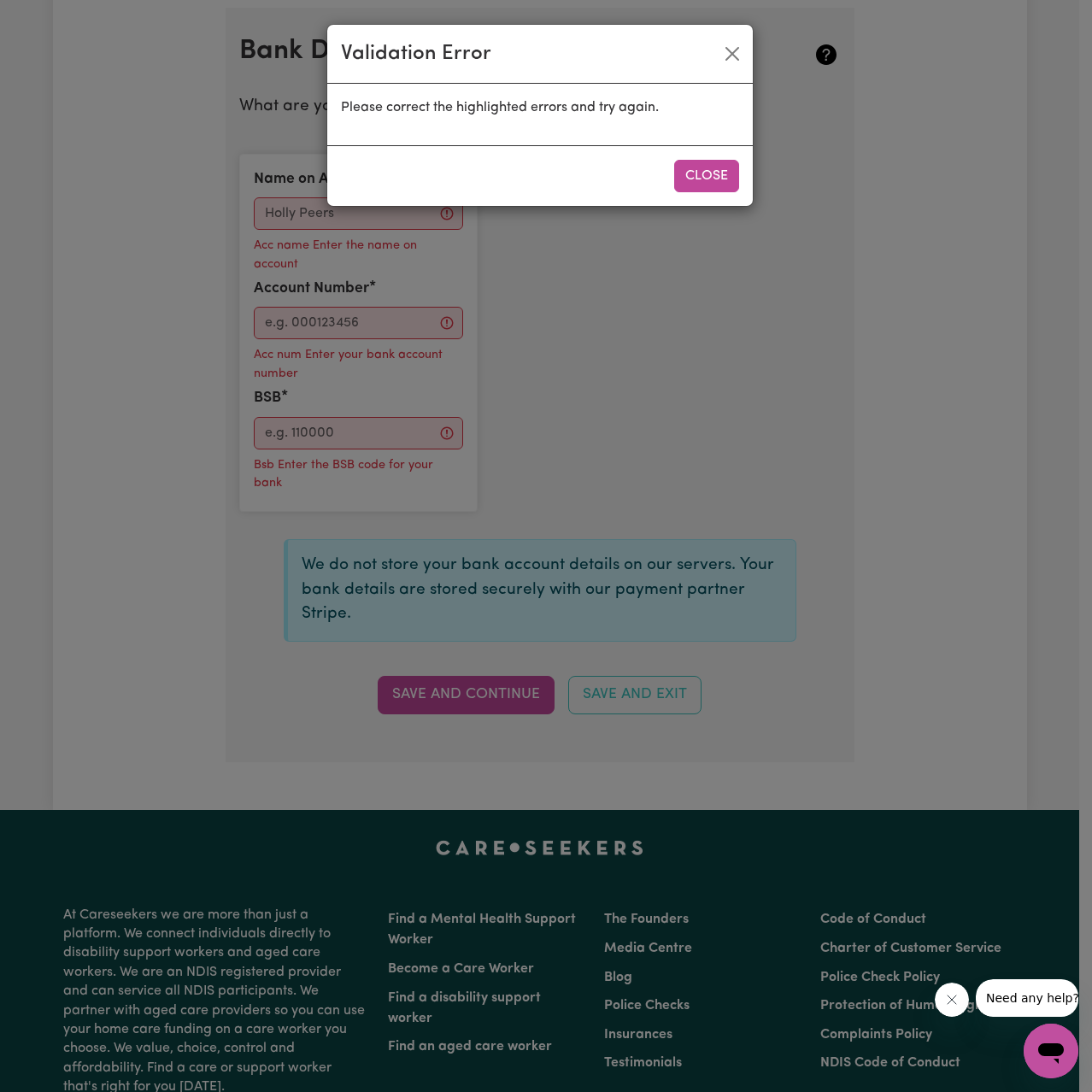
click at [718, 157] on div "Close" at bounding box center [540, 175] width 426 height 61
click at [706, 174] on button "Close" at bounding box center [707, 176] width 65 height 32
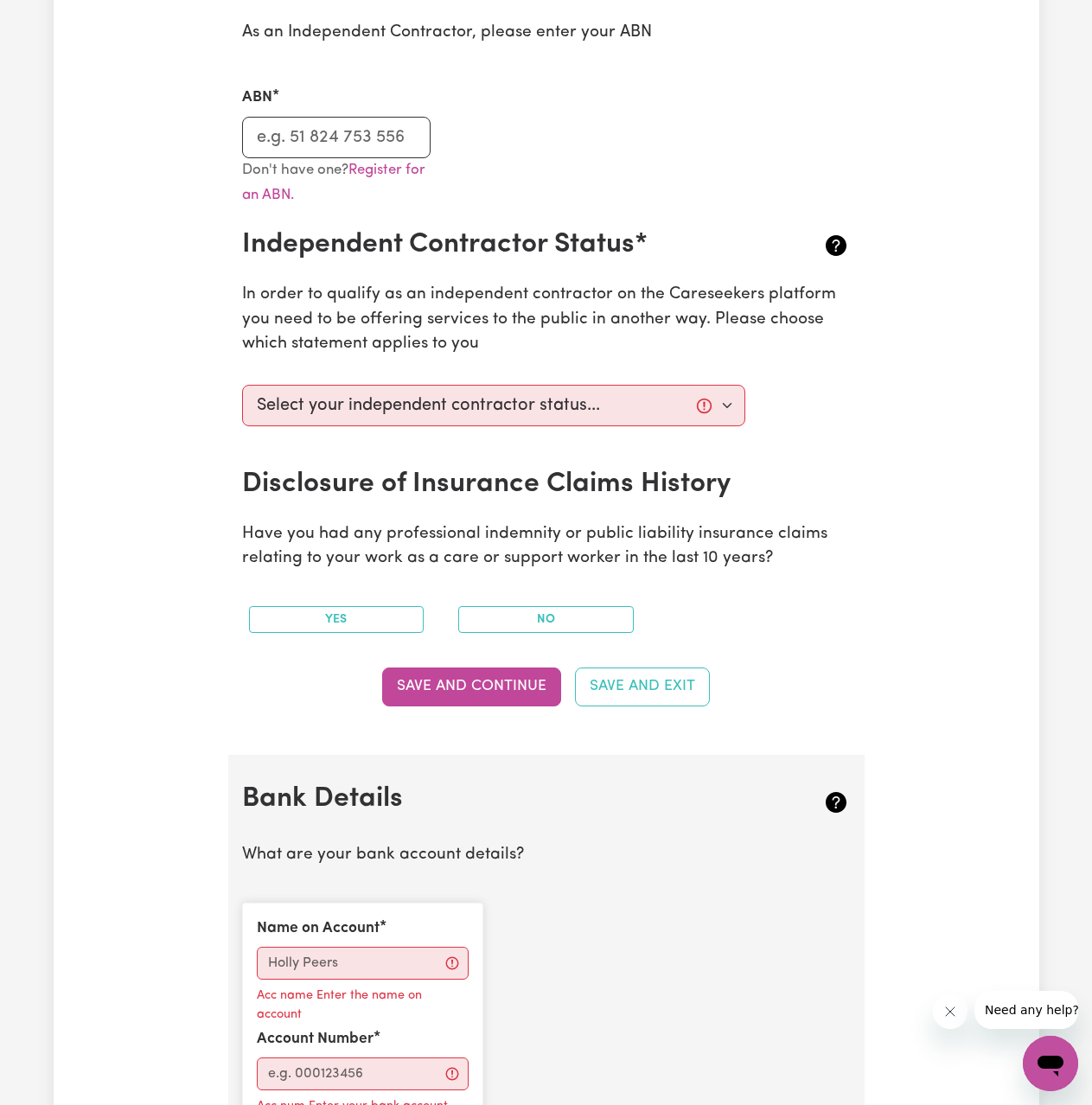
scroll to position [346, 0]
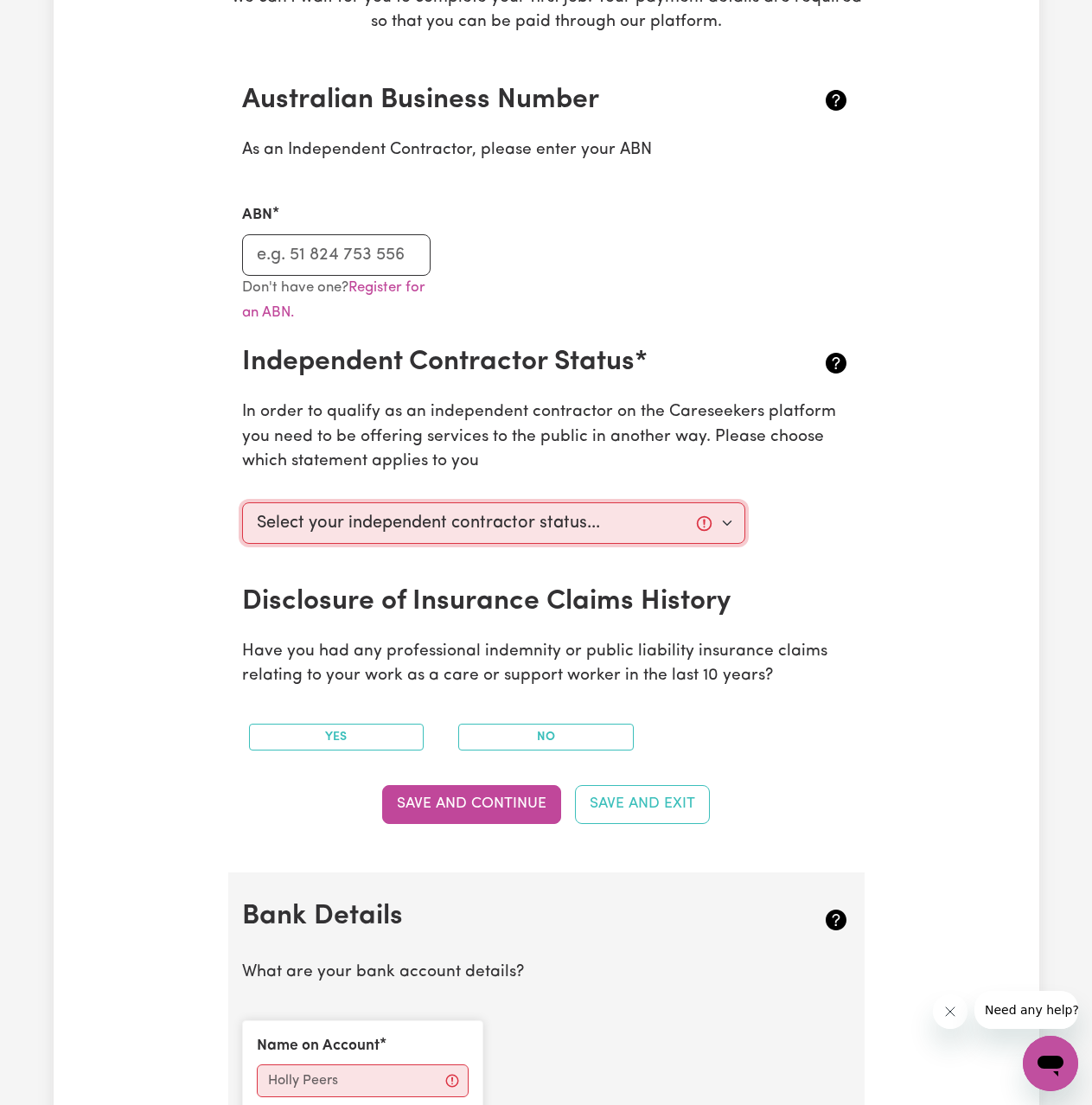
click at [566, 535] on select "Select your independent contractor status... I am providing services through an…" at bounding box center [494, 523] width 504 height 42
click at [242, 502] on select "Select your independent contractor status... I am providing services through an…" at bounding box center [494, 523] width 504 height 42
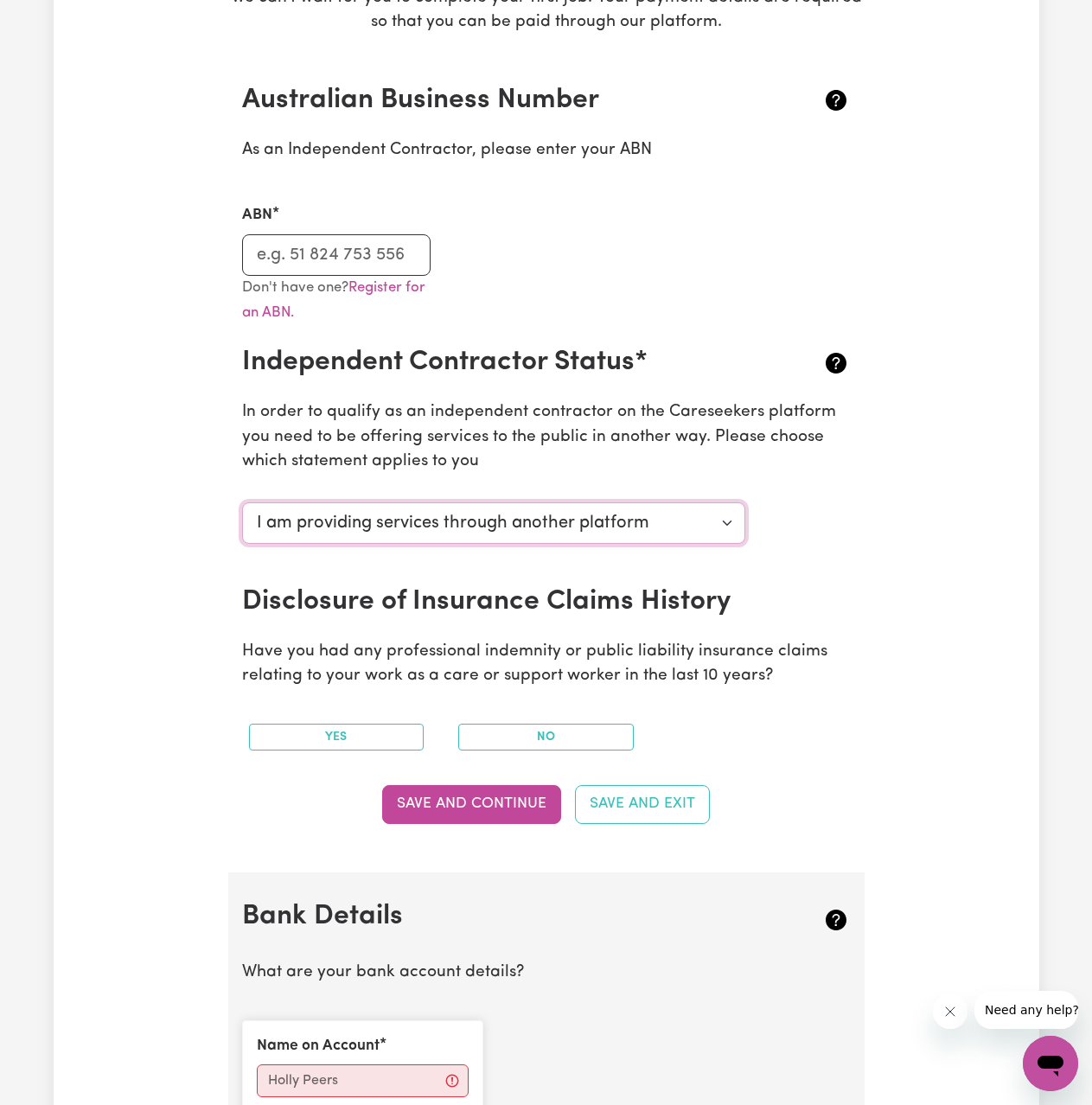
drag, startPoint x: 457, startPoint y: 516, endPoint x: 454, endPoint y: 532, distance: 16.3
click at [454, 532] on select "Select your independent contractor status... I am providing services through an…" at bounding box center [494, 523] width 504 height 42
select select "I am providing services by being employed by an organisation"
click at [242, 502] on select "Select your independent contractor status... I am providing services through an…" at bounding box center [494, 523] width 504 height 42
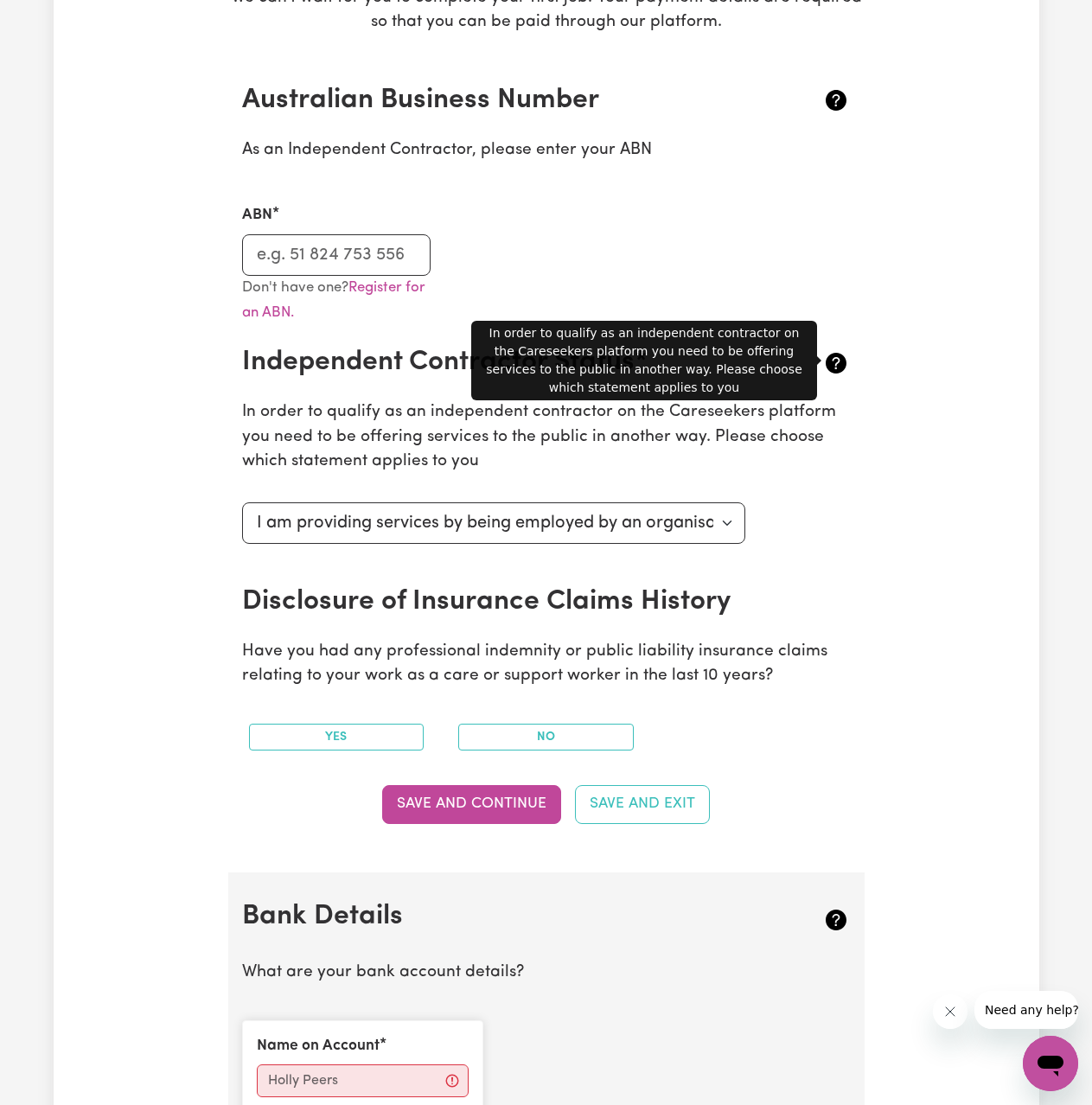
drag, startPoint x: 807, startPoint y: 512, endPoint x: 720, endPoint y: 444, distance: 110.4
click at [805, 512] on div "Select your independent contractor status... I am providing services through an…" at bounding box center [546, 540] width 629 height 90
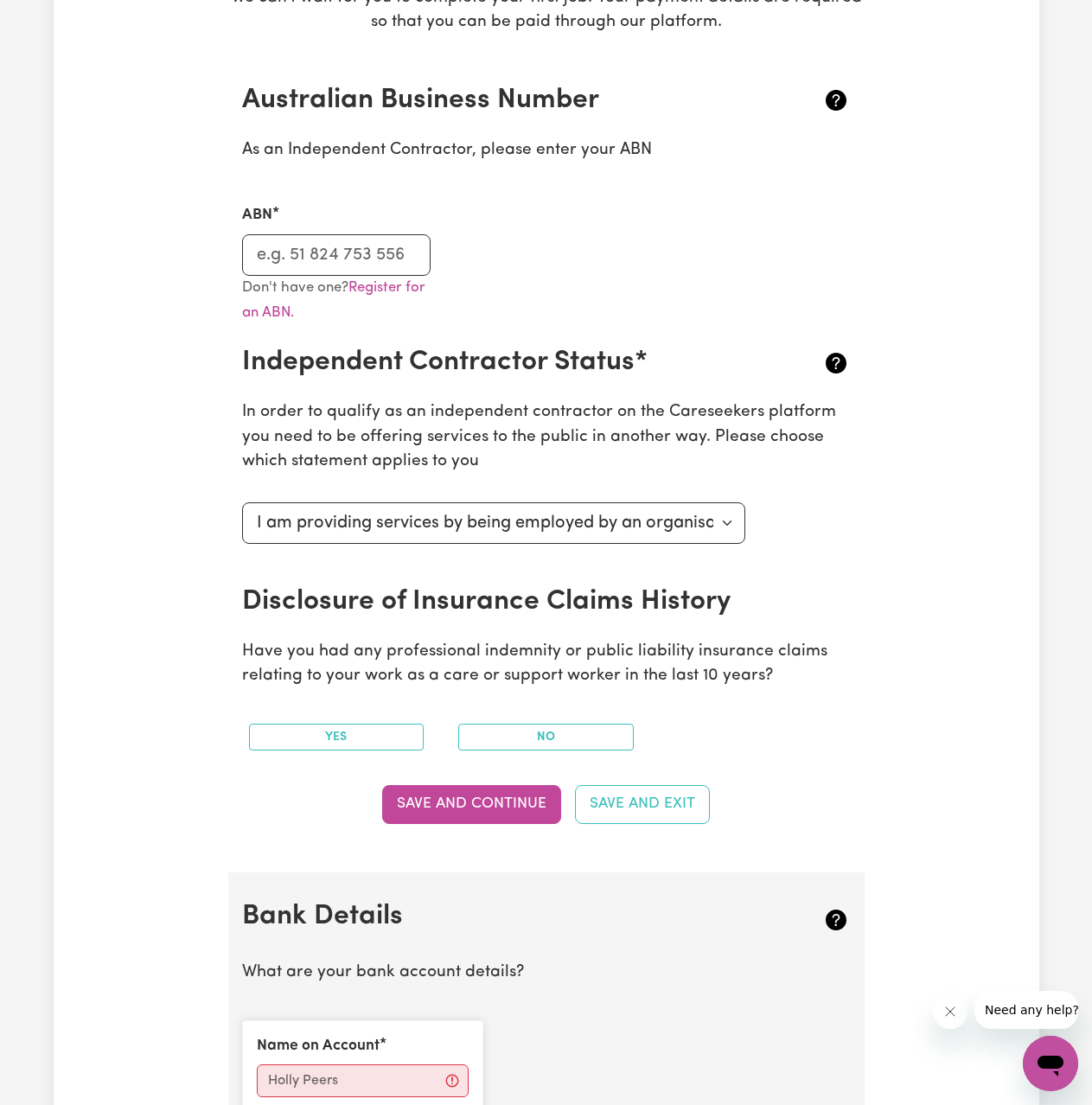
scroll to position [0, 0]
